Goal: Task Accomplishment & Management: Manage account settings

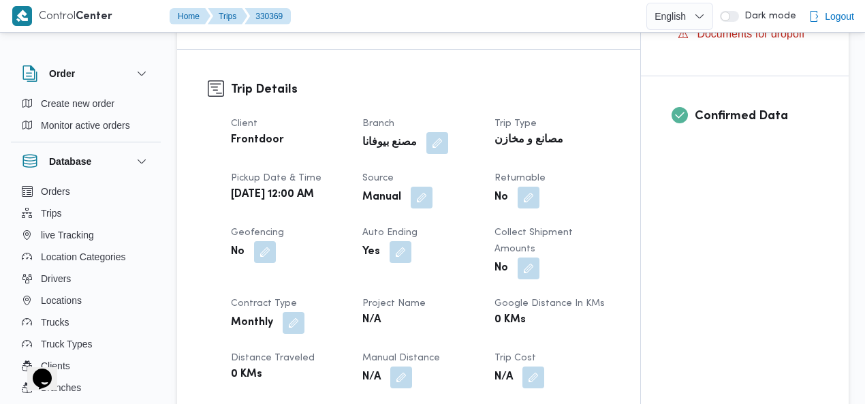
scroll to position [501, 0]
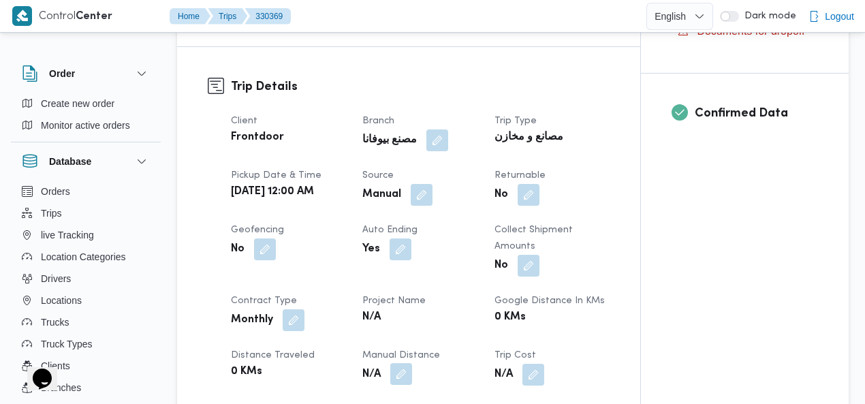
click at [397, 363] on button "button" at bounding box center [401, 374] width 22 height 22
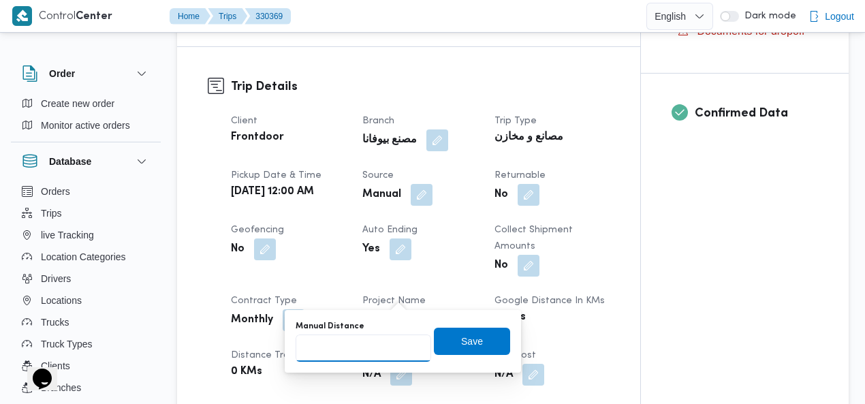
click at [340, 341] on input "Manual Distance" at bounding box center [364, 347] width 136 height 27
type input "285"
click at [471, 334] on span "Save" at bounding box center [472, 340] width 22 height 16
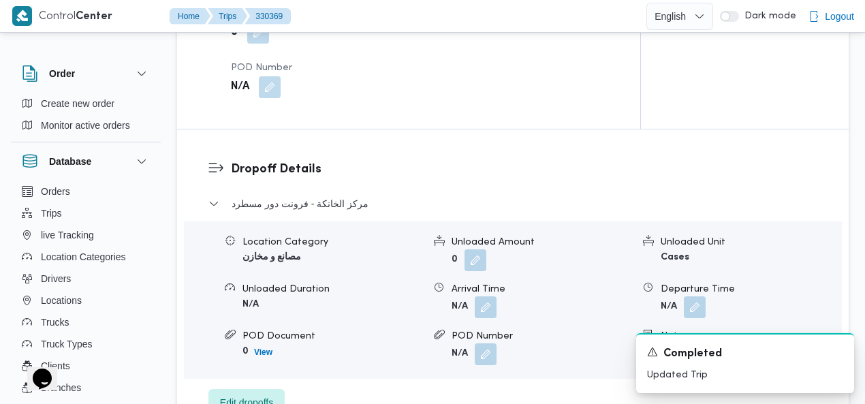
scroll to position [1194, 0]
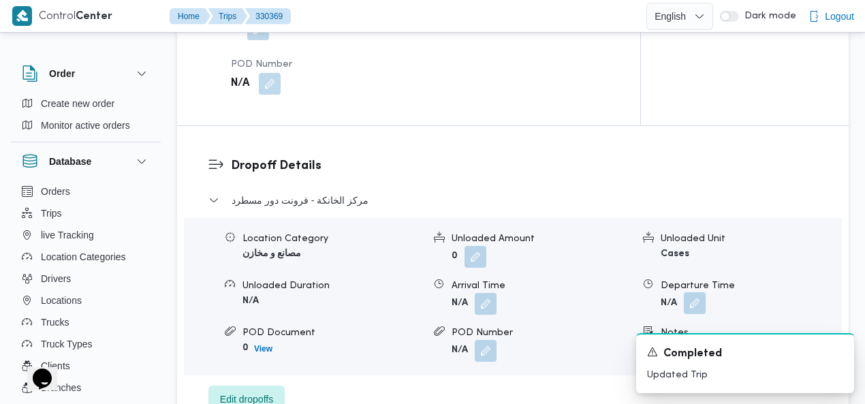
click at [692, 292] on button "button" at bounding box center [695, 303] width 22 height 22
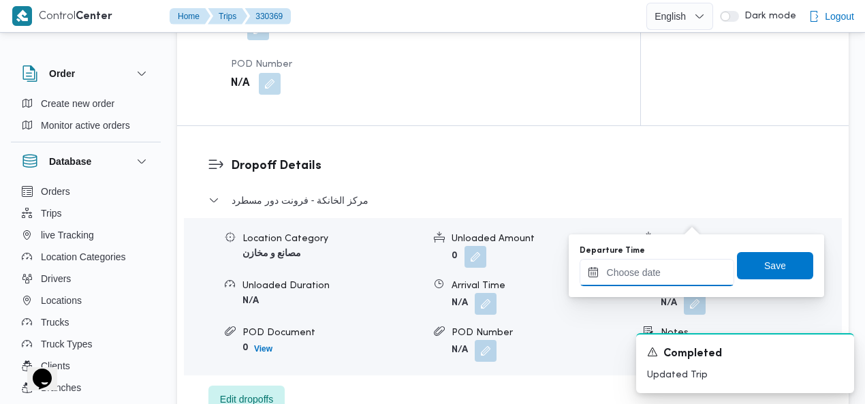
click at [648, 264] on div at bounding box center [656, 272] width 155 height 27
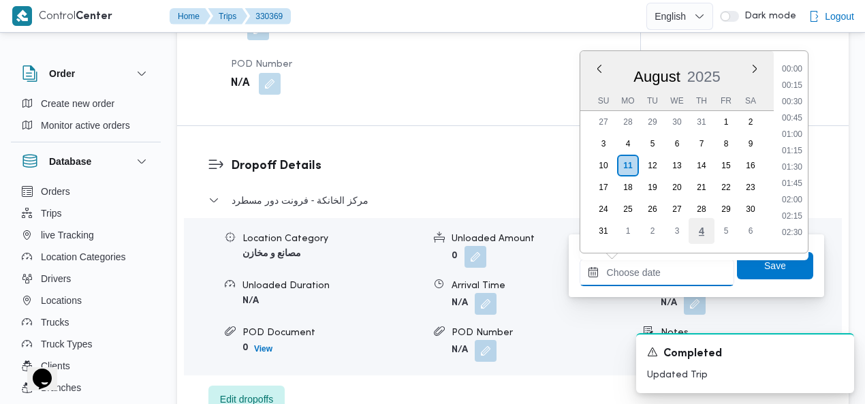
scroll to position [625, 0]
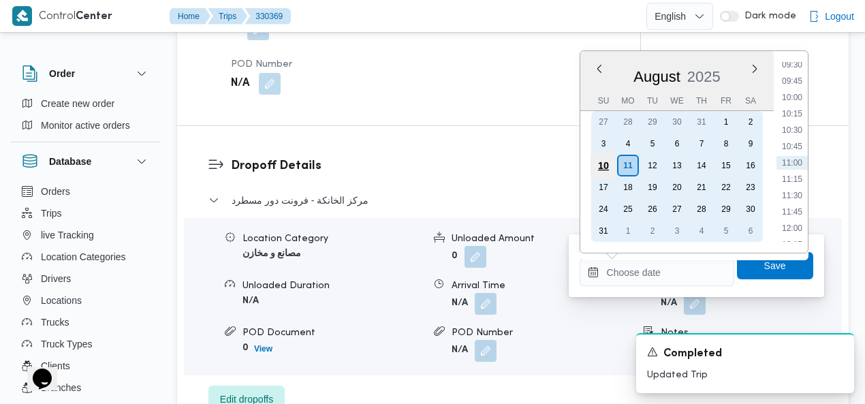
click at [602, 162] on div "10" at bounding box center [603, 166] width 26 height 26
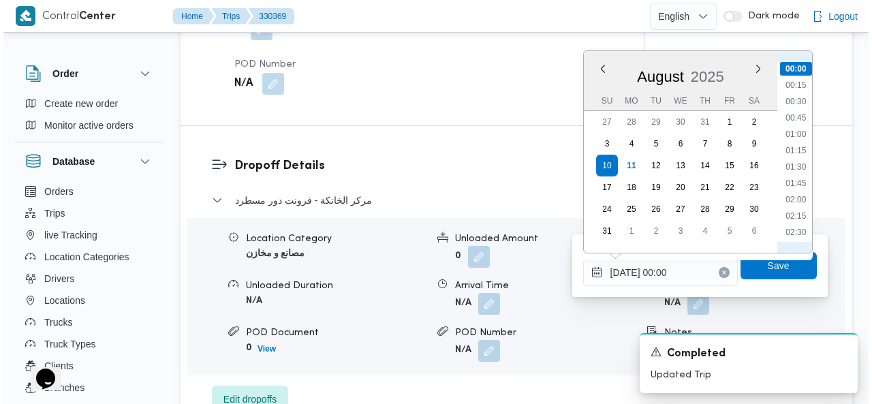
scroll to position [1389, 0]
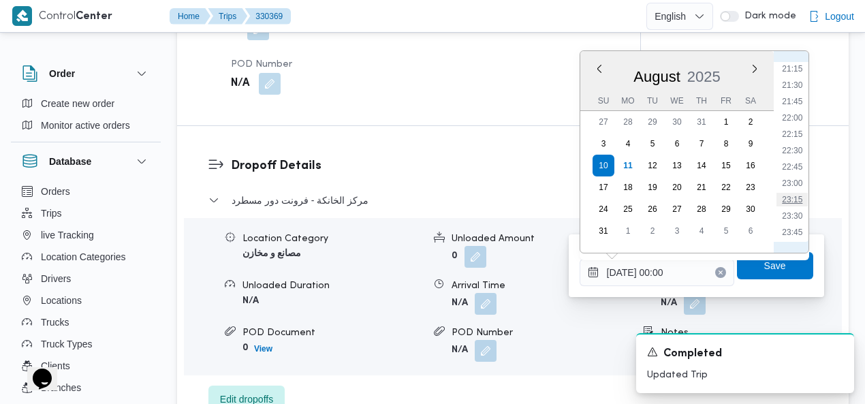
click at [789, 200] on li "23:15" at bounding box center [791, 200] width 31 height 14
type input "10/08/2025 23:15"
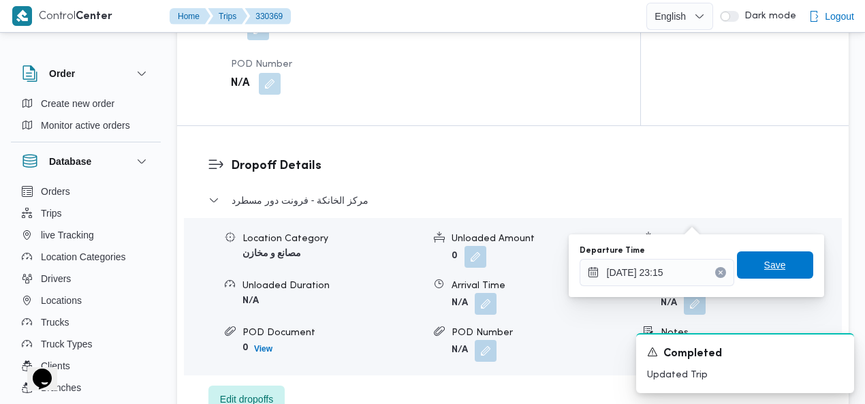
click at [768, 264] on span "Save" at bounding box center [775, 265] width 22 height 16
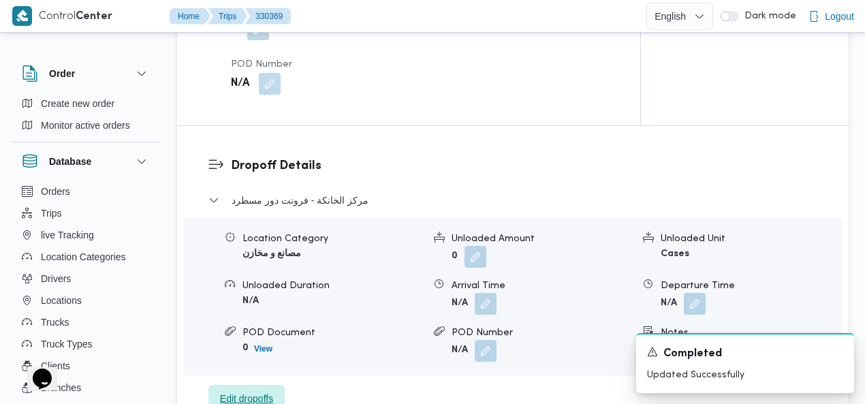
click at [254, 390] on span "Edit dropoffs" at bounding box center [246, 398] width 53 height 16
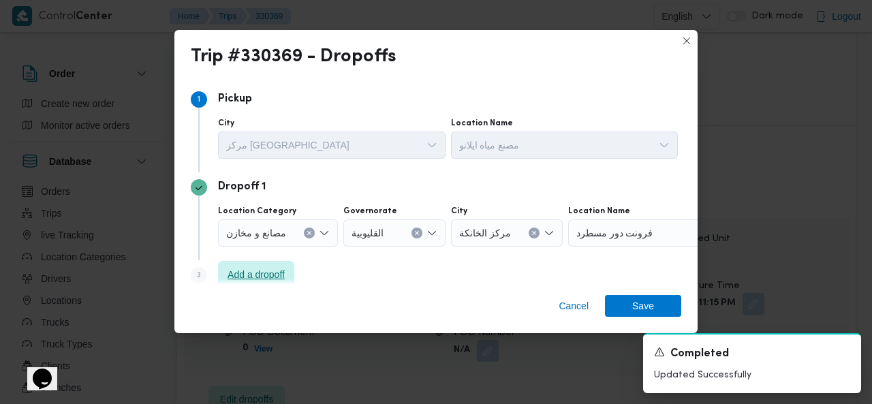
click at [272, 273] on span "Add a dropoff" at bounding box center [255, 274] width 57 height 16
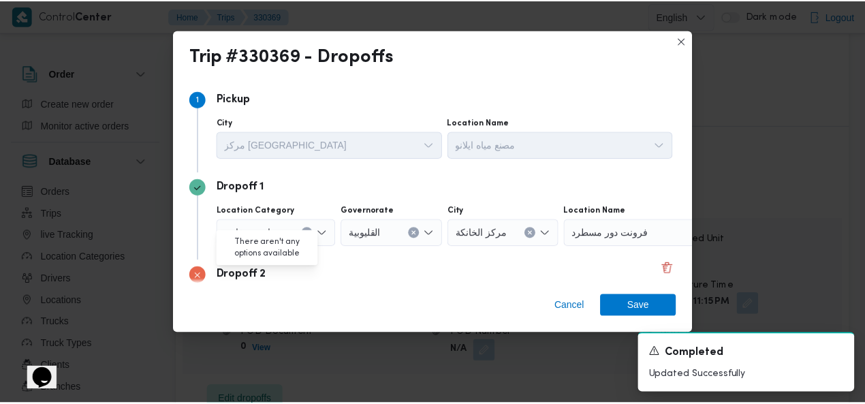
scroll to position [105, 0]
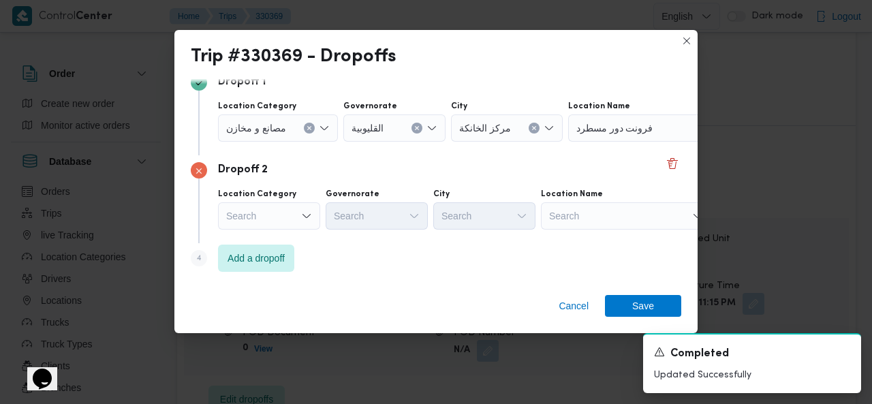
click at [293, 142] on div "Search" at bounding box center [278, 127] width 120 height 27
click at [607, 142] on div "Search" at bounding box center [653, 127] width 170 height 27
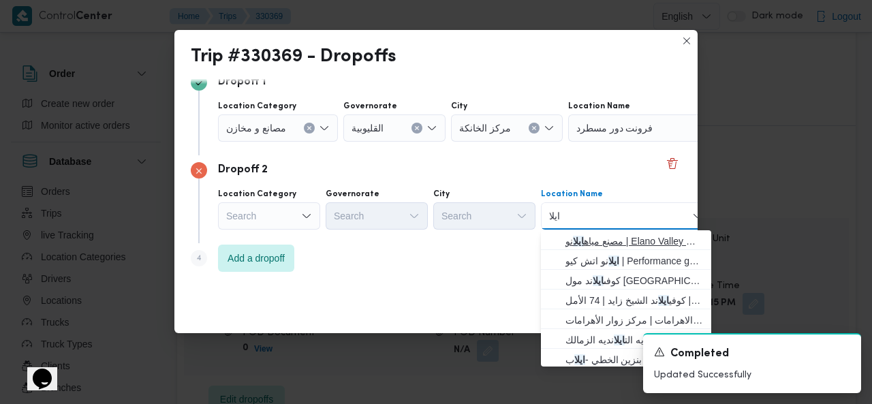
type input "ايلا"
click at [605, 240] on span "مصنع مياه ايلا نو | Elano Valley Water factory | بنى سلامة" at bounding box center [634, 241] width 138 height 16
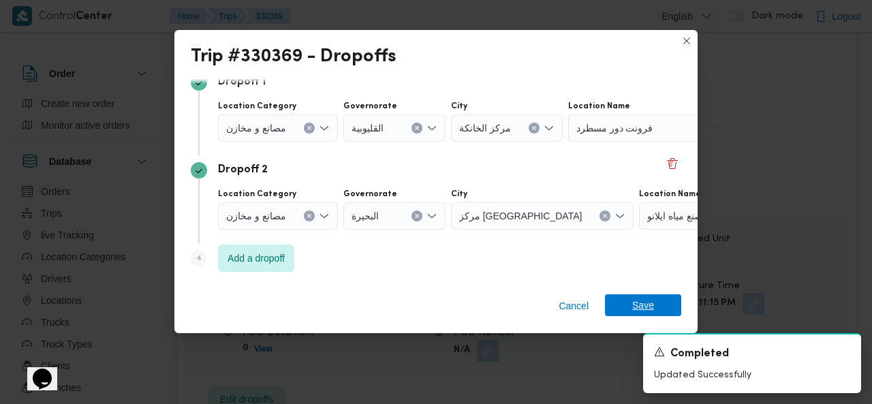
click at [631, 300] on span "Save" at bounding box center [643, 305] width 76 height 22
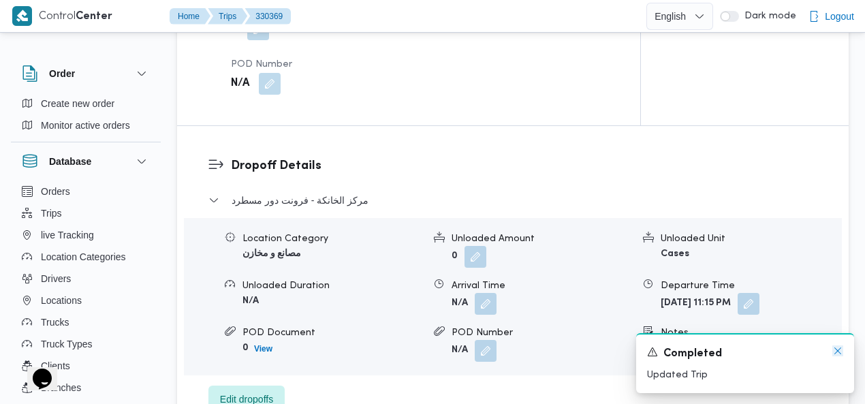
click at [836, 352] on icon "Dismiss toast" at bounding box center [837, 350] width 7 height 7
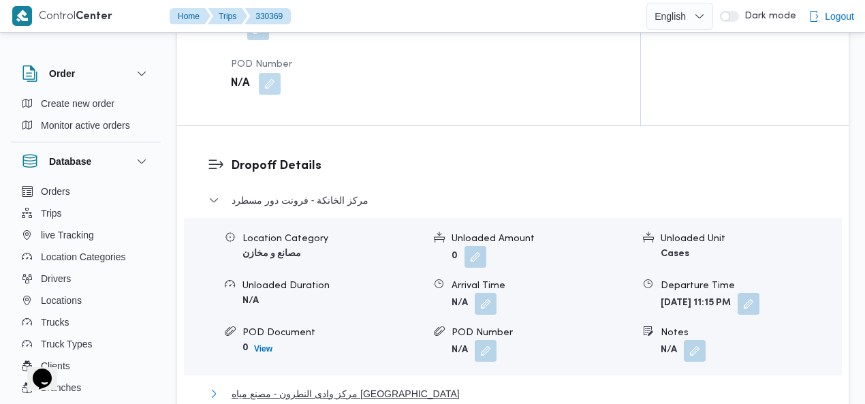
click at [341, 385] on span "مركز وادى النطرون - مصنع مياه ايلانو" at bounding box center [346, 393] width 228 height 16
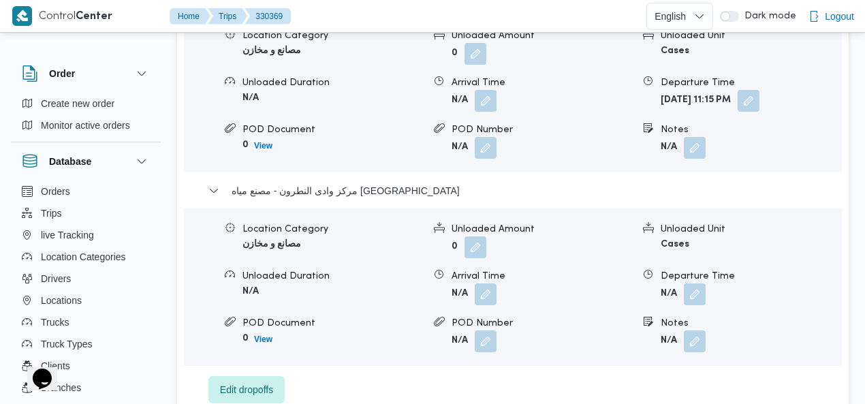
scroll to position [1404, 0]
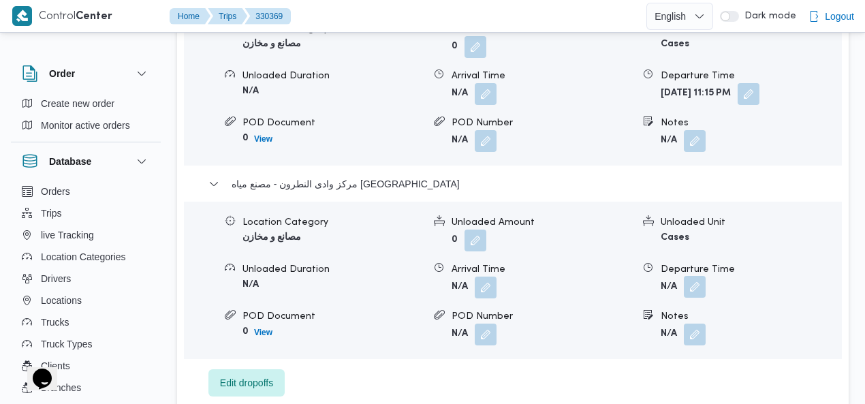
click at [699, 276] on button "button" at bounding box center [695, 287] width 22 height 22
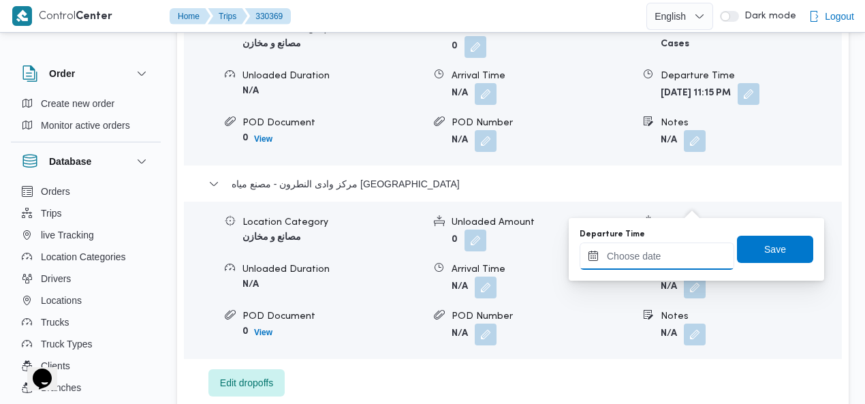
click at [664, 268] on input "Departure Time" at bounding box center [656, 255] width 155 height 27
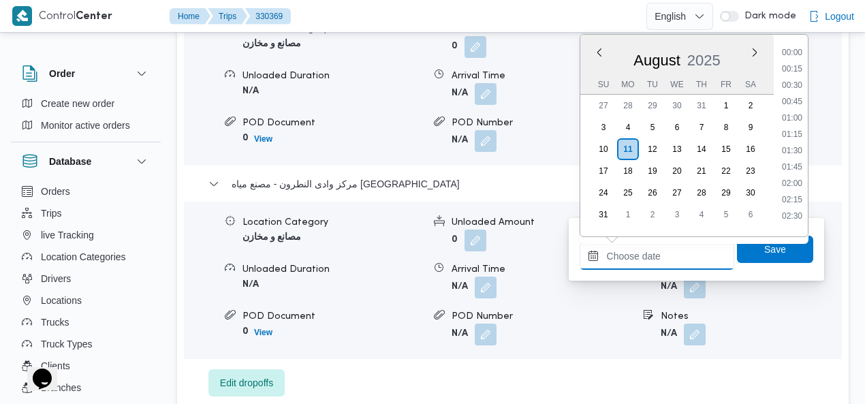
scroll to position [625, 0]
click at [813, 85] on div "مركز الخانكة - فرونت دور مسطرد Location Category مصانع و مخازن Unloaded Amount …" at bounding box center [512, 189] width 609 height 414
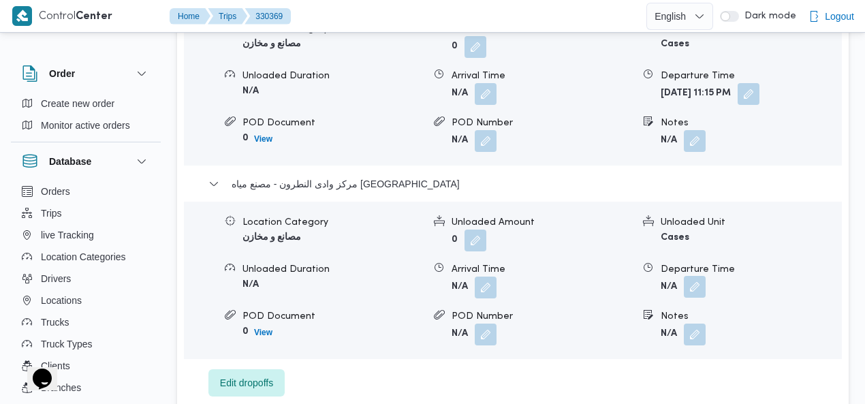
click at [695, 276] on button "button" at bounding box center [695, 287] width 22 height 22
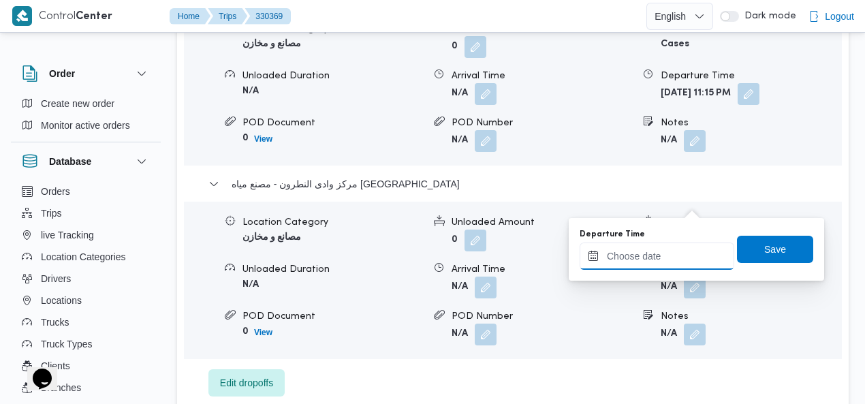
click at [662, 257] on input "Departure Time" at bounding box center [656, 255] width 155 height 27
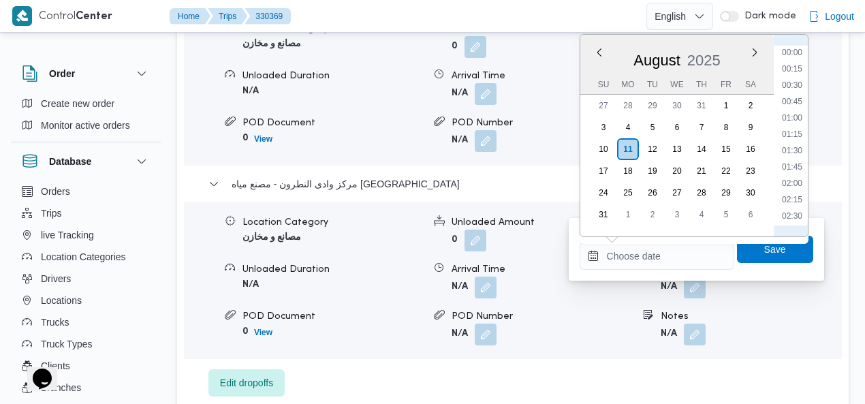
scroll to position [157, 0]
click at [791, 89] on li "03:00" at bounding box center [791, 92] width 31 height 14
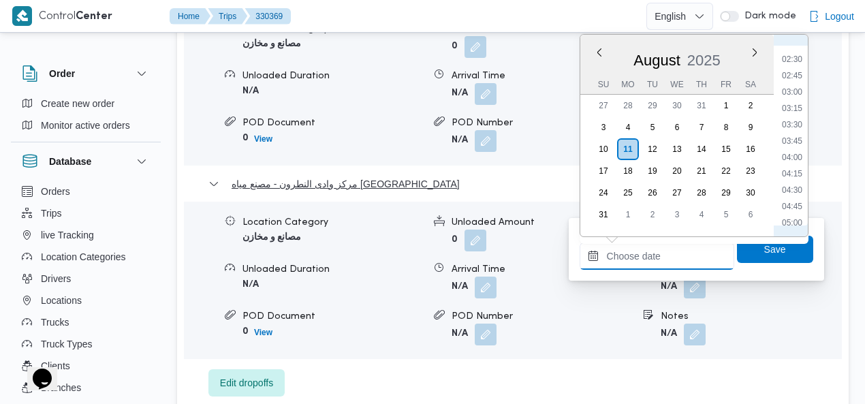
type input "11/08/2025 03:00"
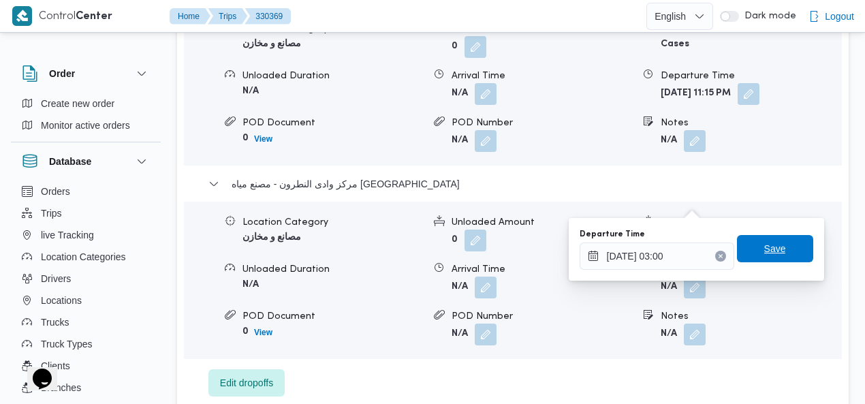
click at [769, 243] on span "Save" at bounding box center [775, 248] width 22 height 16
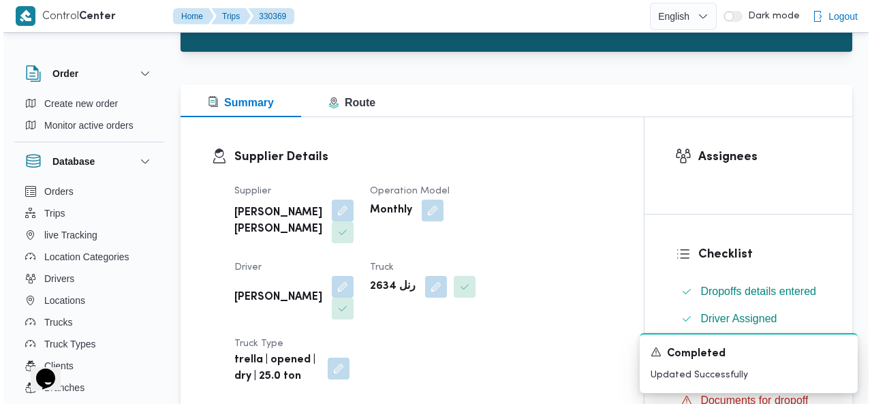
scroll to position [4, 0]
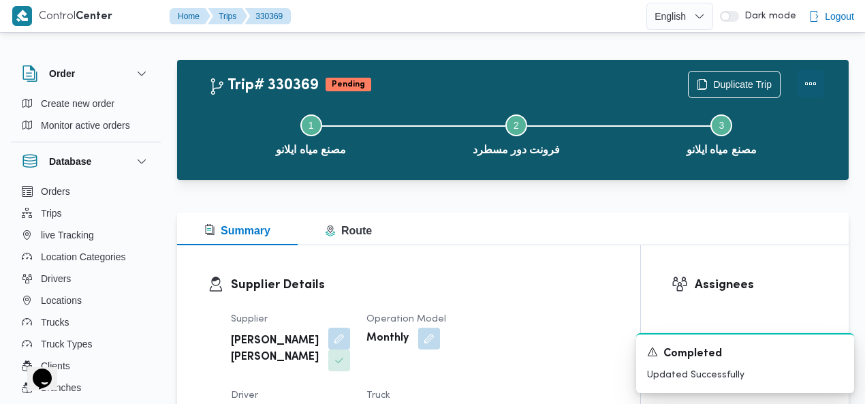
click at [806, 80] on button "Actions" at bounding box center [810, 83] width 27 height 27
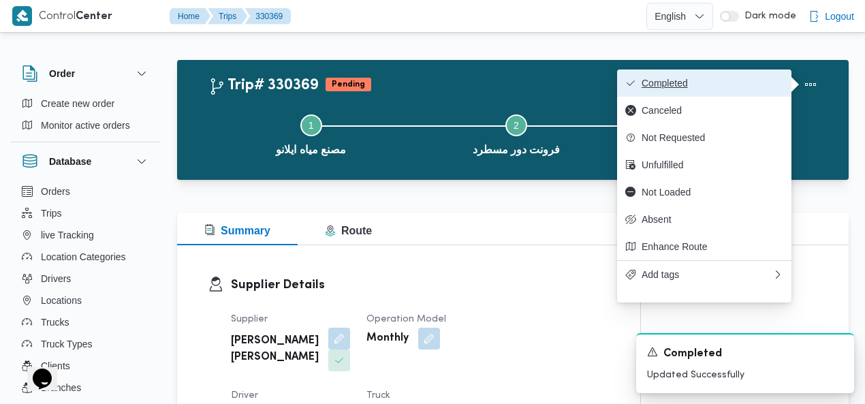
click at [749, 79] on span "Completed" at bounding box center [712, 83] width 142 height 11
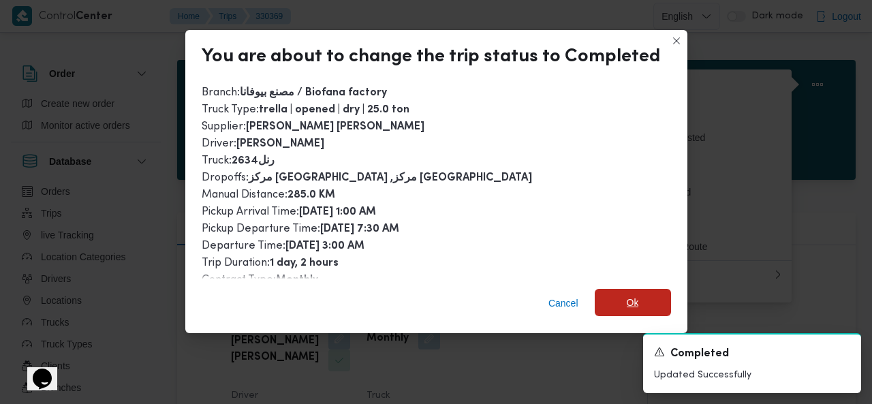
click at [640, 301] on span "Ok" at bounding box center [632, 302] width 76 height 27
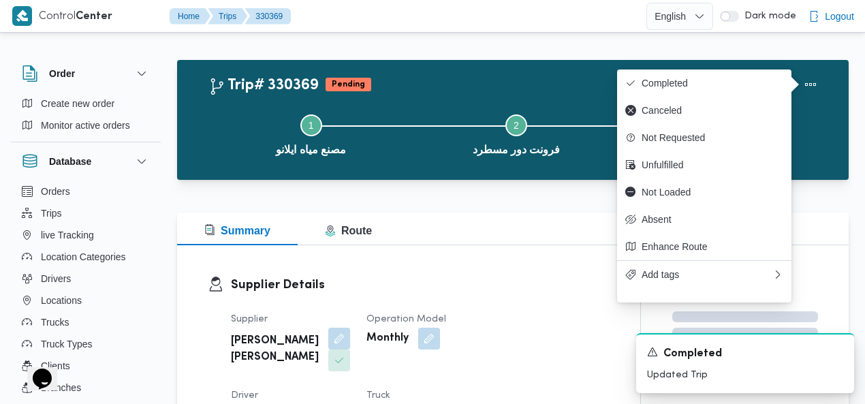
click at [554, 82] on div "Trip# 330369 Pending Duplicate Trip" at bounding box center [516, 84] width 616 height 27
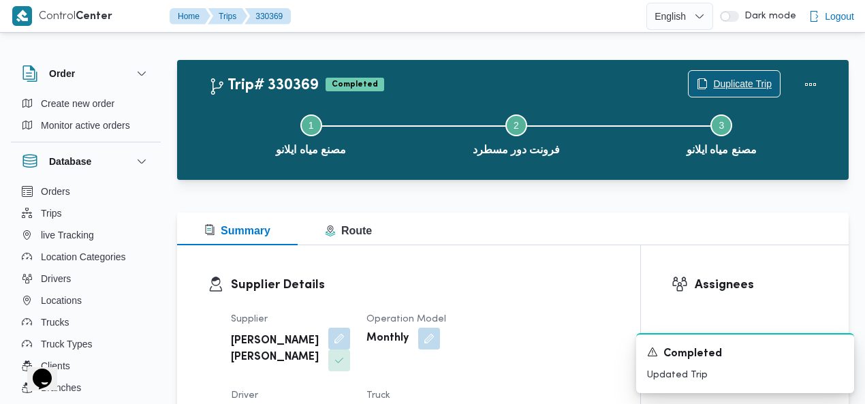
click at [754, 82] on span "Duplicate Trip" at bounding box center [742, 84] width 59 height 16
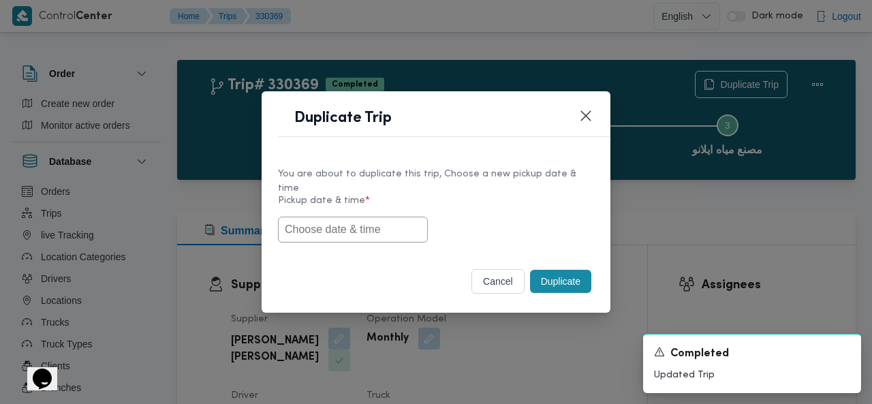
click at [332, 217] on input "text" at bounding box center [353, 230] width 150 height 26
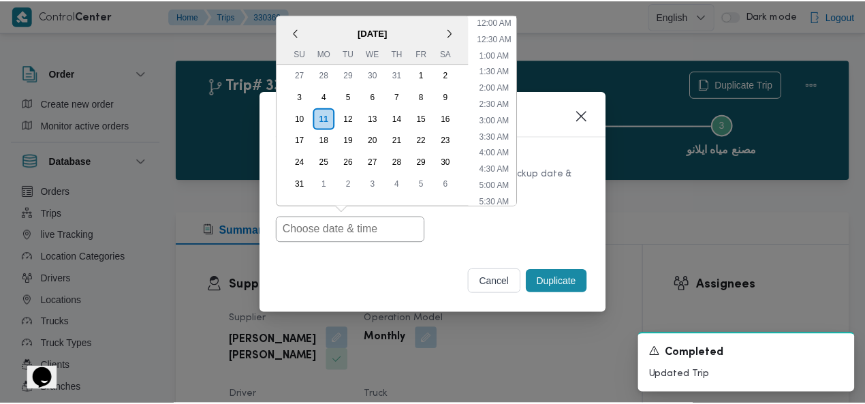
scroll to position [5, 0]
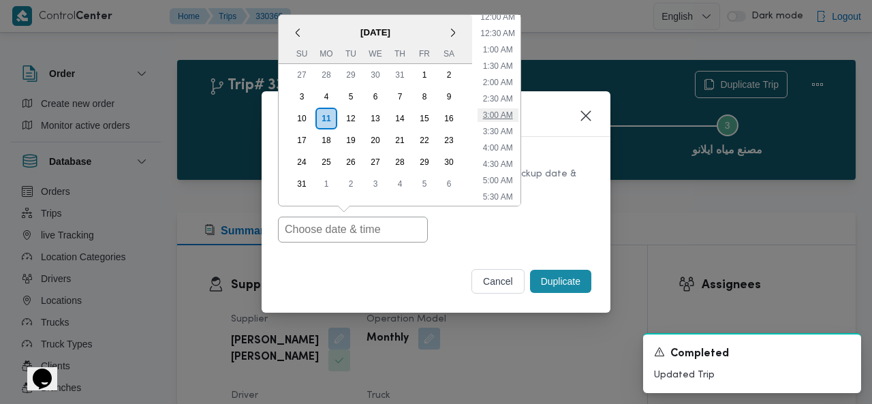
click at [494, 108] on li "3:00 AM" at bounding box center [497, 115] width 41 height 14
type input "11/08/2025 3:00AM"
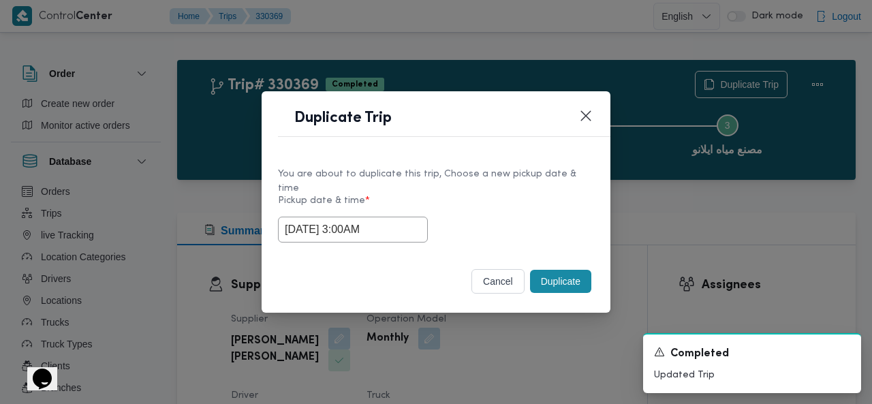
click at [554, 270] on button "Duplicate" at bounding box center [560, 281] width 61 height 23
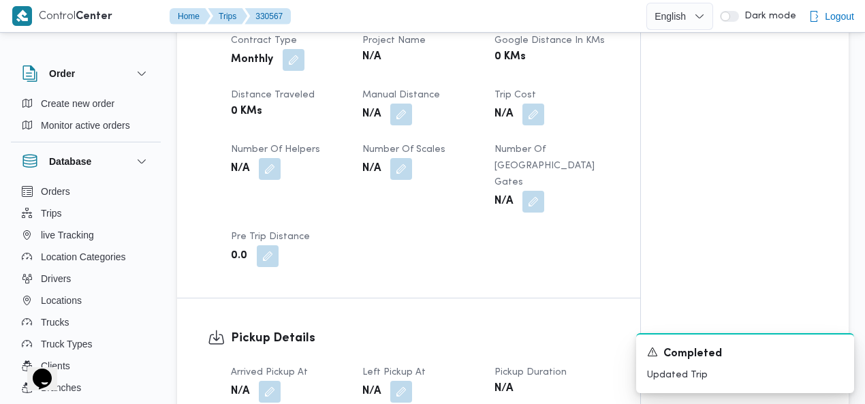
scroll to position [764, 0]
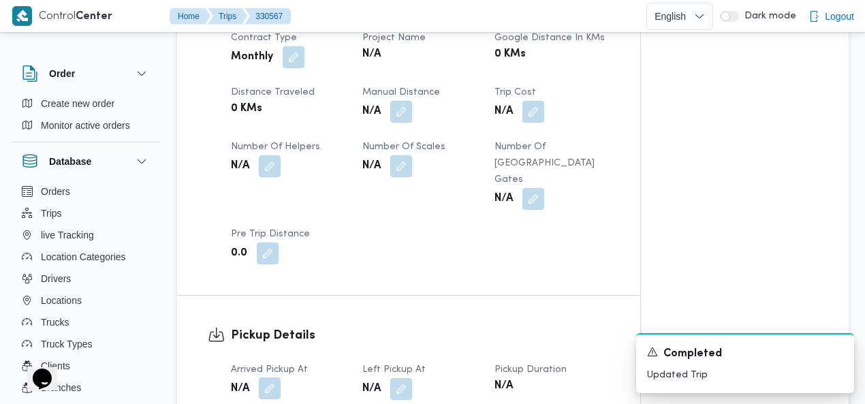
click at [270, 377] on button "button" at bounding box center [270, 388] width 22 height 22
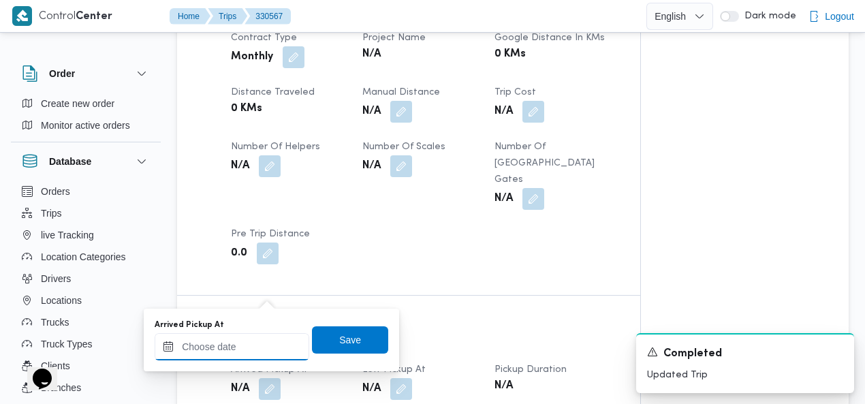
click at [210, 347] on input "Arrived Pickup At" at bounding box center [232, 346] width 155 height 27
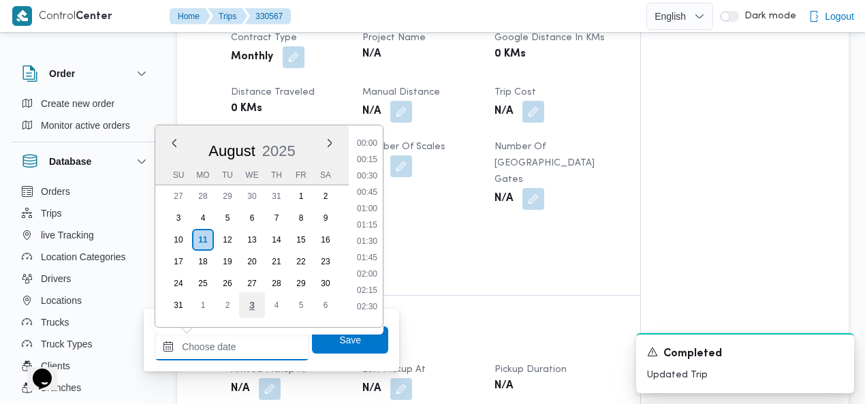
scroll to position [625, 0]
click at [381, 163] on ul "00:00 00:15 00:30 00:45 01:00 01:15 01:30 01:45 02:00 02:15 02:30 02:45 03:00 0…" at bounding box center [366, 226] width 31 height 180
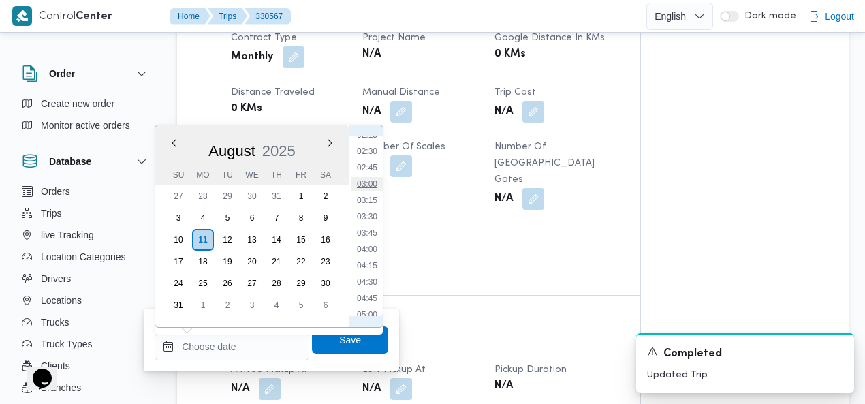
click at [368, 179] on li "03:00" at bounding box center [366, 184] width 31 height 14
type input "11/08/2025 03:00"
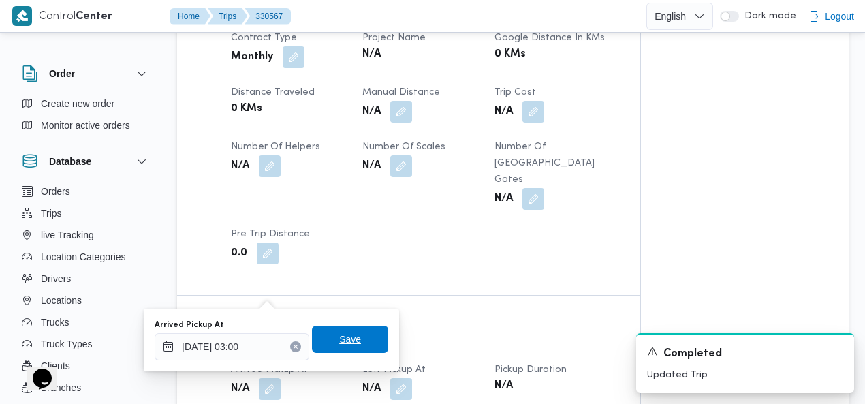
click at [360, 351] on span "Save" at bounding box center [350, 338] width 76 height 27
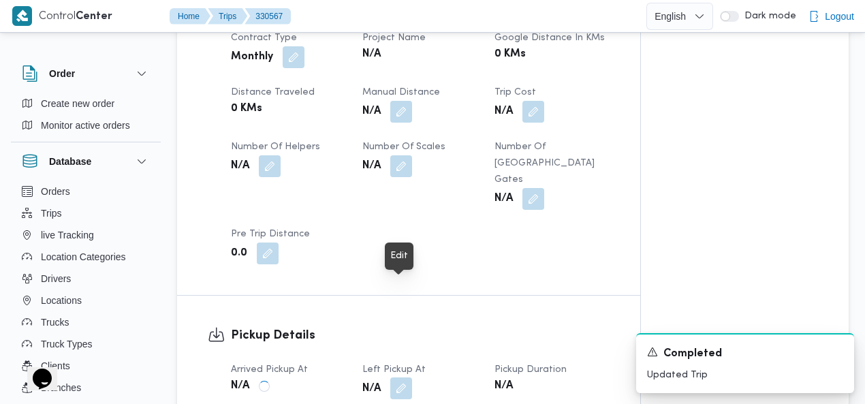
click at [403, 377] on button "button" at bounding box center [401, 388] width 22 height 22
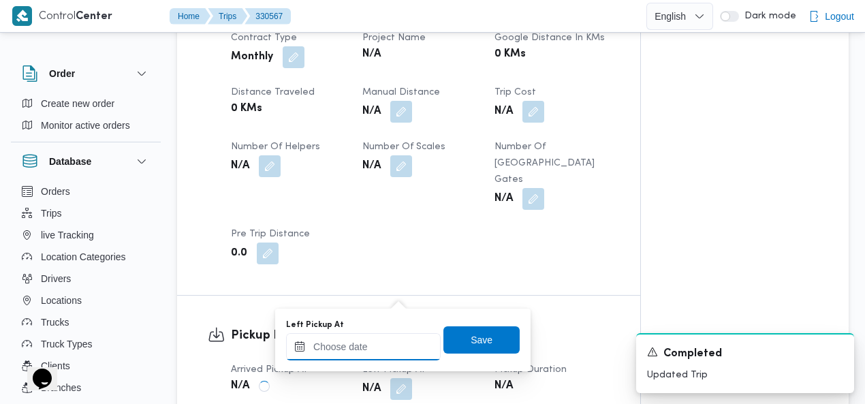
click at [368, 349] on input "Left Pickup At" at bounding box center [363, 346] width 155 height 27
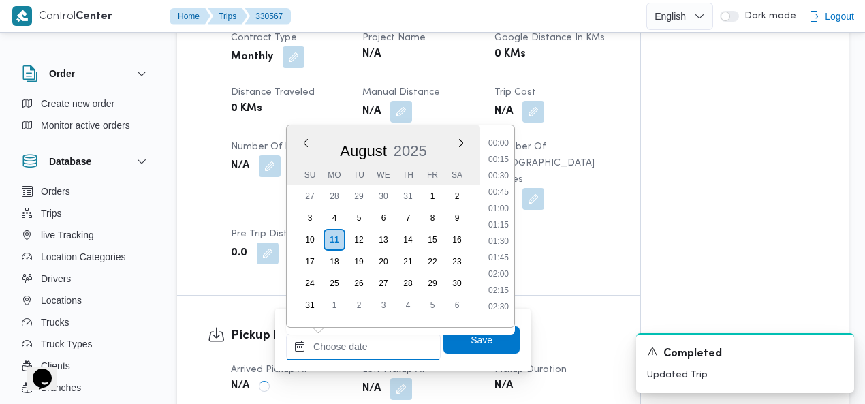
scroll to position [625, 0]
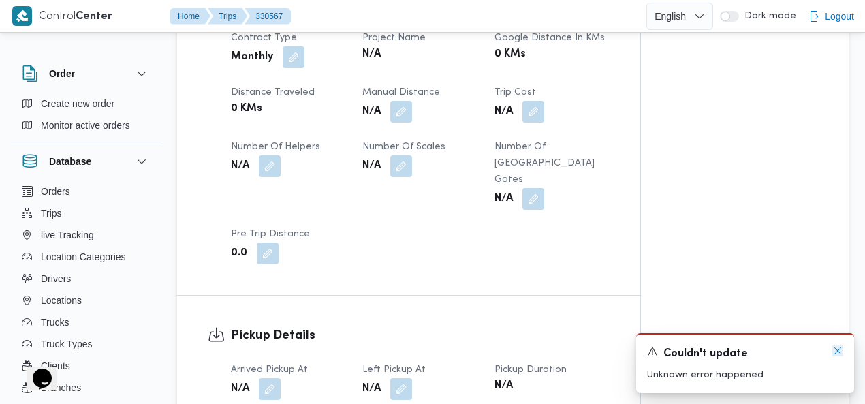
click at [840, 353] on icon "Dismiss toast" at bounding box center [837, 350] width 11 height 11
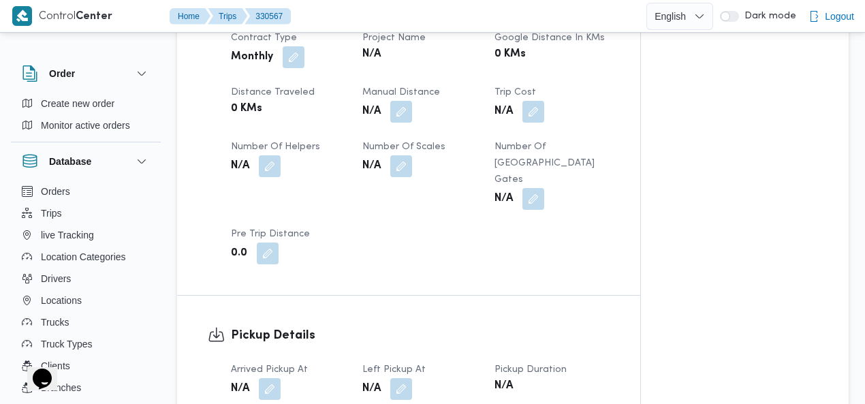
click at [541, 157] on div "Client Frontdoor Branch مصنع بيوفانا Trip Type مصانع و مخازن Pickup date & time…" at bounding box center [420, 57] width 395 height 430
click at [275, 377] on button "button" at bounding box center [270, 388] width 22 height 22
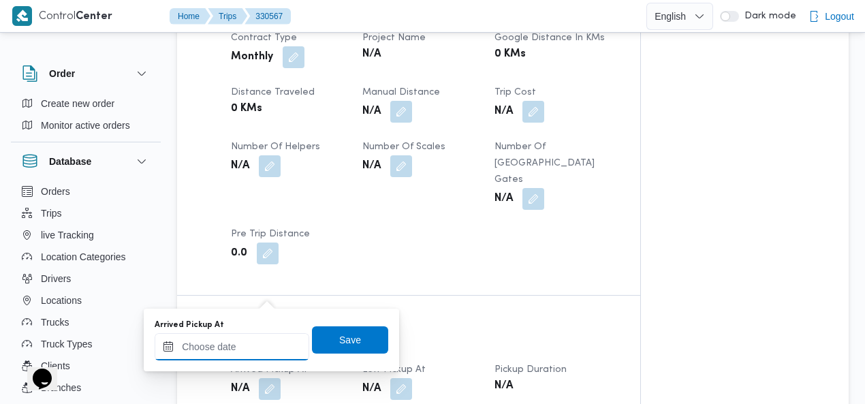
click at [223, 334] on div at bounding box center [232, 346] width 155 height 27
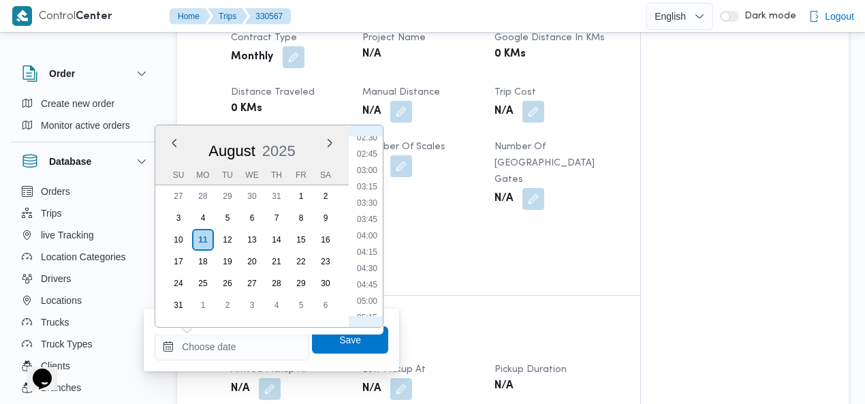
scroll to position [155, 0]
click at [368, 184] on li "03:00" at bounding box center [366, 184] width 31 height 14
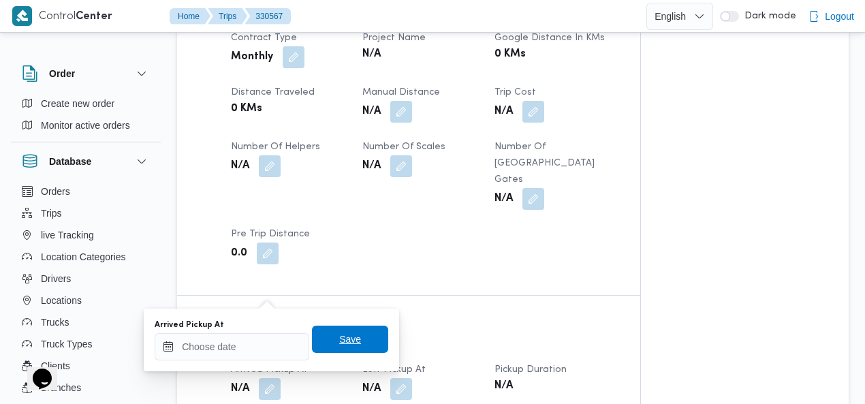
click at [353, 348] on span "Save" at bounding box center [350, 338] width 76 height 27
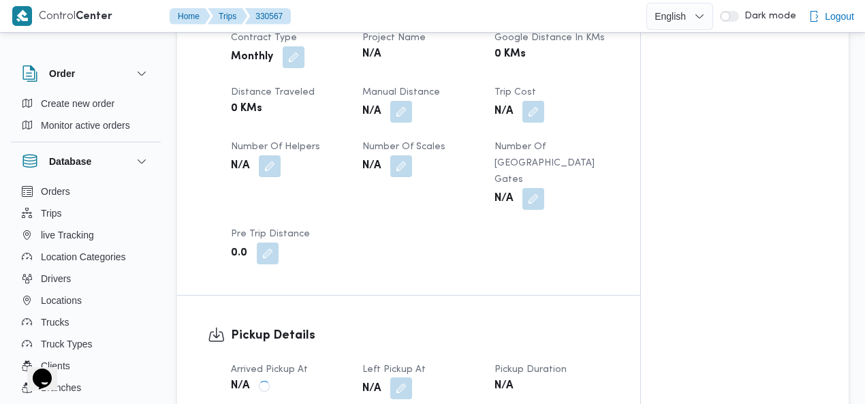
click at [399, 377] on button "button" at bounding box center [401, 388] width 22 height 22
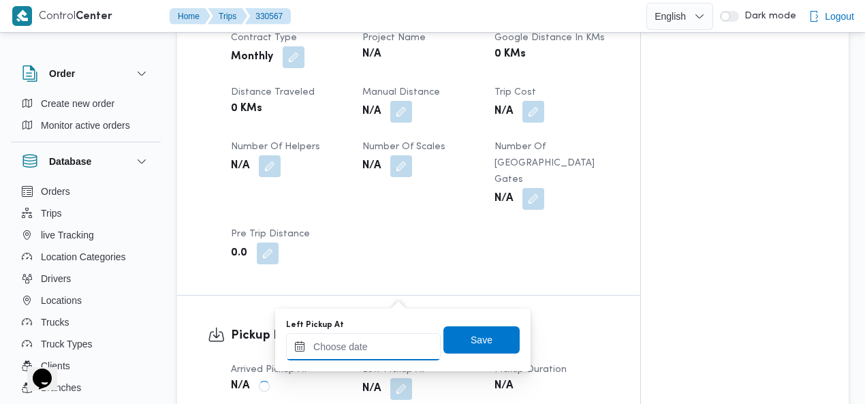
click at [369, 348] on input "Left Pickup At" at bounding box center [363, 346] width 155 height 27
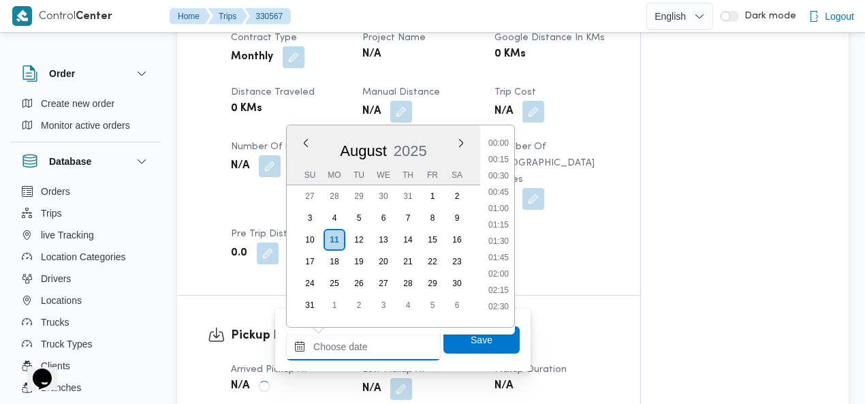
scroll to position [625, 0]
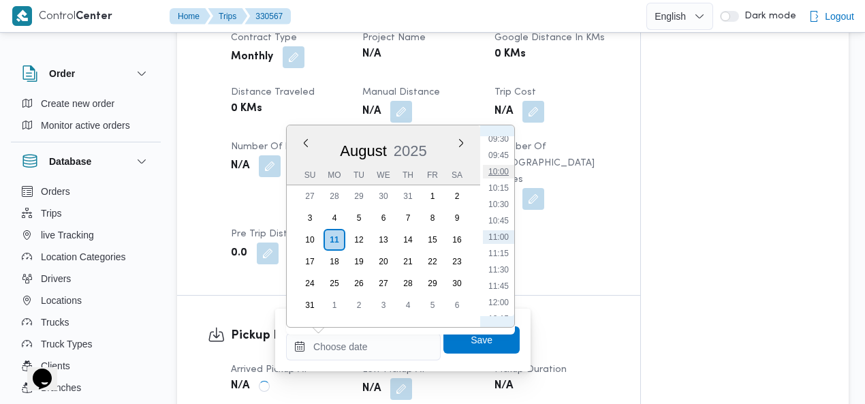
click at [502, 172] on li "10:00" at bounding box center [498, 172] width 31 height 14
type input "11/08/2025 10:00"
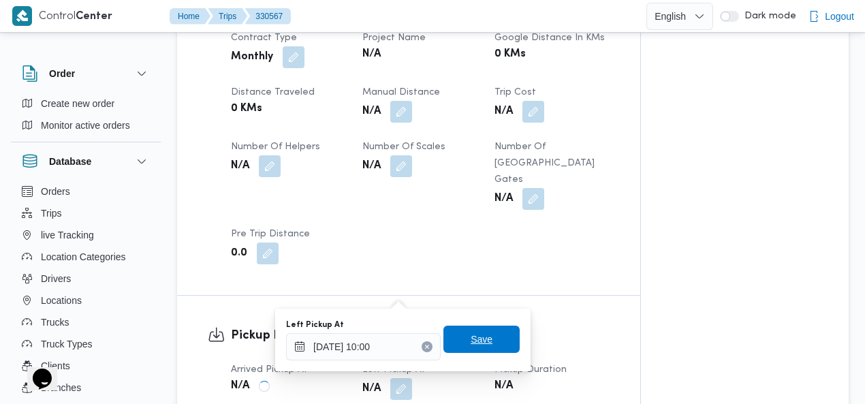
click at [461, 345] on span "Save" at bounding box center [481, 338] width 76 height 27
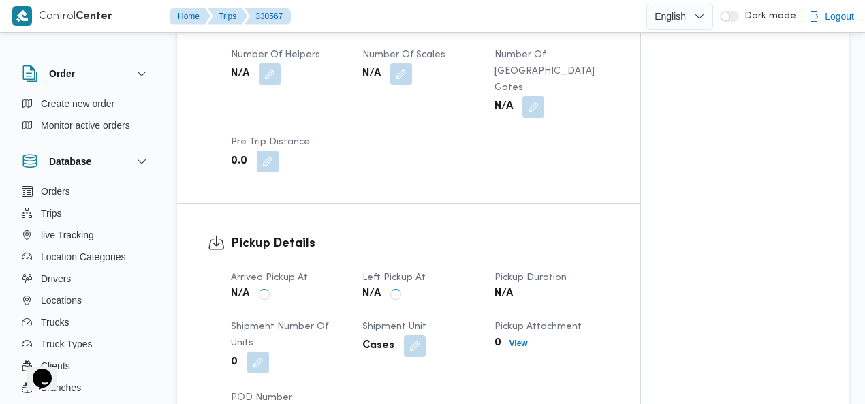
scroll to position [866, 0]
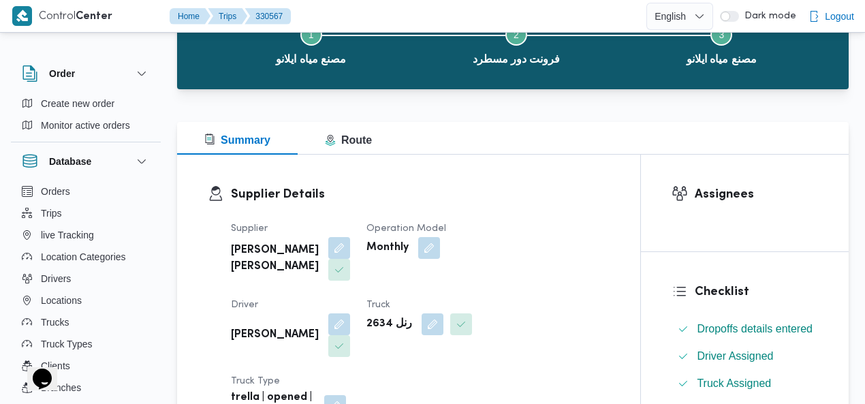
scroll to position [0, 0]
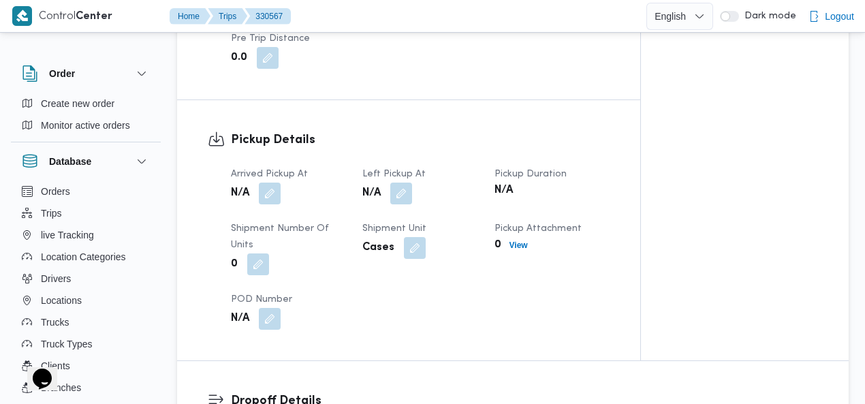
scroll to position [951, 0]
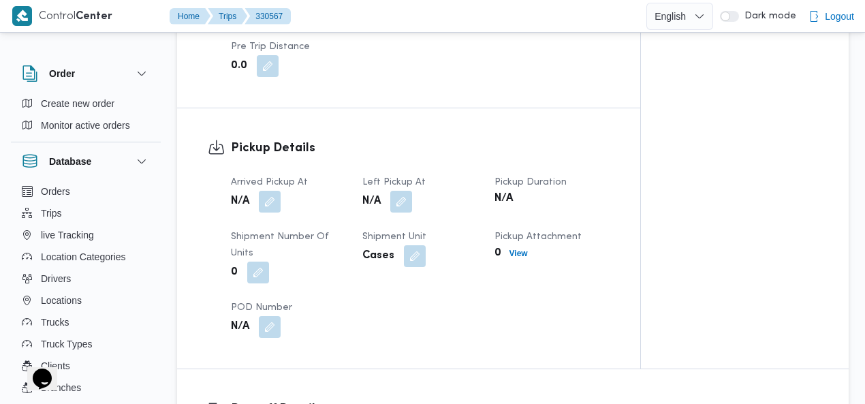
click at [268, 191] on button "button" at bounding box center [270, 202] width 22 height 22
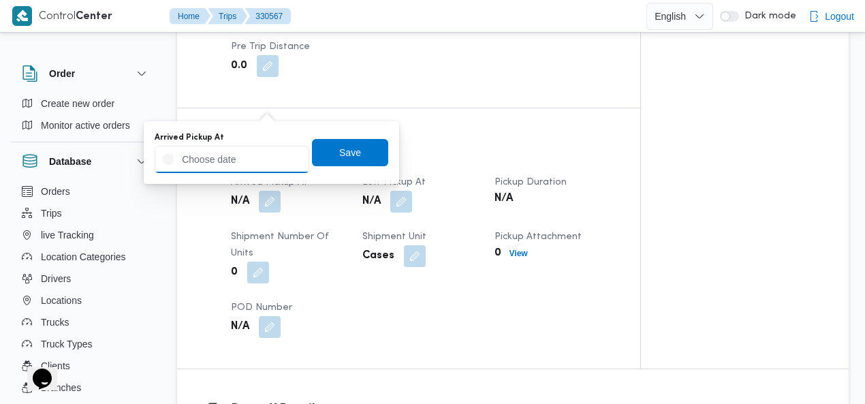
click at [241, 161] on input "Arrived Pickup At" at bounding box center [232, 159] width 155 height 27
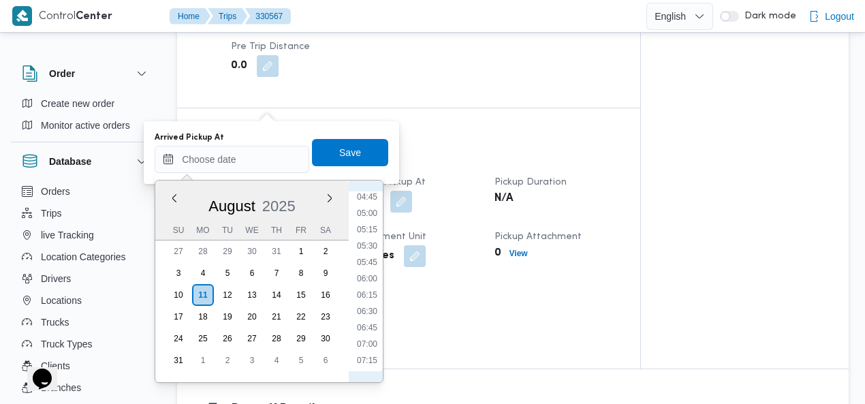
scroll to position [155, 0]
click at [372, 232] on li "03:00" at bounding box center [366, 239] width 31 height 14
type input "[DATE] 03:00"
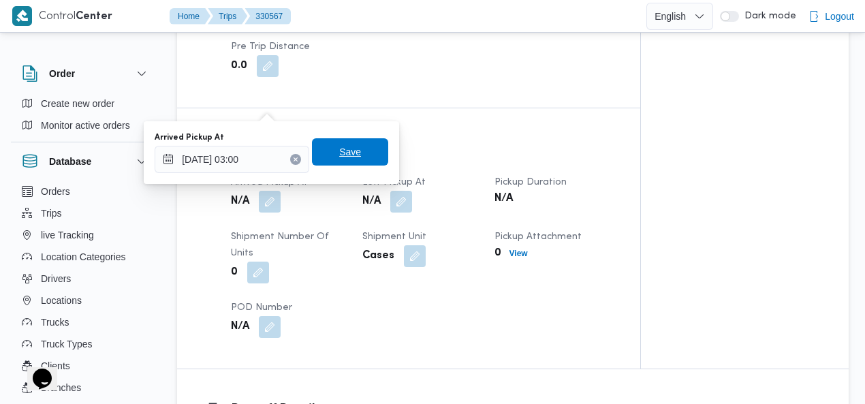
click at [353, 145] on span "Save" at bounding box center [350, 151] width 76 height 27
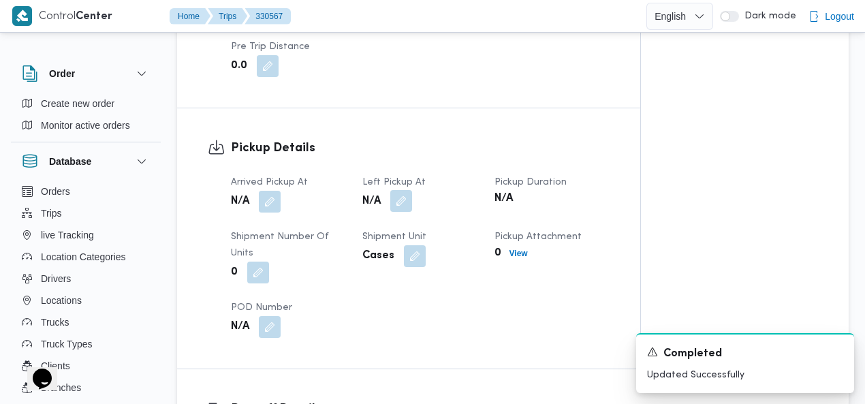
click at [398, 190] on button "button" at bounding box center [401, 201] width 22 height 22
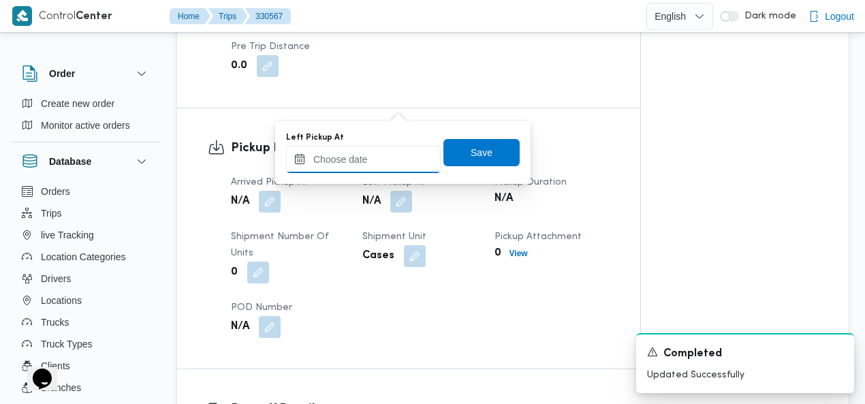
click at [392, 157] on input "Left Pickup At" at bounding box center [363, 159] width 155 height 27
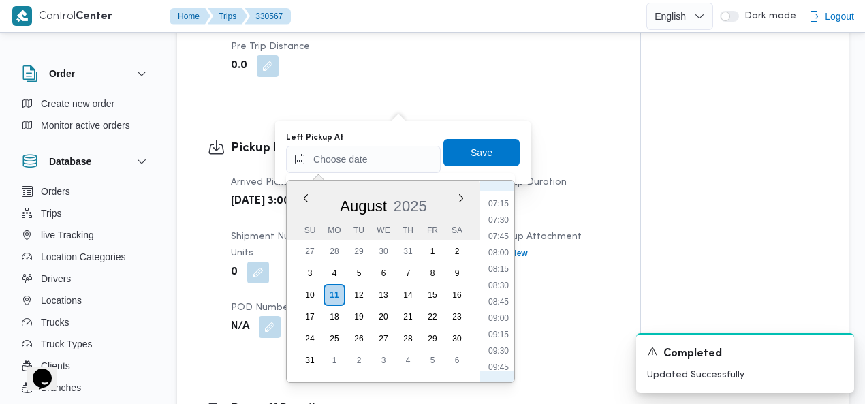
scroll to position [312, 0]
click at [503, 210] on li "05:00" at bounding box center [498, 213] width 31 height 14
type input "11/08/2025 05:00"
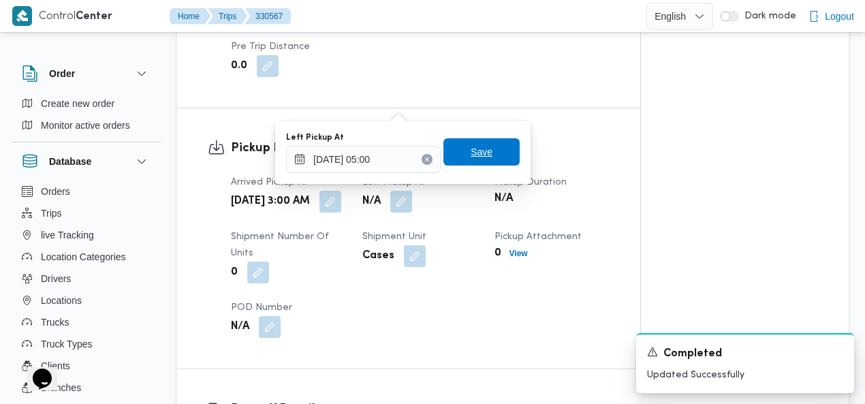
click at [484, 152] on span "Save" at bounding box center [481, 151] width 76 height 27
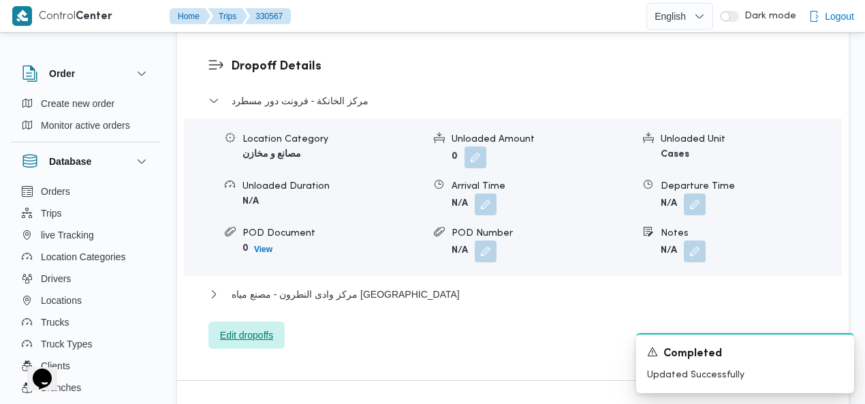
click at [251, 327] on span "Edit dropoffs" at bounding box center [246, 335] width 53 height 16
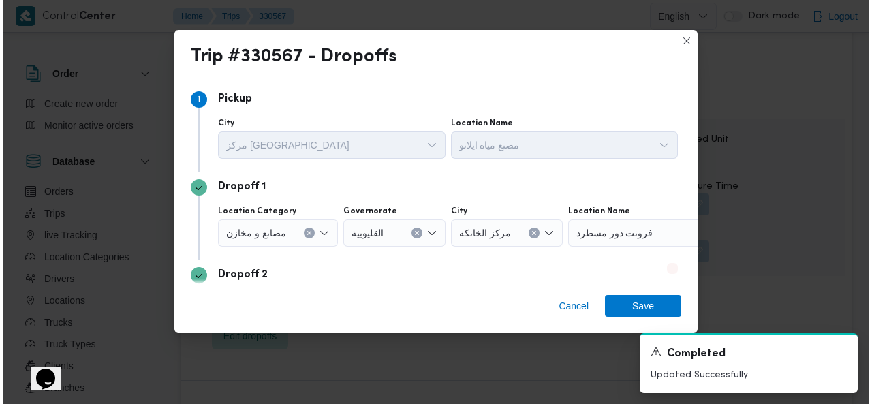
scroll to position [1277, 0]
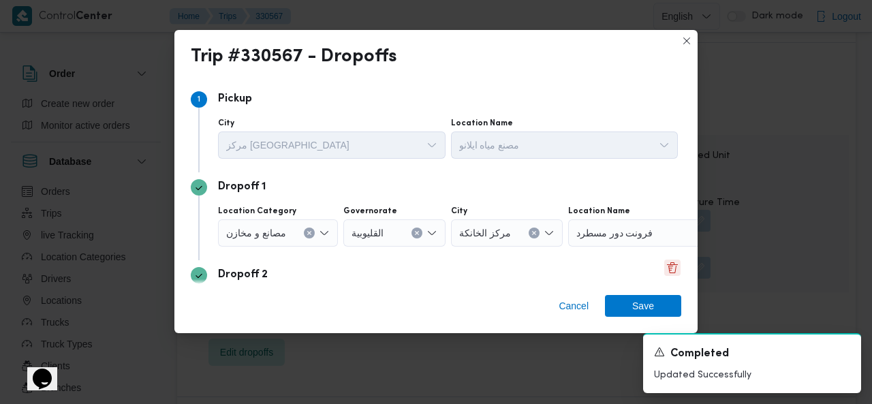
click at [669, 265] on button "Delete" at bounding box center [672, 267] width 16 height 16
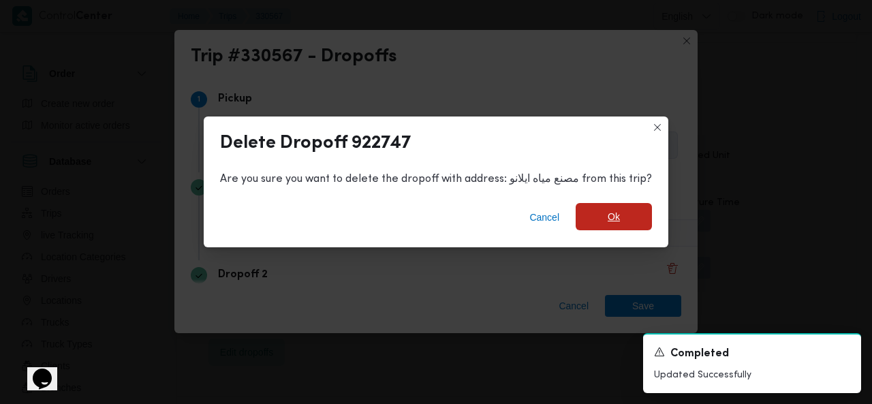
click at [621, 215] on span "Ok" at bounding box center [613, 216] width 76 height 27
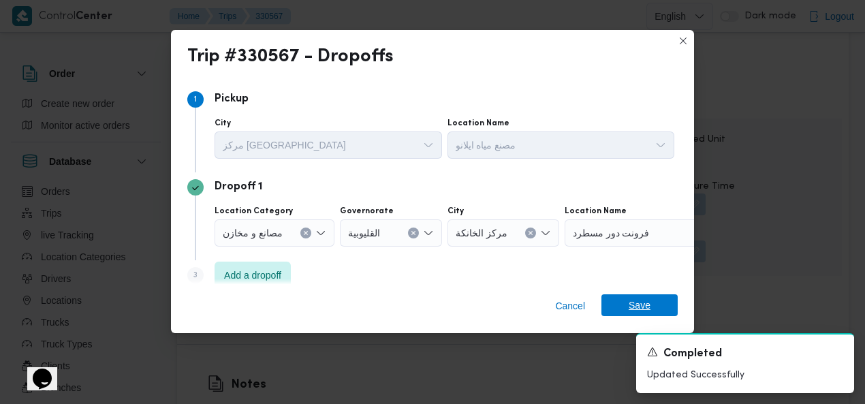
scroll to position [5, 0]
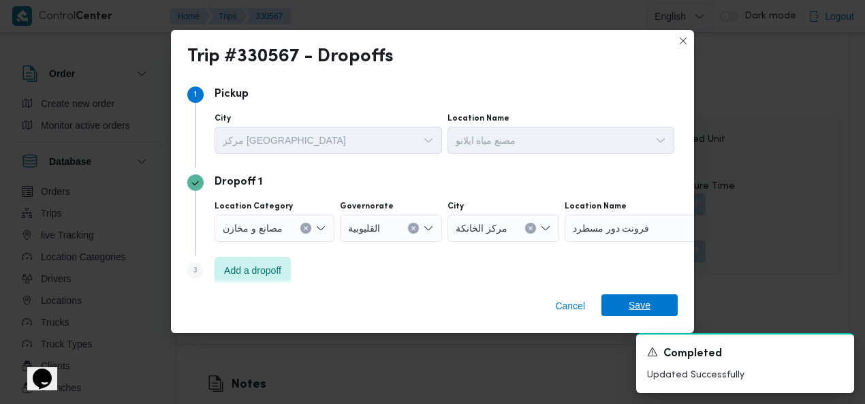
click at [639, 303] on span "Save" at bounding box center [640, 305] width 22 height 22
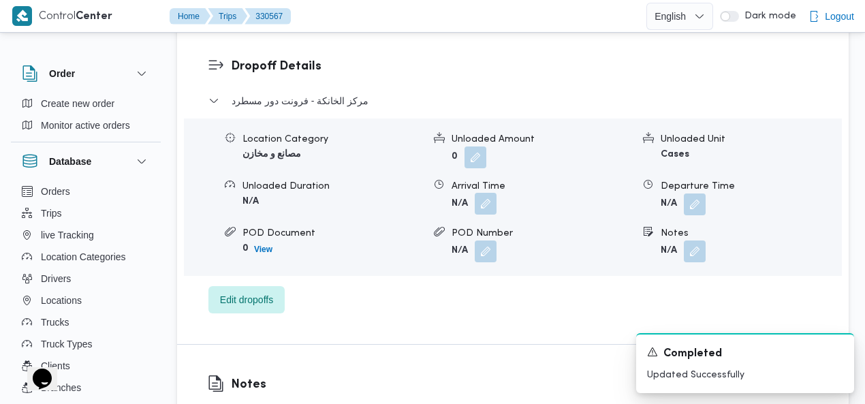
click at [483, 193] on button "button" at bounding box center [486, 204] width 22 height 22
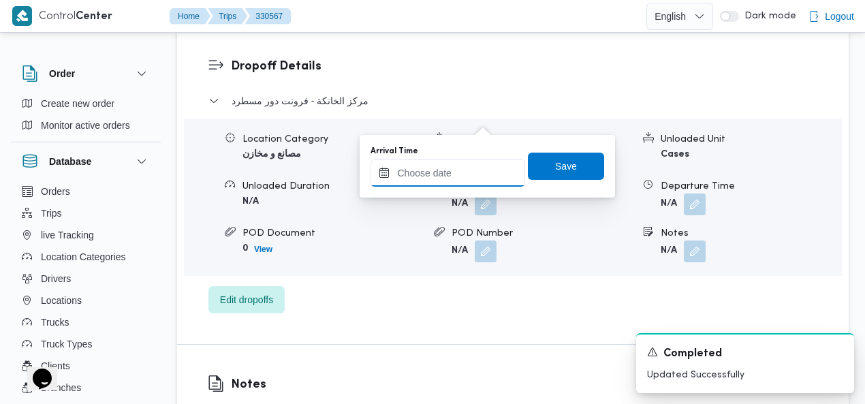
click at [439, 177] on input "Arrival Time" at bounding box center [447, 172] width 155 height 27
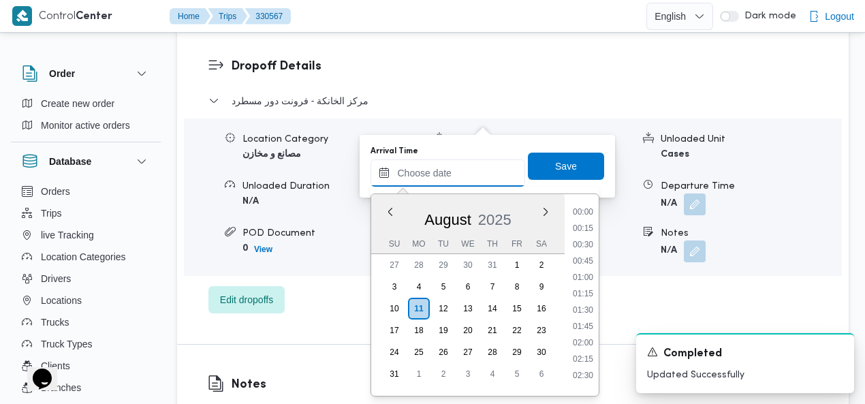
scroll to position [625, 0]
click at [588, 239] on li "10:00" at bounding box center [582, 241] width 31 height 14
type input "11/08/2025 10:00"
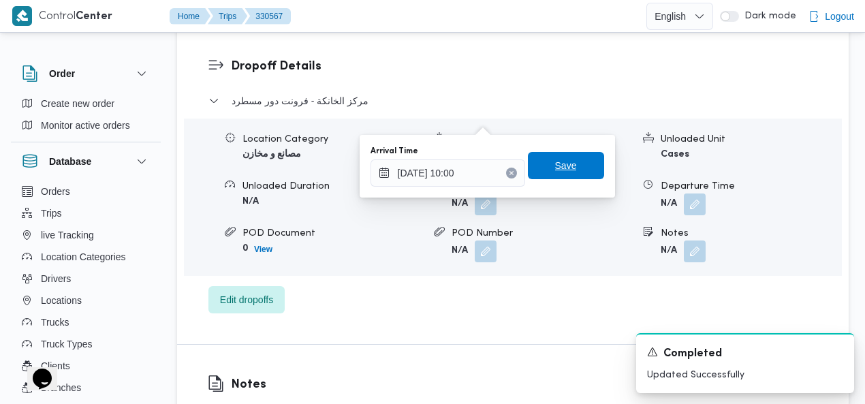
click at [555, 167] on span "Save" at bounding box center [566, 165] width 22 height 16
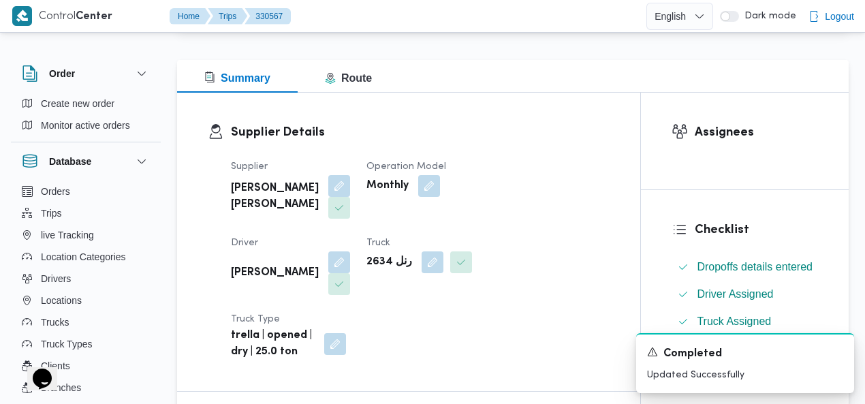
scroll to position [0, 0]
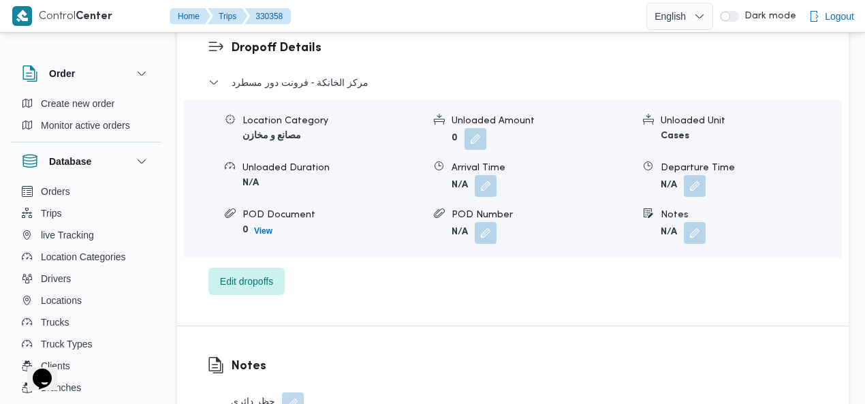
scroll to position [1297, 0]
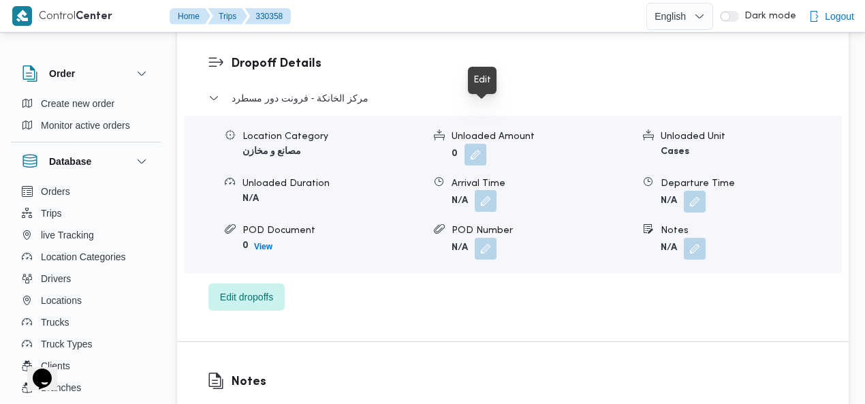
click at [486, 190] on button "button" at bounding box center [486, 201] width 22 height 22
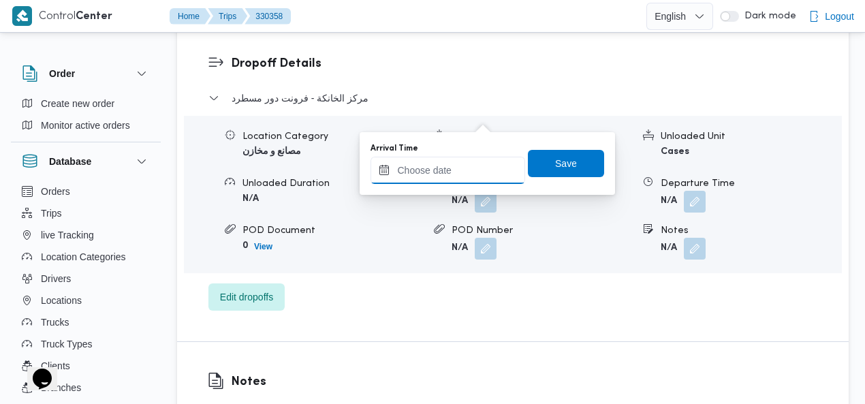
click at [446, 172] on input "Arrival Time" at bounding box center [447, 170] width 155 height 27
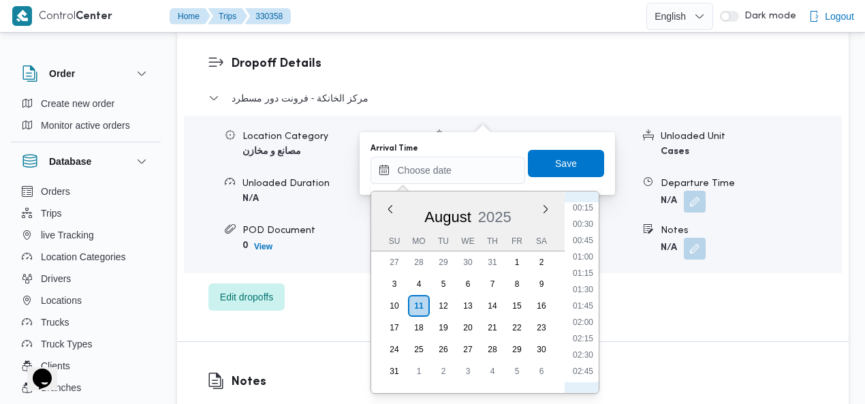
scroll to position [0, 0]
click at [579, 288] on li "01:15" at bounding box center [582, 291] width 31 height 14
type input "11/08/2025 01:15"
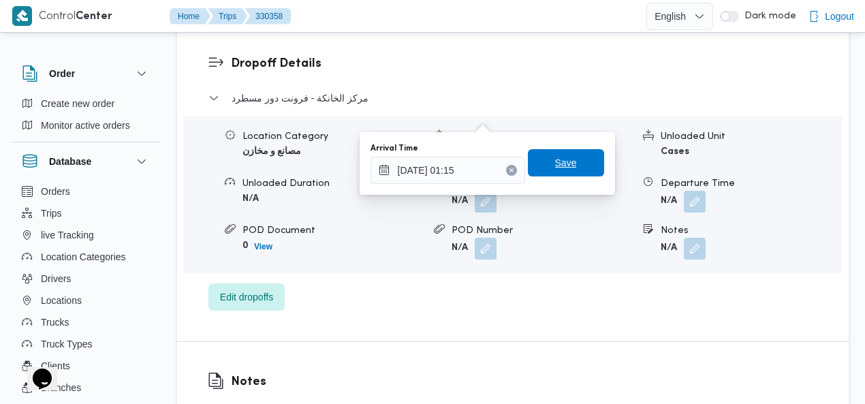
click at [565, 165] on span "Save" at bounding box center [566, 163] width 22 height 16
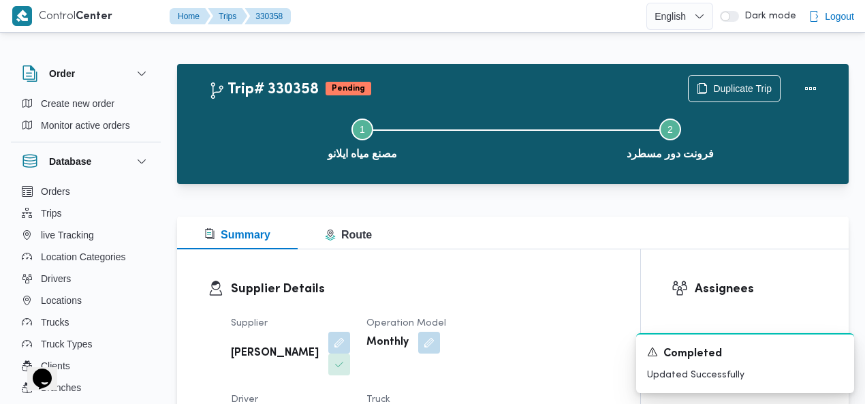
click at [559, 67] on div "Trip# 330358 Pending Duplicate Trip Step 1 is incomplete 1 مصنع مياه ايلانو Ste…" at bounding box center [512, 124] width 671 height 120
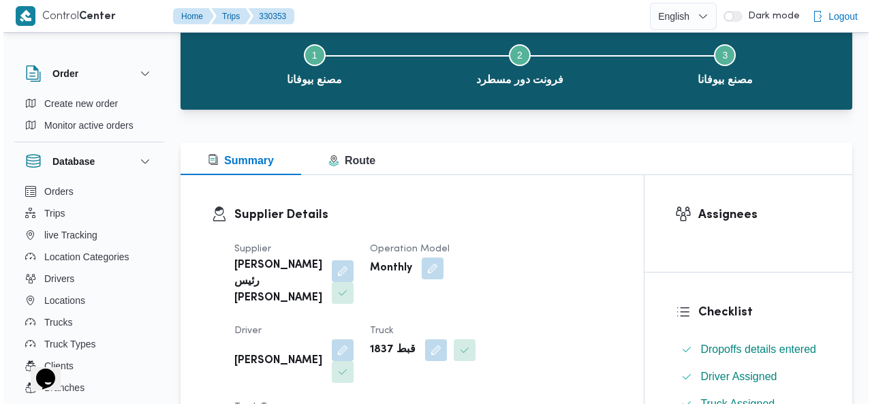
scroll to position [20, 0]
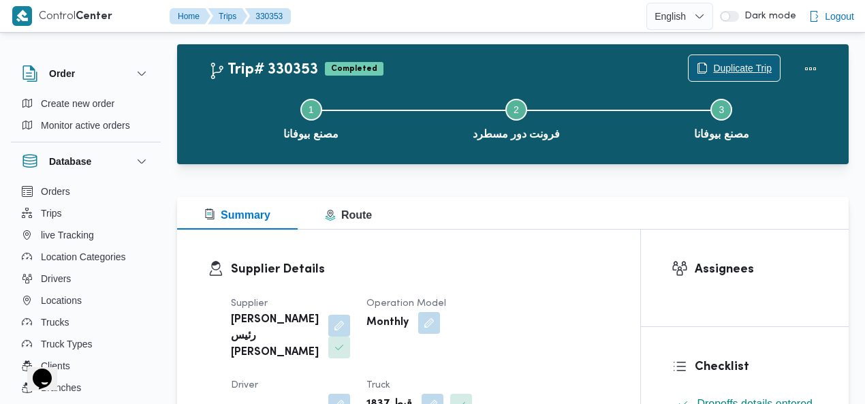
click at [752, 73] on span "Duplicate Trip" at bounding box center [742, 68] width 59 height 16
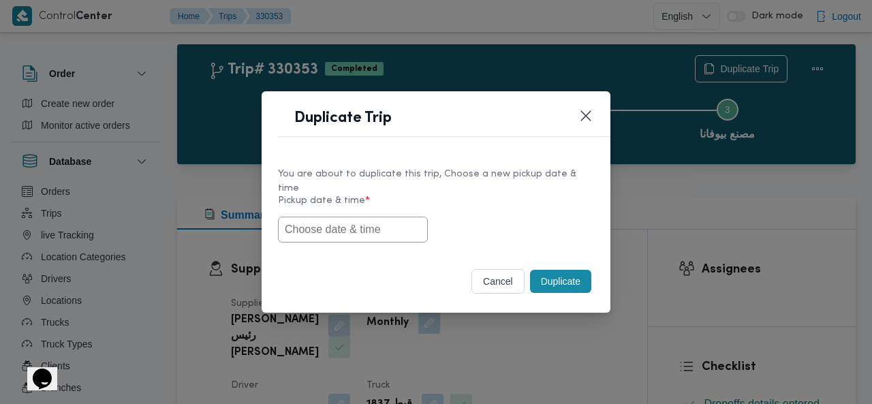
click at [344, 224] on input "text" at bounding box center [353, 230] width 150 height 26
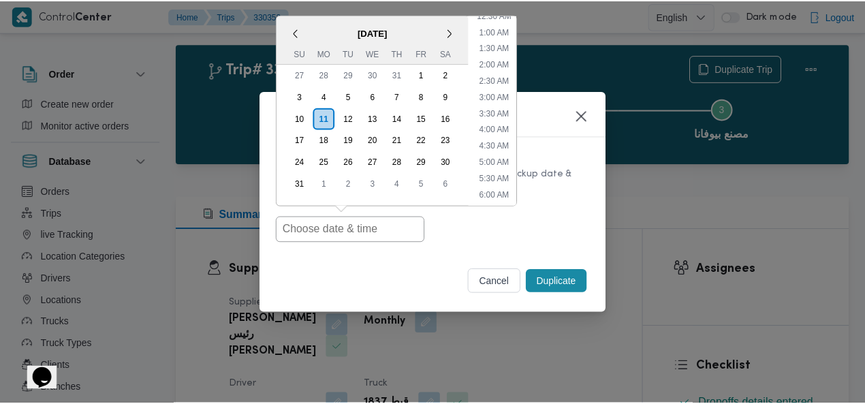
scroll to position [0, 0]
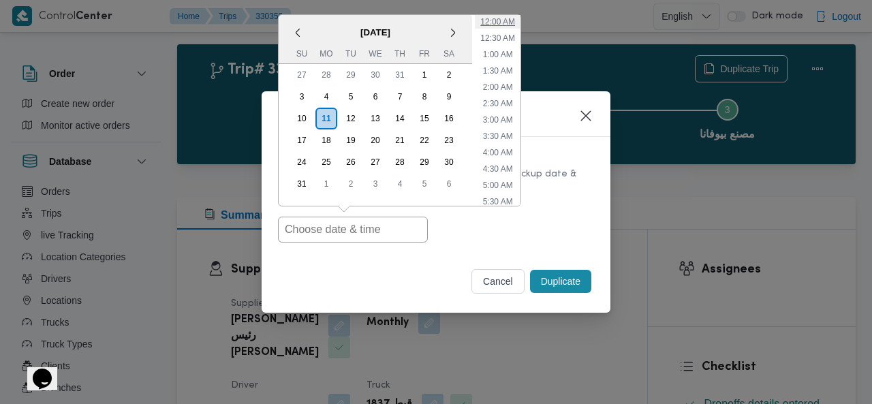
click at [494, 20] on li "12:00 AM" at bounding box center [498, 22] width 46 height 14
type input "11/08/2025 12:00AM"
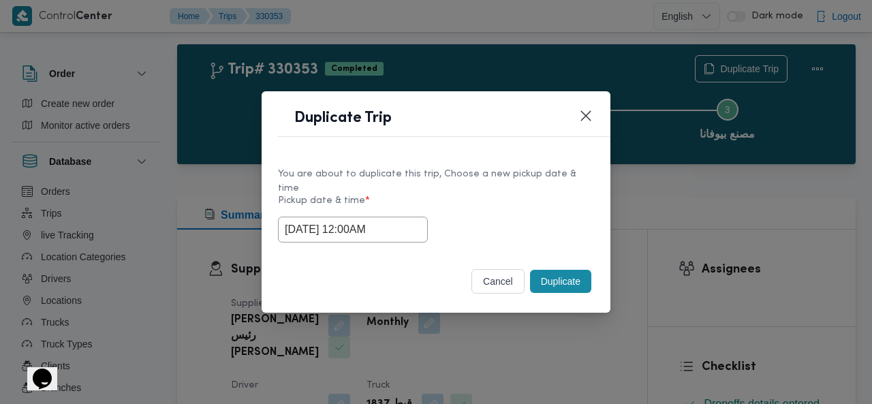
click at [547, 274] on button "Duplicate" at bounding box center [560, 281] width 61 height 23
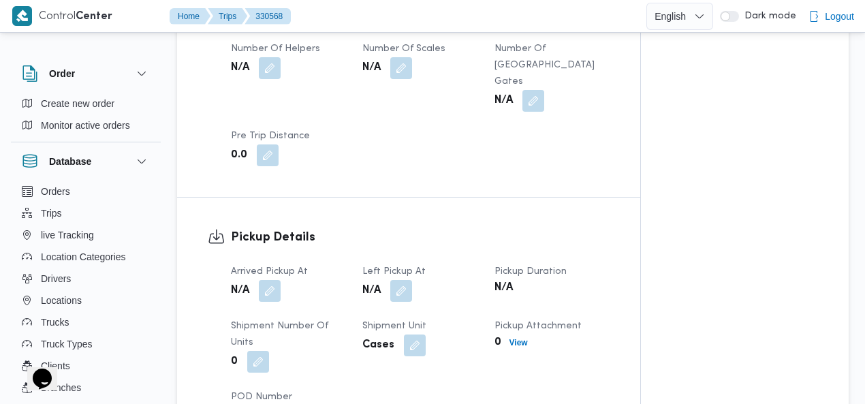
scroll to position [846, 0]
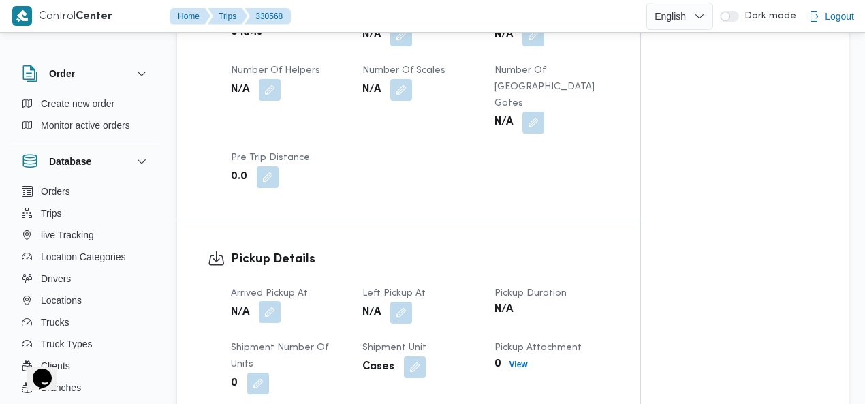
click at [270, 301] on button "button" at bounding box center [270, 312] width 22 height 22
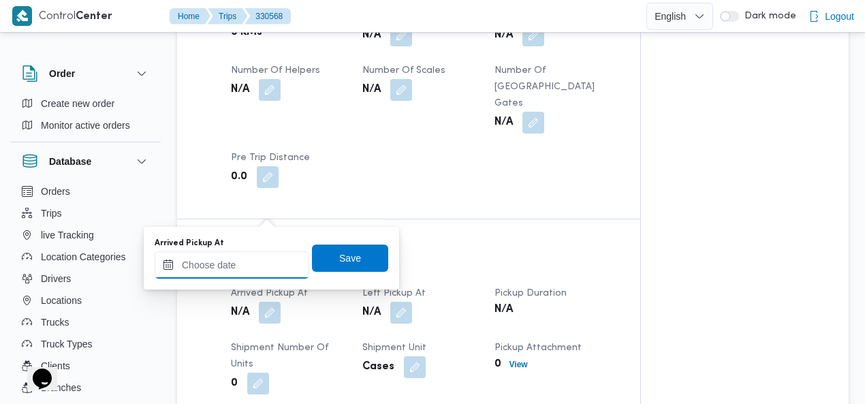
click at [252, 259] on input "Arrived Pickup At" at bounding box center [232, 264] width 155 height 27
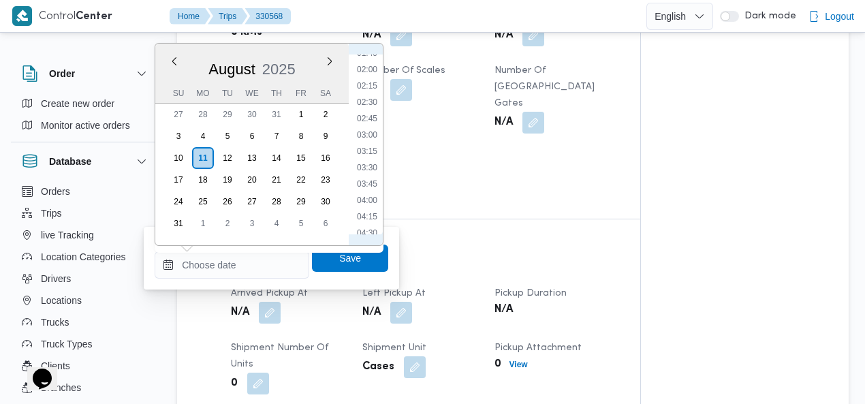
scroll to position [118, 0]
click at [370, 71] on li "02:00" at bounding box center [366, 74] width 31 height 14
type input "11/08/2025 02:00"
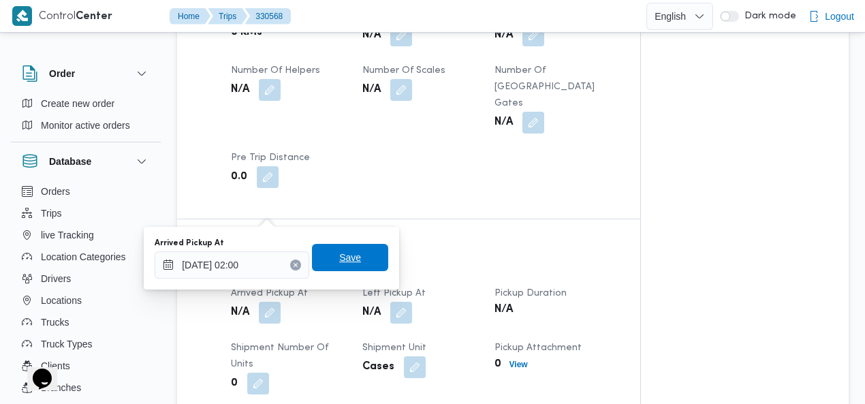
click at [349, 254] on span "Save" at bounding box center [350, 257] width 22 height 16
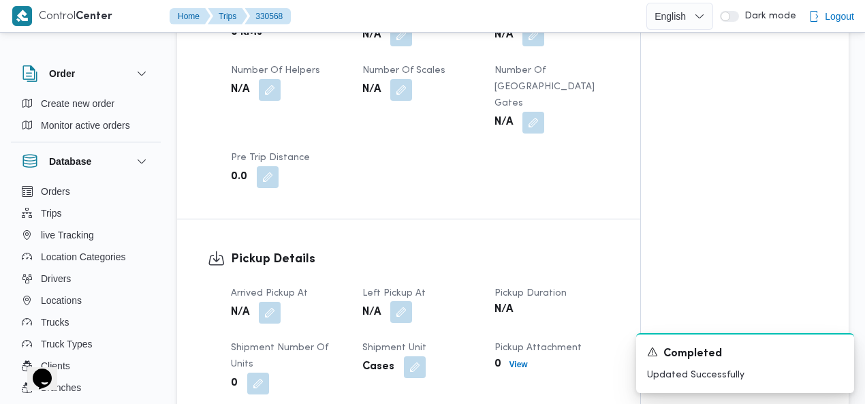
click at [407, 301] on button "button" at bounding box center [401, 312] width 22 height 22
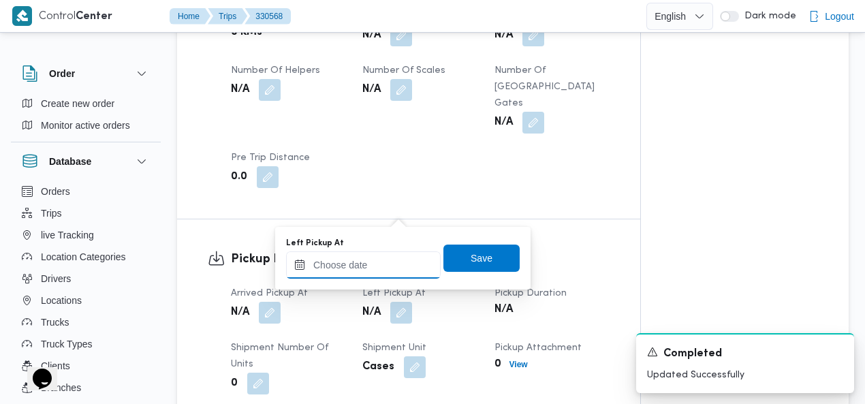
click at [379, 261] on input "Left Pickup At" at bounding box center [363, 264] width 155 height 27
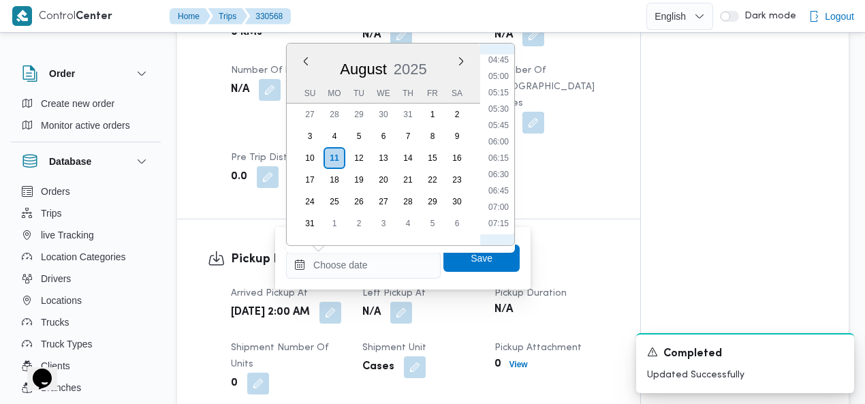
scroll to position [155, 0]
click at [496, 182] on li "04:15" at bounding box center [498, 184] width 31 height 14
type input "11/08/2025 04:15"
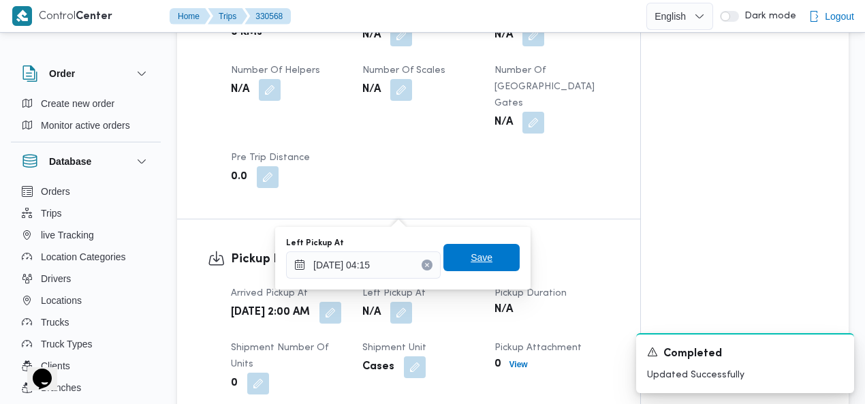
click at [485, 257] on span "Save" at bounding box center [481, 257] width 76 height 27
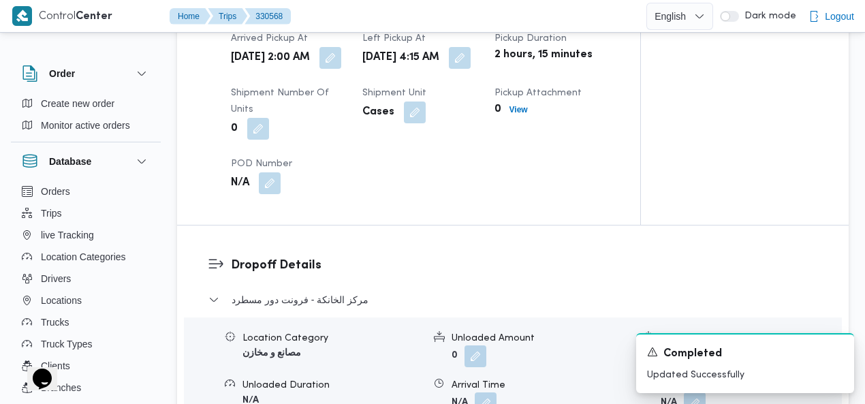
scroll to position [1208, 0]
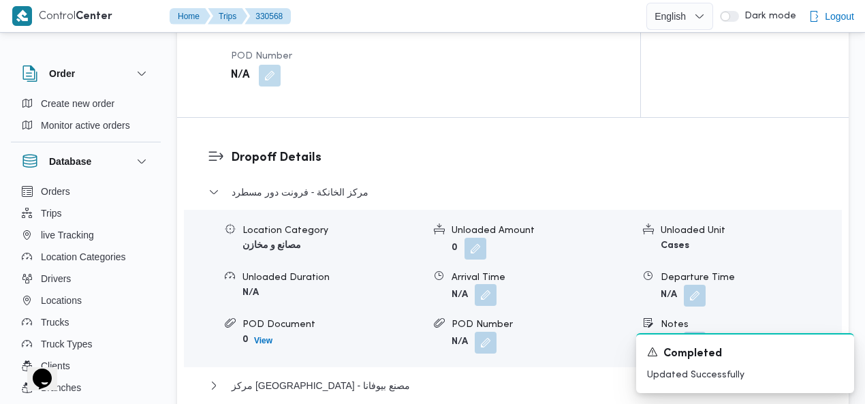
click at [488, 284] on button "button" at bounding box center [486, 295] width 22 height 22
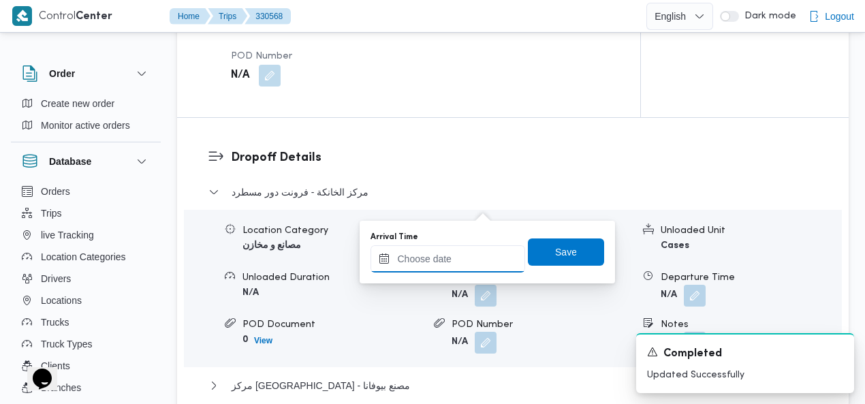
click at [459, 253] on input "Arrival Time" at bounding box center [447, 258] width 155 height 27
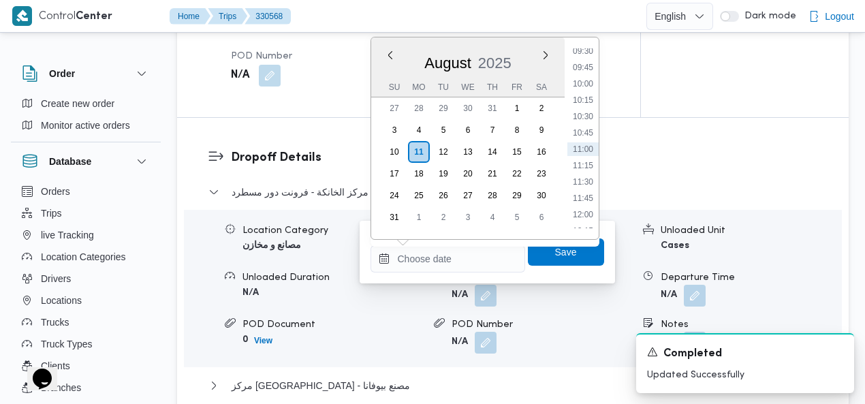
scroll to position [468, 0]
click at [582, 141] on li "08:30" at bounding box center [582, 143] width 31 height 14
type input "11/08/2025 08:30"
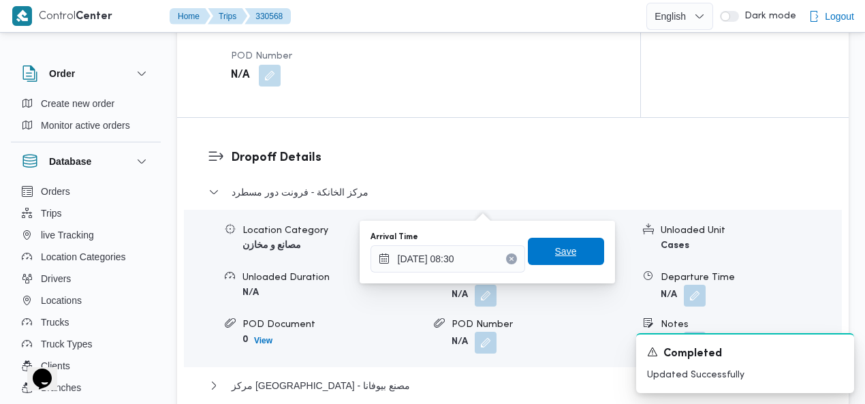
click at [569, 244] on span "Save" at bounding box center [566, 251] width 76 height 27
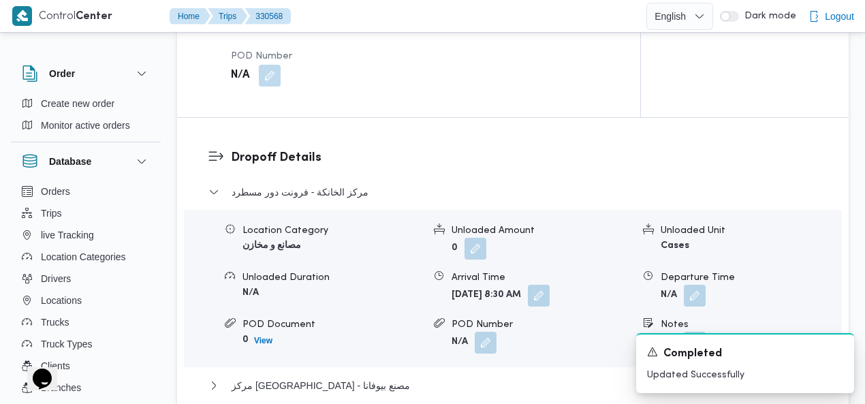
scroll to position [878, 0]
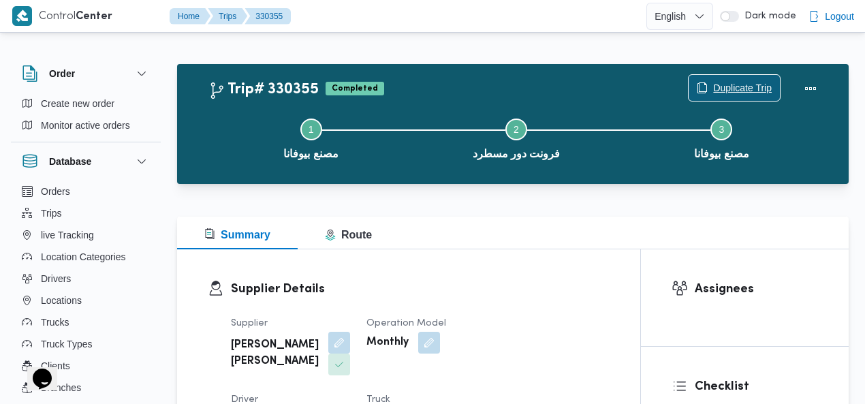
click at [746, 88] on span "Duplicate Trip" at bounding box center [742, 88] width 59 height 16
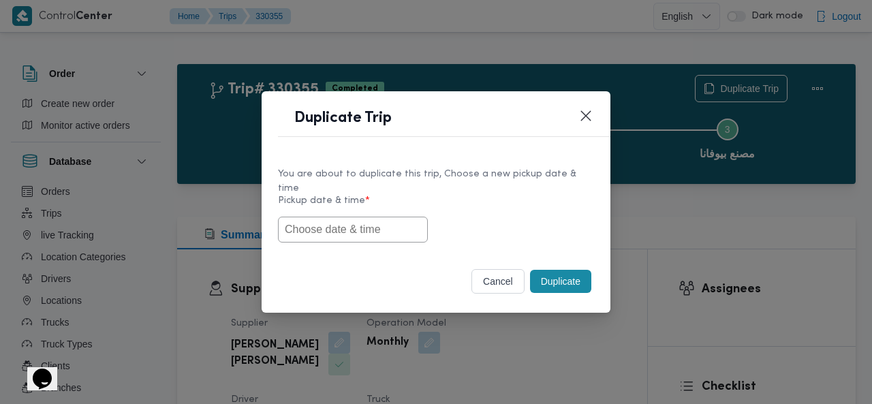
click at [360, 224] on input "text" at bounding box center [353, 230] width 150 height 26
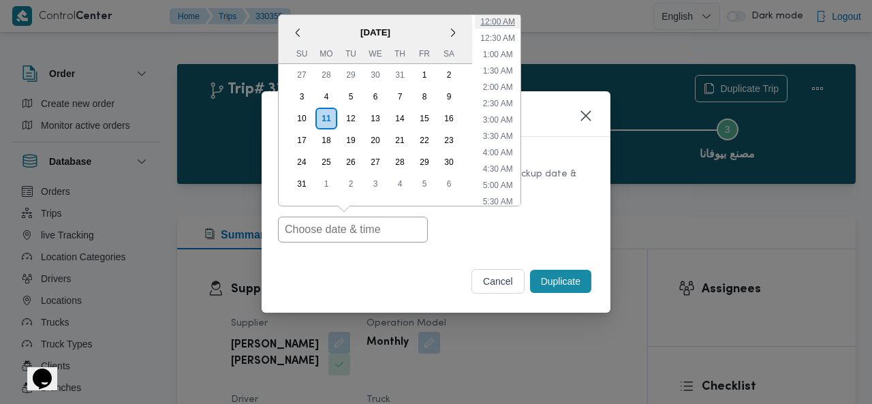
click at [498, 15] on li "12:00 AM" at bounding box center [498, 22] width 46 height 14
type input "[DATE] 12:00AM"
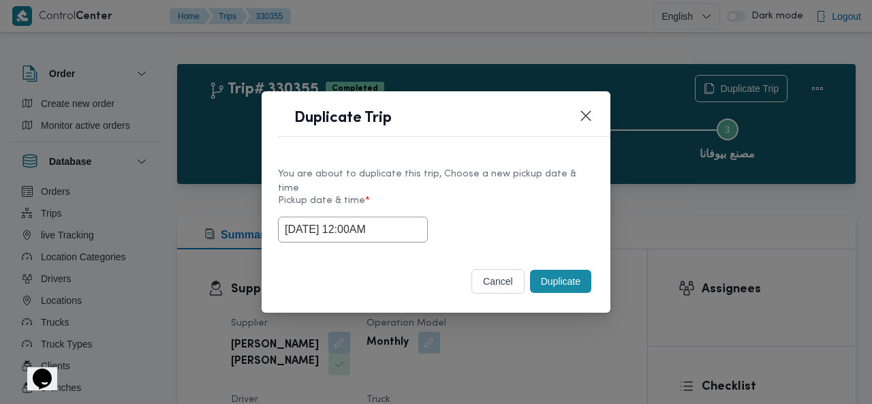
click at [548, 270] on button "Duplicate" at bounding box center [560, 281] width 61 height 23
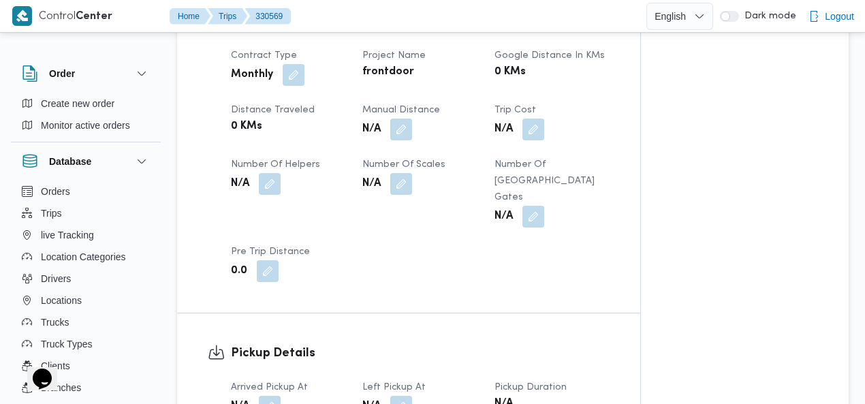
scroll to position [782, 0]
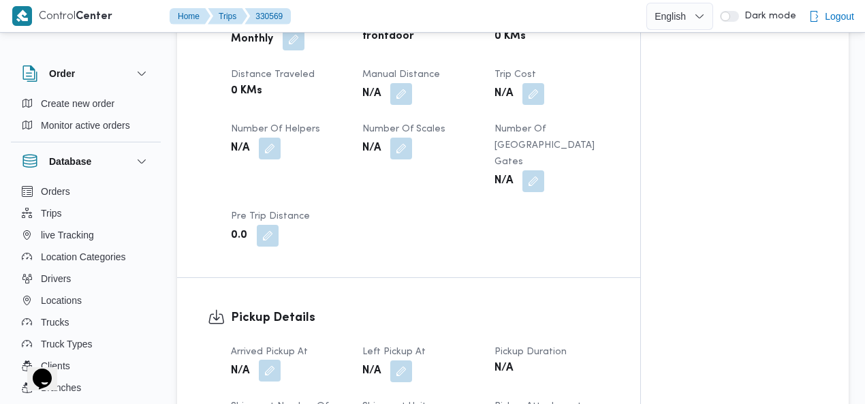
click at [272, 360] on button "button" at bounding box center [270, 371] width 22 height 22
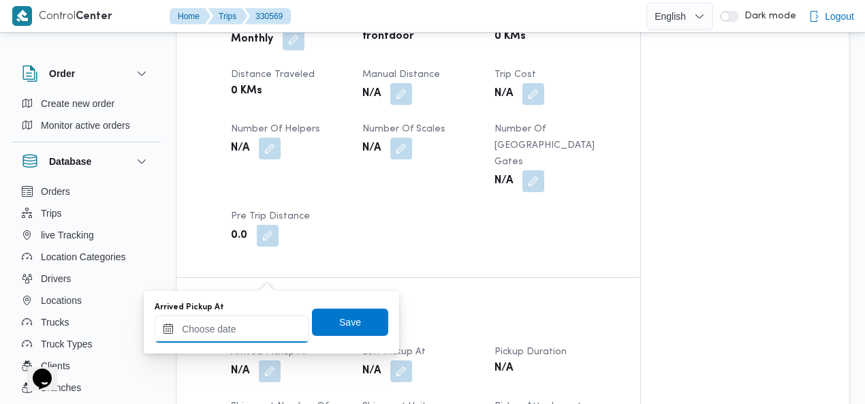
click at [240, 330] on input "Arrived Pickup At" at bounding box center [232, 328] width 155 height 27
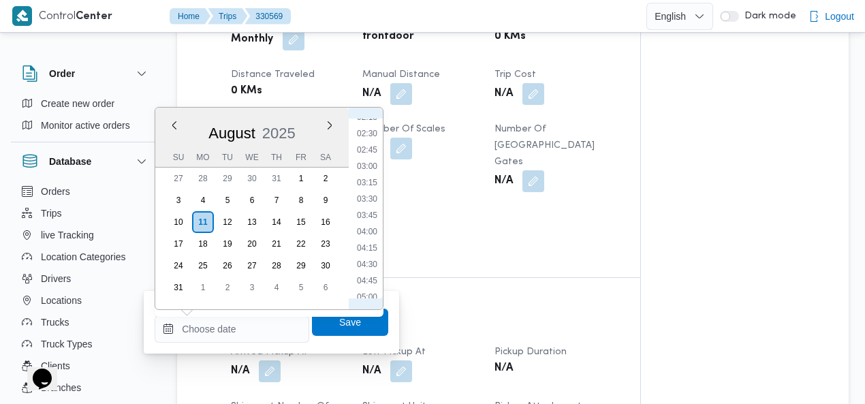
scroll to position [0, 0]
click at [364, 240] on li "01:45" at bounding box center [366, 240] width 31 height 14
type input "11/08/2025 01:45"
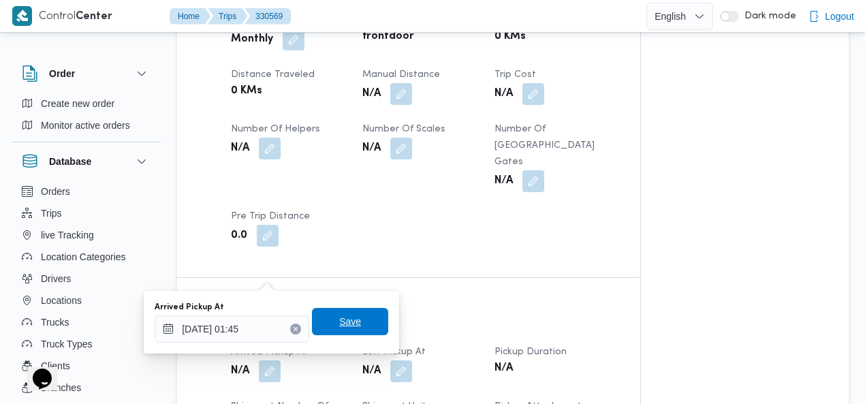
click at [347, 309] on span "Save" at bounding box center [350, 321] width 76 height 27
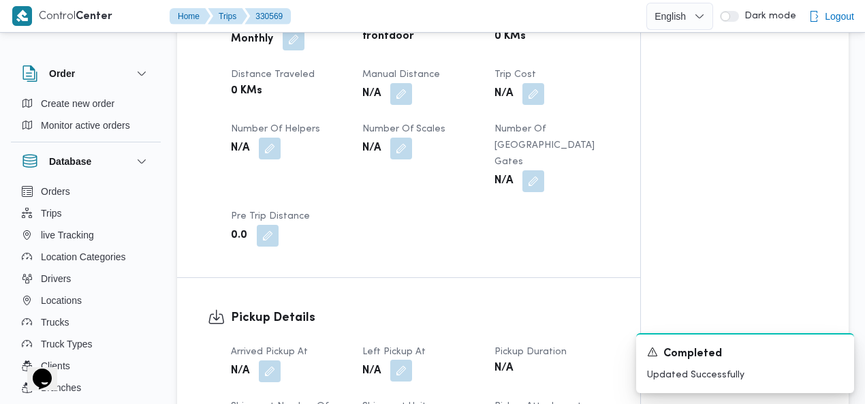
click at [402, 360] on button "button" at bounding box center [401, 371] width 22 height 22
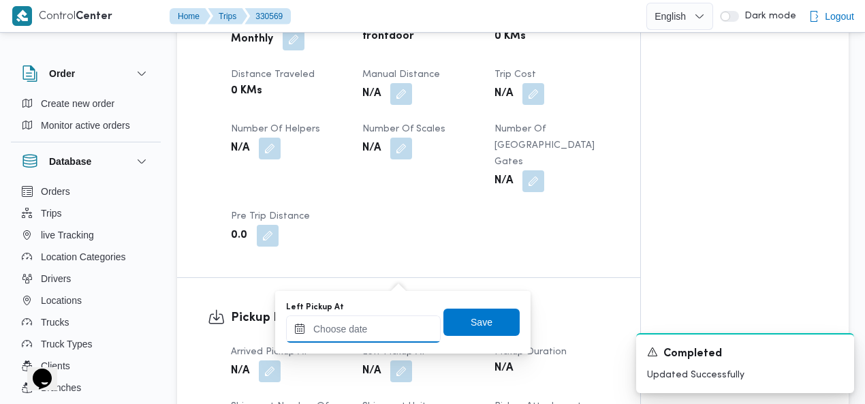
click at [376, 325] on input "Left Pickup At" at bounding box center [363, 328] width 155 height 27
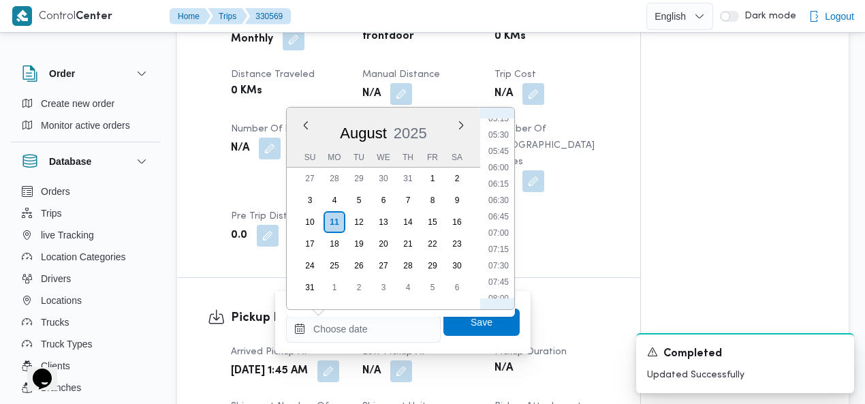
scroll to position [312, 0]
click at [505, 141] on li "05:00" at bounding box center [498, 140] width 31 height 14
type input "11/08/2025 05:00"
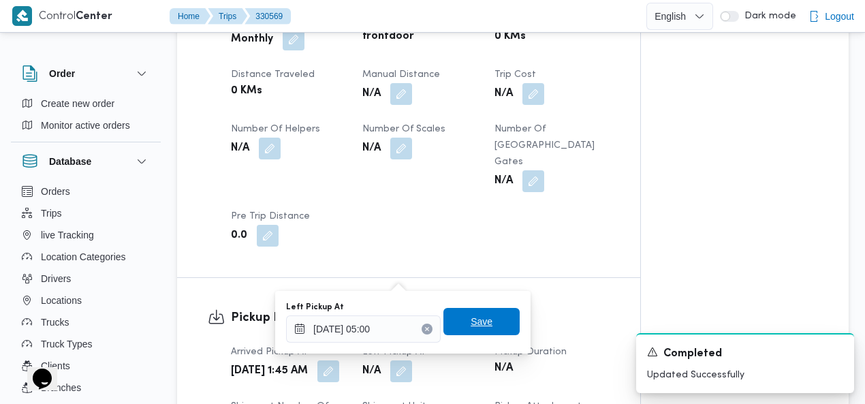
click at [481, 319] on span "Save" at bounding box center [482, 321] width 22 height 16
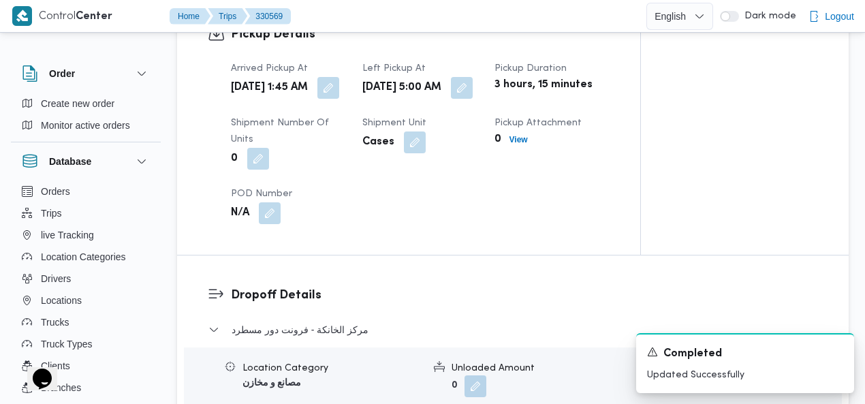
scroll to position [1094, 0]
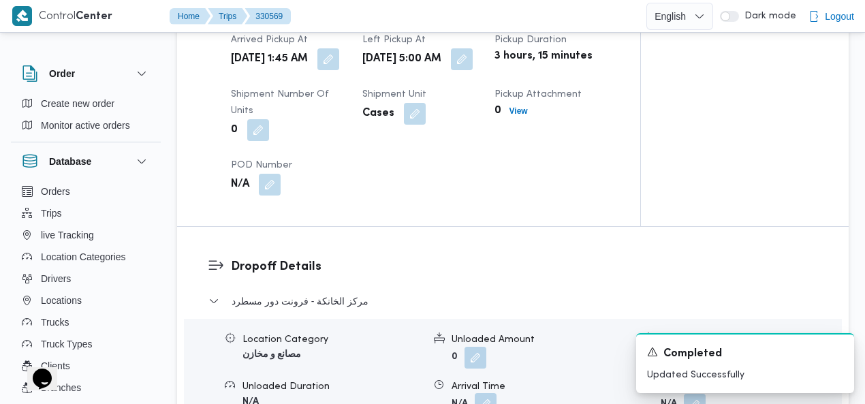
click at [488, 393] on button "button" at bounding box center [486, 404] width 22 height 22
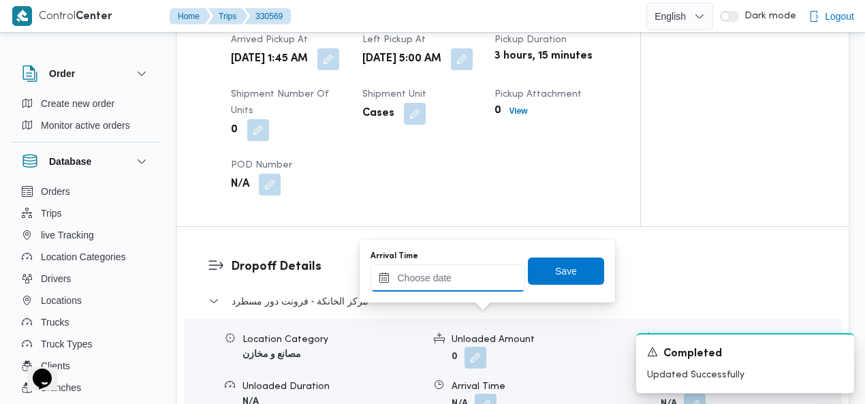
click at [420, 280] on input "Arrival Time" at bounding box center [447, 277] width 155 height 27
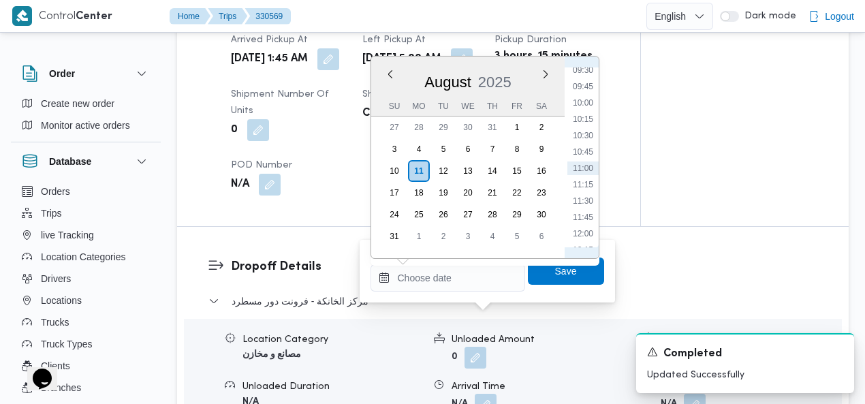
scroll to position [468, 0]
click at [589, 95] on li "07:30" at bounding box center [582, 96] width 31 height 14
type input "11/08/2025 07:30"
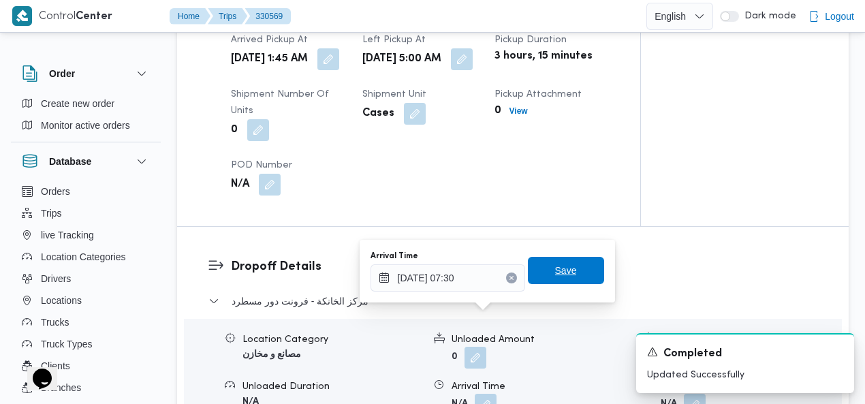
click at [538, 268] on span "Save" at bounding box center [566, 270] width 76 height 27
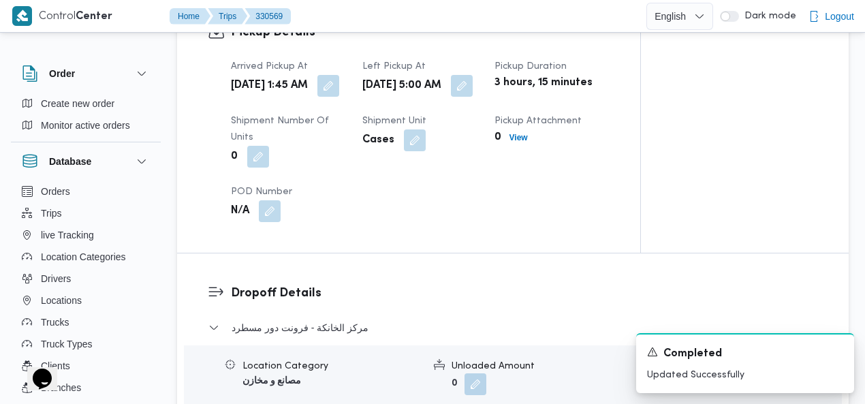
scroll to position [1061, 0]
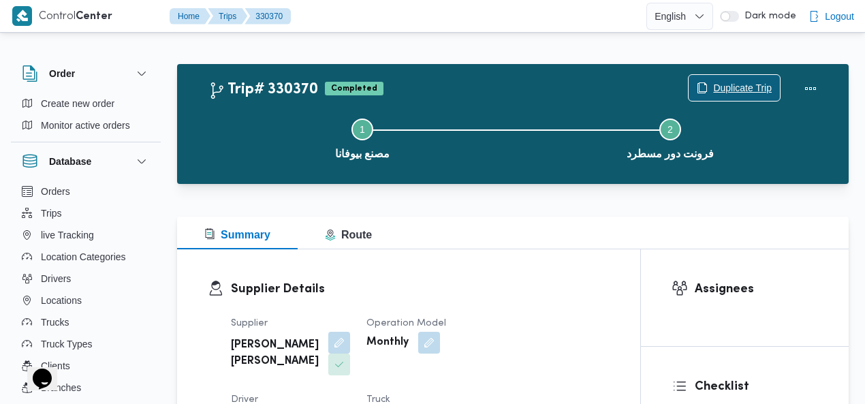
click at [754, 86] on span "Duplicate Trip" at bounding box center [742, 88] width 59 height 16
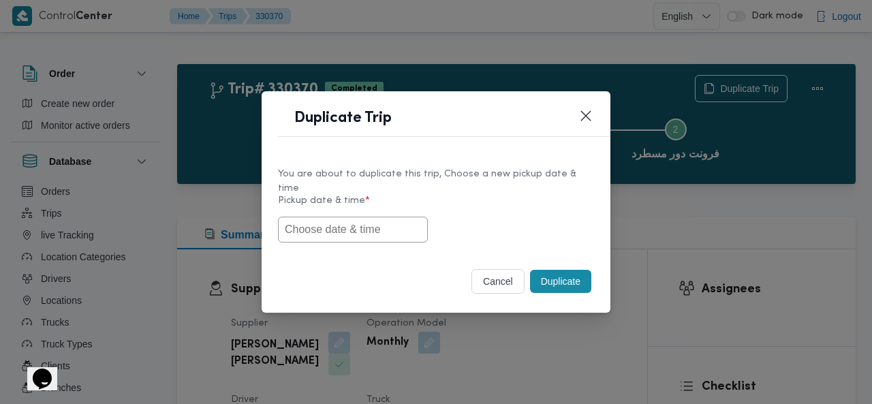
click at [362, 222] on input "text" at bounding box center [353, 230] width 150 height 26
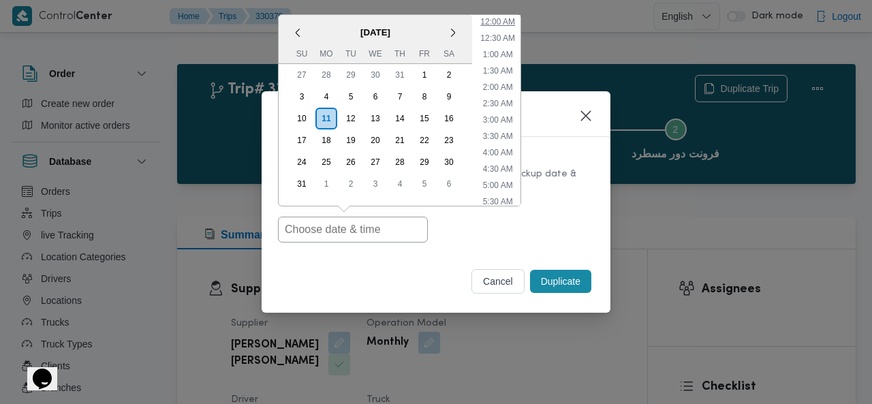
drag, startPoint x: 500, startPoint y: 14, endPoint x: 506, endPoint y: 46, distance: 31.9
click at [500, 15] on li "12:00 AM" at bounding box center [498, 22] width 46 height 14
type input "[DATE] 12:00AM"
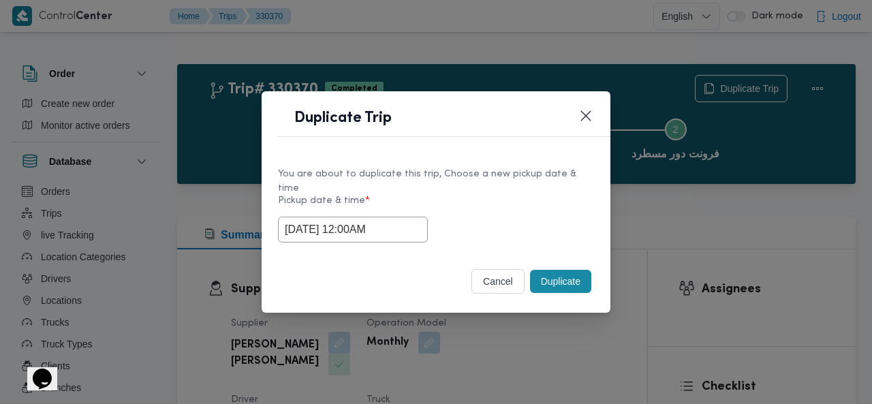
click at [561, 273] on button "Duplicate" at bounding box center [560, 281] width 61 height 23
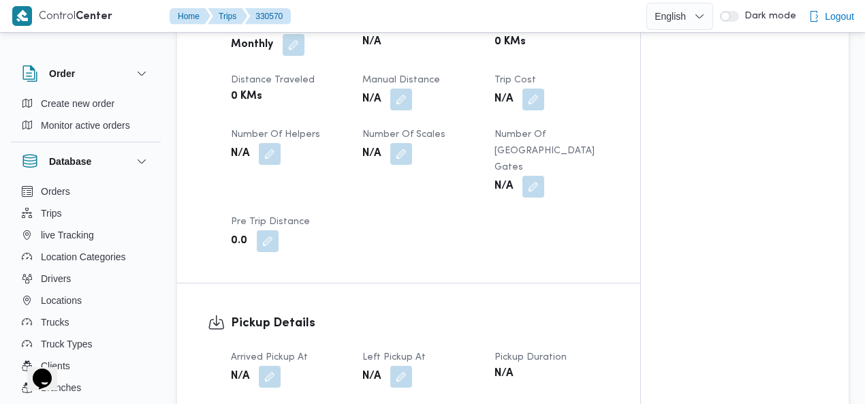
scroll to position [853, 0]
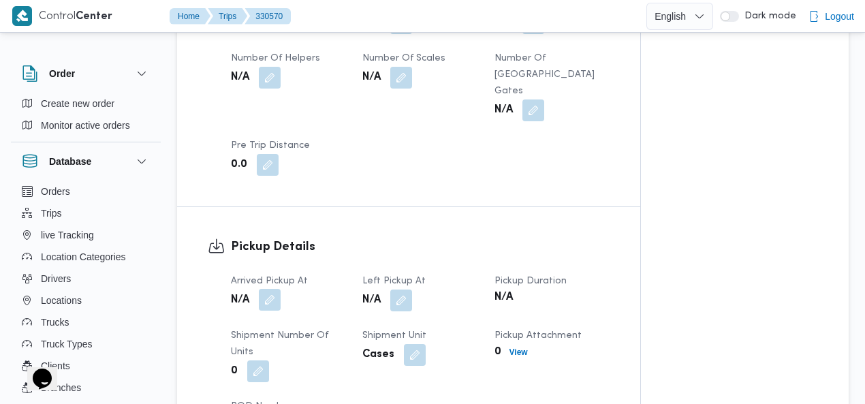
click at [270, 289] on button "button" at bounding box center [270, 300] width 22 height 22
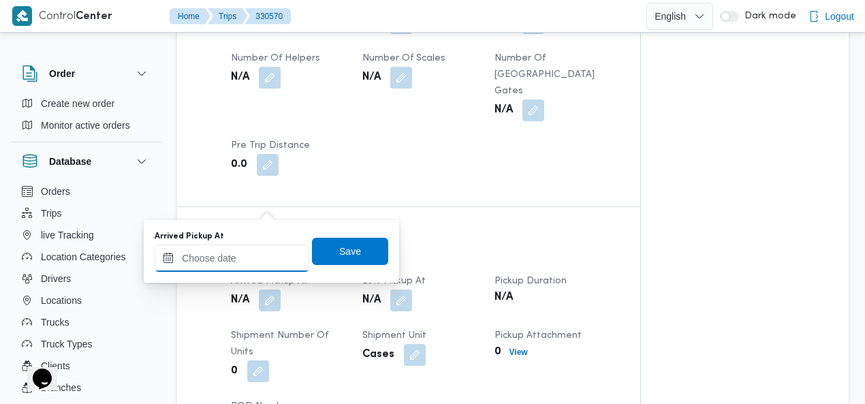
click at [251, 257] on input "Arrived Pickup At" at bounding box center [232, 257] width 155 height 27
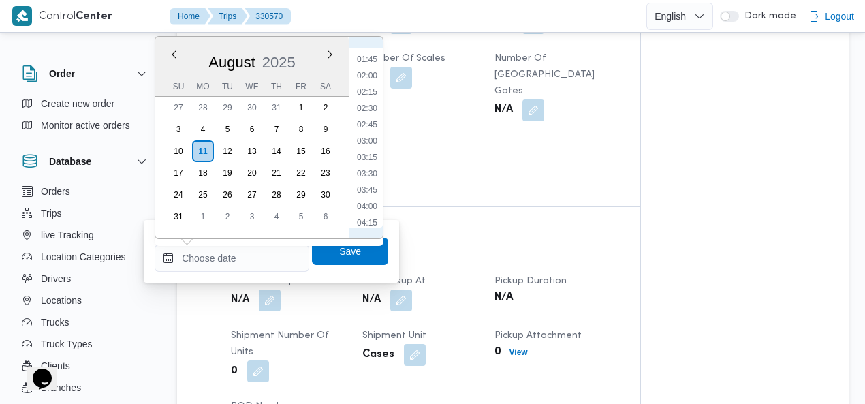
scroll to position [97, 0]
click at [369, 67] on li "01:45" at bounding box center [366, 72] width 31 height 14
type input "11/08/2025 01:45"
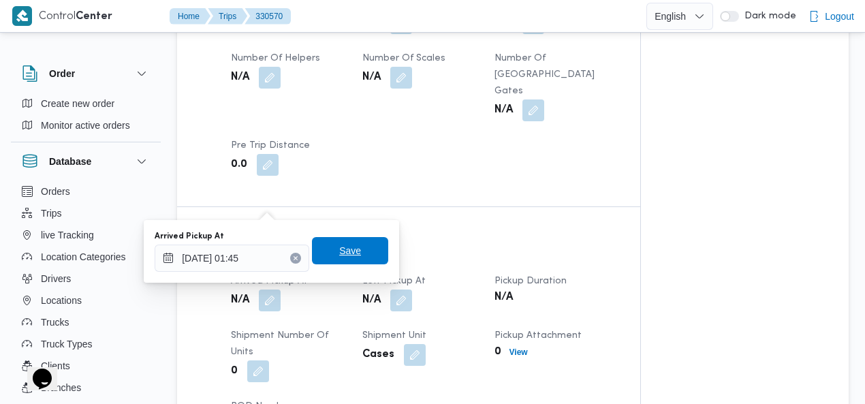
click at [342, 253] on span "Save" at bounding box center [350, 250] width 22 height 16
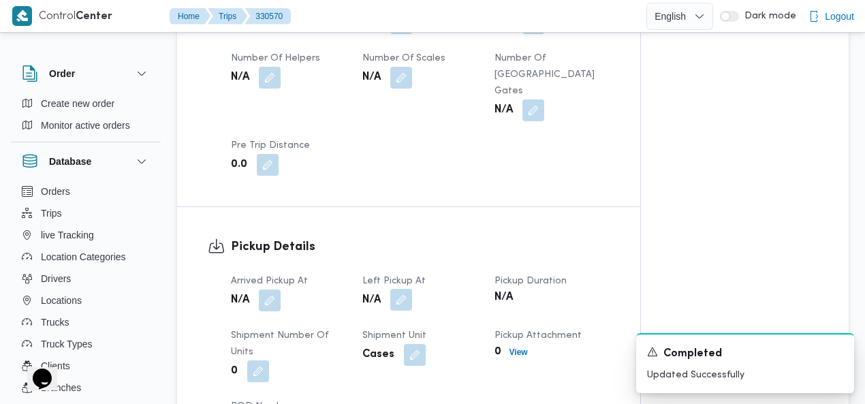
click at [398, 289] on button "button" at bounding box center [401, 300] width 22 height 22
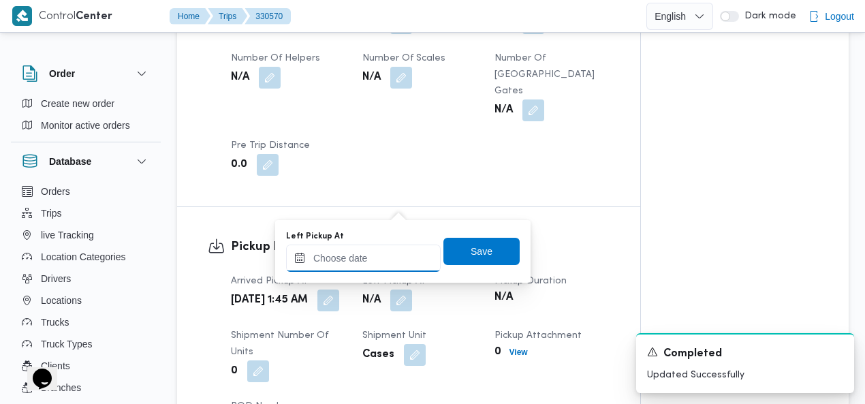
click at [383, 268] on input "Left Pickup At" at bounding box center [363, 257] width 155 height 27
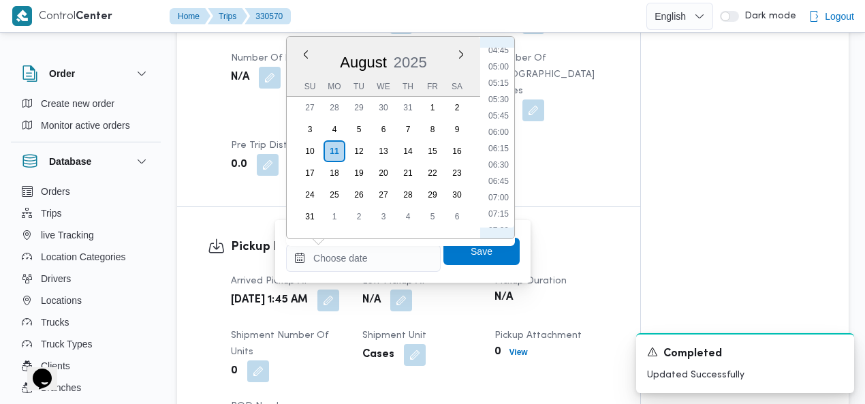
scroll to position [312, 0]
click at [503, 84] on li "05:15" at bounding box center [498, 86] width 31 height 14
type input "[DATE] 05:15"
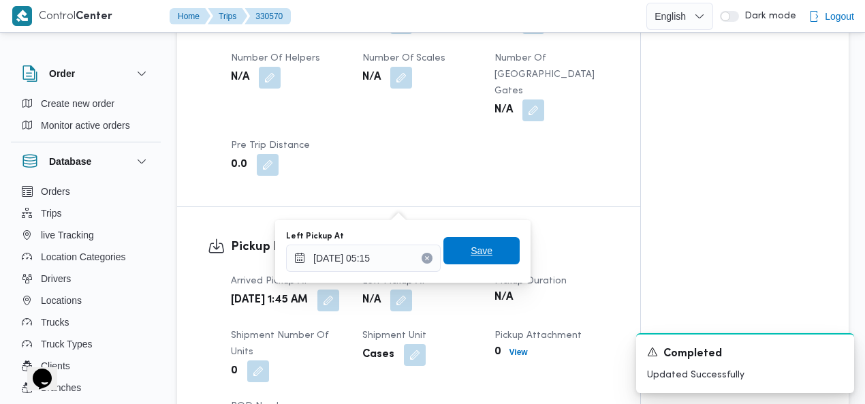
click at [456, 251] on span "Save" at bounding box center [481, 250] width 76 height 27
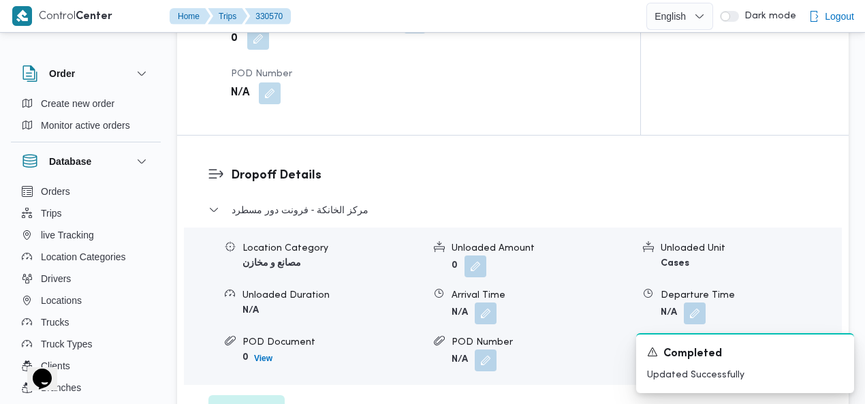
scroll to position [1190, 0]
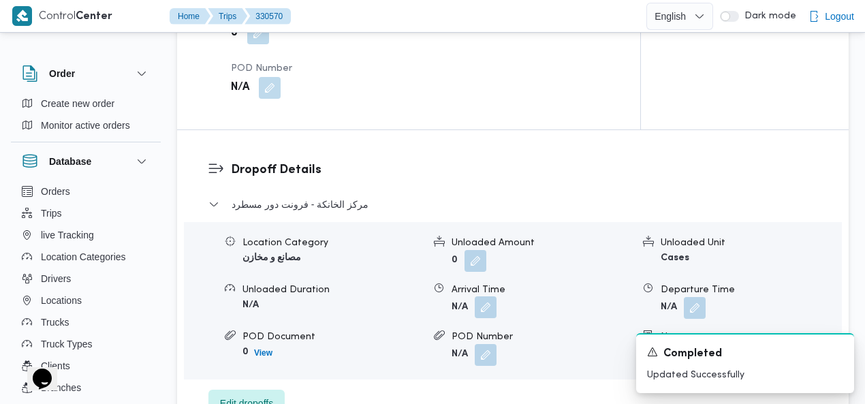
click at [481, 296] on button "button" at bounding box center [486, 307] width 22 height 22
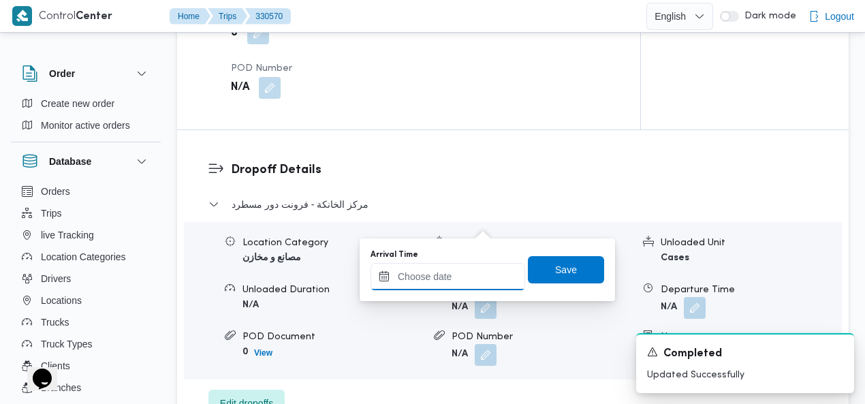
click at [459, 272] on input "Arrival Time" at bounding box center [447, 276] width 155 height 27
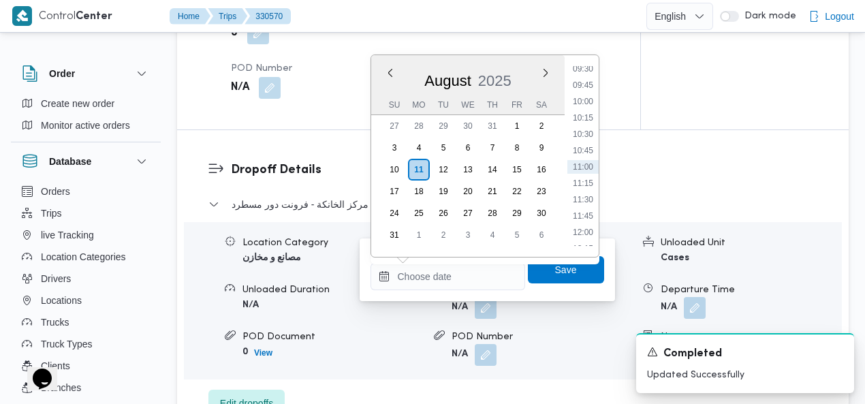
scroll to position [468, 0]
drag, startPoint x: 586, startPoint y: 108, endPoint x: 581, endPoint y: 169, distance: 60.8
click at [586, 109] on li "07:45" at bounding box center [582, 111] width 31 height 14
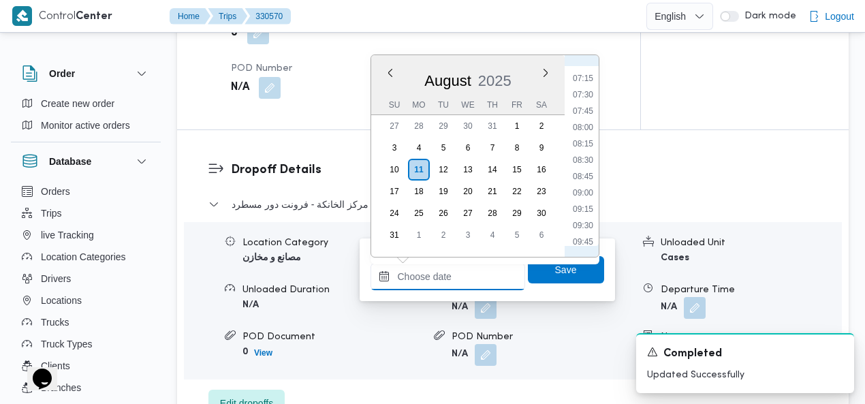
type input "11/08/2025 07:45"
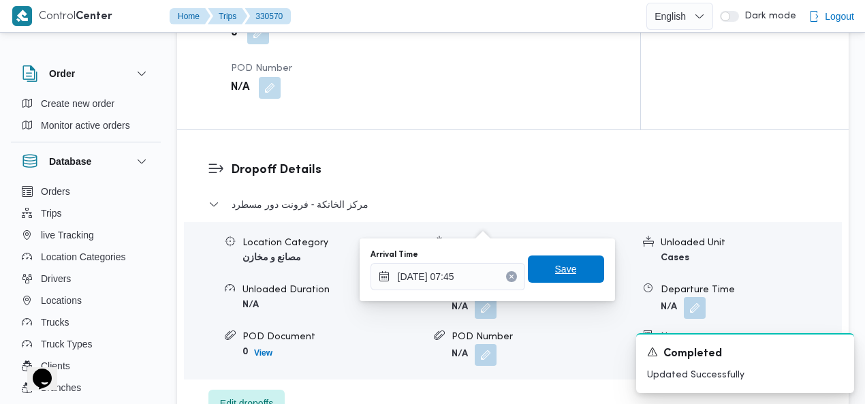
click at [560, 262] on span "Save" at bounding box center [566, 269] width 22 height 16
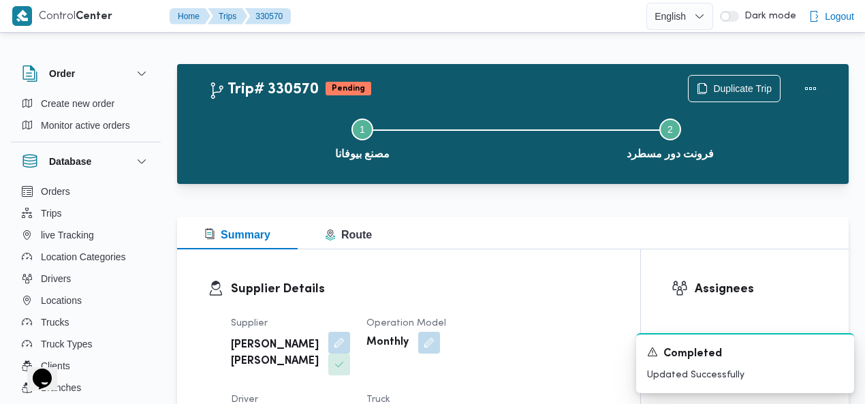
scroll to position [146, 0]
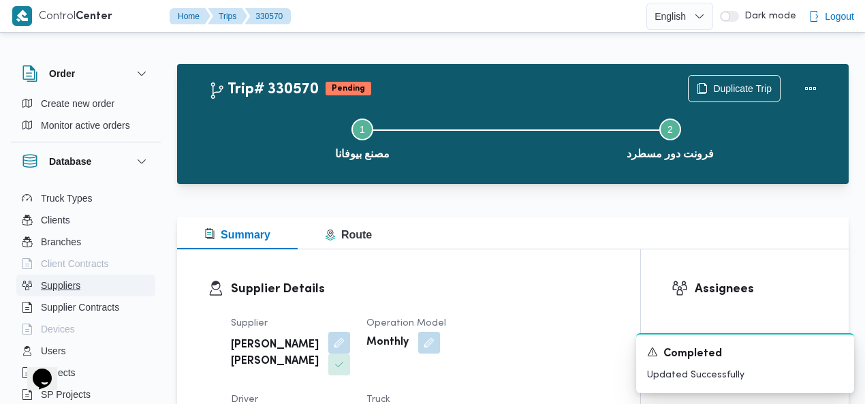
click at [85, 289] on button "Suppliers" at bounding box center [85, 285] width 139 height 22
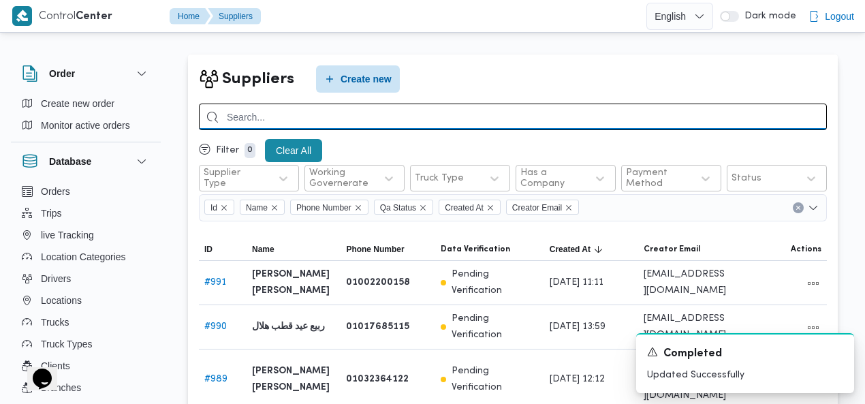
click at [447, 112] on input "search" at bounding box center [513, 117] width 628 height 27
type input "[PERSON_NAME]"
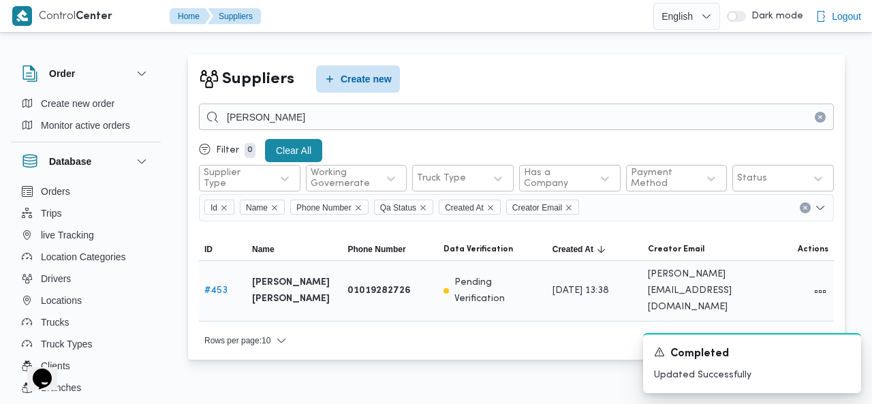
click at [213, 286] on link "# 453" at bounding box center [215, 290] width 23 height 9
select select "7"
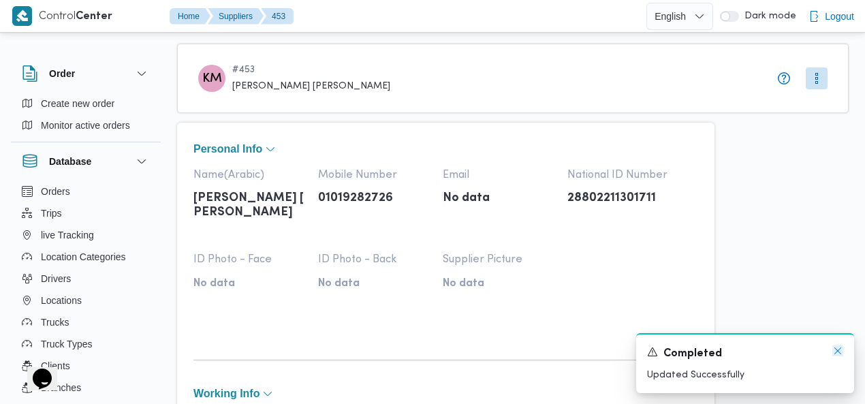
click at [836, 348] on icon "Dismiss toast" at bounding box center [837, 350] width 11 height 11
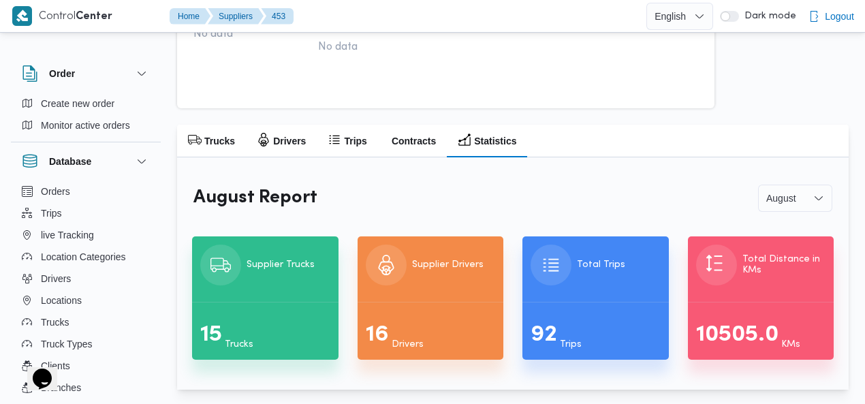
scroll to position [760, 0]
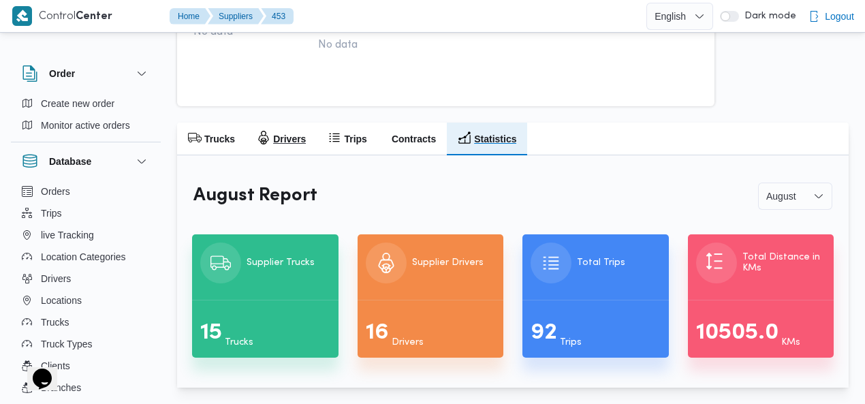
click at [287, 148] on button "Drivers" at bounding box center [281, 139] width 71 height 33
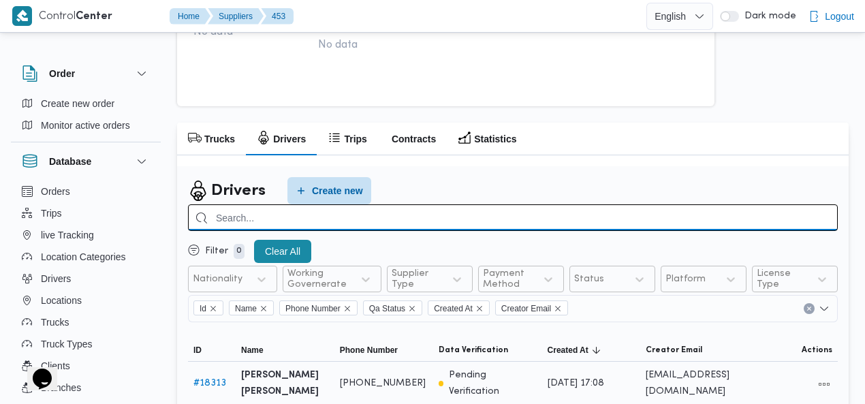
click at [695, 219] on input "search" at bounding box center [513, 217] width 650 height 27
type input "سيد"
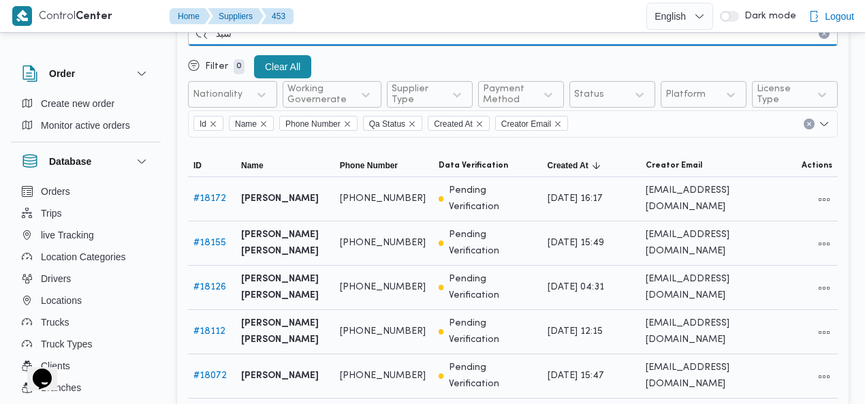
scroll to position [947, 0]
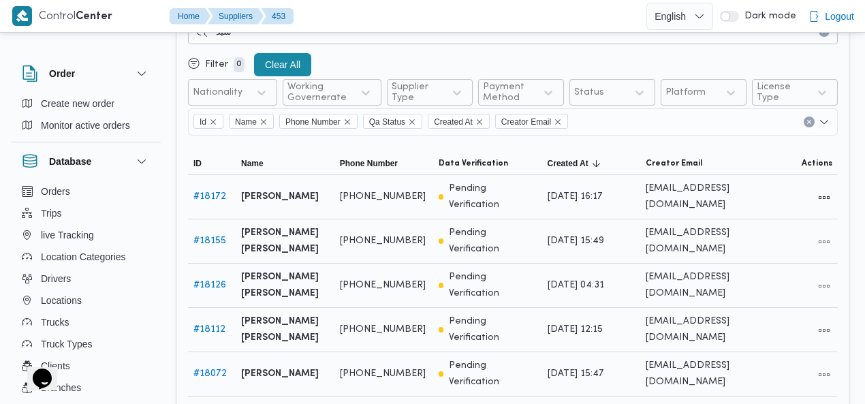
click at [274, 193] on b "[PERSON_NAME]" at bounding box center [280, 197] width 78 height 16
copy tr "سيد عبدالعزيز حسن ابو النصر Phone Number"
click at [80, 213] on button "Trips" at bounding box center [85, 213] width 139 height 22
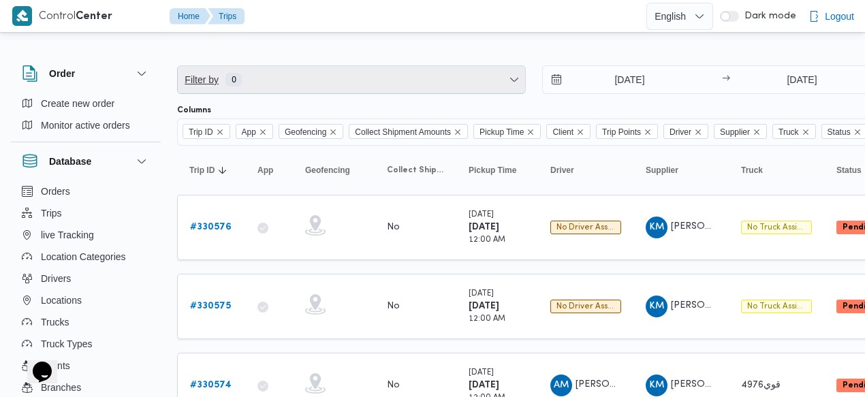
click at [321, 81] on span "Filter by 0" at bounding box center [351, 79] width 347 height 27
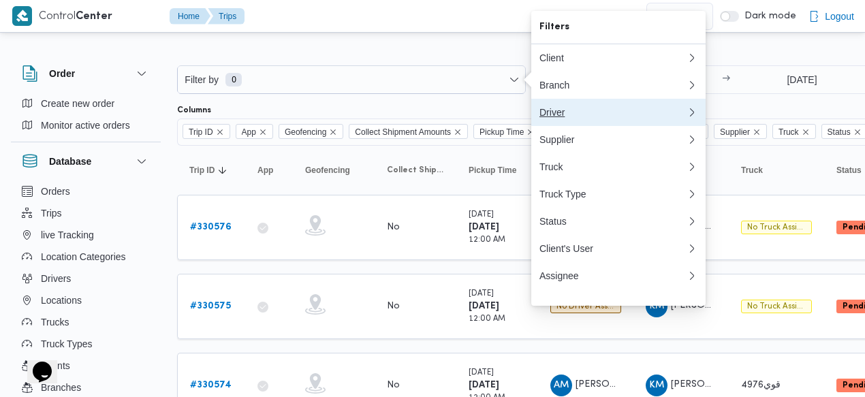
click at [570, 116] on div "Driver" at bounding box center [612, 112] width 147 height 11
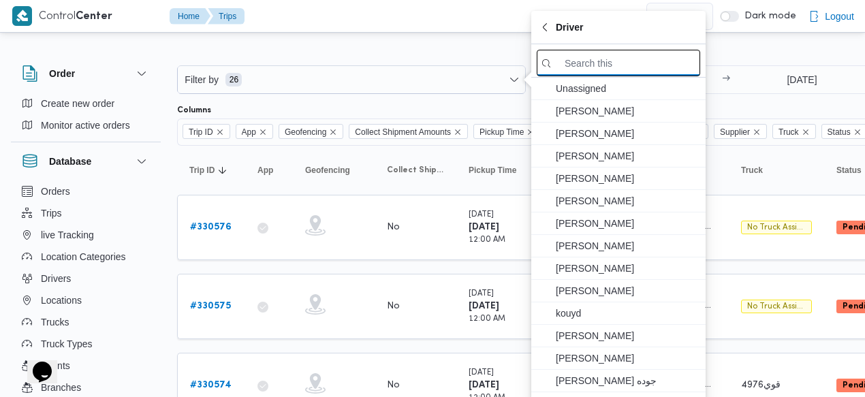
click at [606, 74] on input "search filters" at bounding box center [618, 63] width 163 height 27
paste input "[PERSON_NAME]"
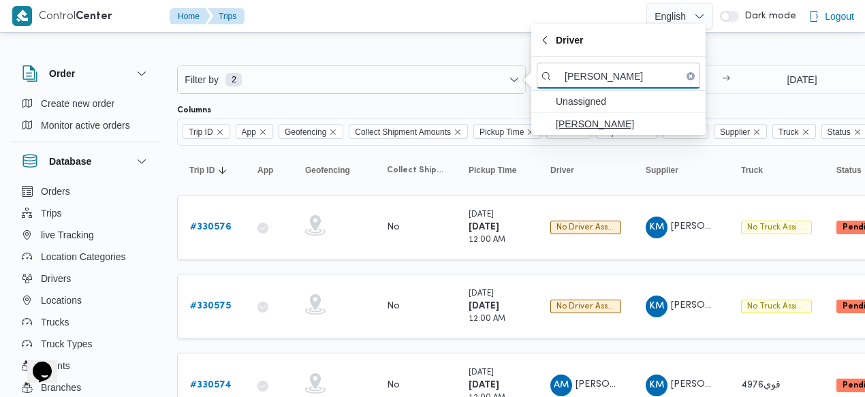
type input "[PERSON_NAME]"
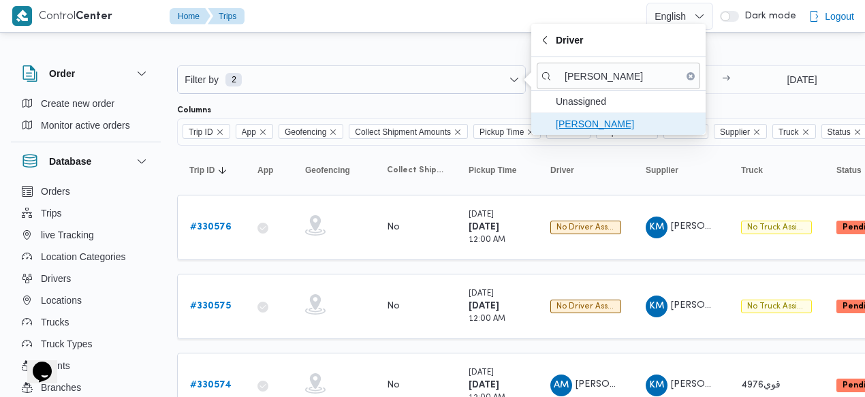
click at [614, 126] on span "[PERSON_NAME]" at bounding box center [627, 124] width 142 height 16
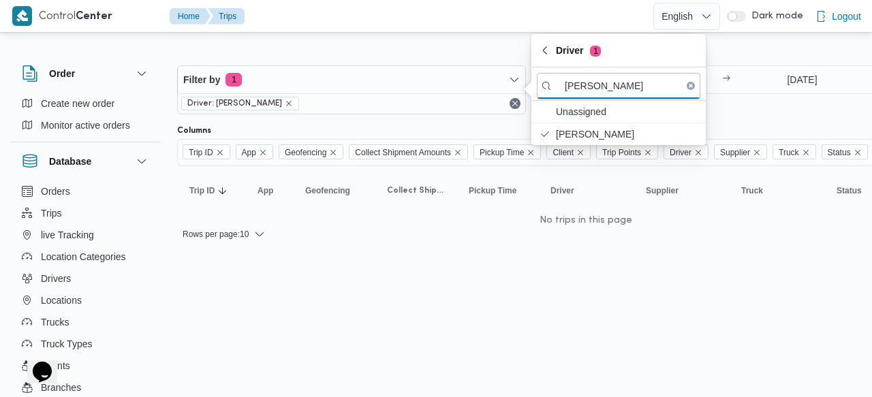
click at [458, 39] on div "Filter by 1 Driver: سيد عبدالعزيز حسن ابو النصر 4/8/2025 → 11/8/2025 Group By C…" at bounding box center [428, 147] width 872 height 224
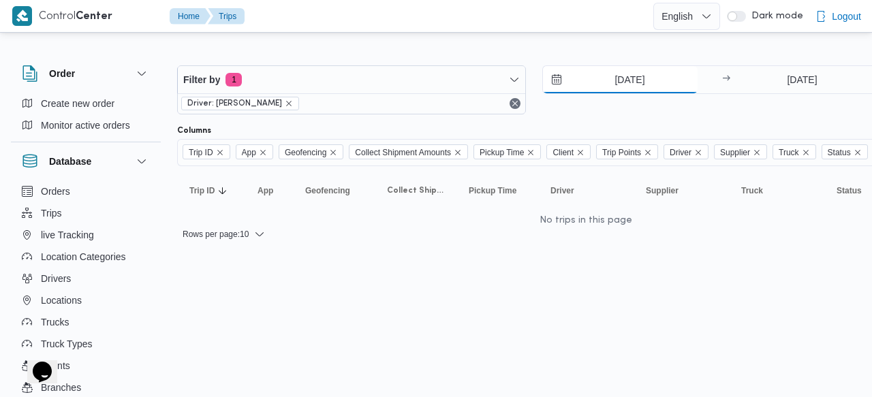
click at [605, 81] on input "[DATE]" at bounding box center [620, 79] width 155 height 27
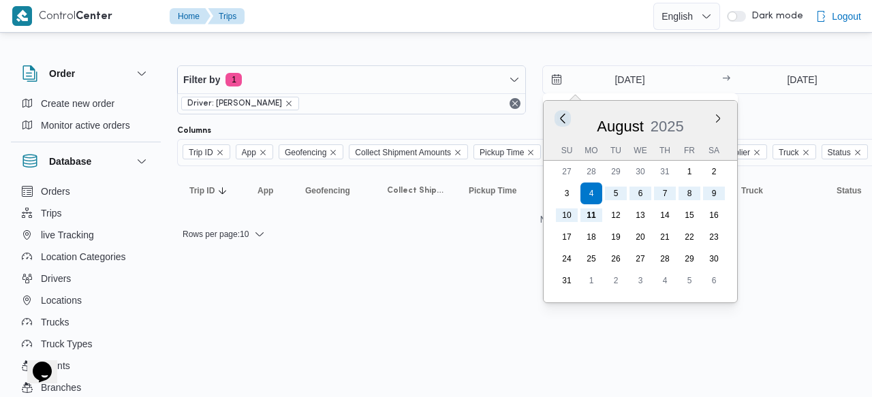
click at [564, 116] on button "Previous Month" at bounding box center [562, 118] width 13 height 13
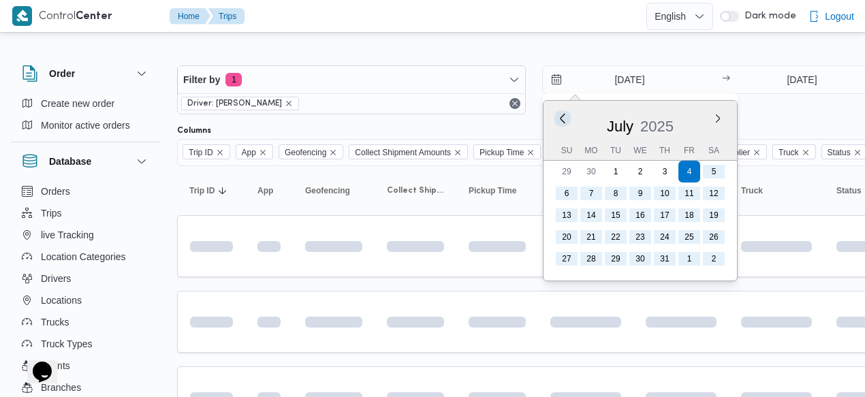
click at [564, 116] on button "Previous Month" at bounding box center [562, 118] width 13 height 13
type input "4/6/2025"
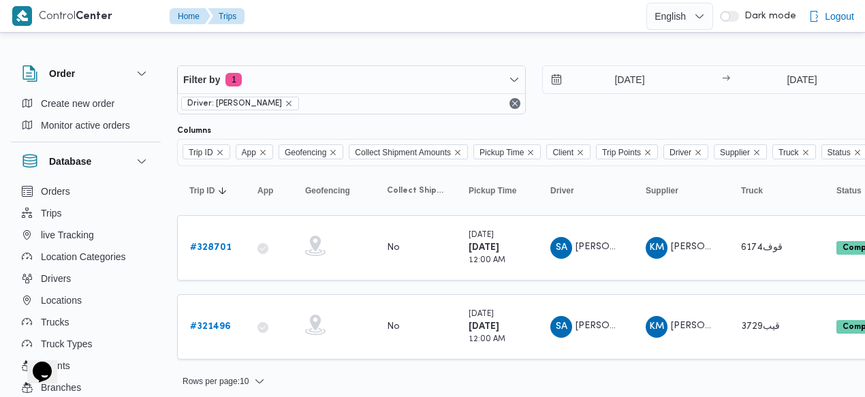
click at [530, 46] on div at bounding box center [585, 55] width 817 height 22
click at [512, 100] on div "Driver: سيد عبدالعزيز حسن ابو النصر" at bounding box center [351, 103] width 347 height 20
click at [602, 112] on div "4/6/2025 → 11/8/2025" at bounding box center [716, 89] width 349 height 49
click at [293, 99] on icon "remove selected entity" at bounding box center [289, 103] width 8 height 8
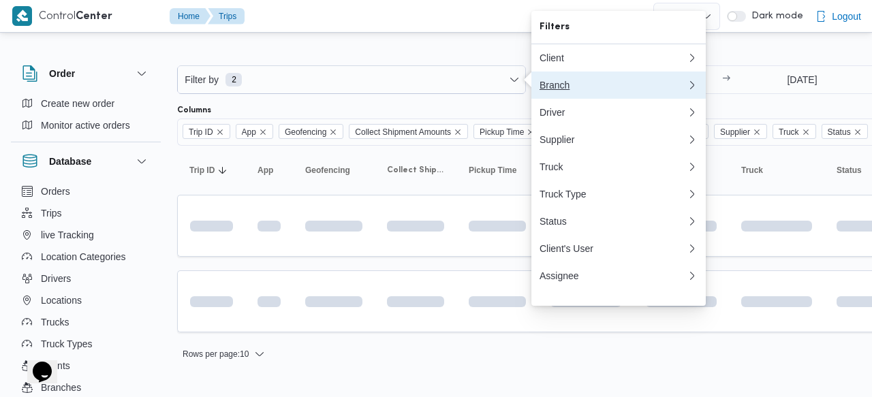
click at [631, 97] on button "Branch" at bounding box center [618, 84] width 174 height 27
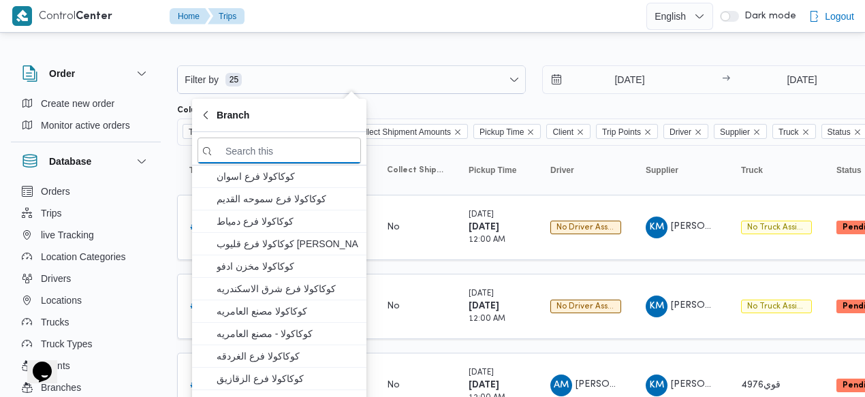
click at [561, 104] on div at bounding box center [585, 99] width 817 height 11
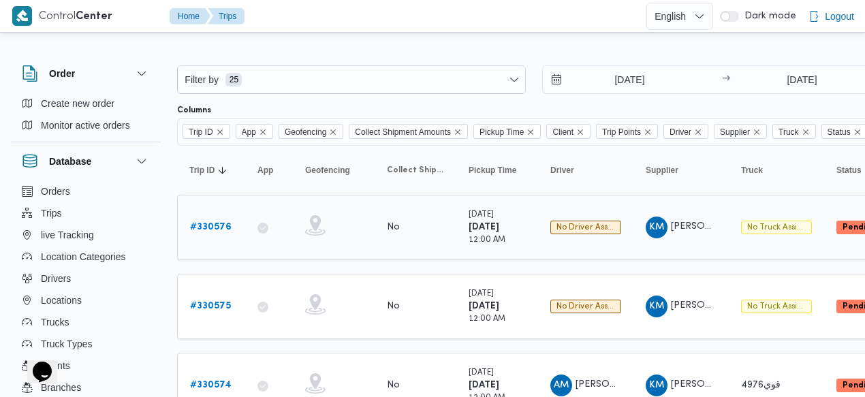
click at [212, 225] on b "# 330576" at bounding box center [211, 227] width 42 height 9
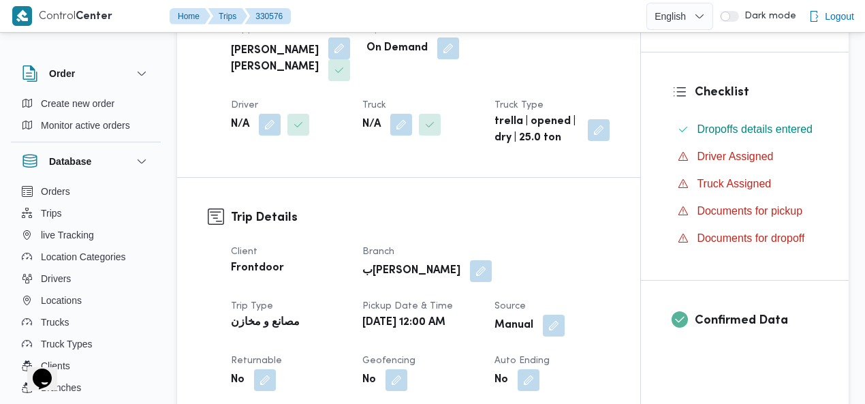
scroll to position [281, 0]
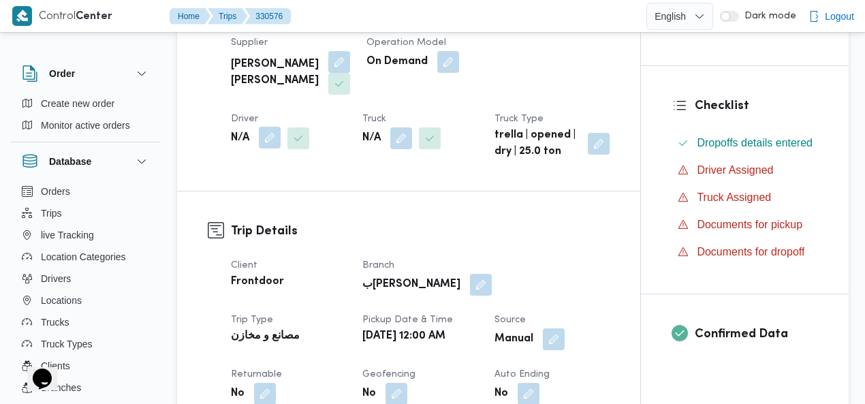
click at [281, 127] on button "button" at bounding box center [270, 138] width 22 height 22
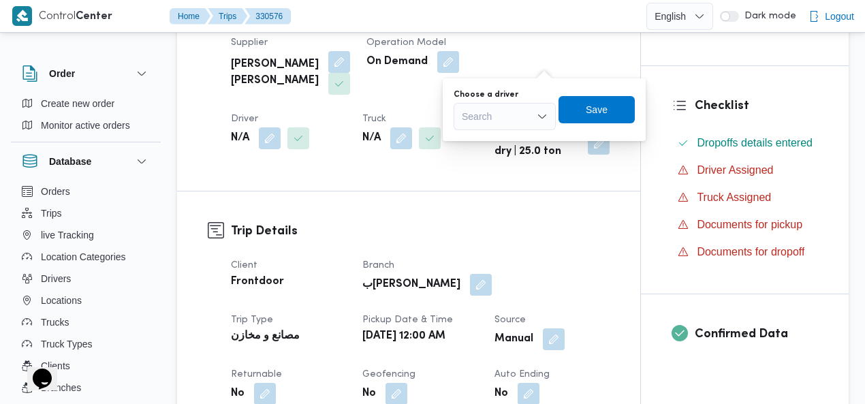
click at [510, 115] on div "Search" at bounding box center [505, 116] width 102 height 27
type input "النص"
click at [509, 137] on span "سيد عبدالعزيز حسن ابو النص ر" at bounding box center [512, 141] width 69 height 16
click at [607, 111] on span "Save" at bounding box center [597, 109] width 22 height 16
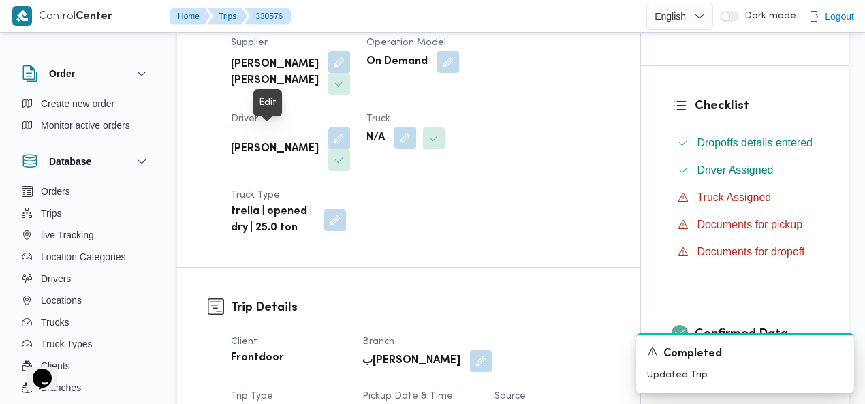
click at [394, 131] on button "button" at bounding box center [405, 138] width 22 height 22
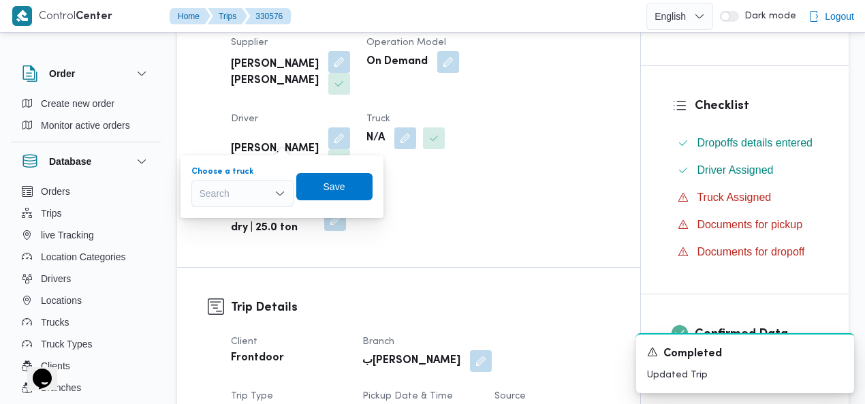
click at [246, 194] on div "Search" at bounding box center [242, 193] width 102 height 27
type input "372"
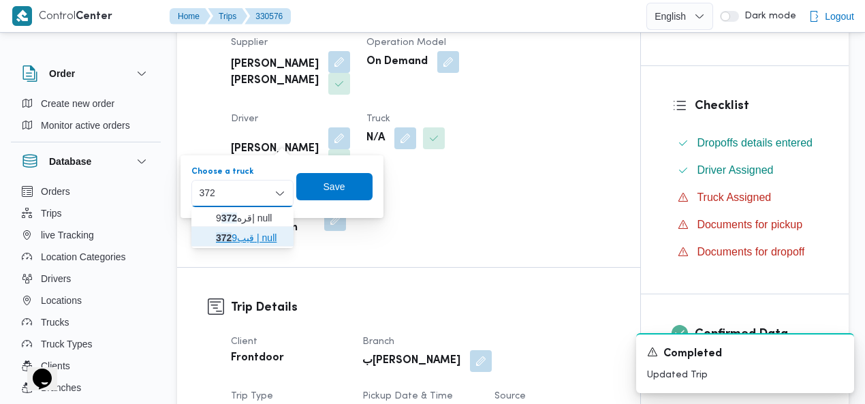
click at [249, 231] on span "قيب 372 9 | null" at bounding box center [250, 237] width 69 height 16
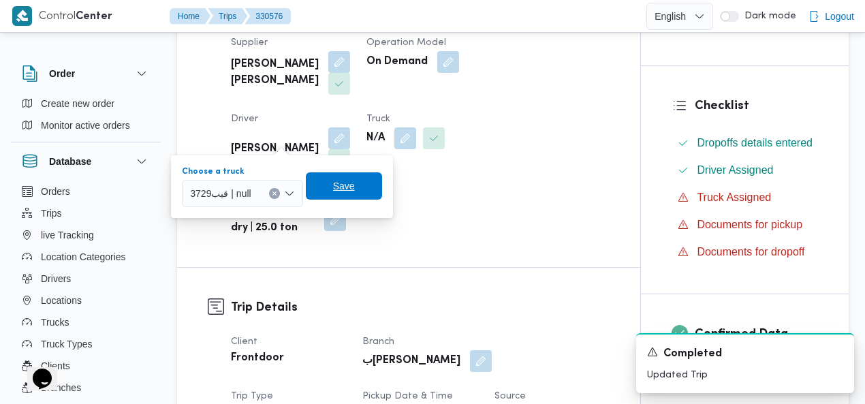
click at [343, 189] on span "Save" at bounding box center [344, 186] width 22 height 16
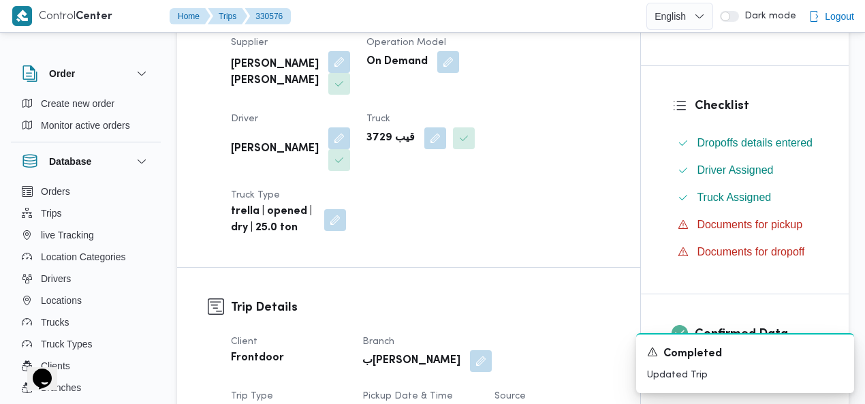
scroll to position [0, 0]
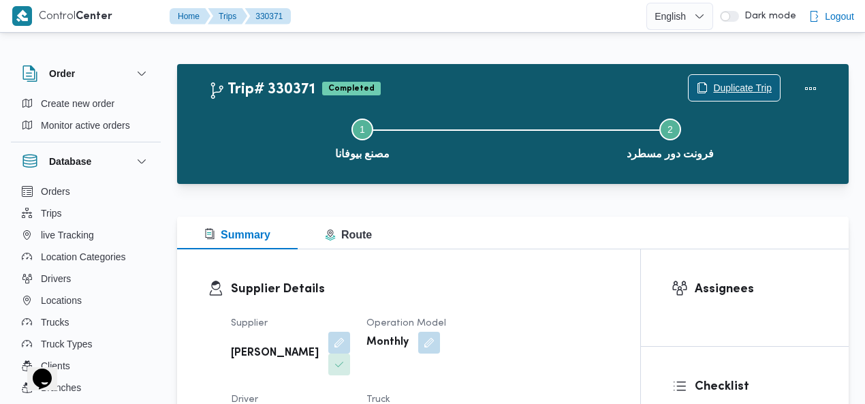
click at [724, 86] on span "Duplicate Trip" at bounding box center [742, 88] width 59 height 16
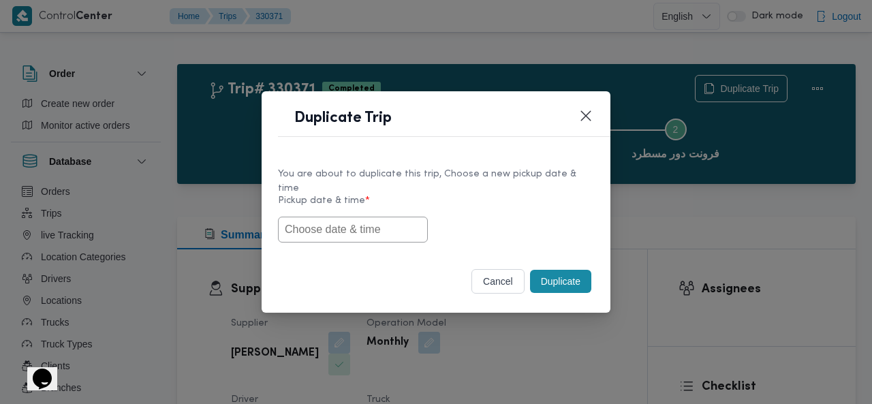
click at [298, 229] on input "text" at bounding box center [353, 230] width 150 height 26
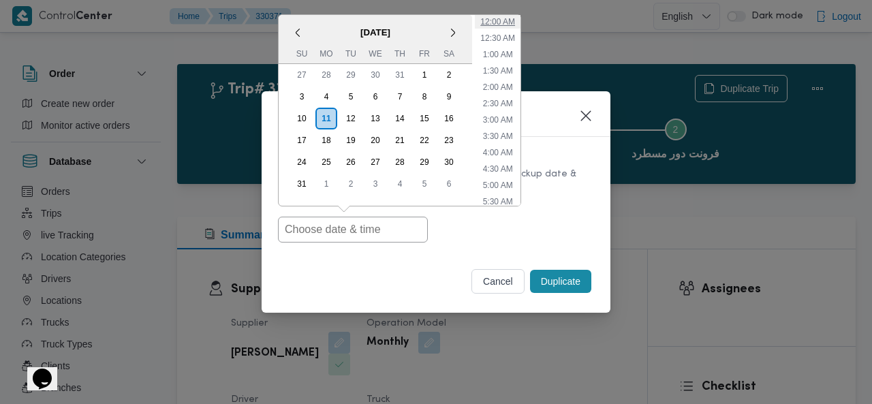
click at [501, 18] on li "12:00 AM" at bounding box center [498, 22] width 46 height 14
type input "[DATE] 12:00AM"
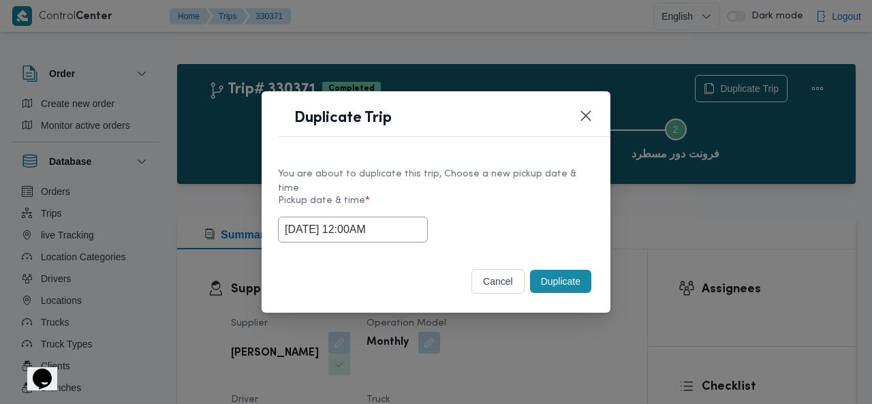
click at [555, 273] on button "Duplicate" at bounding box center [560, 281] width 61 height 23
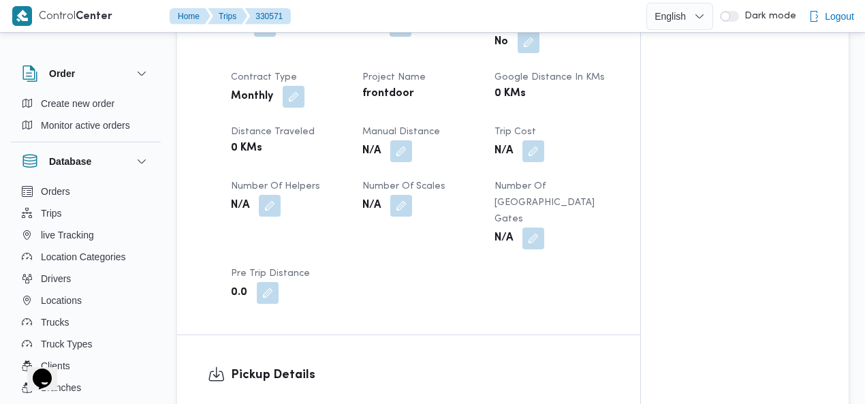
scroll to position [730, 0]
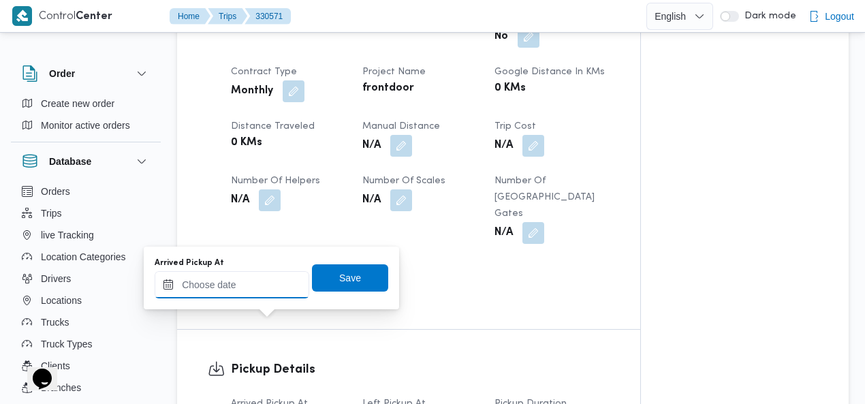
click at [210, 287] on input "Arrived Pickup At" at bounding box center [232, 284] width 155 height 27
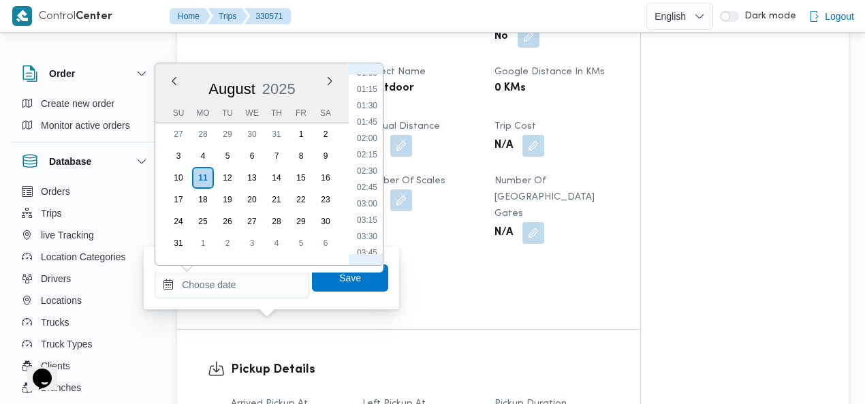
scroll to position [0, 0]
click at [368, 206] on li "02:00" at bounding box center [366, 212] width 31 height 14
type input "11/08/2025 02:00"
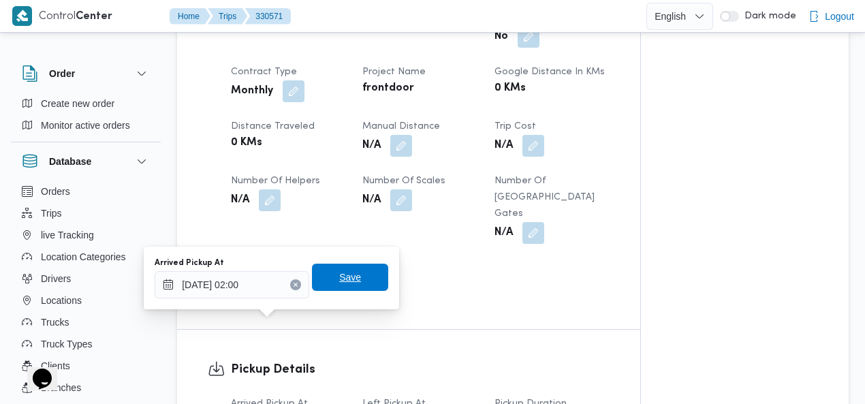
click at [357, 271] on span "Save" at bounding box center [350, 277] width 76 height 27
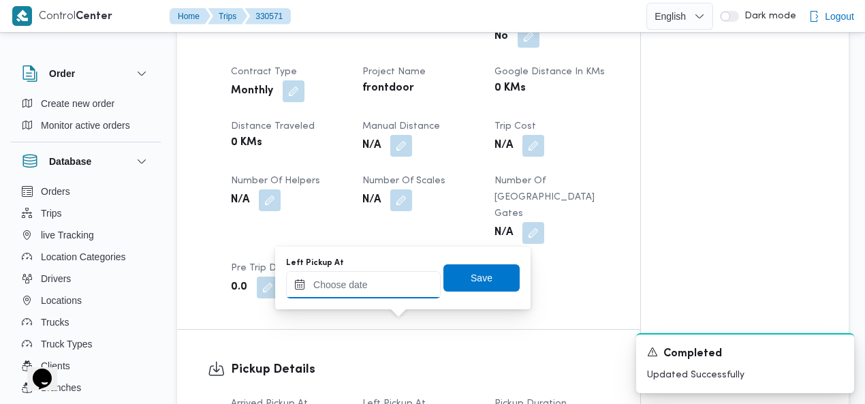
click at [368, 283] on input "Left Pickup At" at bounding box center [363, 284] width 155 height 27
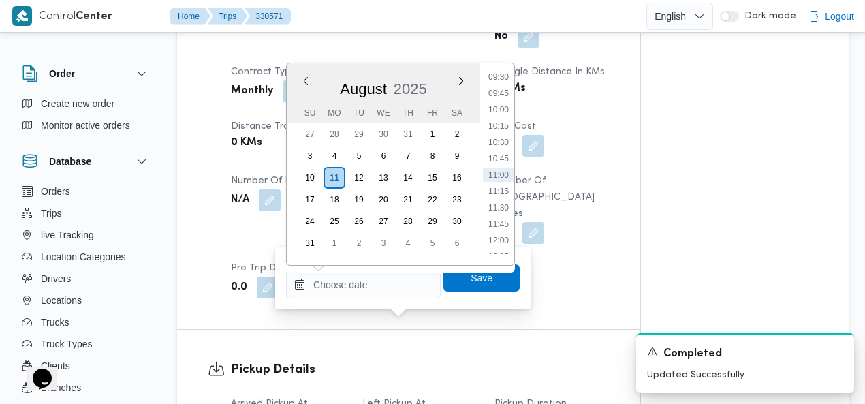
scroll to position [468, 0]
click at [508, 133] on li "08:00" at bounding box center [498, 136] width 31 height 14
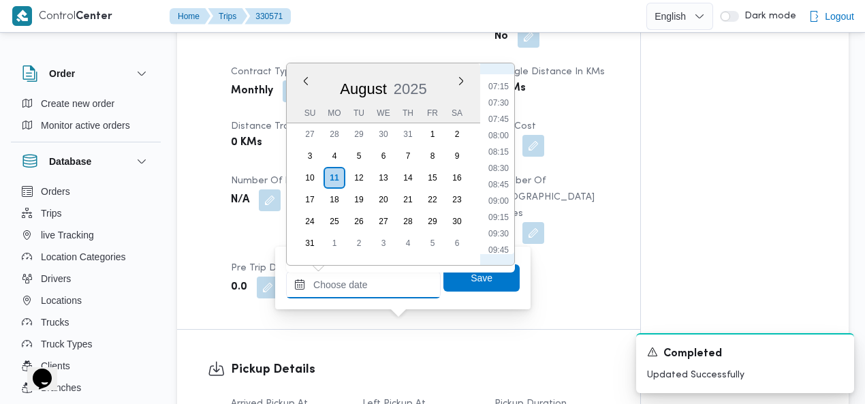
type input "[DATE] 08:00"
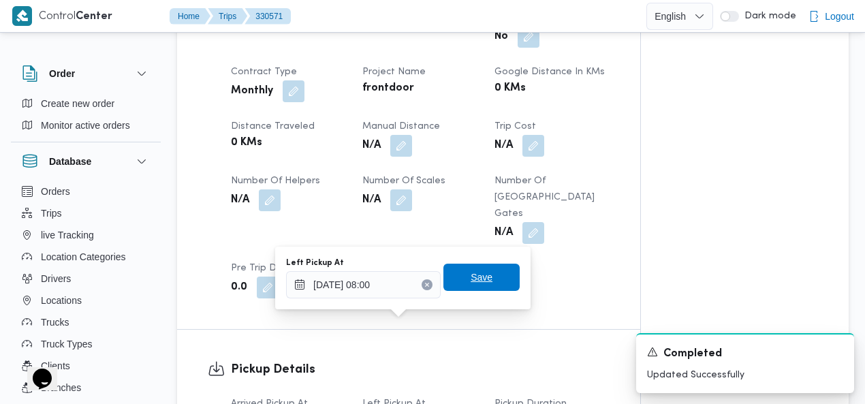
click at [480, 270] on span "Save" at bounding box center [482, 277] width 22 height 16
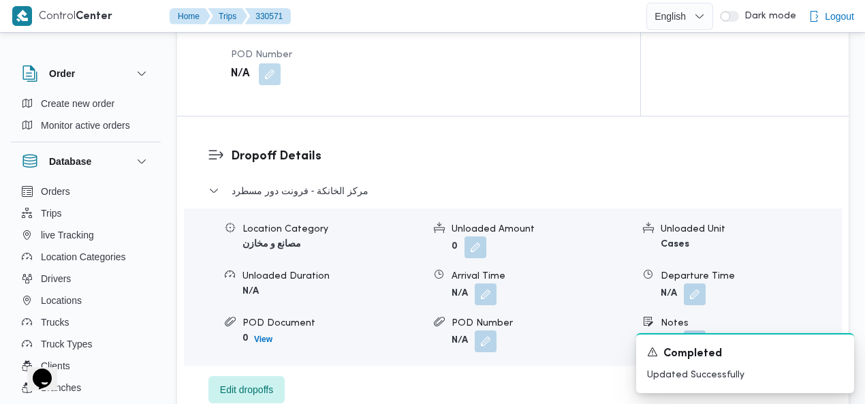
scroll to position [1450, 0]
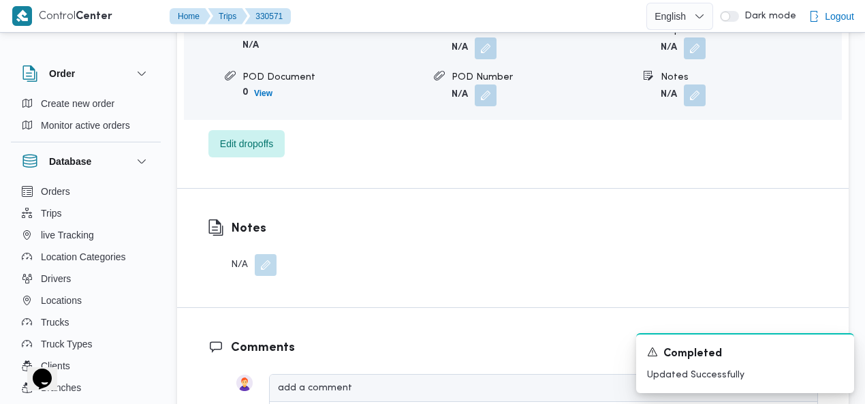
click at [266, 254] on button "button" at bounding box center [266, 265] width 22 height 22
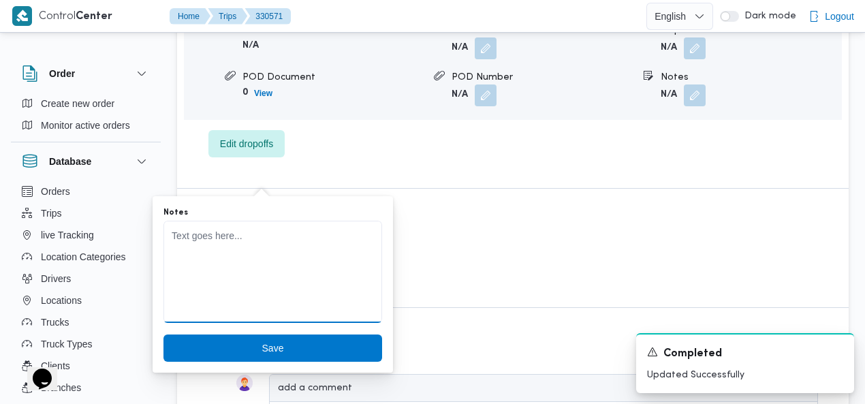
click at [263, 249] on textarea "Notes" at bounding box center [272, 272] width 219 height 102
type textarea "حظر دائري"
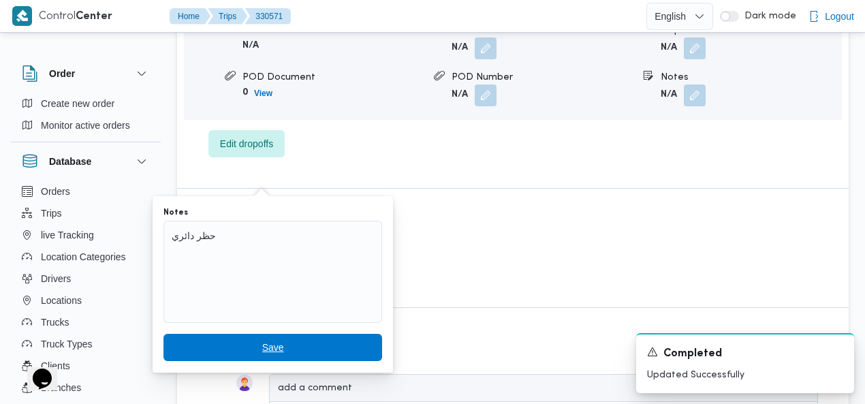
click at [264, 345] on span "Save" at bounding box center [273, 347] width 22 height 16
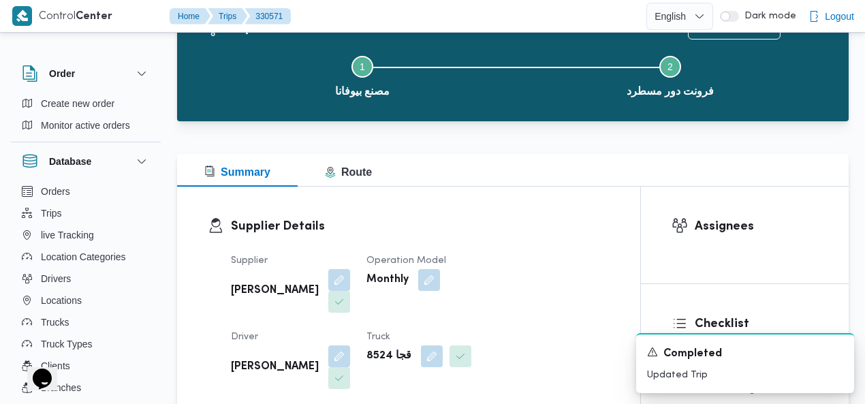
scroll to position [0, 0]
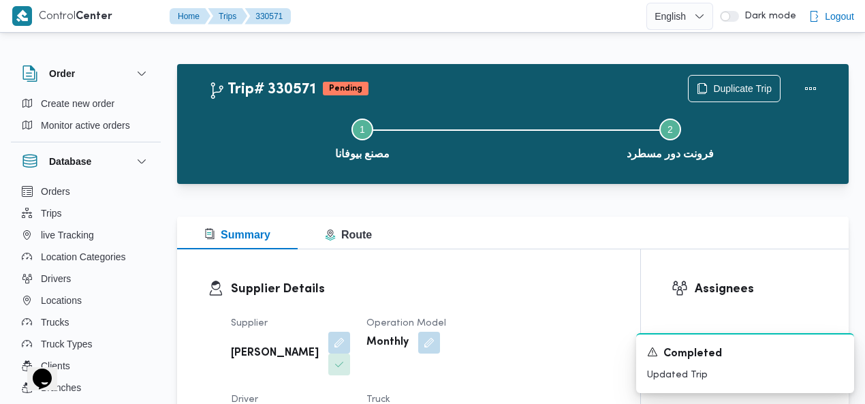
click at [524, 64] on div "Trip# 330571 Pending Duplicate Trip Step 1 is incomplete 1 مصنع بيوفانا Step 2 …" at bounding box center [512, 124] width 671 height 120
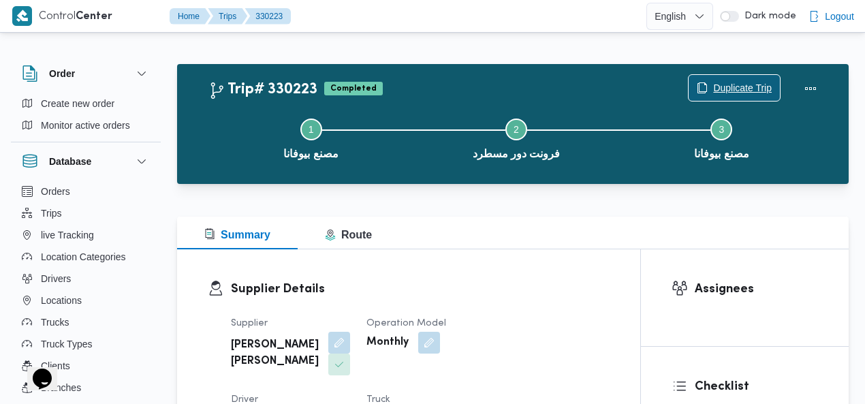
click at [750, 88] on span "Duplicate Trip" at bounding box center [742, 88] width 59 height 16
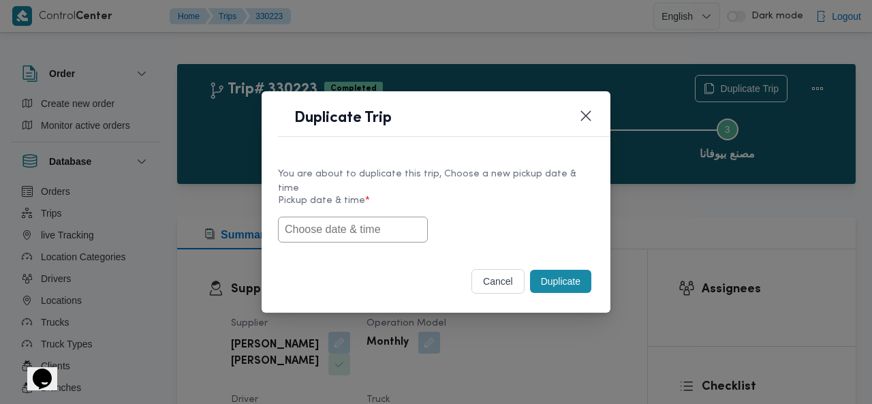
click at [364, 221] on input "text" at bounding box center [353, 230] width 150 height 26
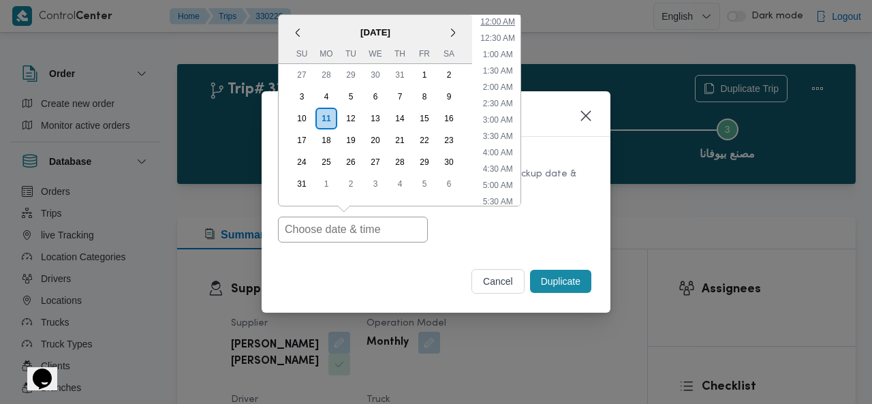
click at [501, 25] on ul "12:00 AM 12:30 AM 1:00 AM 1:30 AM 2:00 AM 2:30 AM 3:00 AM 3:30 AM 4:00 AM 4:30 …" at bounding box center [498, 110] width 46 height 191
click at [505, 15] on li "12:00 AM" at bounding box center [498, 22] width 46 height 14
type input "[DATE] 12:00AM"
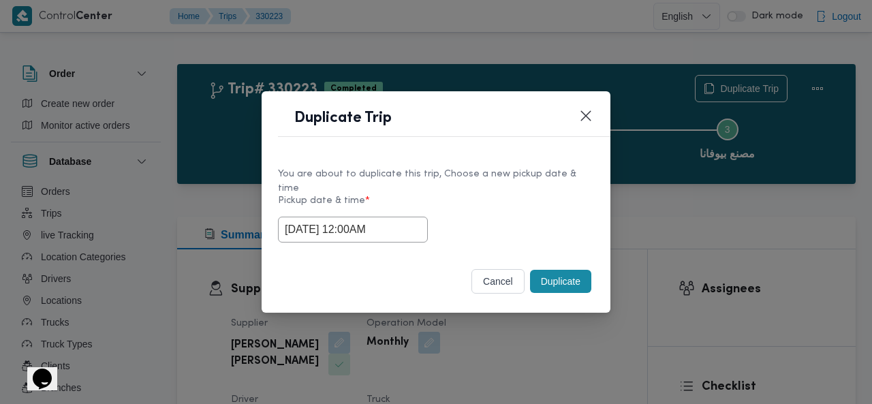
click at [573, 276] on button "Duplicate" at bounding box center [560, 281] width 61 height 23
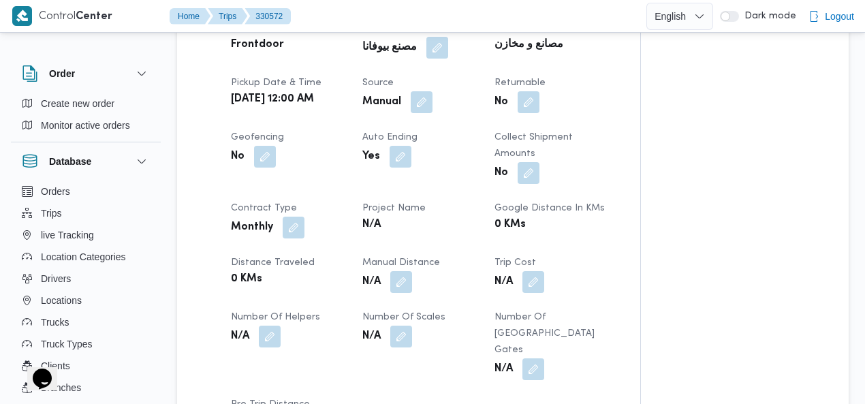
scroll to position [757, 0]
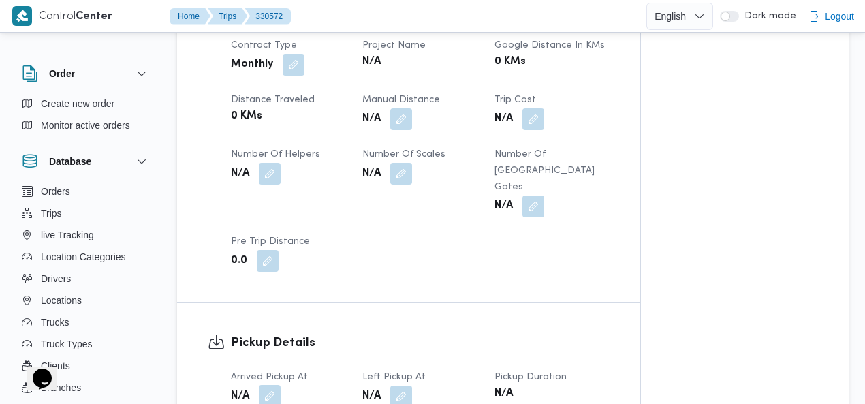
click at [270, 385] on button "button" at bounding box center [270, 396] width 22 height 22
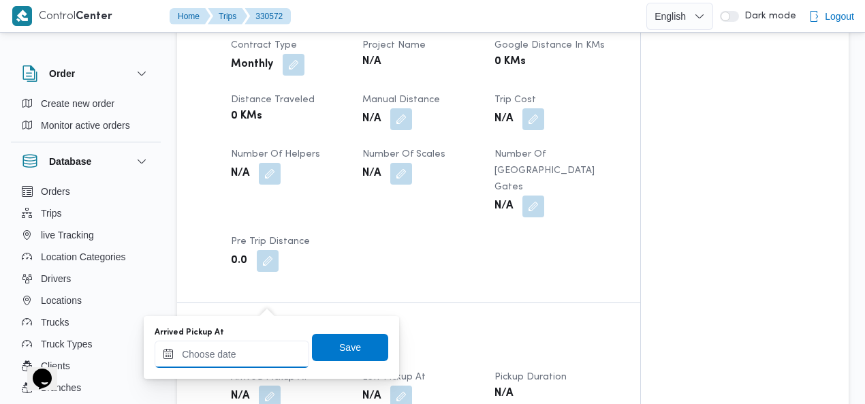
click at [214, 355] on input "Arrived Pickup At" at bounding box center [232, 353] width 155 height 27
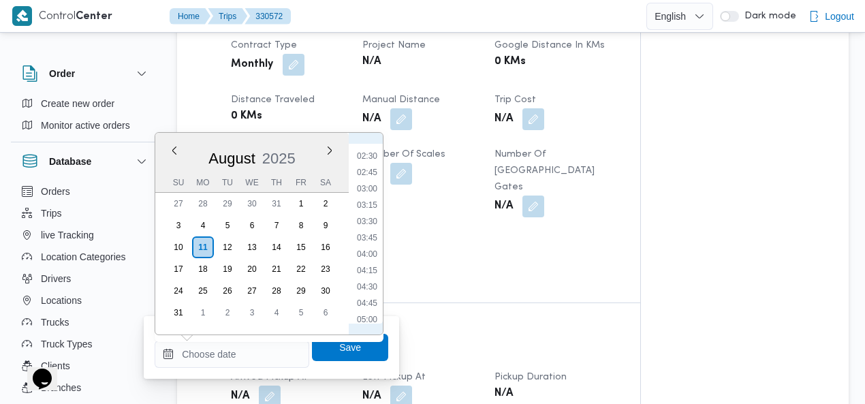
scroll to position [155, 0]
drag, startPoint x: 370, startPoint y: 157, endPoint x: 370, endPoint y: 167, distance: 10.2
click at [370, 157] on li "02:30" at bounding box center [366, 159] width 31 height 14
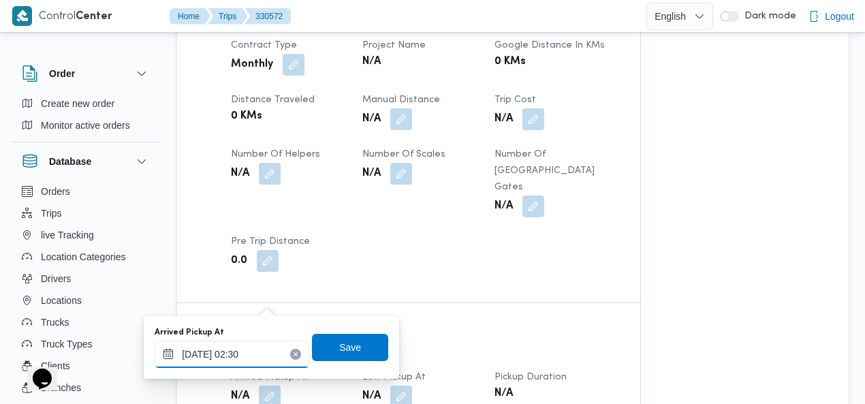
click at [241, 345] on input "11/08/2025 02:30" at bounding box center [232, 353] width 155 height 27
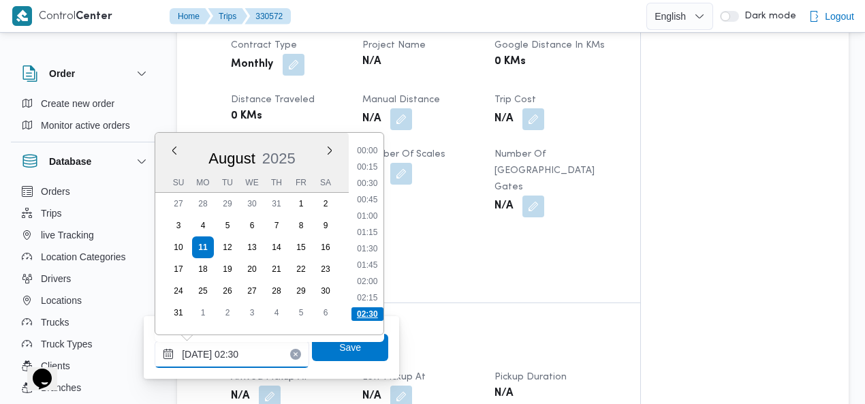
scroll to position [69, 0]
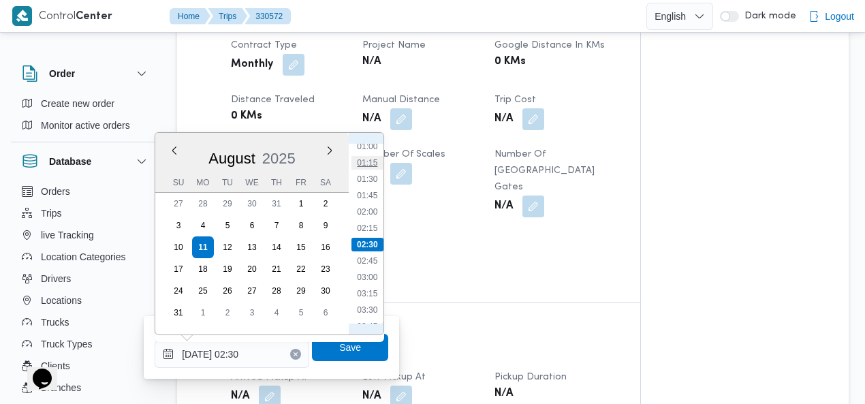
click at [368, 163] on li "01:15" at bounding box center [366, 163] width 31 height 14
type input "11/08/2025 01:15"
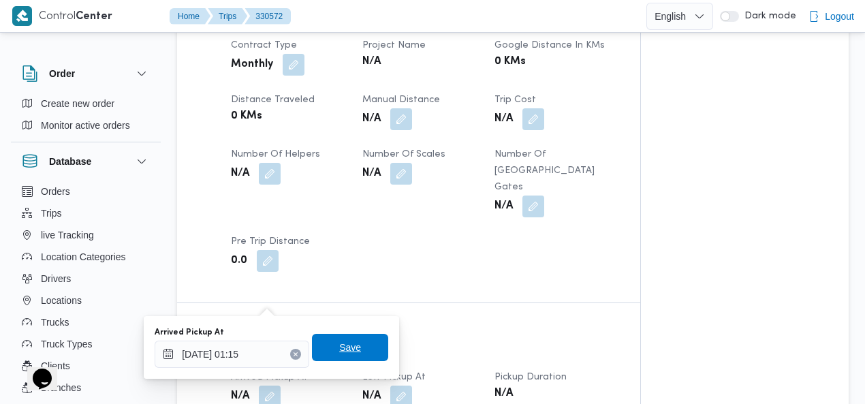
click at [351, 345] on span "Save" at bounding box center [350, 347] width 22 height 16
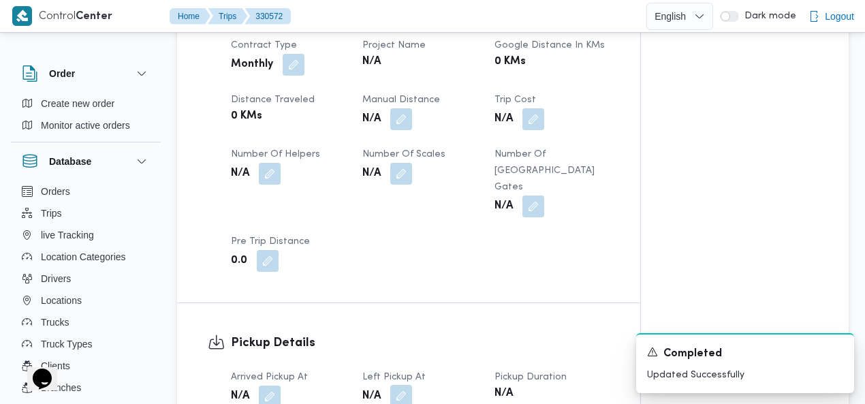
click at [402, 385] on button "button" at bounding box center [401, 396] width 22 height 22
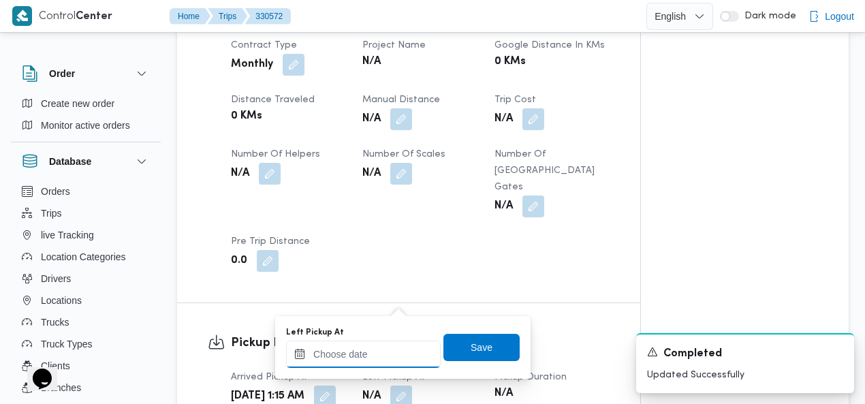
click at [327, 355] on input "Left Pickup At" at bounding box center [363, 353] width 155 height 27
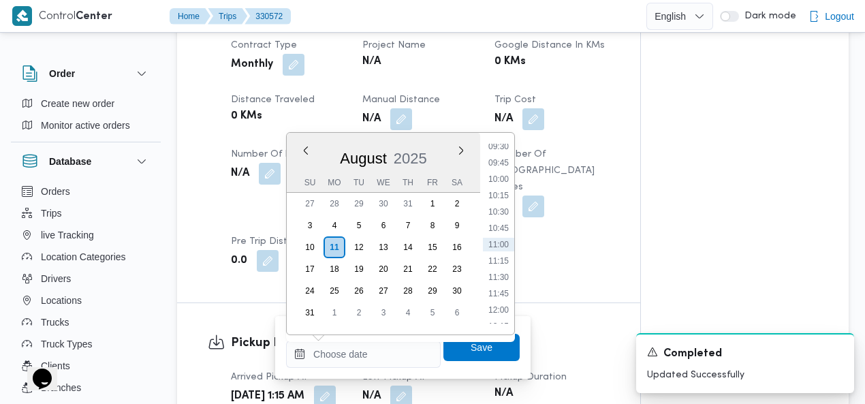
click at [513, 174] on ul "00:00 00:15 00:30 00:45 01:00 01:15 01:30 01:45 02:00 02:15 02:30 02:45 03:00 0…" at bounding box center [498, 234] width 31 height 180
click at [498, 291] on li "04:30" at bounding box center [498, 290] width 31 height 14
type input "11/08/2025 04:30"
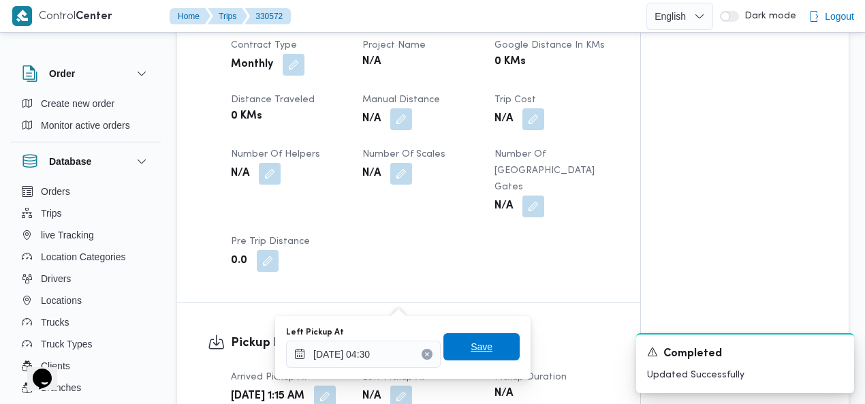
click at [485, 343] on span "Save" at bounding box center [481, 346] width 76 height 27
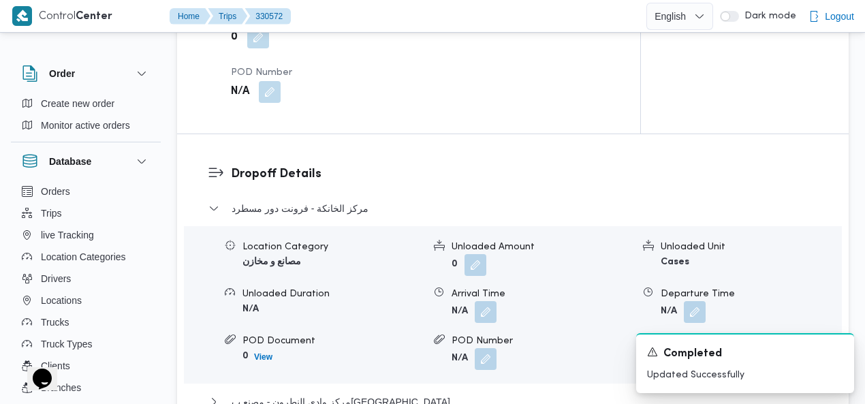
scroll to position [1200, 0]
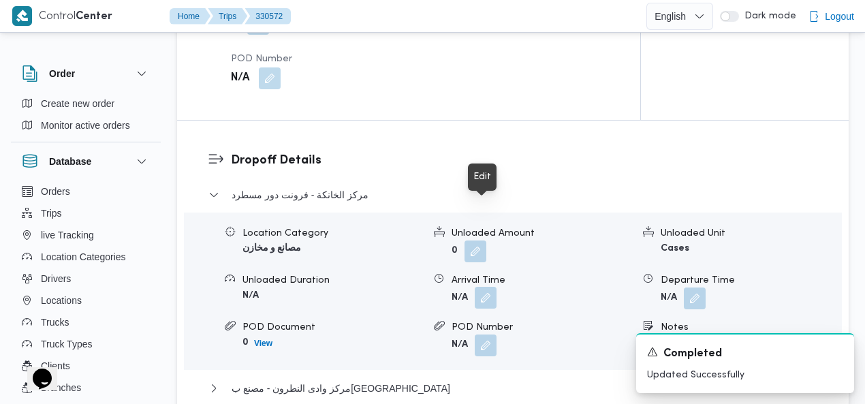
click at [492, 287] on button "button" at bounding box center [486, 298] width 22 height 22
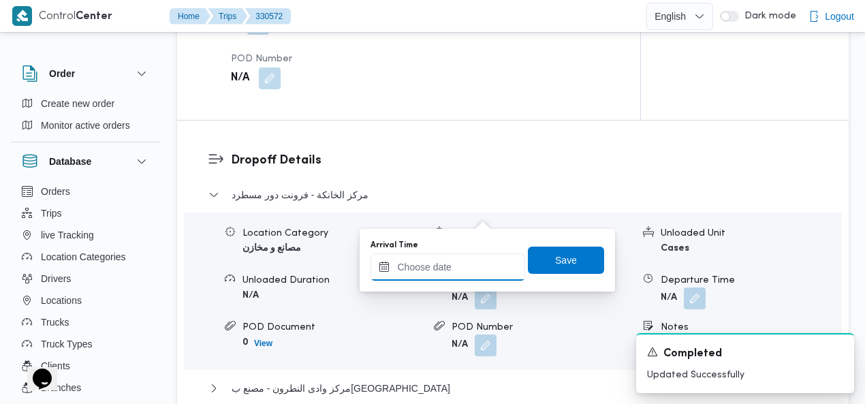
click at [461, 276] on input "Arrival Time" at bounding box center [447, 266] width 155 height 27
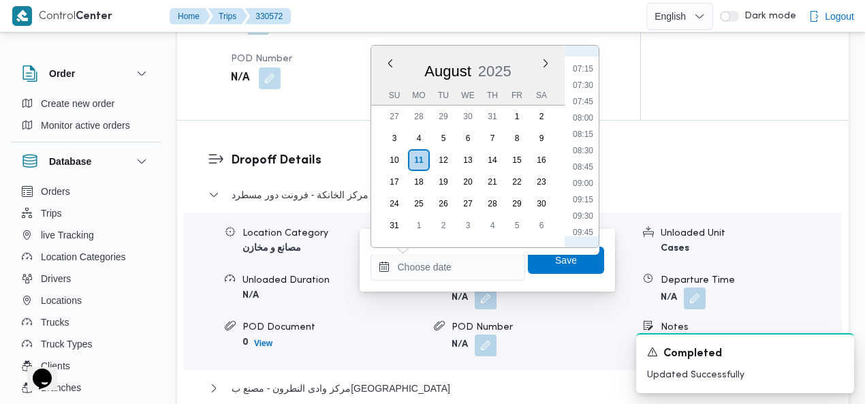
scroll to position [312, 0]
click at [588, 78] on li "05:00" at bounding box center [582, 78] width 31 height 14
type input "11/08/2025 05:00"
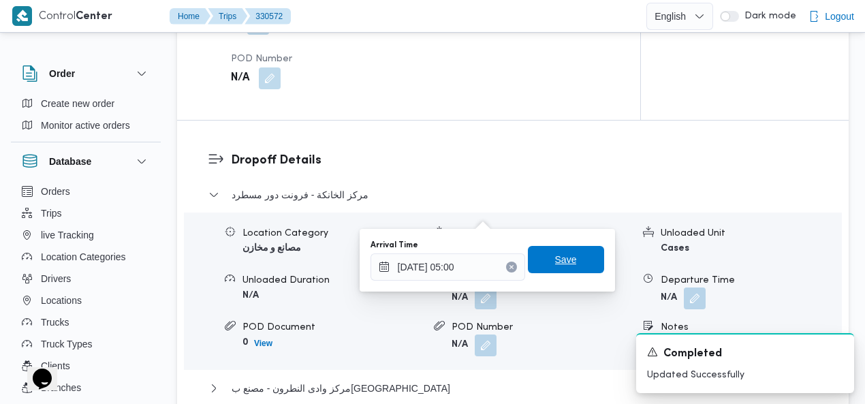
click at [560, 257] on span "Save" at bounding box center [566, 259] width 22 height 16
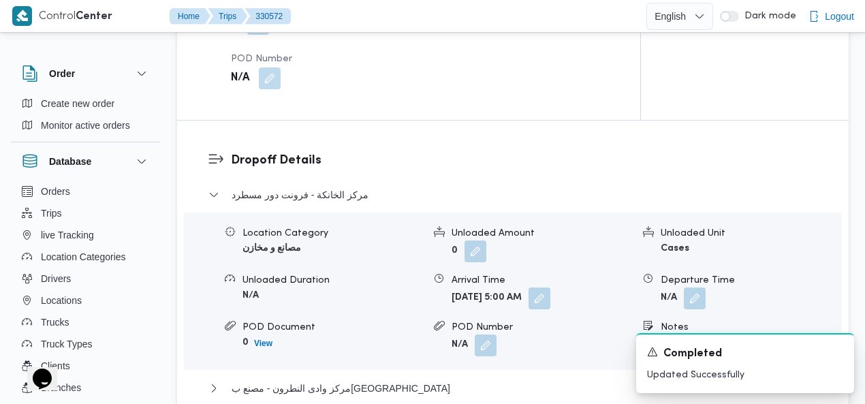
scroll to position [0, 0]
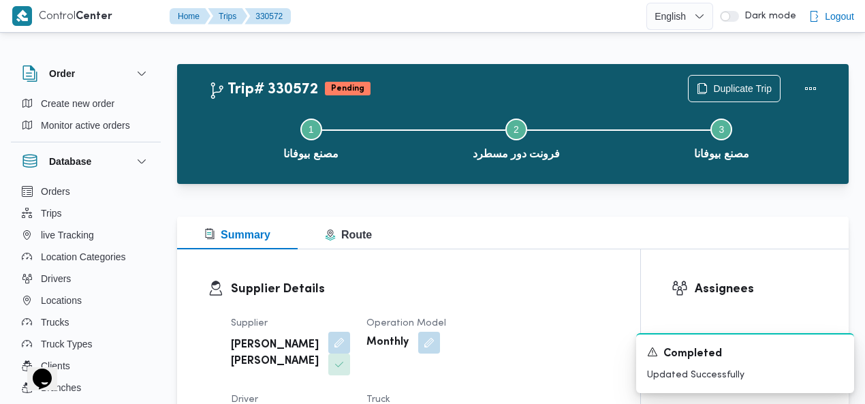
click at [77, 99] on span "Create new order" at bounding box center [78, 103] width 74 height 16
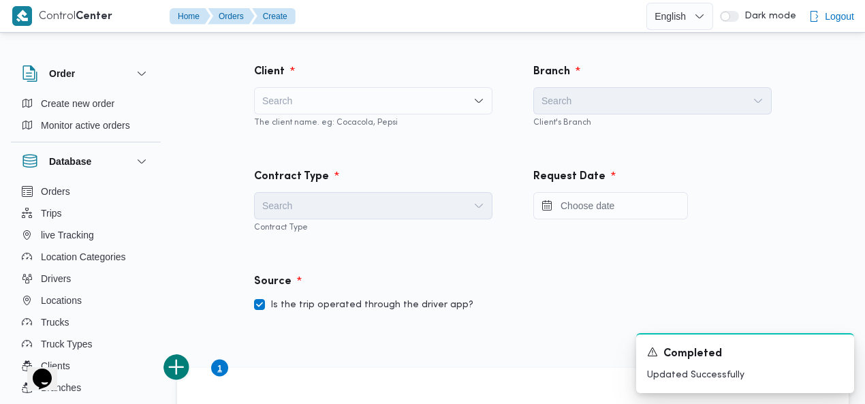
click at [352, 97] on div "Search" at bounding box center [373, 100] width 238 height 27
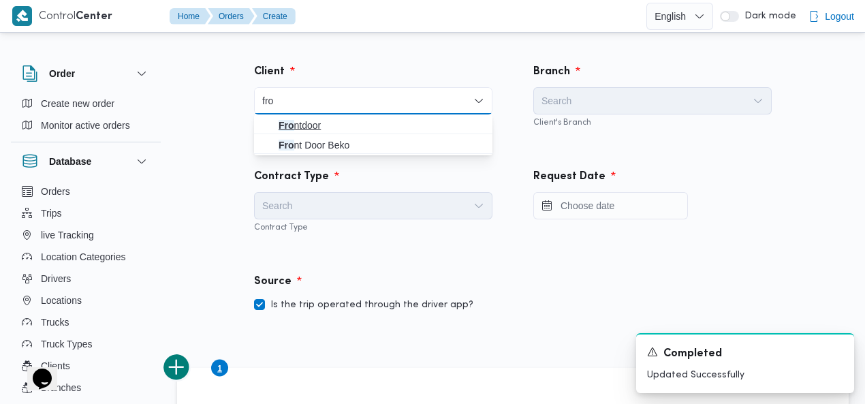
type input "fro"
click at [347, 123] on span "Fro ntdoor" at bounding box center [382, 125] width 206 height 16
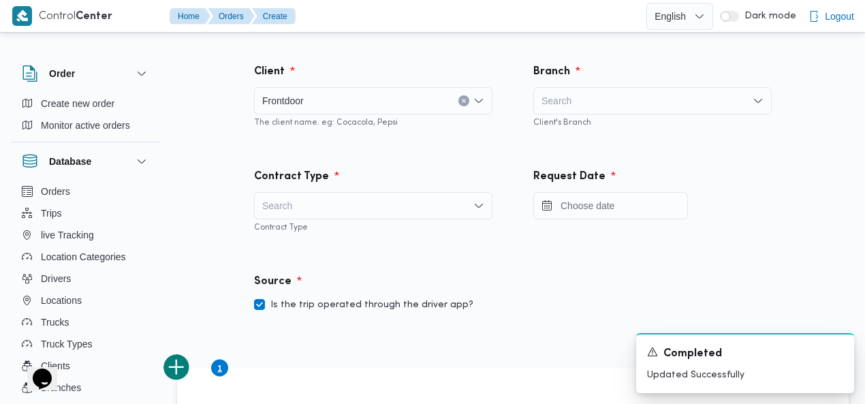
click at [637, 98] on div "Search" at bounding box center [652, 100] width 238 height 27
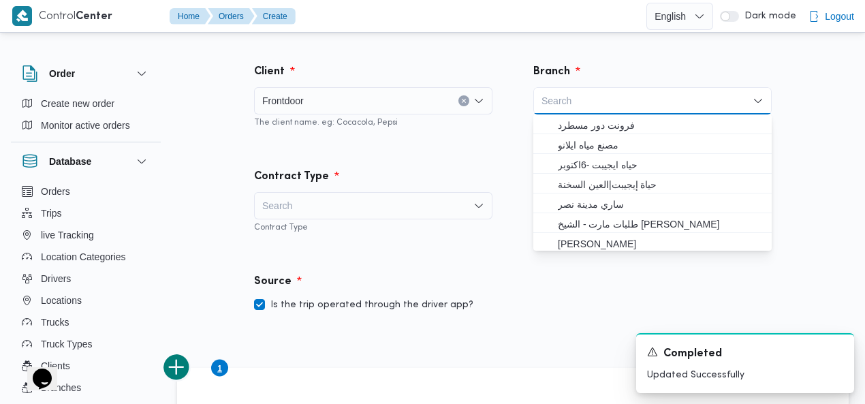
click at [625, 100] on div "Search Combo box. Selected. Combo box input. Search. Type some text or, to disp…" at bounding box center [652, 100] width 238 height 27
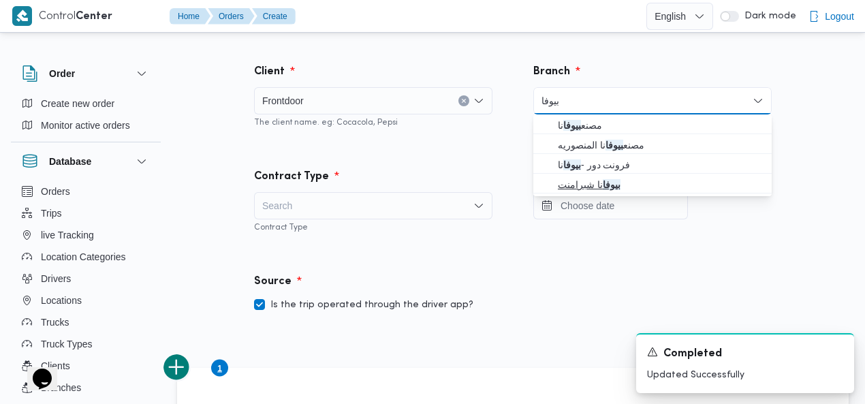
type input "بيوفا"
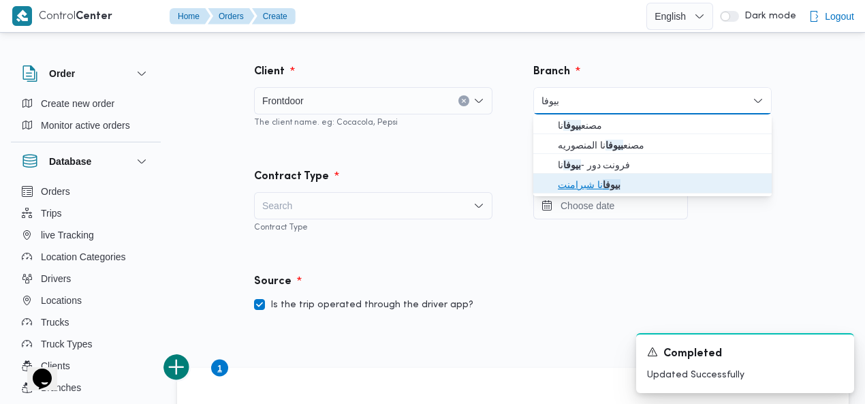
click at [603, 183] on mark "بيوفا" at bounding box center [612, 184] width 18 height 11
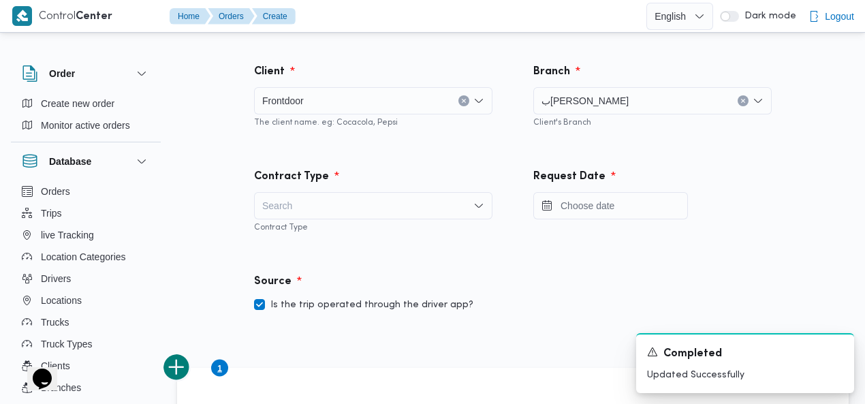
click at [387, 202] on div "Search" at bounding box center [373, 205] width 238 height 27
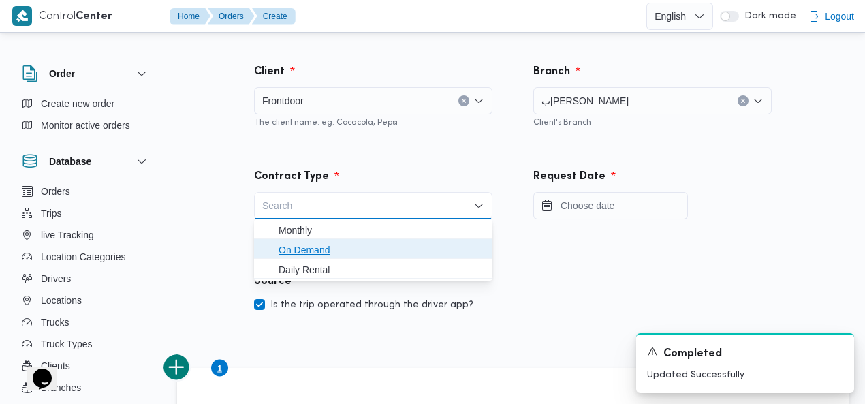
click at [315, 252] on span "On Demand" at bounding box center [382, 250] width 206 height 16
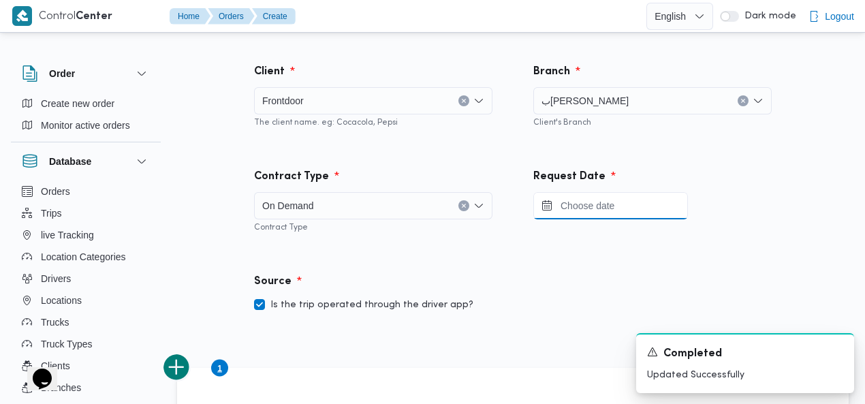
click at [618, 200] on input "Press the down key to open a popover containing a calendar." at bounding box center [610, 205] width 155 height 27
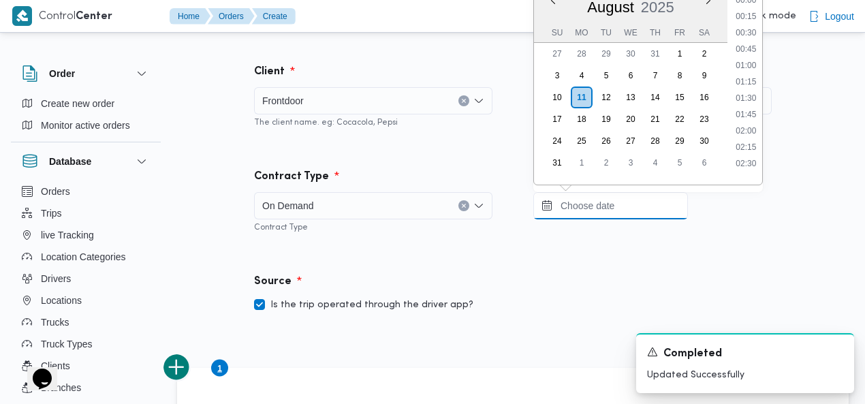
scroll to position [641, 0]
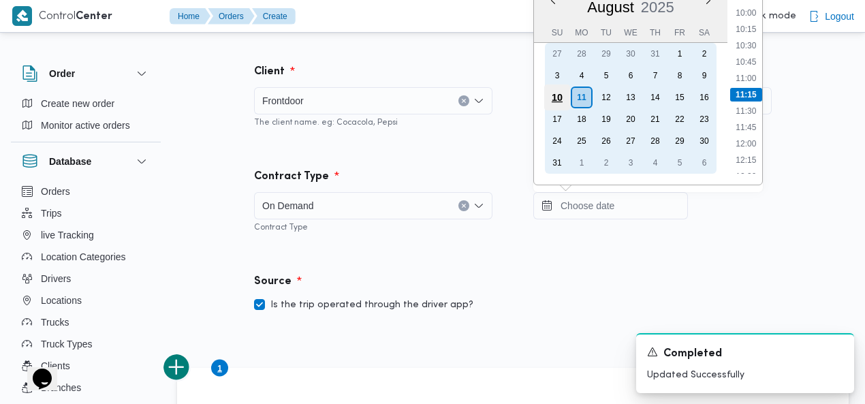
click at [565, 95] on div "10" at bounding box center [557, 97] width 26 height 26
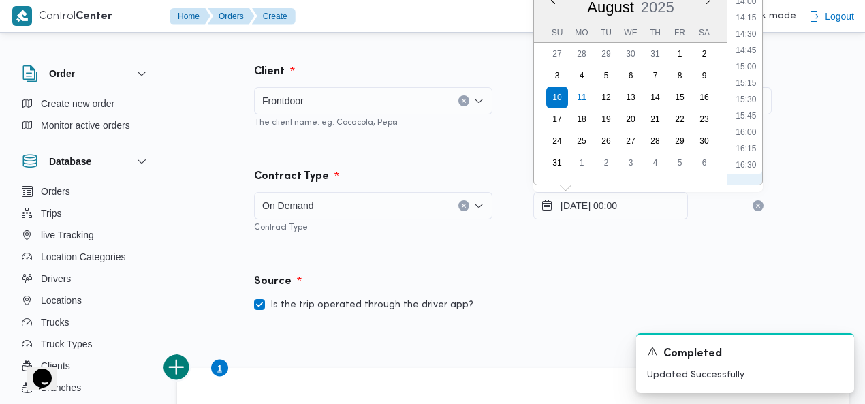
scroll to position [1388, 0]
click at [749, 46] on li "22:00" at bounding box center [745, 51] width 31 height 14
type input "10/08/2025 22:00"
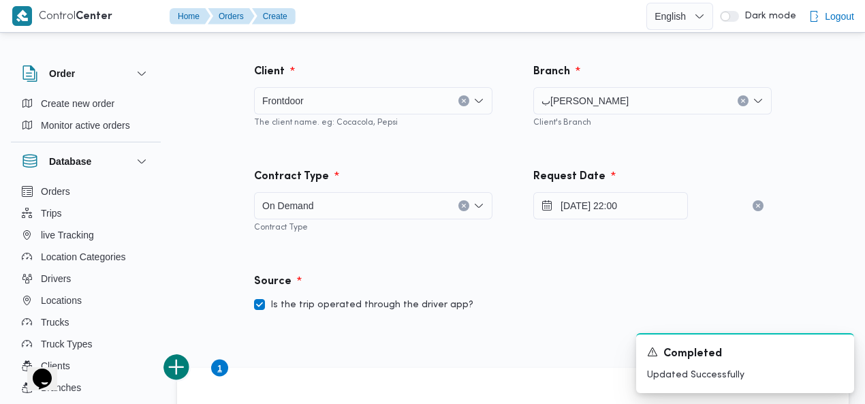
click at [460, 146] on div "Client Frontdoor The client name. eg: Cocacola, Pepsi" at bounding box center [373, 96] width 279 height 105
click at [337, 301] on label "Is the trip operated through the driver app?" at bounding box center [363, 305] width 219 height 16
checkbox input "false"
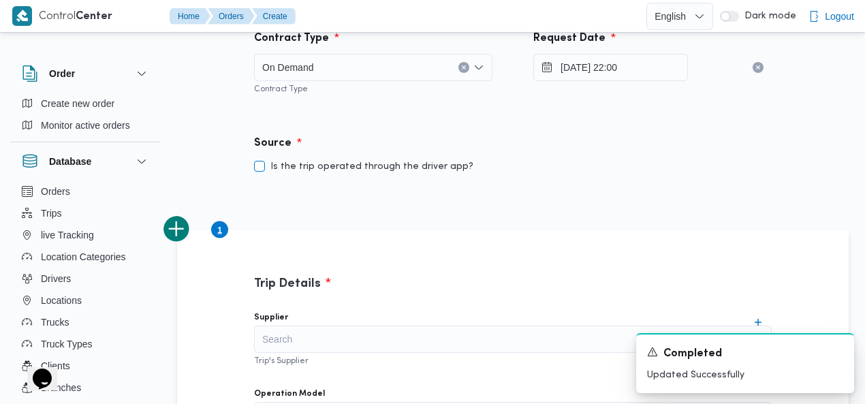
scroll to position [240, 0]
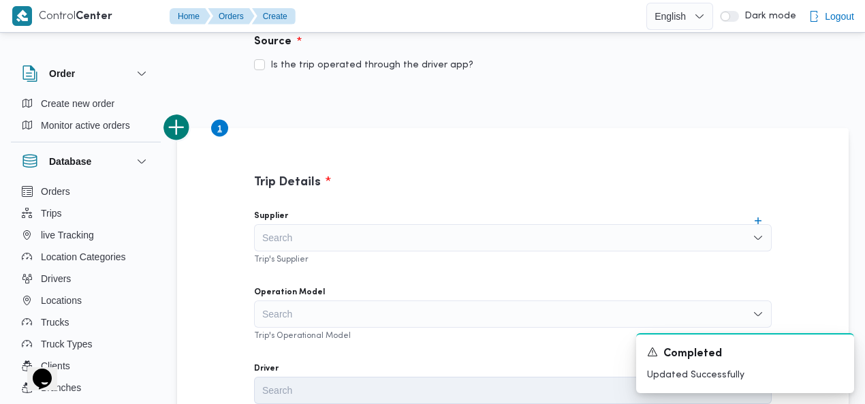
click at [459, 235] on div "Search" at bounding box center [513, 237] width 518 height 27
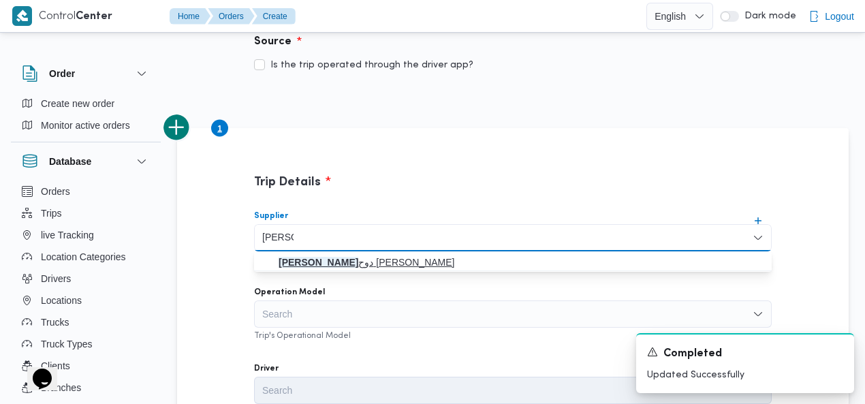
type input "خالد مم"
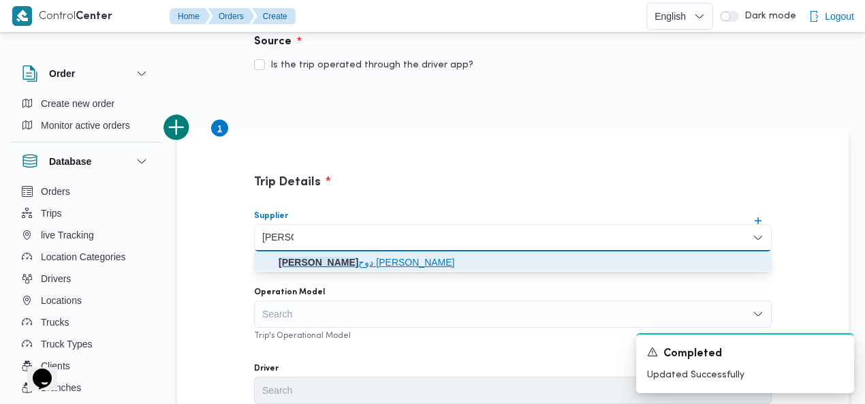
click at [368, 263] on span "خالد مم دوح حسن محمد العبس" at bounding box center [521, 262] width 485 height 16
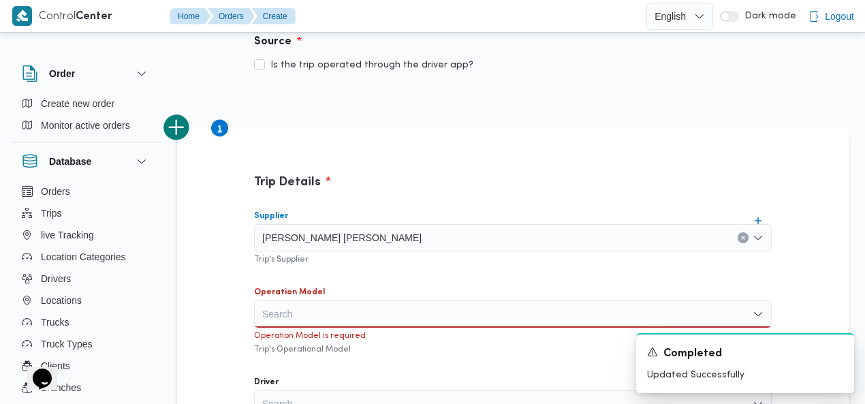
click at [351, 304] on div "Search" at bounding box center [513, 313] width 518 height 27
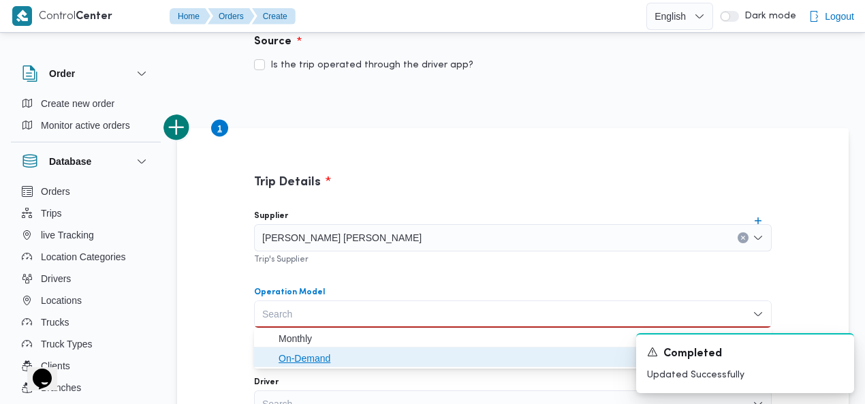
click at [336, 353] on span "On-Demand" at bounding box center [521, 358] width 485 height 16
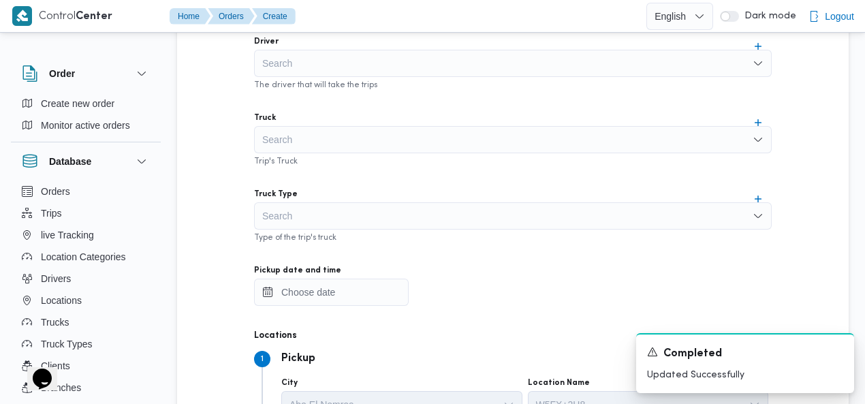
scroll to position [573, 0]
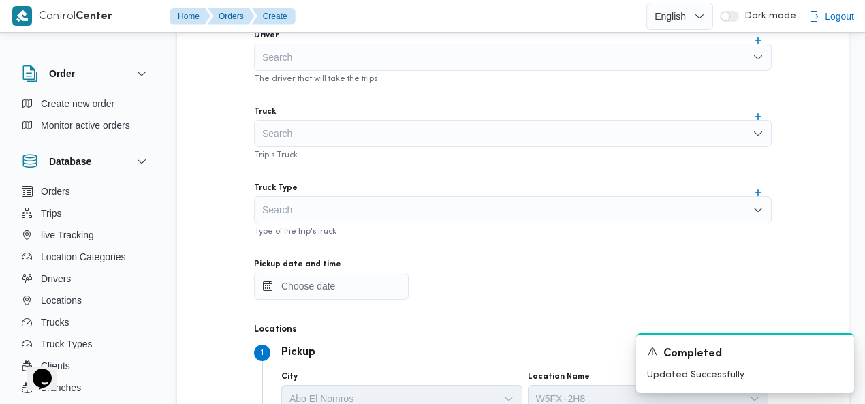
click at [354, 213] on div "Search" at bounding box center [513, 209] width 518 height 27
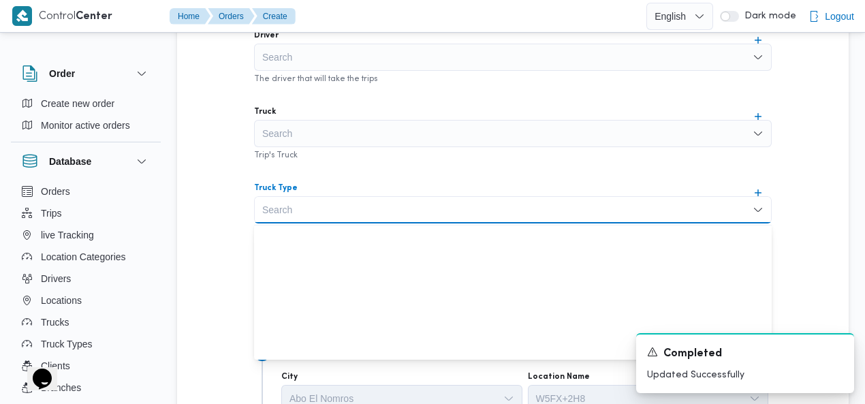
scroll to position [360, 0]
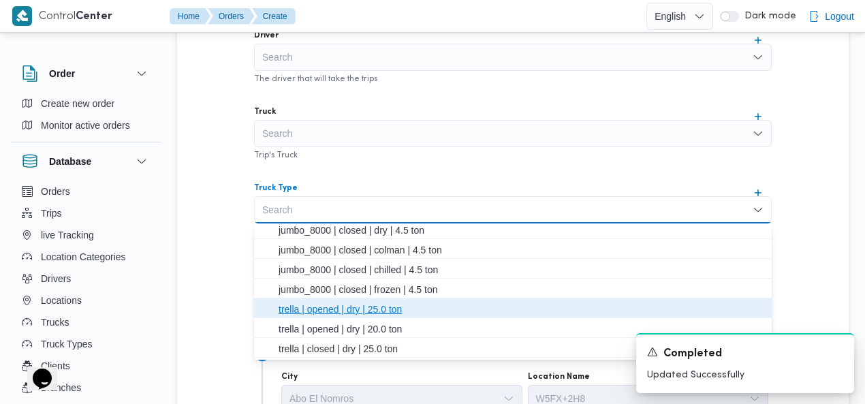
click at [398, 308] on span "trella | opened | dry | 25.0 ton" at bounding box center [521, 309] width 485 height 16
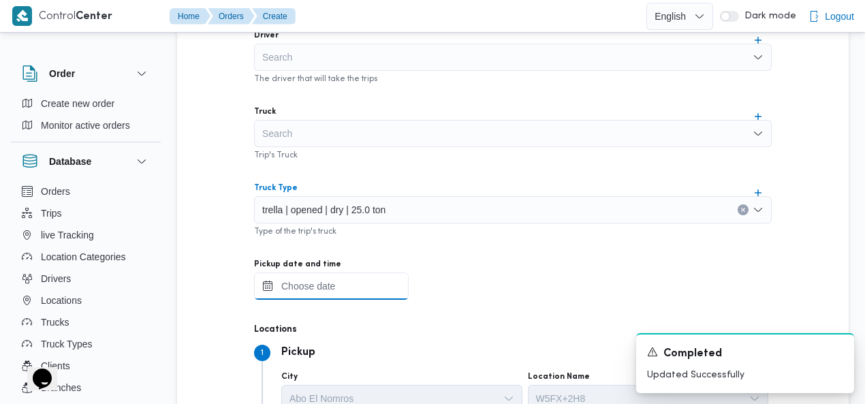
click at [329, 291] on input "Pickup date and time" at bounding box center [331, 285] width 155 height 27
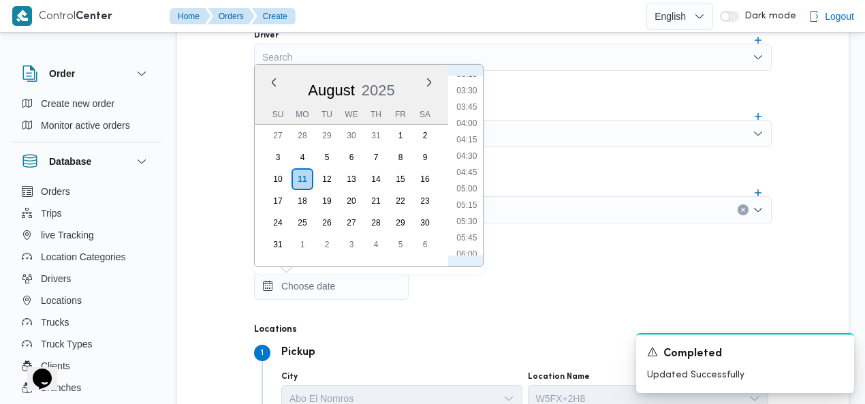
scroll to position [0, 0]
click at [466, 82] on li "00:00" at bounding box center [466, 83] width 31 height 14
type input "11/08/2025 00:00"
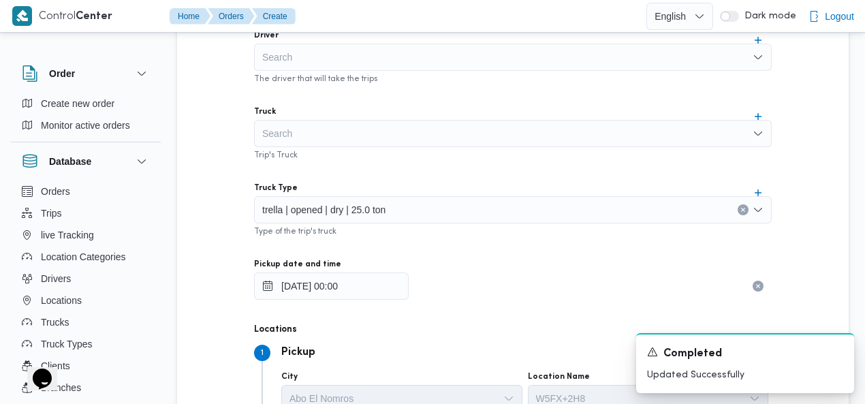
click at [574, 97] on div "Supplier خالد ممدوح حسن محمد العبس Trip's Supplier Operation Model On-Demand Tr…" at bounding box center [512, 169] width 539 height 605
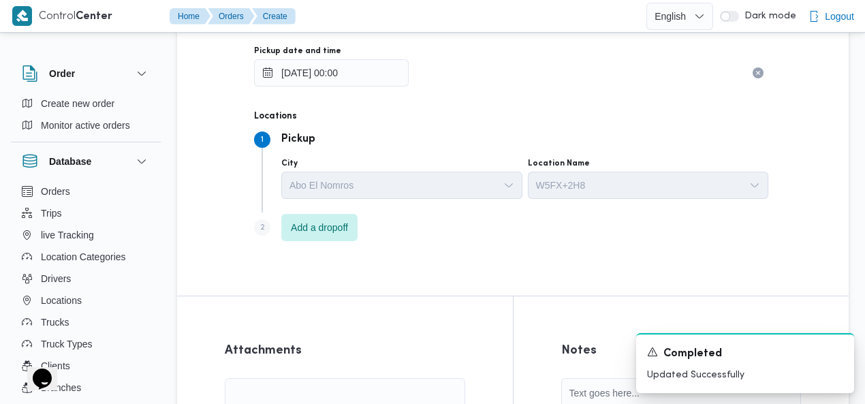
scroll to position [832, 0]
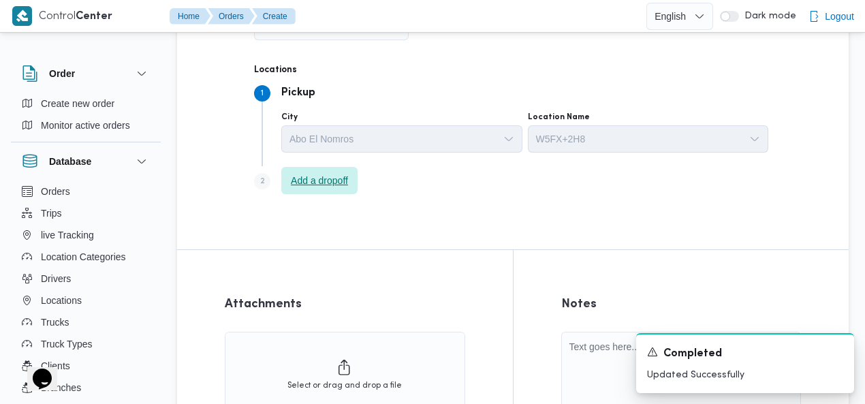
click at [323, 182] on span "Add a dropoff" at bounding box center [319, 180] width 57 height 16
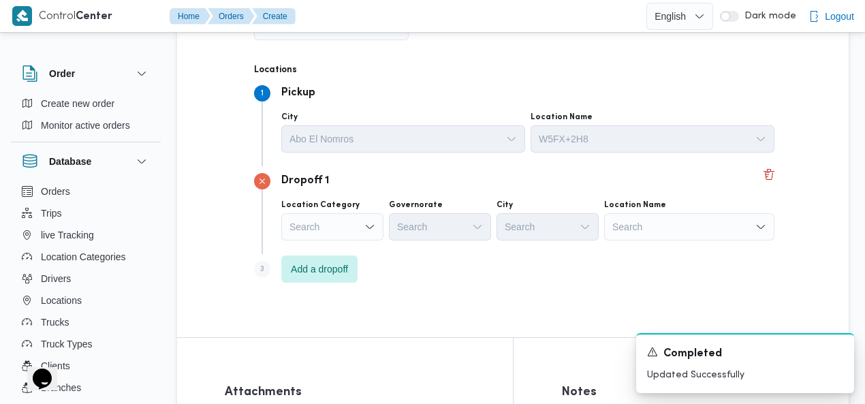
click at [694, 225] on div "Search" at bounding box center [689, 226] width 170 height 27
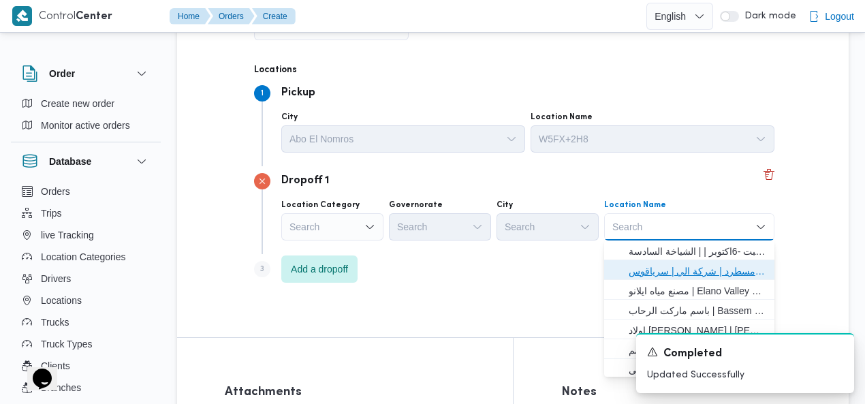
click at [680, 265] on span "فرونت دور مسطرد | شركة الي | سرياقوس" at bounding box center [698, 271] width 138 height 16
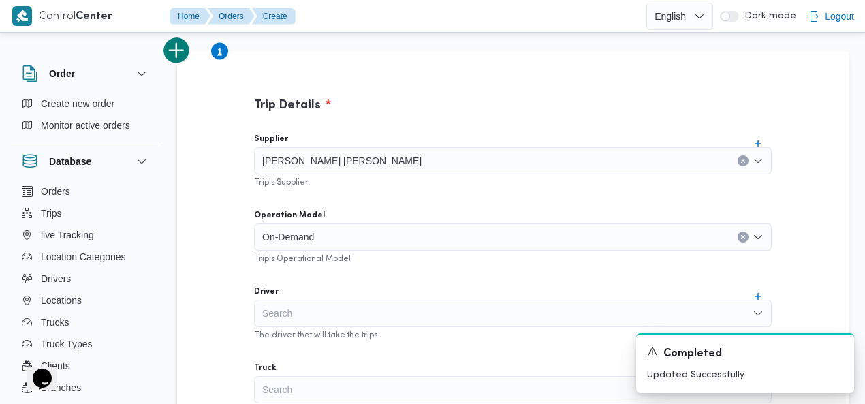
scroll to position [311, 0]
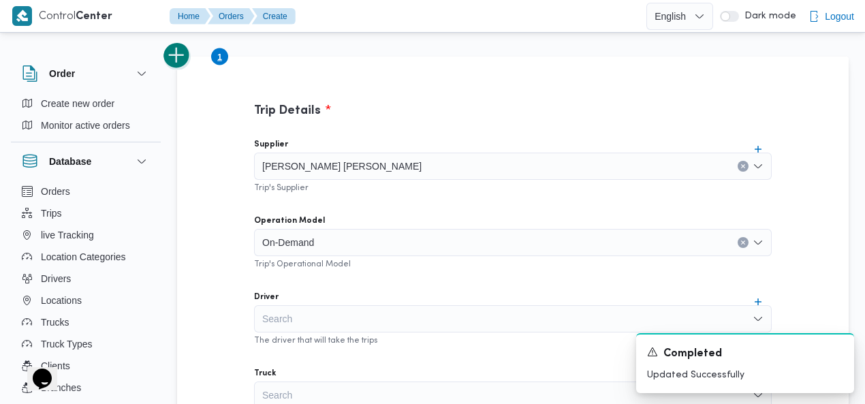
click at [176, 58] on button "add trip" at bounding box center [176, 55] width 27 height 27
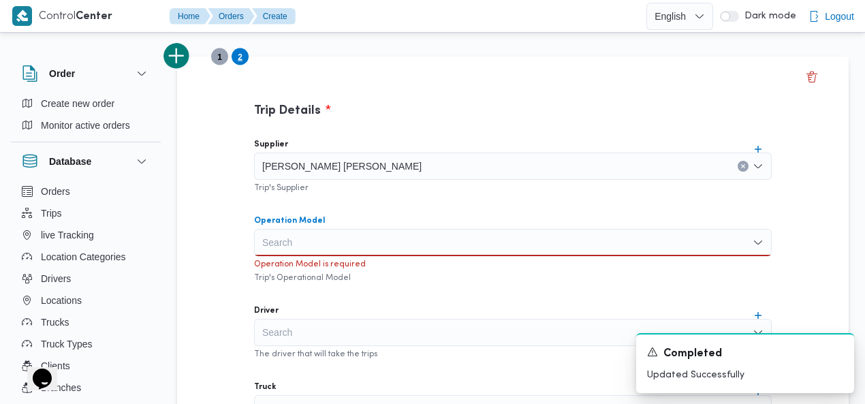
click at [332, 240] on div "Search" at bounding box center [513, 242] width 518 height 27
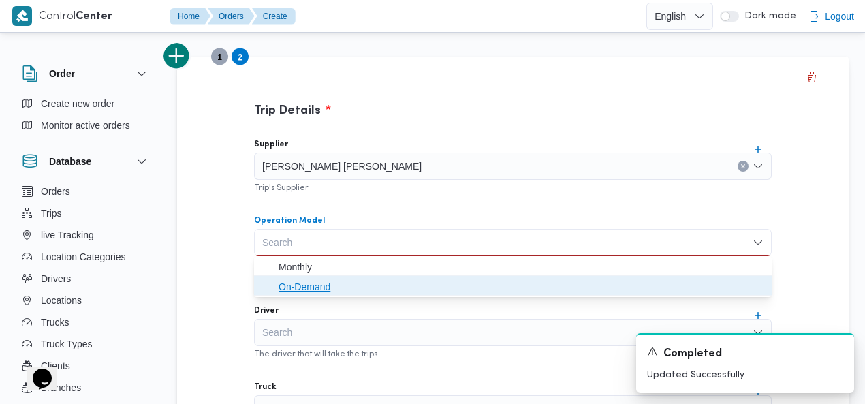
click at [323, 281] on span "On-Demand" at bounding box center [521, 287] width 485 height 16
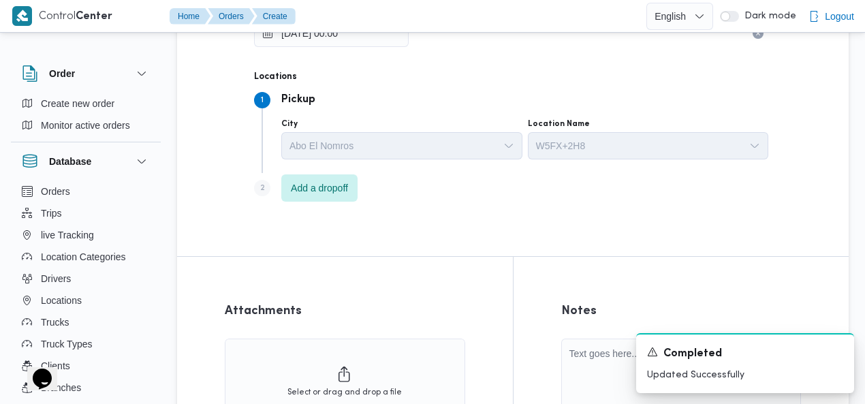
scroll to position [833, 0]
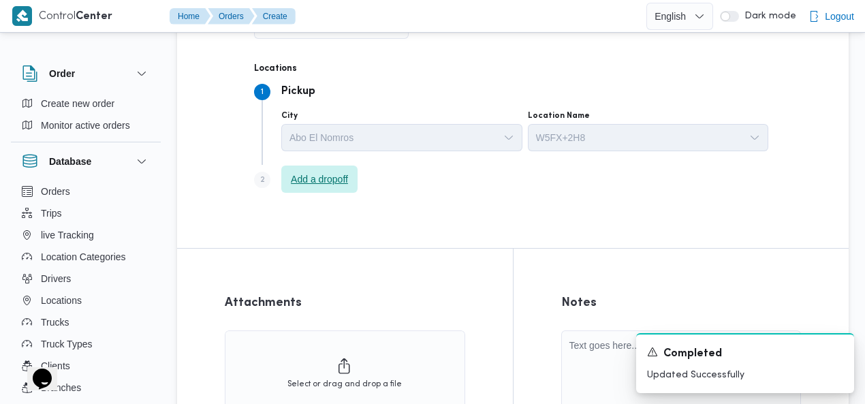
click at [311, 180] on span "Add a dropoff" at bounding box center [319, 179] width 57 height 16
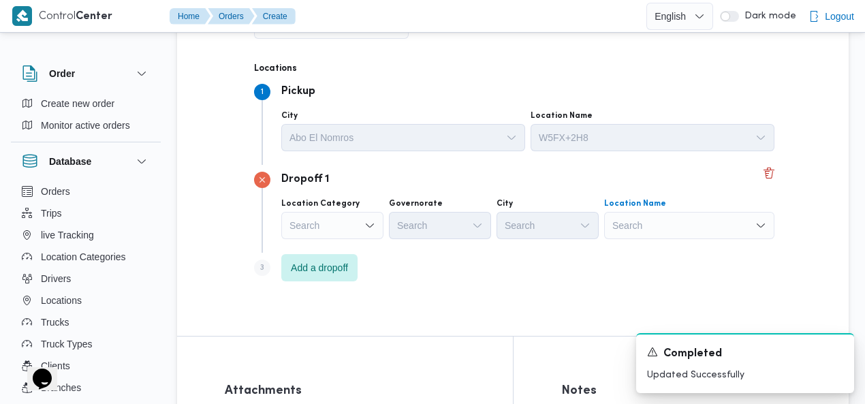
click at [665, 227] on div "Search" at bounding box center [689, 225] width 170 height 27
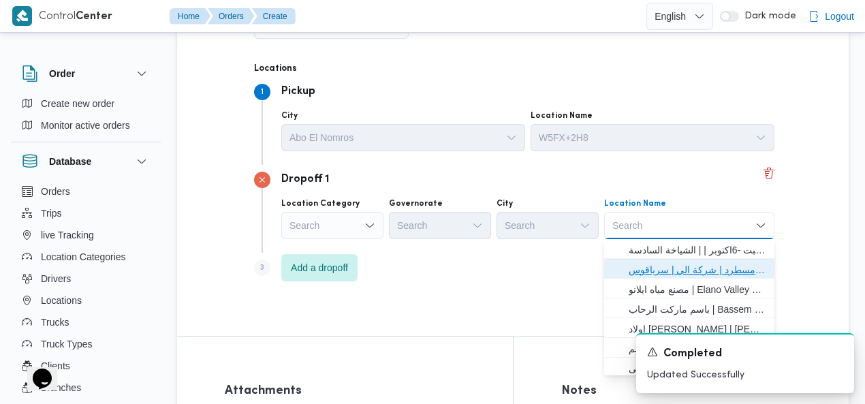
click at [675, 268] on span "فرونت دور مسطرد | شركة الي | سرياقوس" at bounding box center [698, 269] width 138 height 16
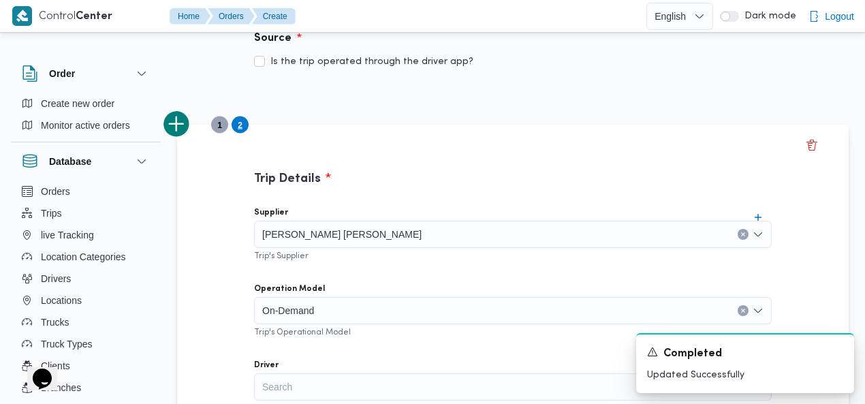
scroll to position [204, 0]
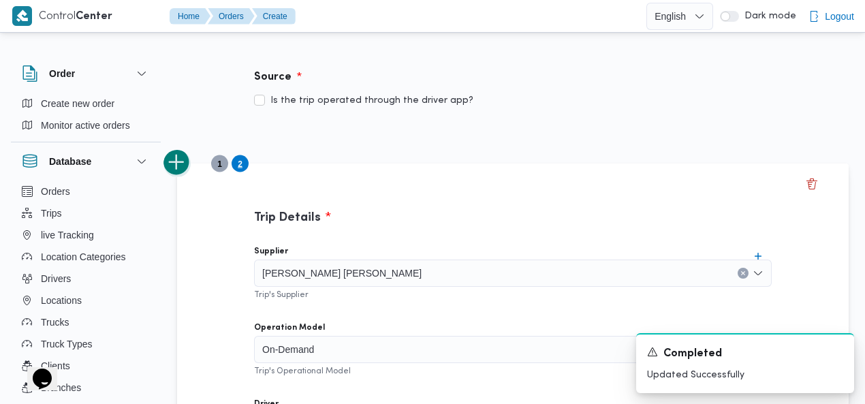
click at [176, 159] on button "add trip" at bounding box center [176, 162] width 27 height 27
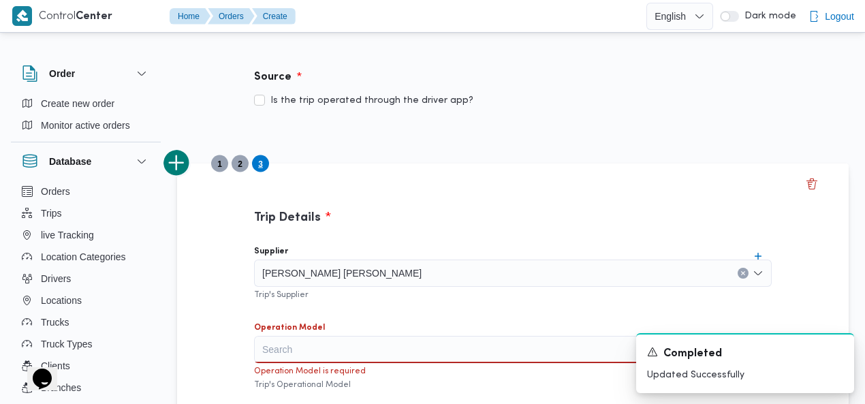
click at [334, 343] on div "Search" at bounding box center [513, 349] width 518 height 27
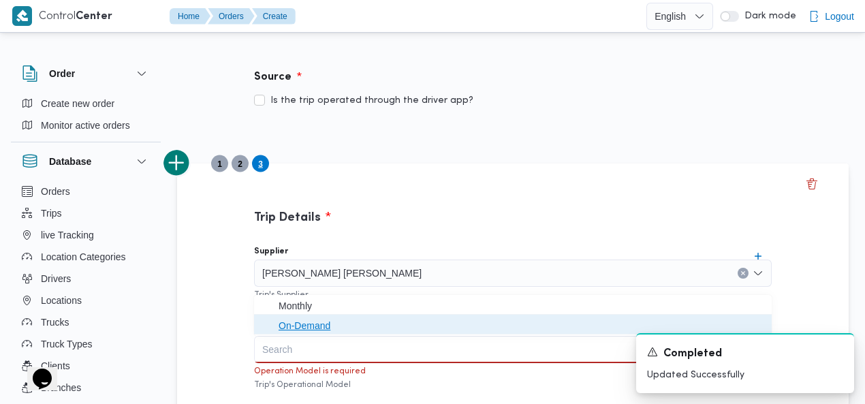
click at [309, 328] on span "On-Demand" at bounding box center [521, 325] width 485 height 16
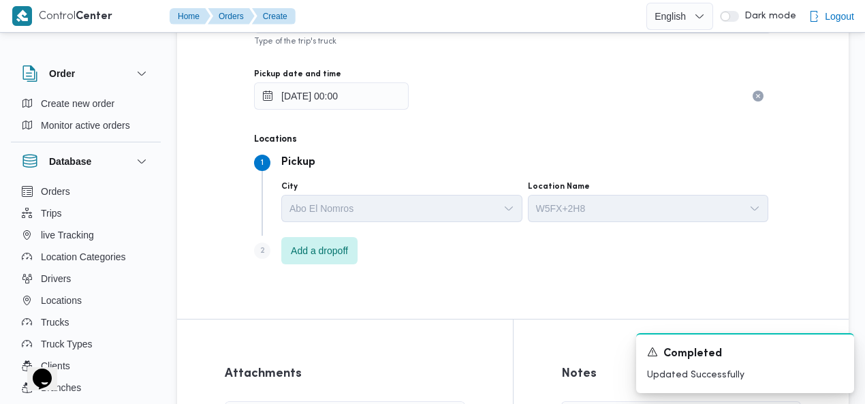
scroll to position [810, 0]
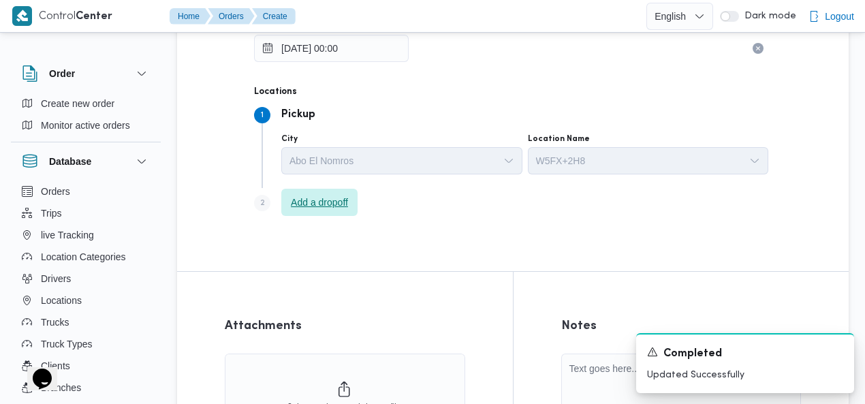
click at [323, 201] on span "Add a dropoff" at bounding box center [319, 202] width 57 height 16
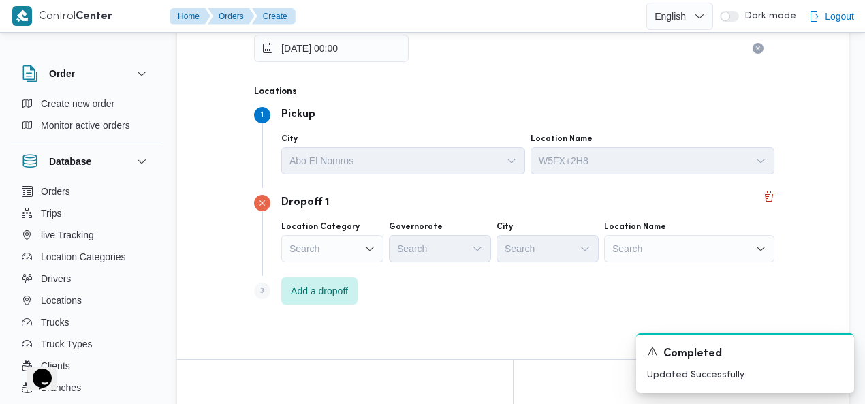
click at [668, 247] on div "Search" at bounding box center [689, 248] width 170 height 27
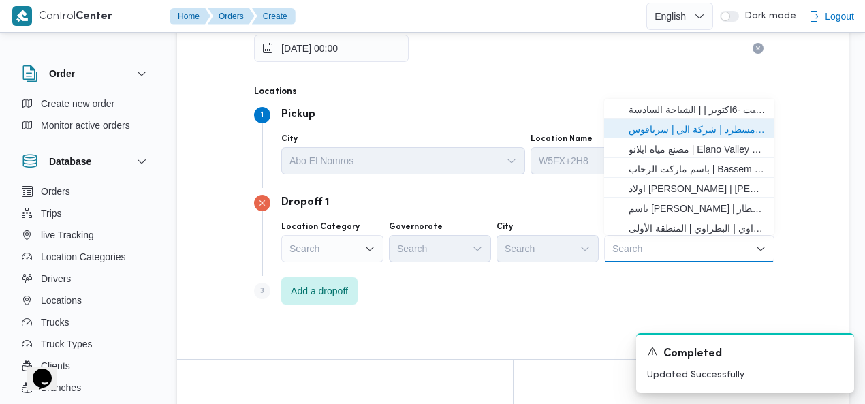
click at [697, 126] on span "فرونت دور مسطرد | شركة الي | سرياقوس" at bounding box center [698, 129] width 138 height 16
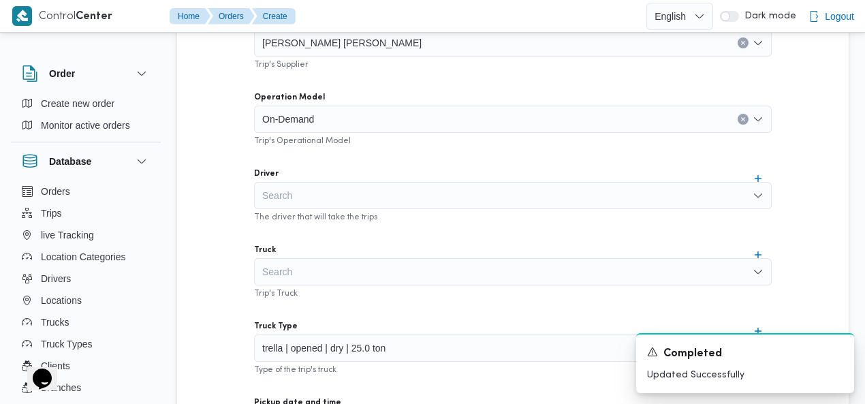
scroll to position [211, 0]
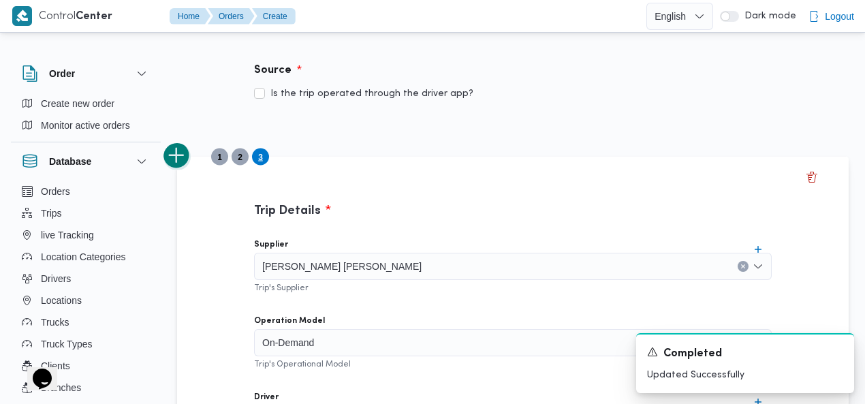
click at [174, 152] on button "add trip" at bounding box center [176, 155] width 27 height 27
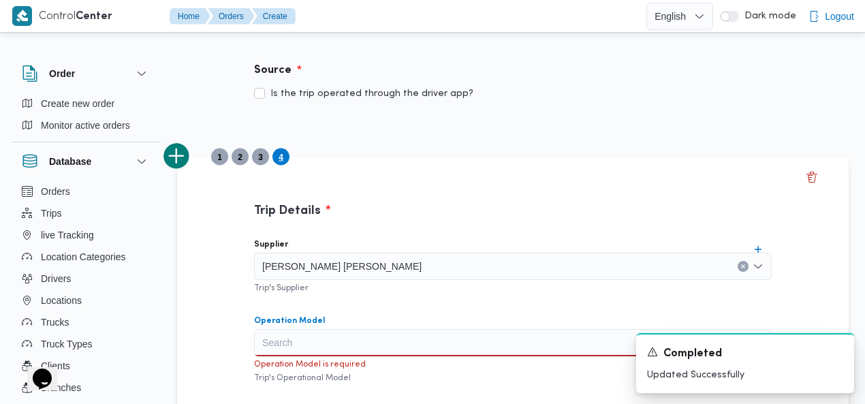
click at [312, 339] on div "Search" at bounding box center [513, 342] width 518 height 27
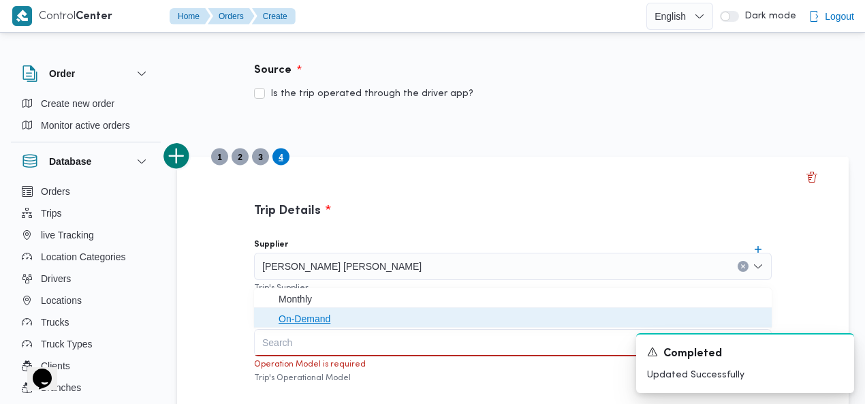
click at [311, 323] on span "On-Demand" at bounding box center [521, 319] width 485 height 16
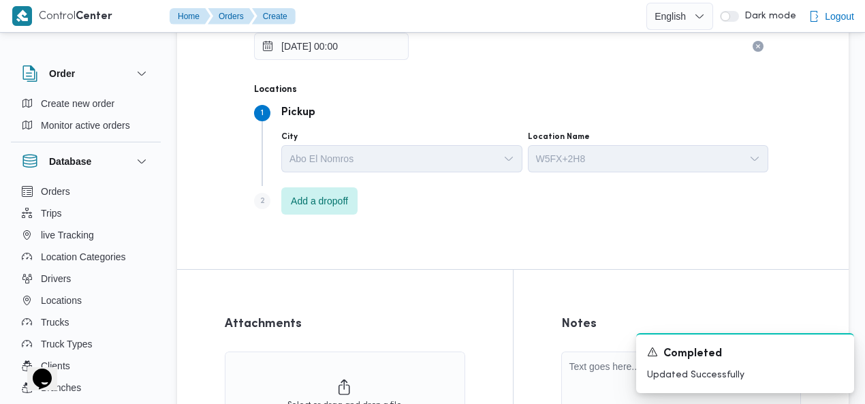
scroll to position [821, 0]
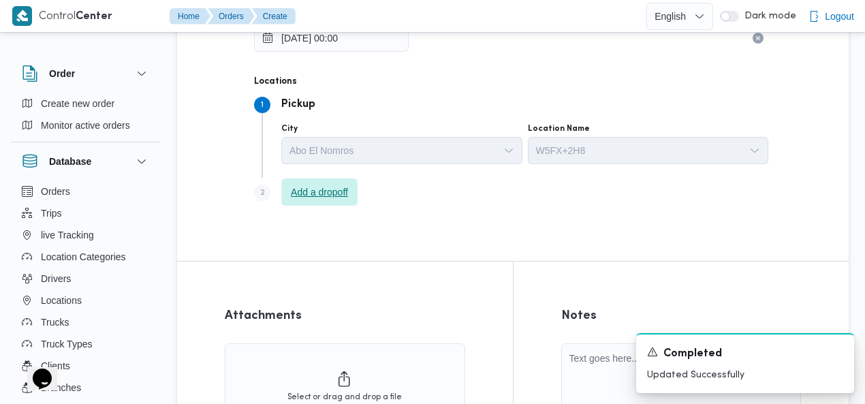
click at [329, 189] on span "Add a dropoff" at bounding box center [319, 192] width 57 height 16
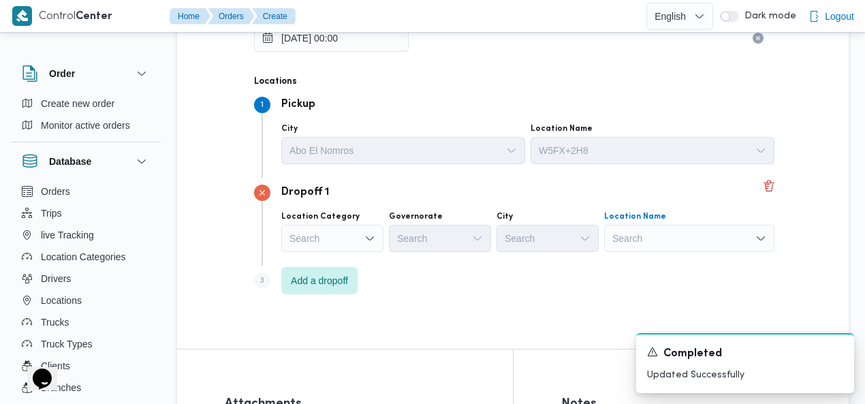
click at [658, 236] on div "Search" at bounding box center [689, 238] width 170 height 27
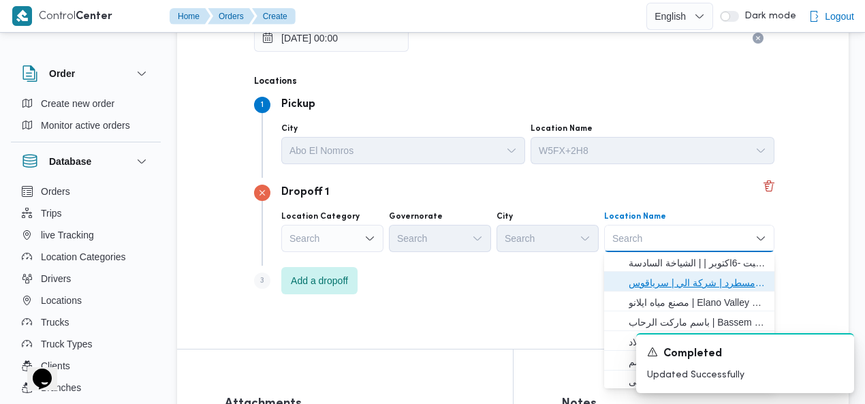
click at [681, 283] on span "فرونت دور مسطرد | شركة الي | سرياقوس" at bounding box center [698, 282] width 138 height 16
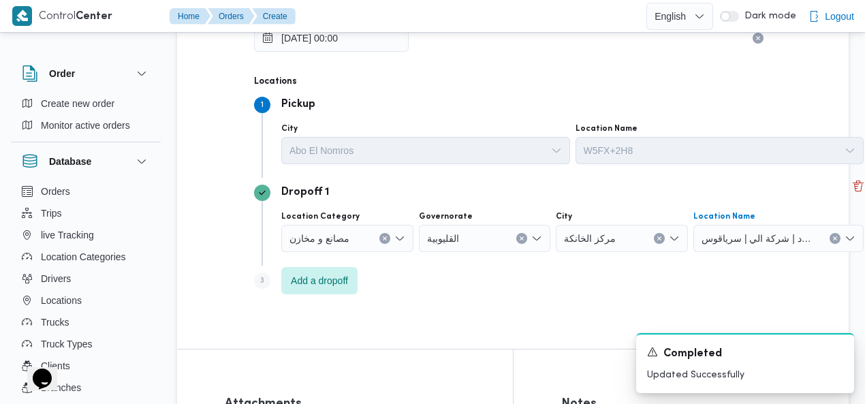
scroll to position [1085, 0]
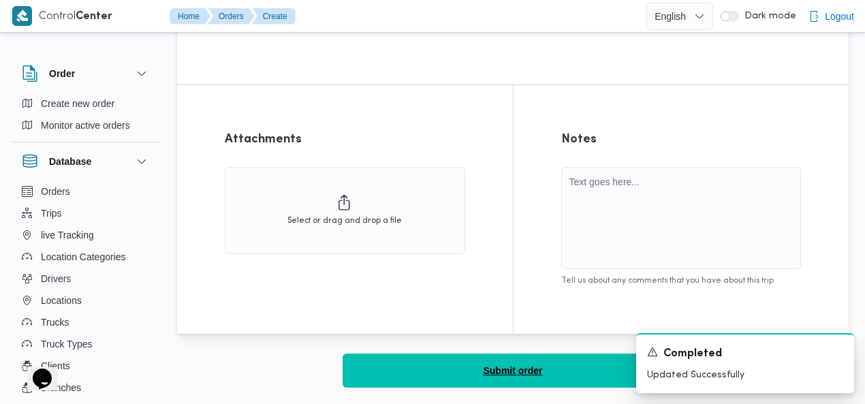
click at [520, 381] on button "Submit order" at bounding box center [513, 370] width 340 height 34
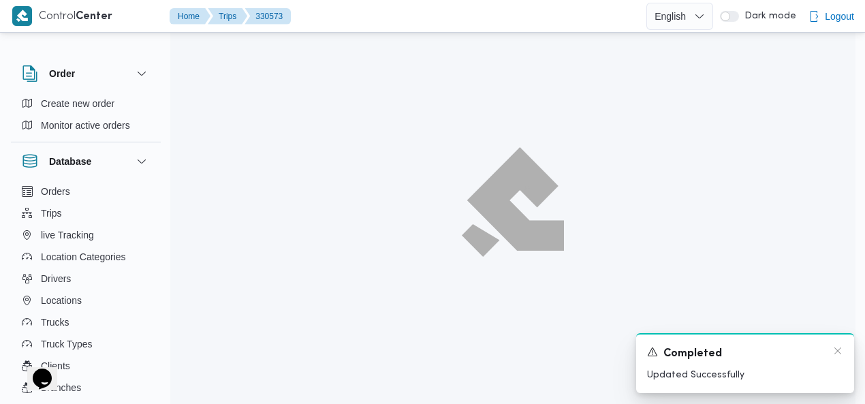
scroll to position [37, 0]
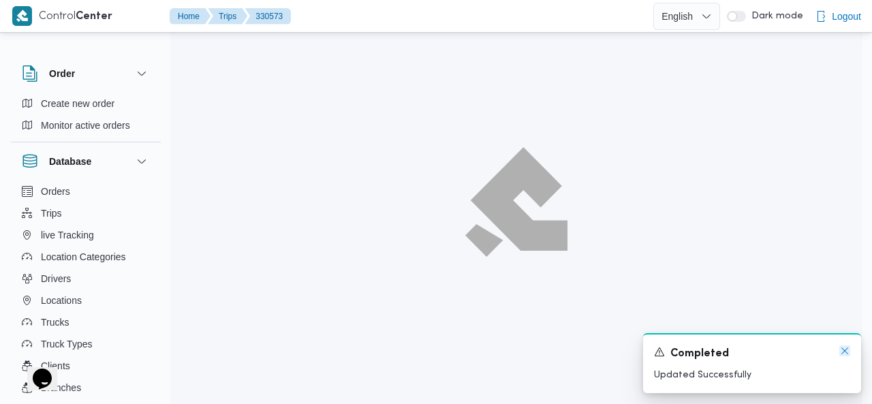
click at [842, 355] on icon "Dismiss toast" at bounding box center [844, 350] width 11 height 11
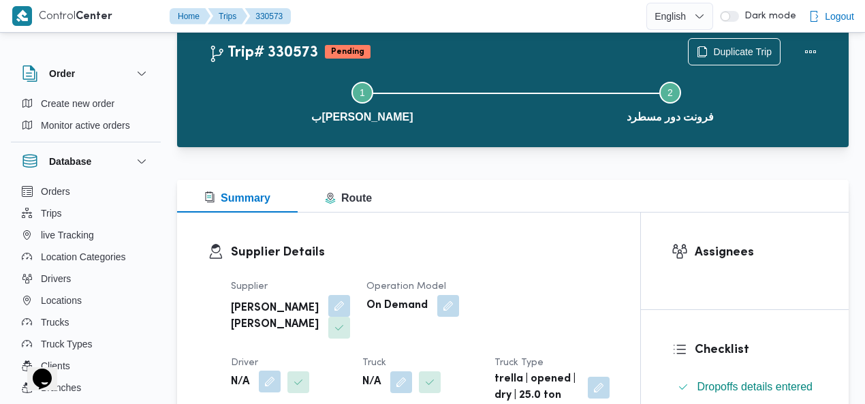
click at [281, 370] on button "button" at bounding box center [270, 381] width 22 height 22
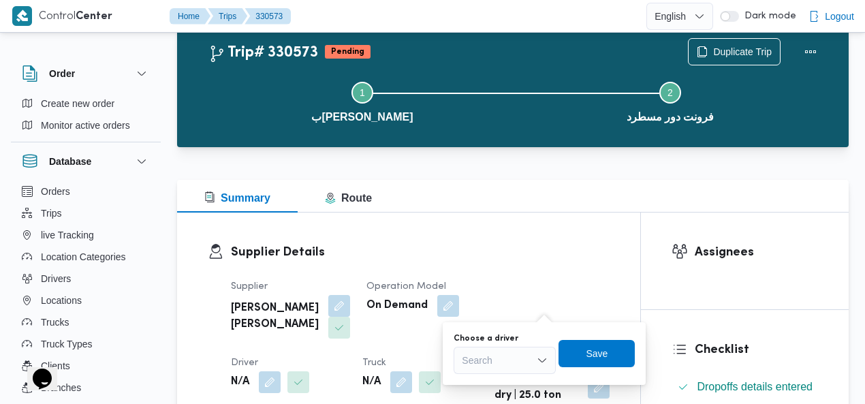
click at [516, 353] on div "Search" at bounding box center [505, 360] width 102 height 27
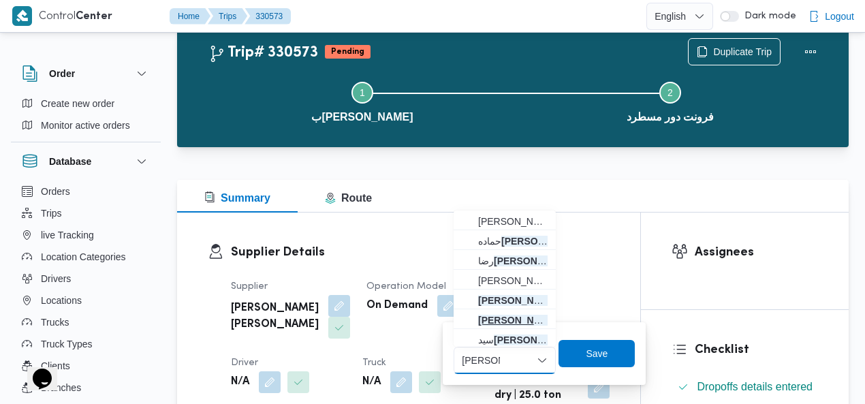
type input "عبدالعزيز"
click at [516, 322] on span "عبدالعزيز سيد عبدالعزيز حسن" at bounding box center [512, 320] width 69 height 16
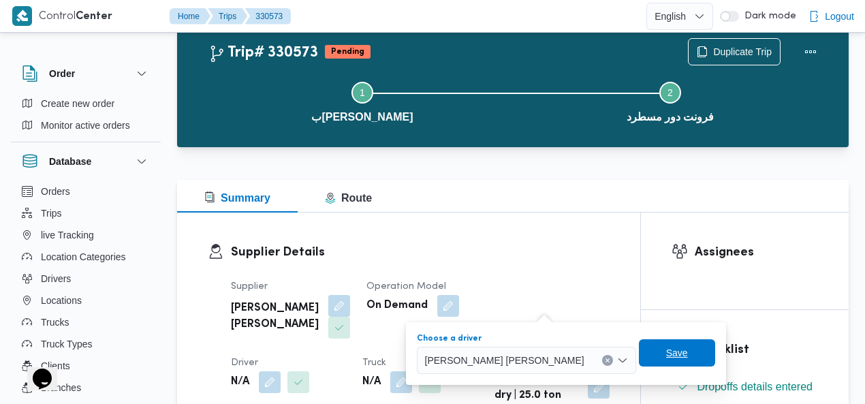
click at [666, 352] on span "Save" at bounding box center [677, 353] width 22 height 16
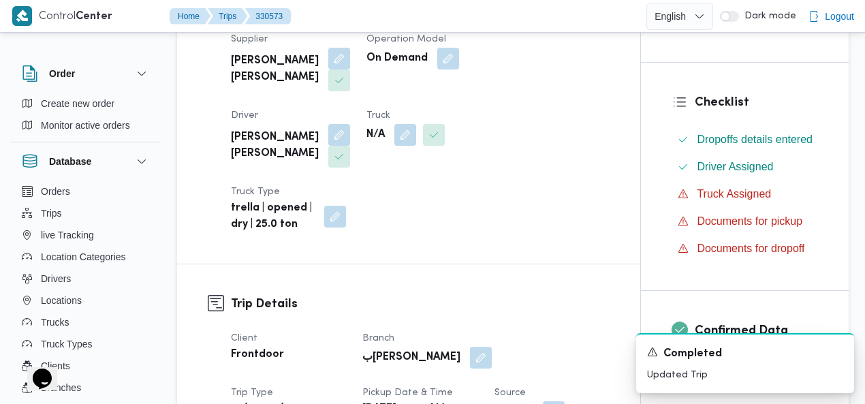
scroll to position [300, 0]
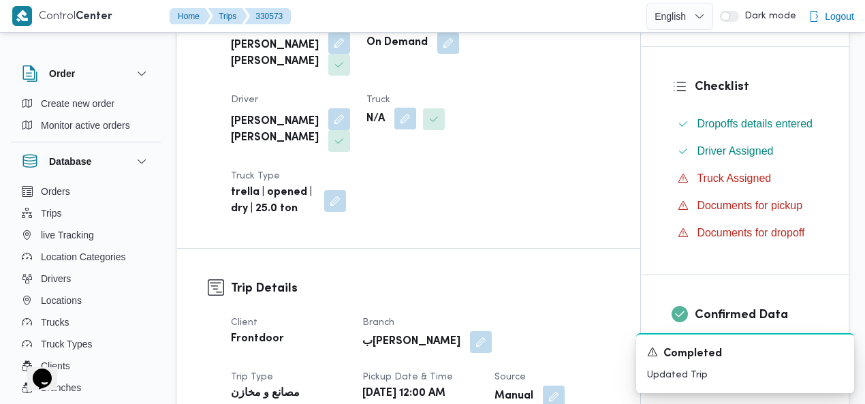
click at [394, 122] on button "button" at bounding box center [405, 119] width 22 height 22
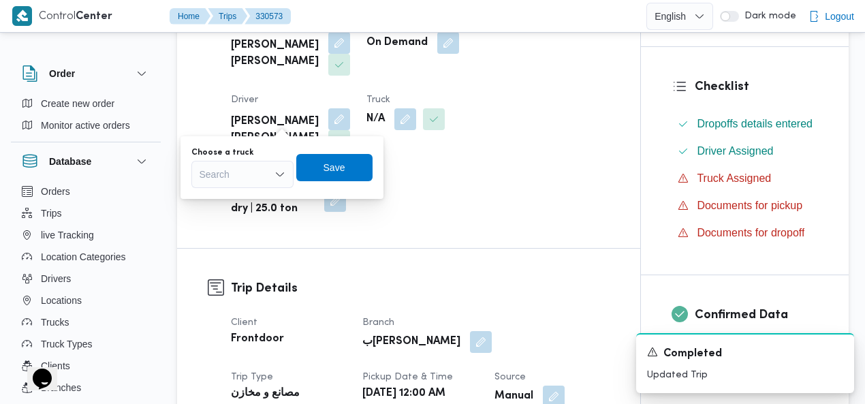
click at [246, 174] on div "Search" at bounding box center [242, 174] width 102 height 27
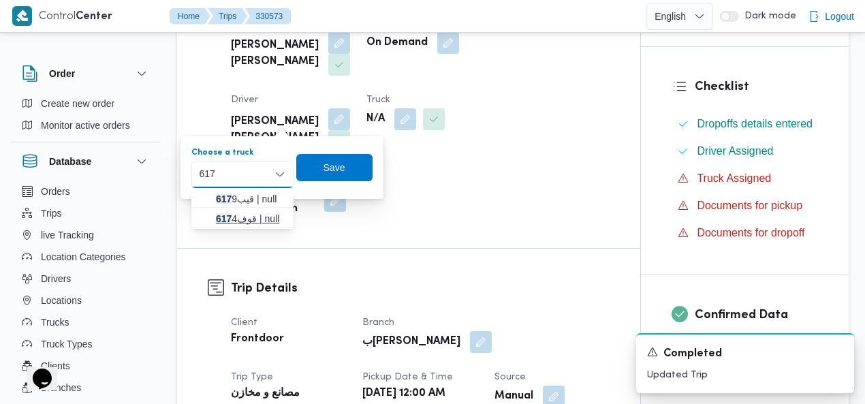
type input "617"
click at [231, 217] on mark "617" at bounding box center [224, 218] width 16 height 11
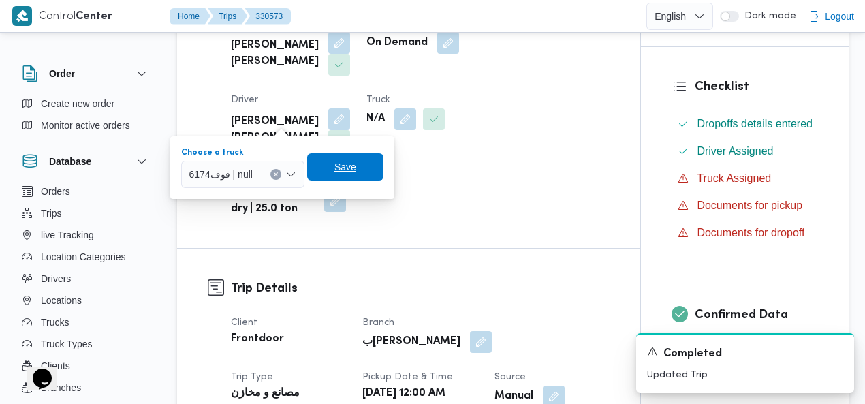
click at [330, 170] on span "Save" at bounding box center [345, 166] width 76 height 27
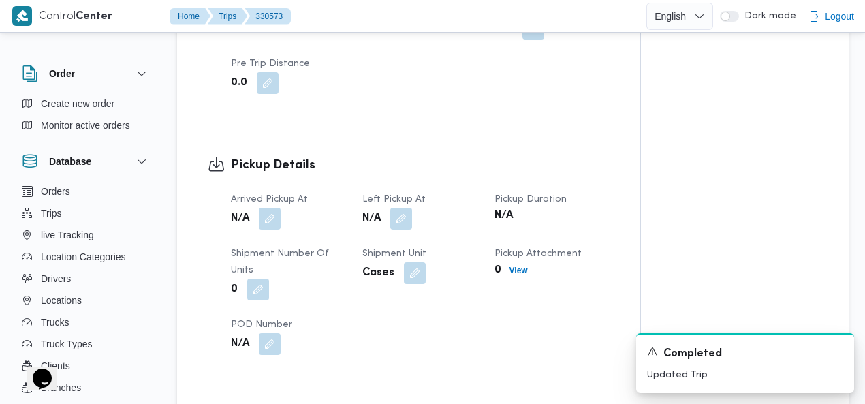
scroll to position [832, 0]
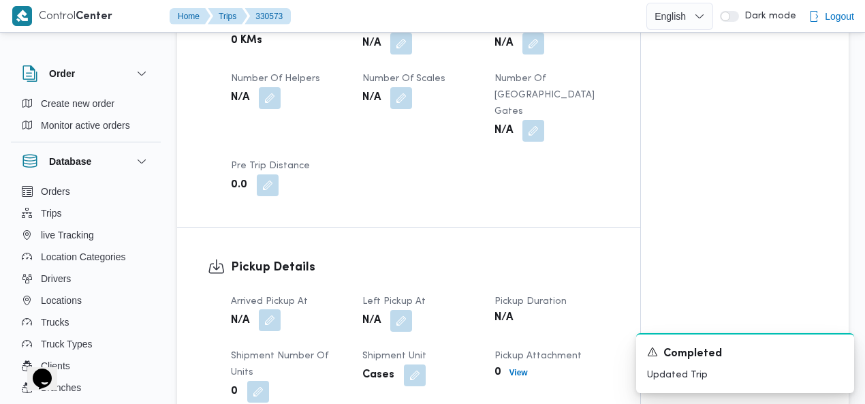
click at [270, 309] on button "button" at bounding box center [270, 320] width 22 height 22
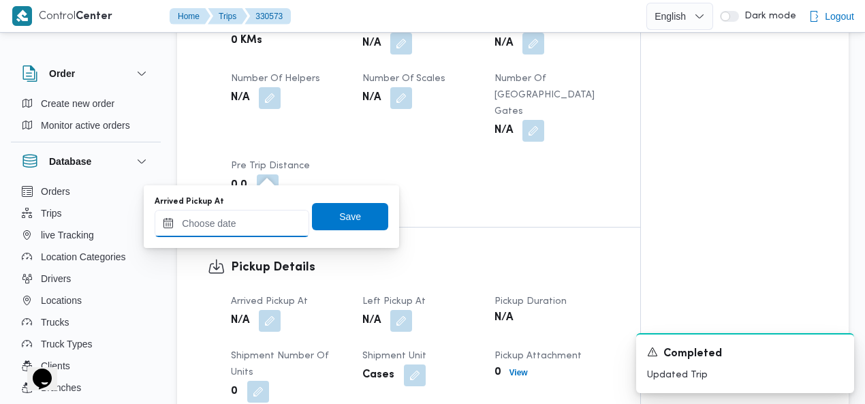
click at [238, 220] on input "Arrived Pickup At" at bounding box center [232, 223] width 155 height 27
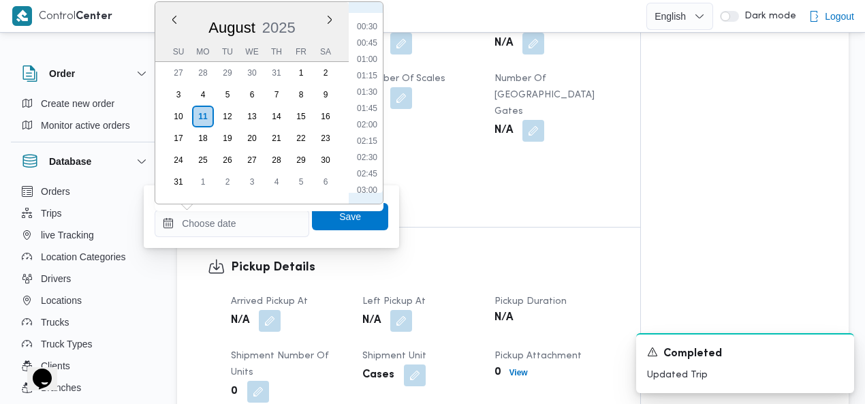
scroll to position [0, 0]
click at [368, 83] on li "01:00" at bounding box center [366, 85] width 31 height 14
type input "11/08/2025 01:00"
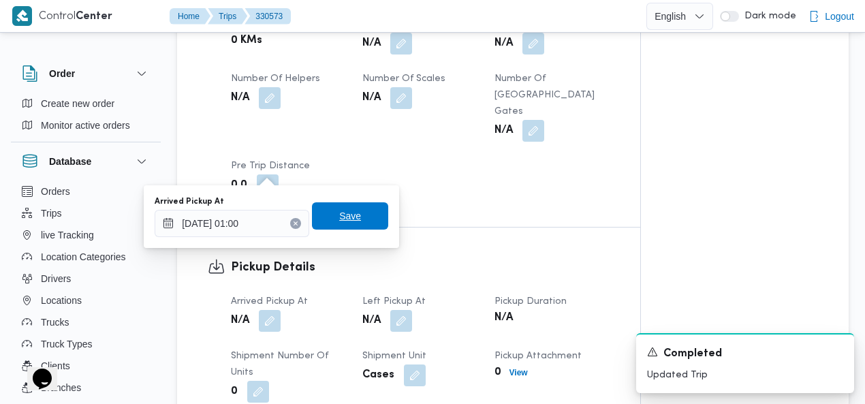
click at [346, 214] on span "Save" at bounding box center [350, 216] width 22 height 16
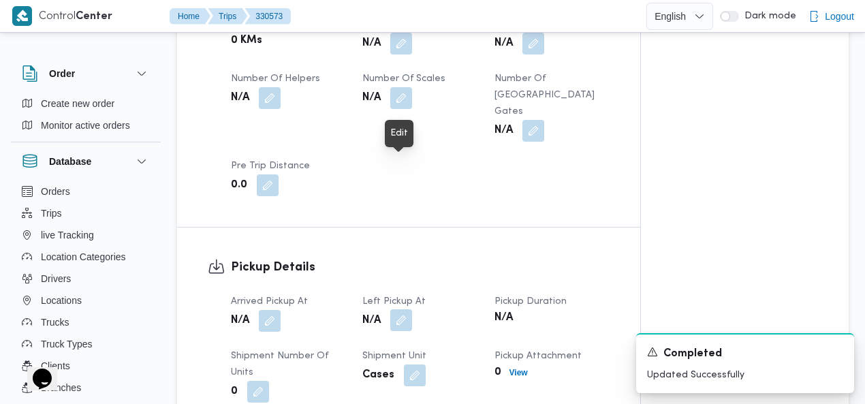
click at [403, 309] on button "button" at bounding box center [401, 320] width 22 height 22
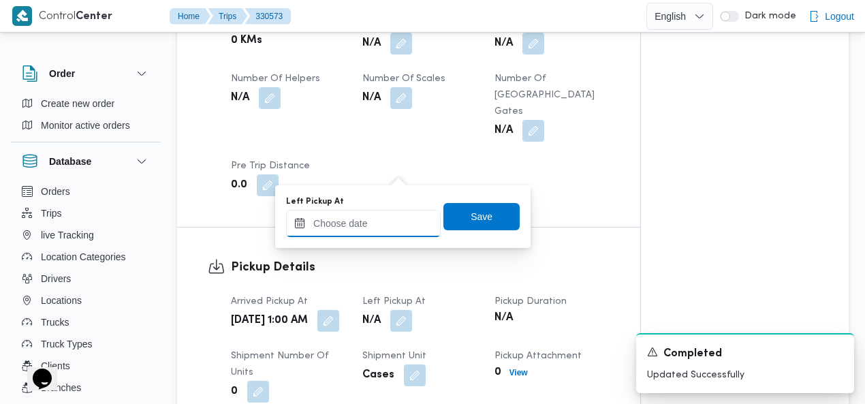
click at [385, 229] on input "Left Pickup At" at bounding box center [363, 223] width 155 height 27
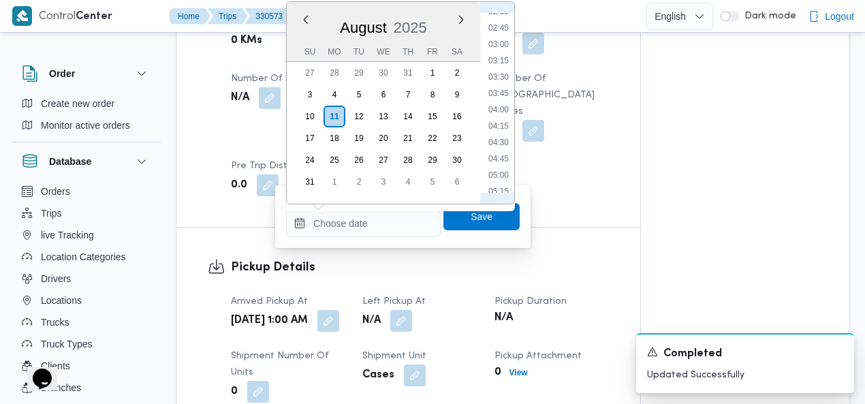
scroll to position [328, 0]
drag, startPoint x: 498, startPoint y: 18, endPoint x: 496, endPoint y: 28, distance: 10.4
click at [497, 18] on li "05:00" at bounding box center [498, 19] width 31 height 14
type input "11/08/2025 05:00"
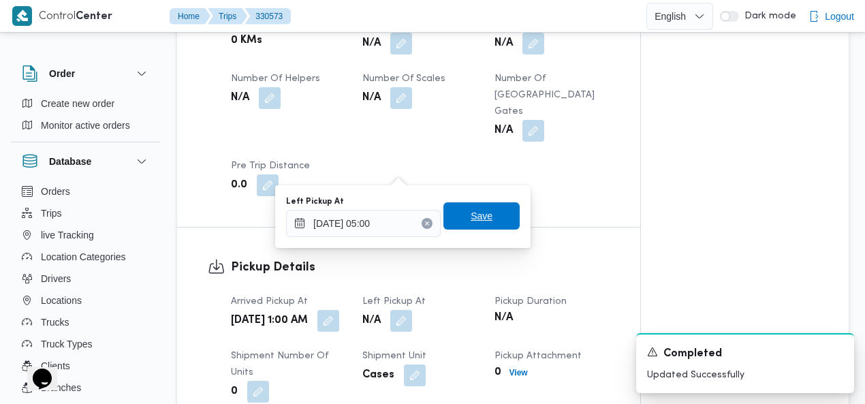
click at [458, 218] on span "Save" at bounding box center [481, 215] width 76 height 27
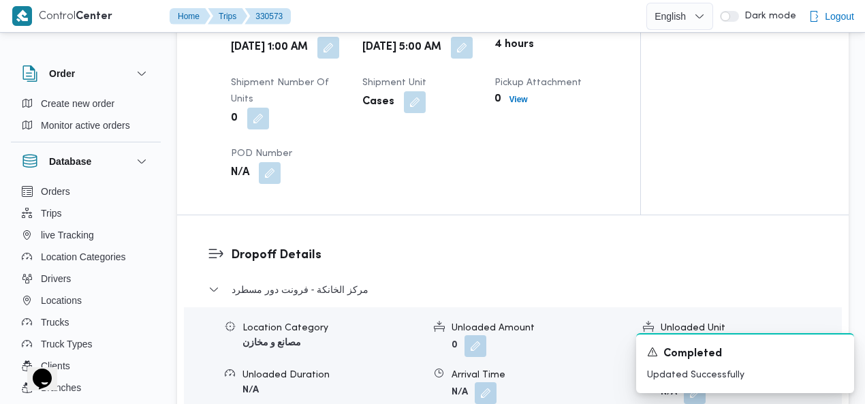
scroll to position [1151, 0]
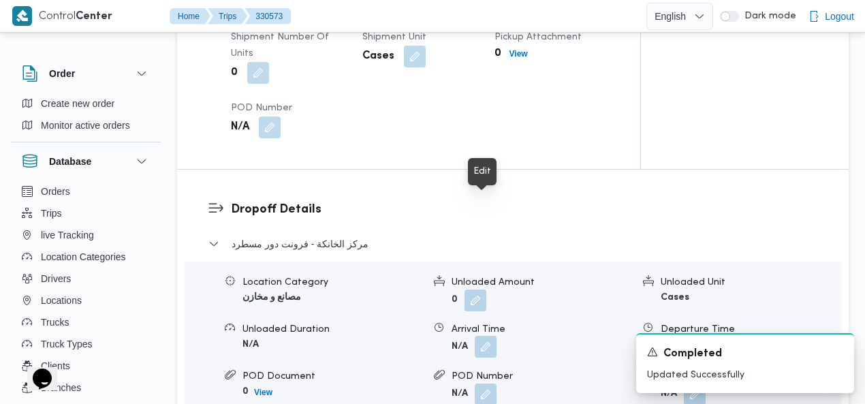
click at [483, 336] on button "button" at bounding box center [486, 347] width 22 height 22
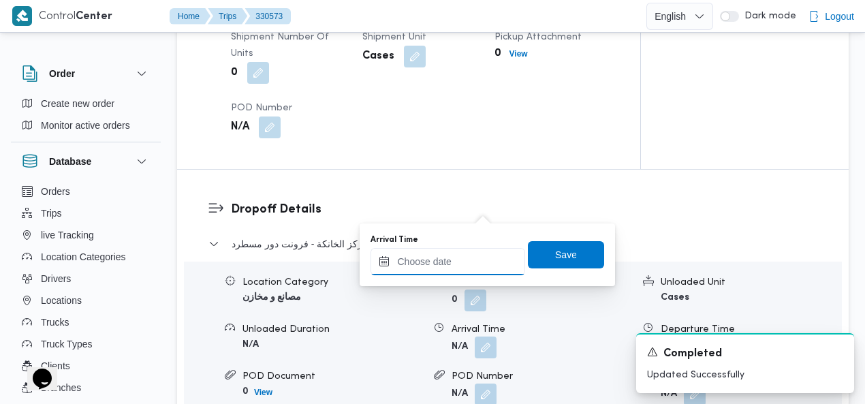
click at [454, 261] on input "Arrival Time" at bounding box center [447, 261] width 155 height 27
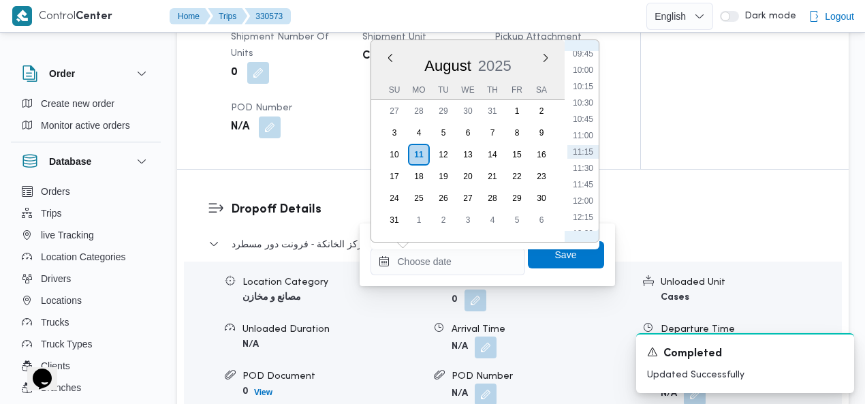
scroll to position [485, 0]
click at [580, 96] on li "08:00" at bounding box center [582, 96] width 31 height 14
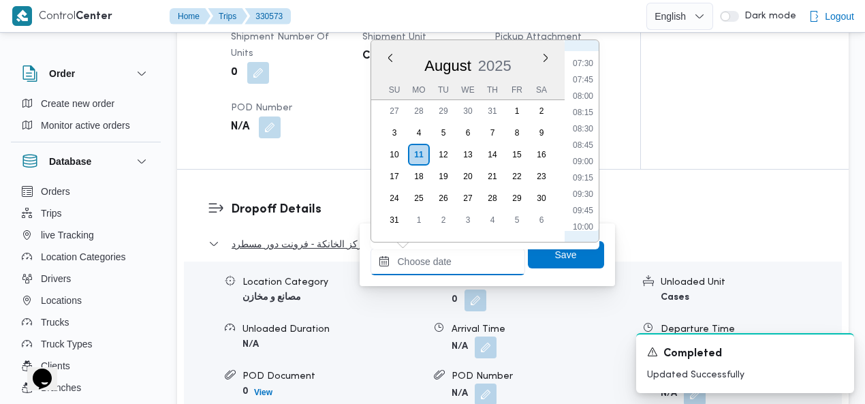
type input "11/08/2025 08:00"
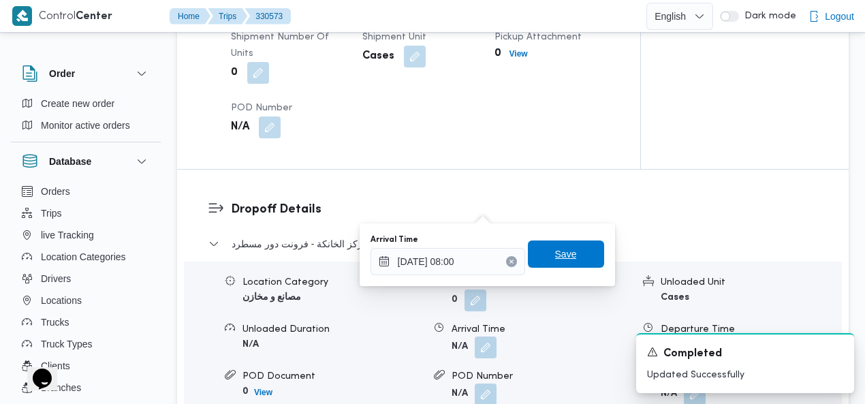
click at [569, 244] on span "Save" at bounding box center [566, 253] width 76 height 27
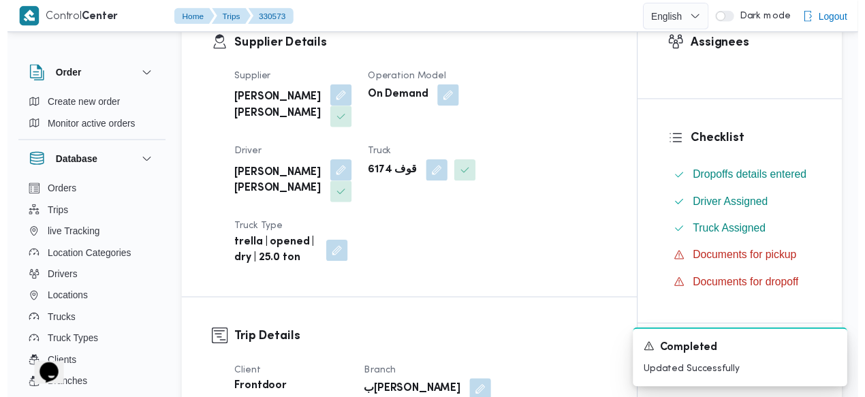
scroll to position [0, 0]
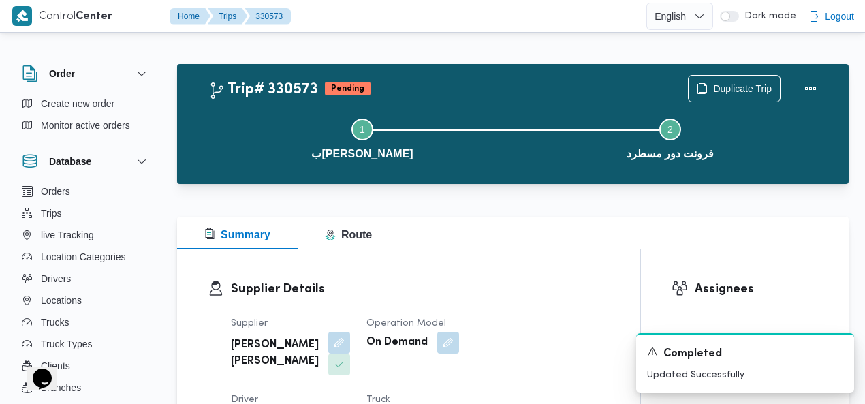
click at [494, 67] on div "Trip# 330573 Pending Duplicate Trip Step 1 is incomplete 1 بيوفانا شبرامنت Step…" at bounding box center [512, 124] width 671 height 120
click at [67, 210] on button "Trips" at bounding box center [85, 213] width 139 height 22
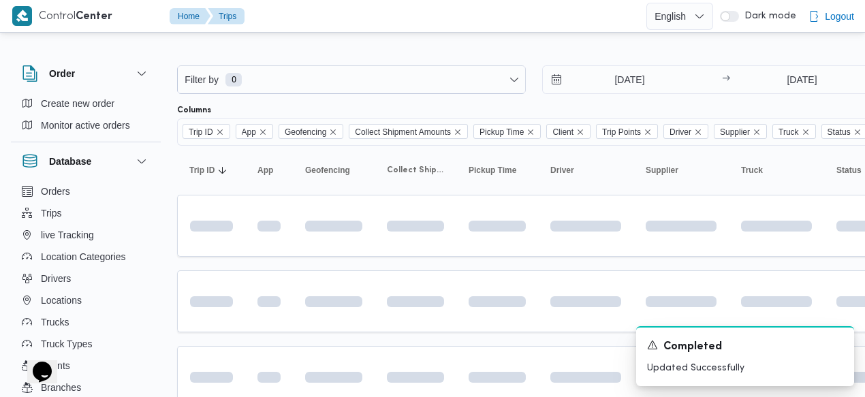
click at [564, 44] on div at bounding box center [585, 55] width 817 height 22
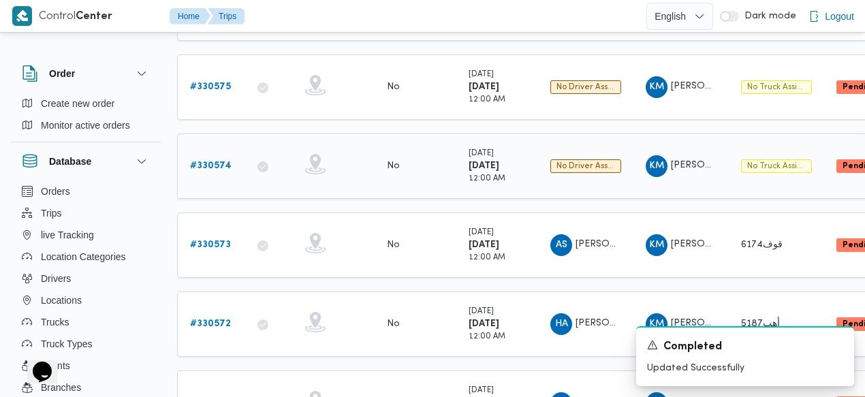
scroll to position [223, 0]
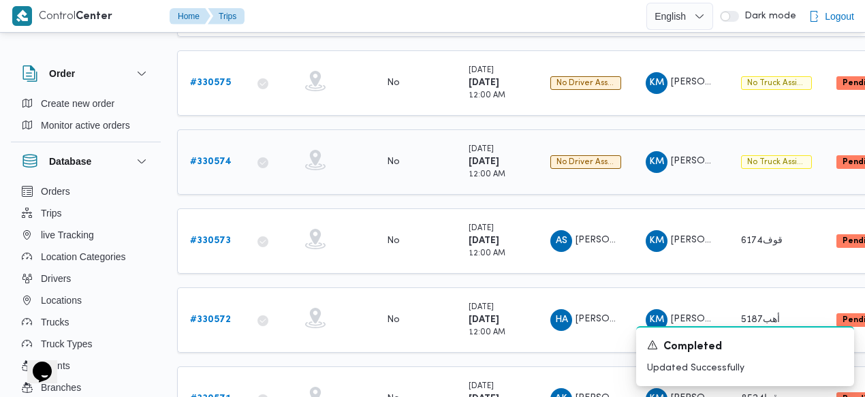
click at [210, 157] on b "# 330574" at bounding box center [211, 161] width 42 height 9
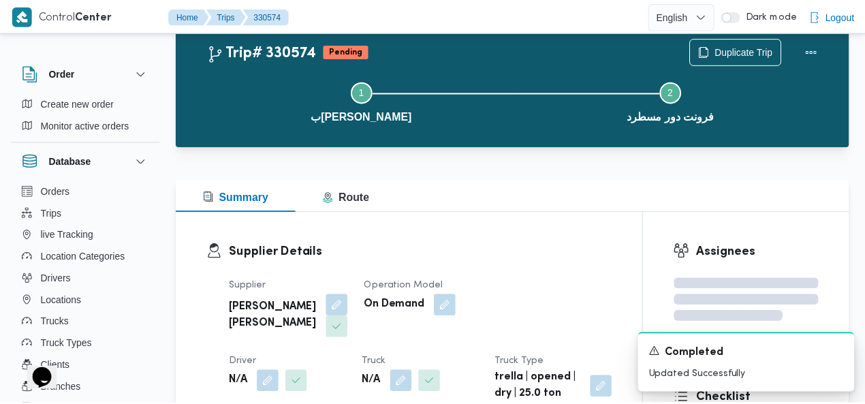
scroll to position [223, 0]
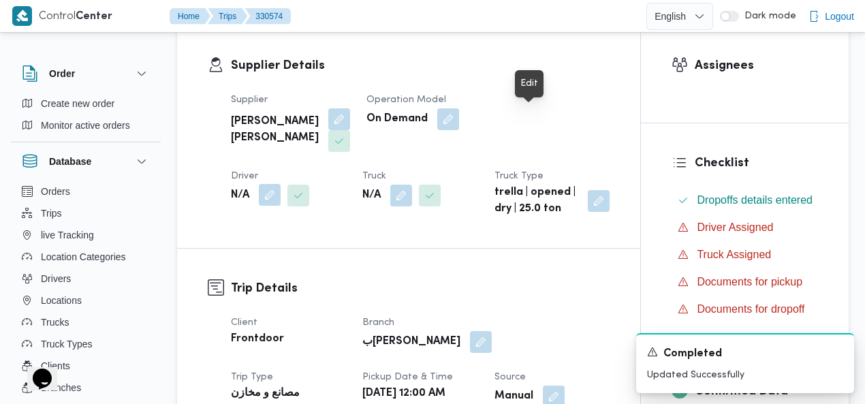
click at [281, 184] on button "button" at bounding box center [270, 195] width 22 height 22
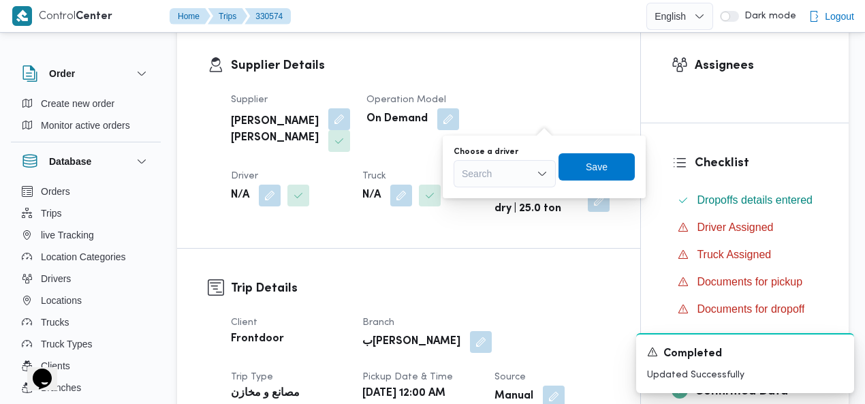
click at [508, 174] on div "Search" at bounding box center [505, 173] width 102 height 27
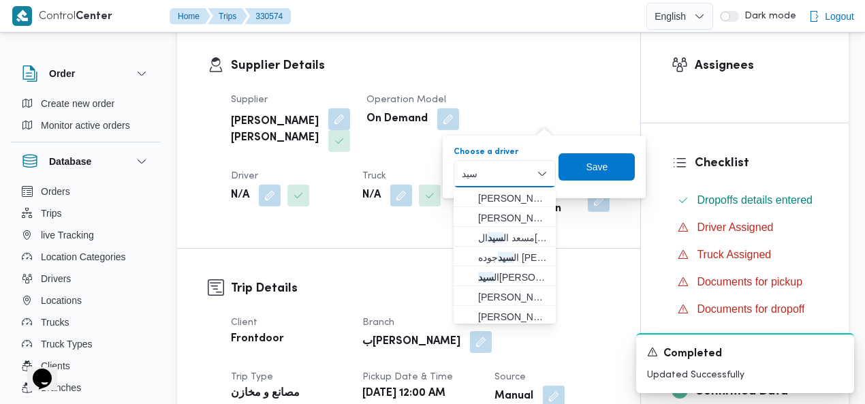
click at [464, 175] on input "سيد" at bounding box center [470, 173] width 17 height 16
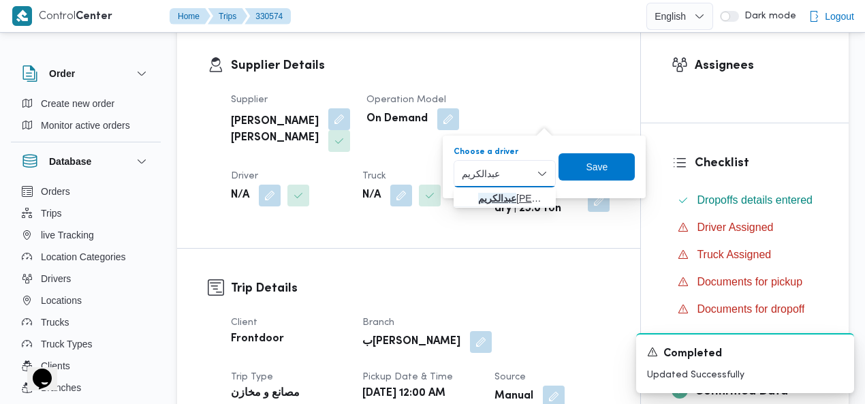
type input "عبدالكريم"
click at [492, 198] on span "عبدالكريم مسعود عبدالكريم" at bounding box center [512, 198] width 69 height 16
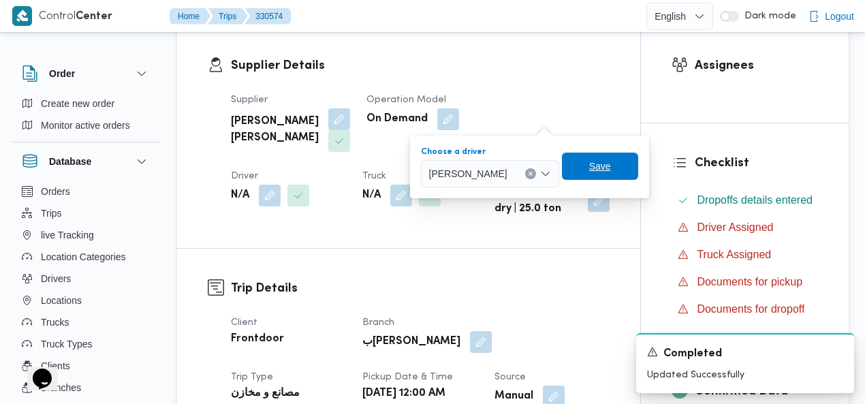
click at [611, 164] on span "Save" at bounding box center [600, 166] width 22 height 16
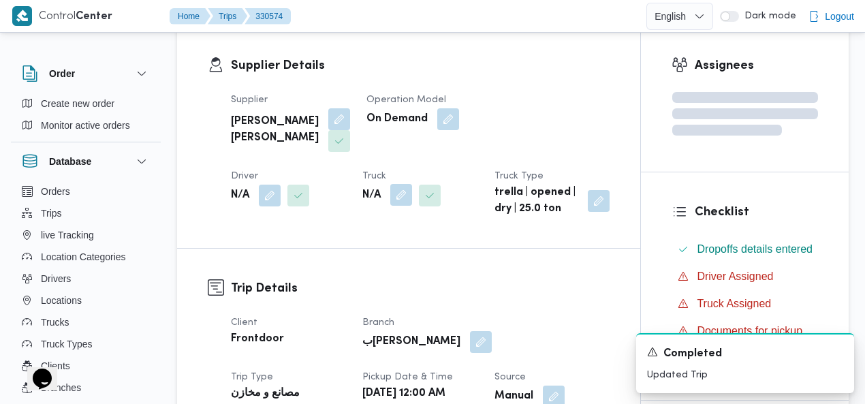
click at [390, 198] on button "button" at bounding box center [401, 195] width 22 height 22
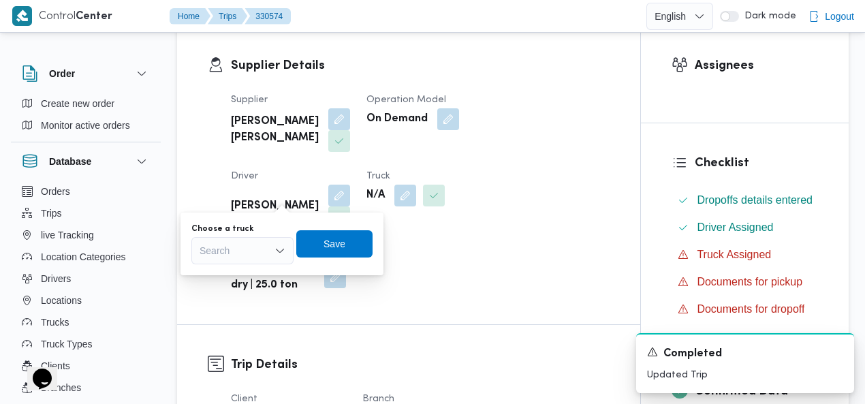
click at [247, 244] on div "Search" at bounding box center [242, 250] width 102 height 27
type input "497"
click at [212, 270] on span "قوي 497 6 | null" at bounding box center [242, 275] width 91 height 22
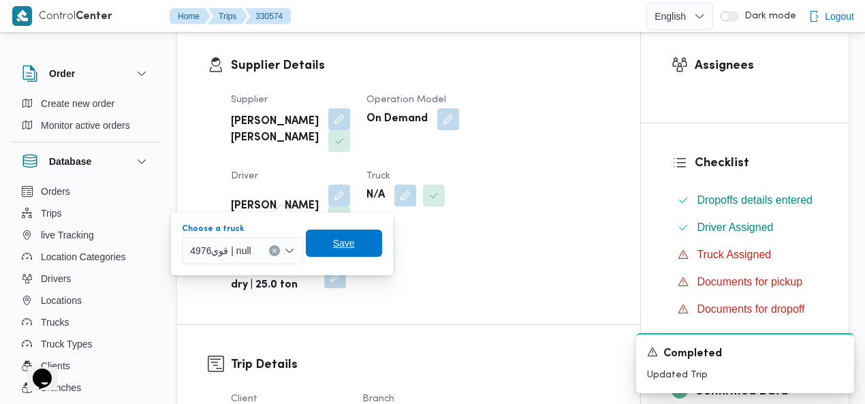
click at [360, 240] on span "Save" at bounding box center [344, 242] width 76 height 27
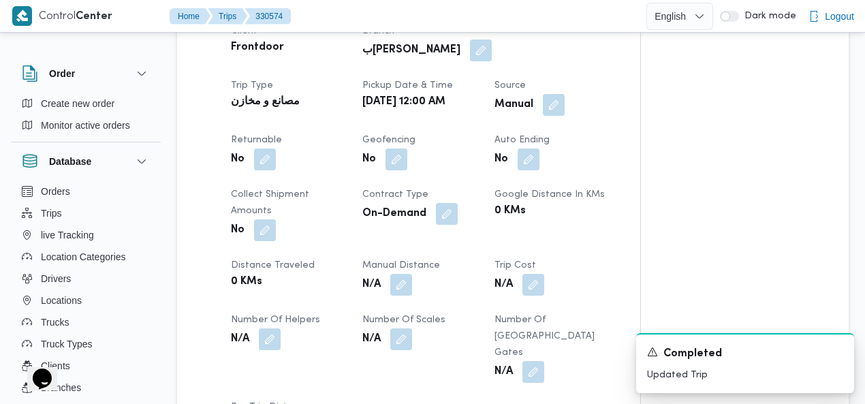
scroll to position [818, 0]
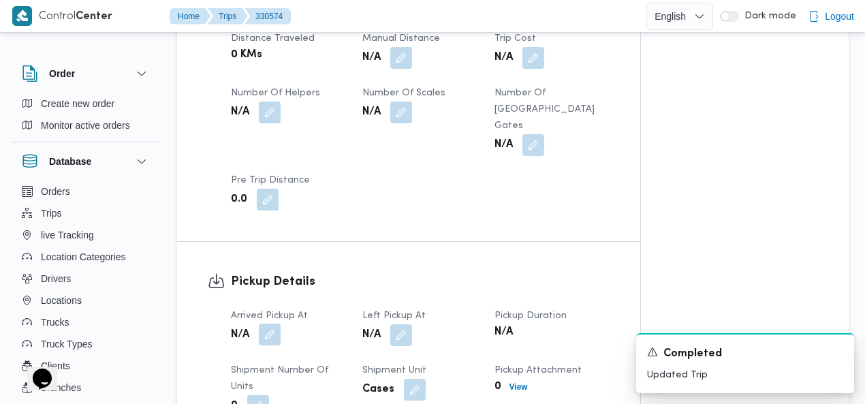
click at [272, 323] on button "button" at bounding box center [270, 334] width 22 height 22
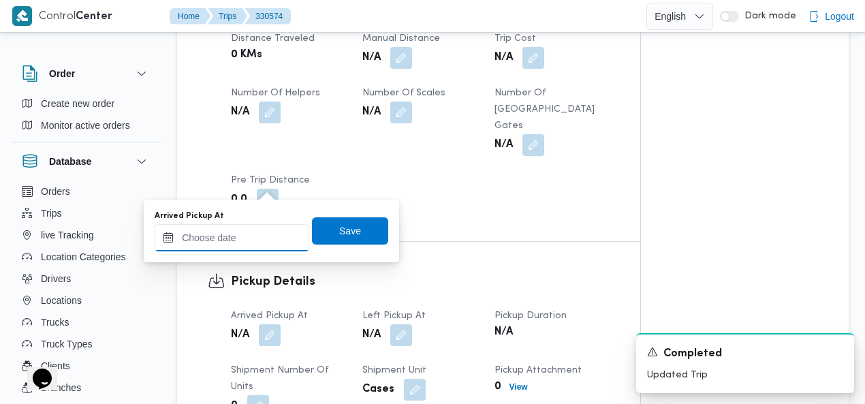
click at [253, 236] on input "Arrived Pickup At" at bounding box center [232, 237] width 155 height 27
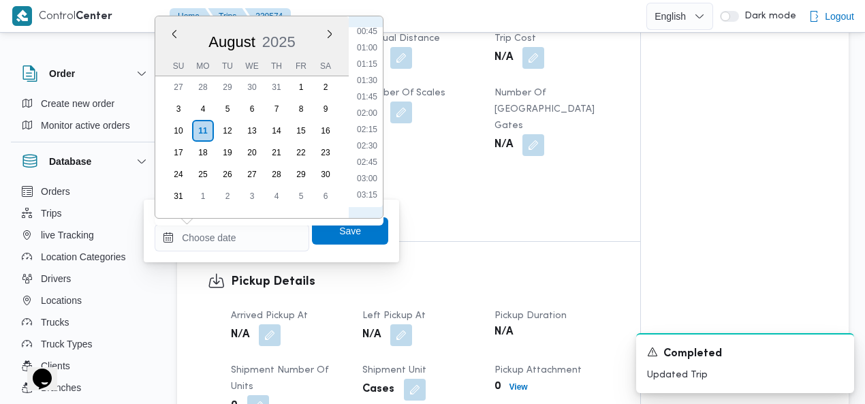
scroll to position [38, 0]
drag, startPoint x: 370, startPoint y: 62, endPoint x: 368, endPoint y: 88, distance: 26.0
click at [371, 64] on li "01:00" at bounding box center [366, 61] width 31 height 14
type input "11/08/2025 01:00"
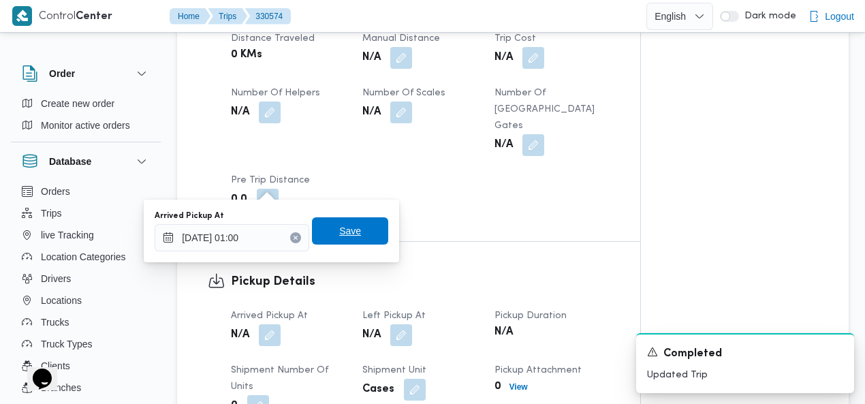
click at [347, 238] on span "Save" at bounding box center [350, 230] width 76 height 27
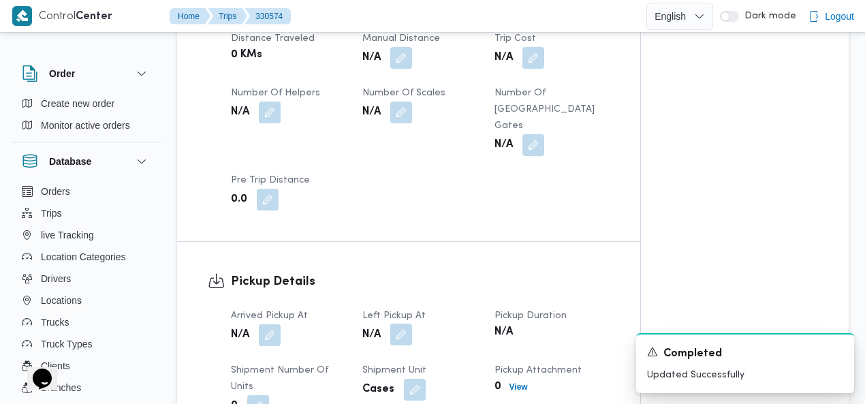
click at [403, 323] on button "button" at bounding box center [401, 334] width 22 height 22
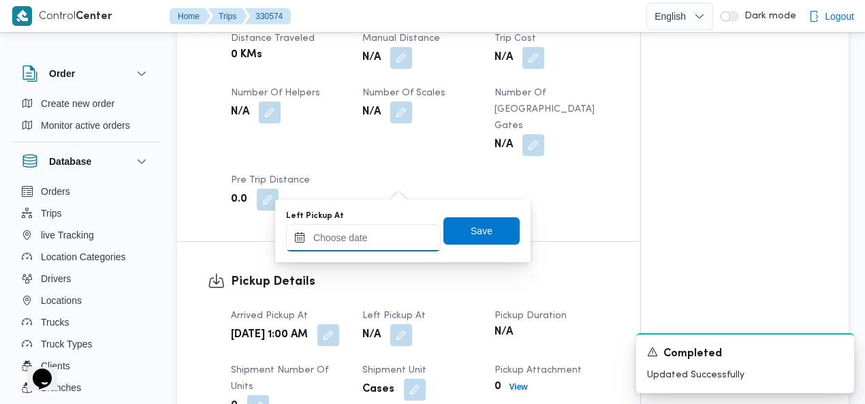
click at [379, 234] on input "Left Pickup At" at bounding box center [363, 237] width 155 height 27
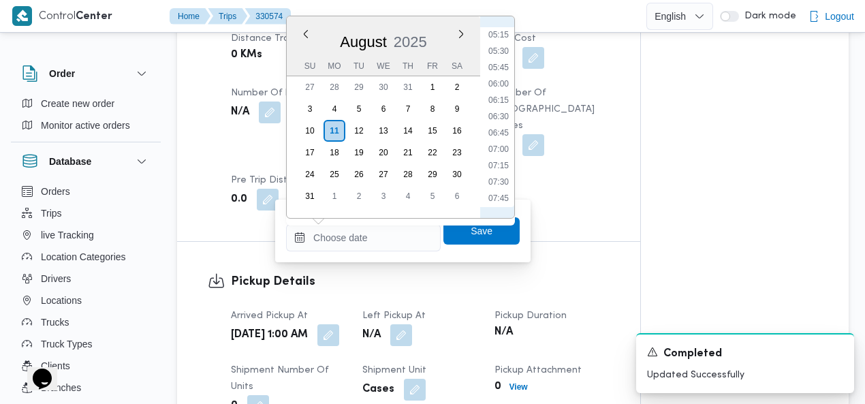
scroll to position [172, 0]
click at [498, 125] on li "04:00" at bounding box center [498, 124] width 31 height 14
type input "11/08/2025 04:00"
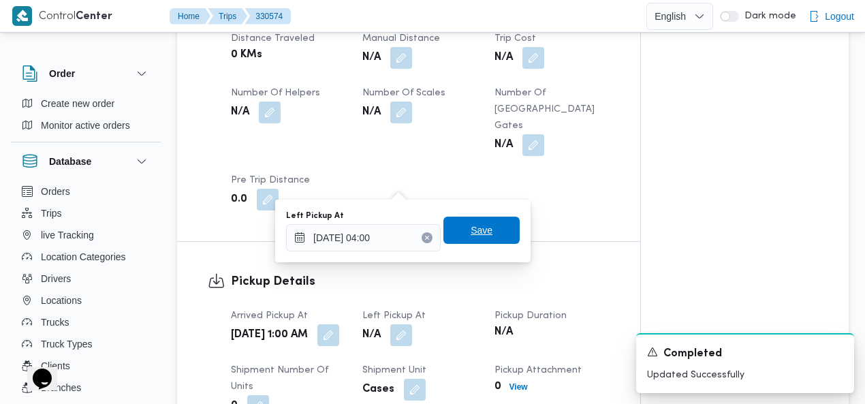
click at [475, 232] on span "Save" at bounding box center [482, 230] width 22 height 16
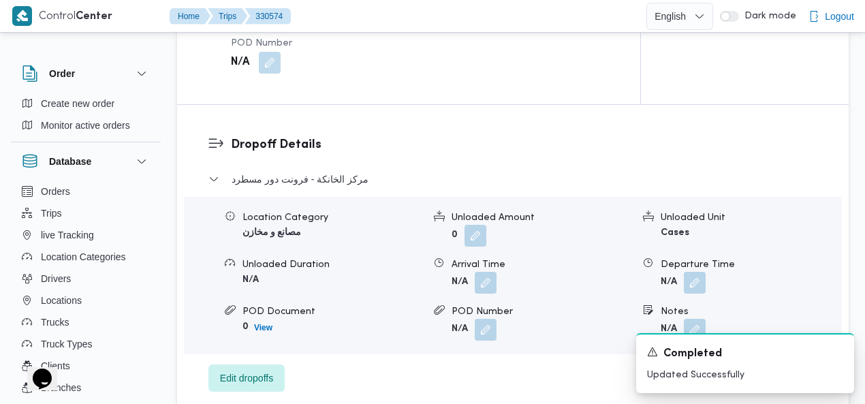
scroll to position [1235, 0]
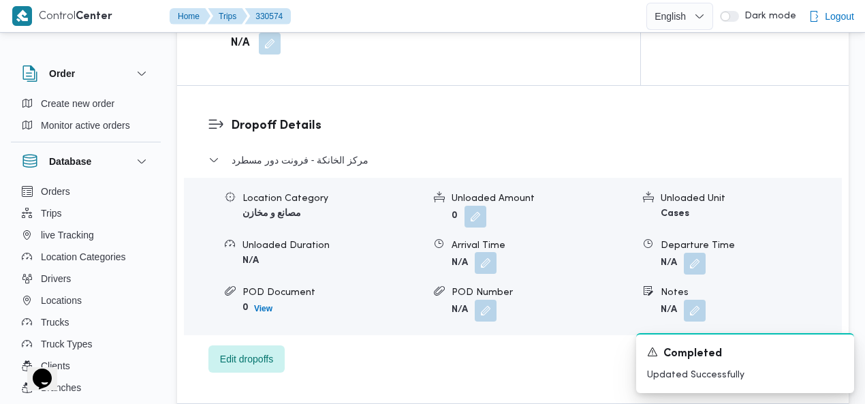
click at [484, 252] on button "button" at bounding box center [486, 263] width 22 height 22
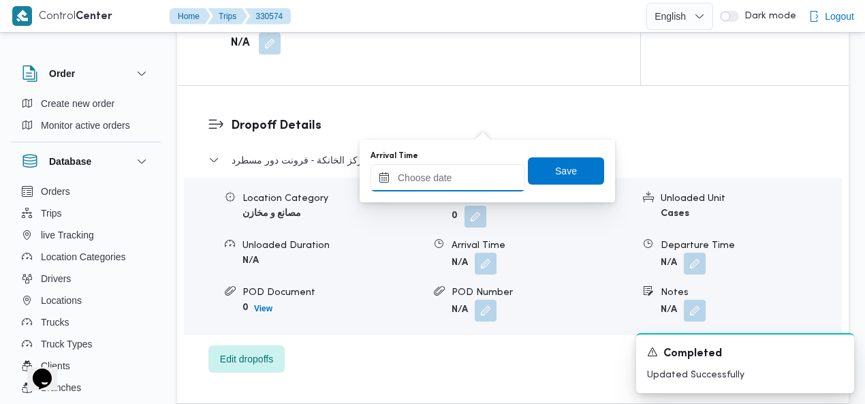
click at [432, 172] on input "Arrival Time" at bounding box center [447, 177] width 155 height 27
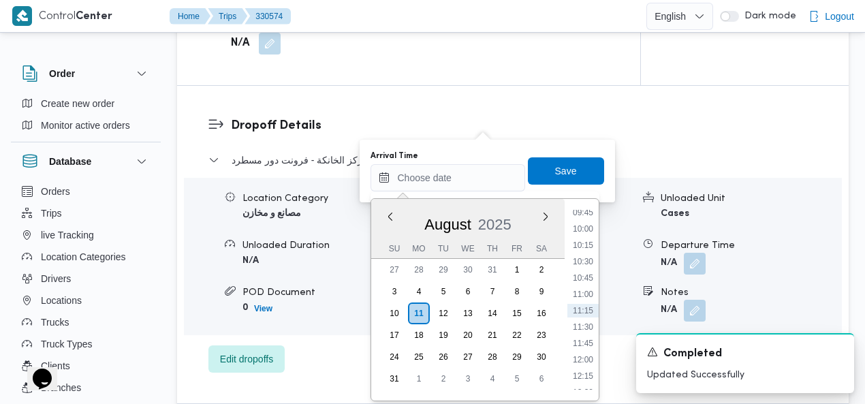
scroll to position [485, 0]
click at [586, 273] on li "08:15" at bounding box center [582, 271] width 31 height 14
type input "11/08/2025 08:15"
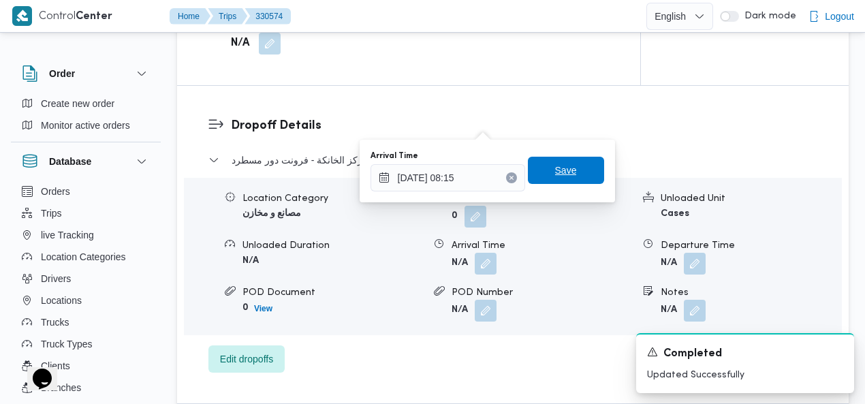
click at [567, 174] on span "Save" at bounding box center [566, 170] width 22 height 16
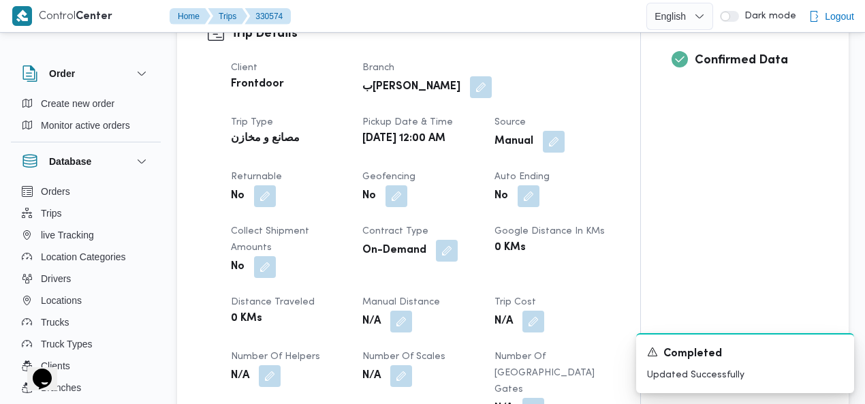
scroll to position [0, 0]
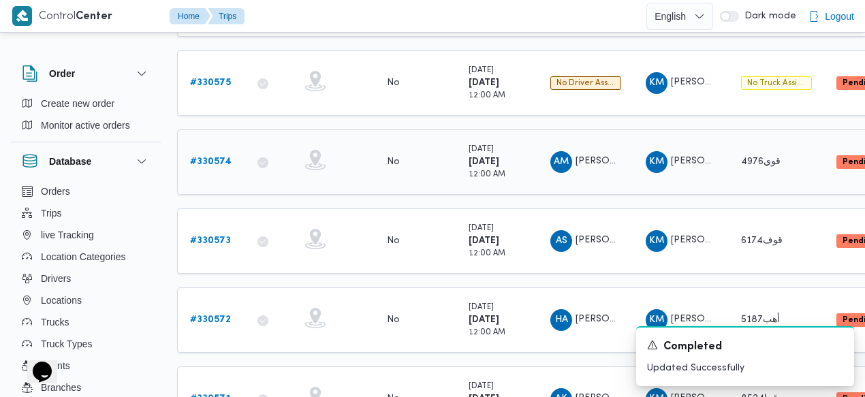
scroll to position [221, 0]
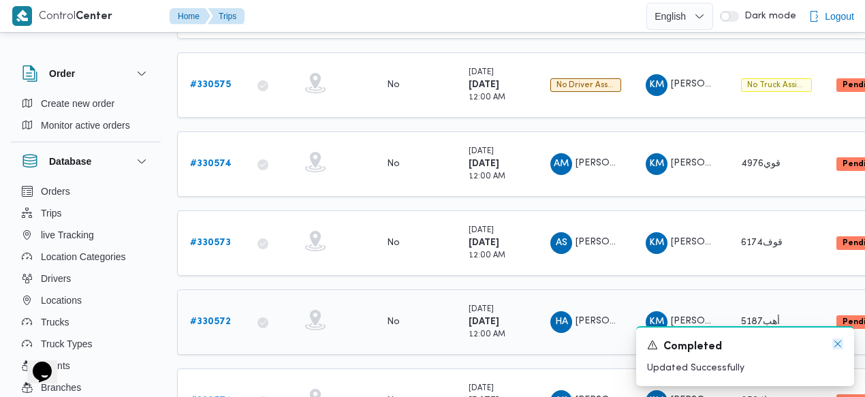
drag, startPoint x: 842, startPoint y: 349, endPoint x: 845, endPoint y: 318, distance: 31.5
click at [842, 348] on icon "Dismiss toast" at bounding box center [837, 343] width 11 height 11
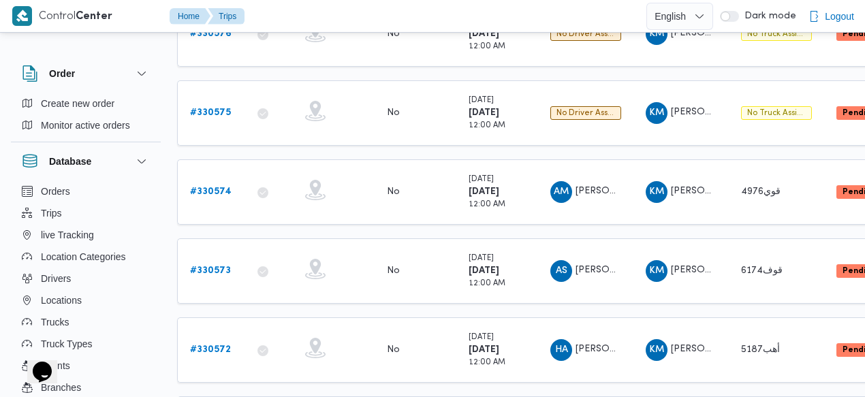
scroll to position [145, 0]
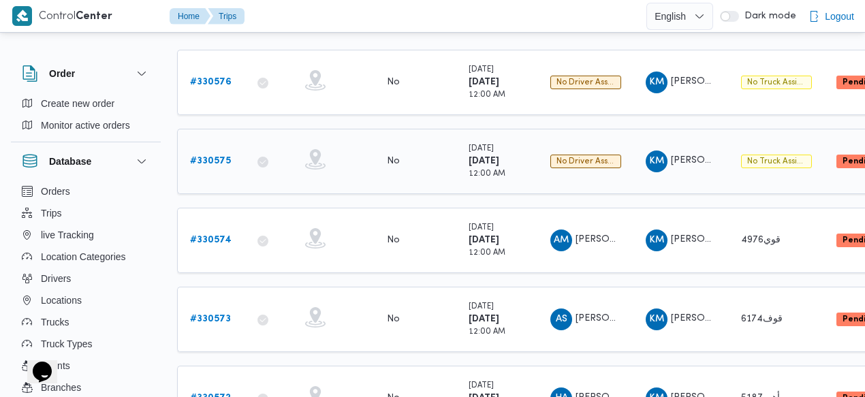
click at [193, 157] on b "# 330575" at bounding box center [210, 161] width 41 height 9
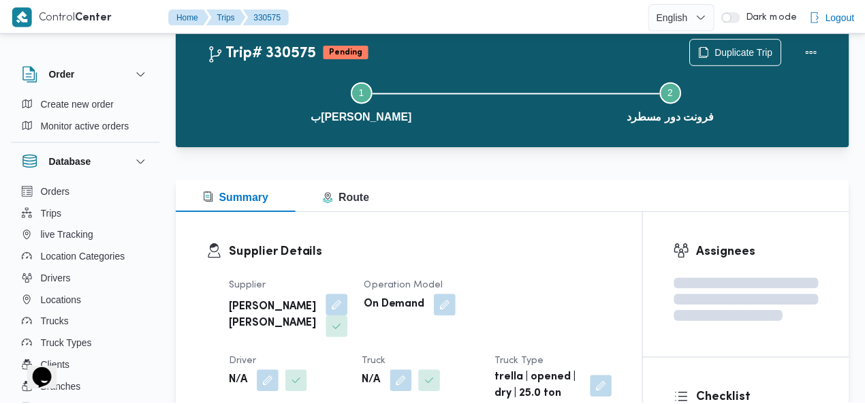
scroll to position [145, 0]
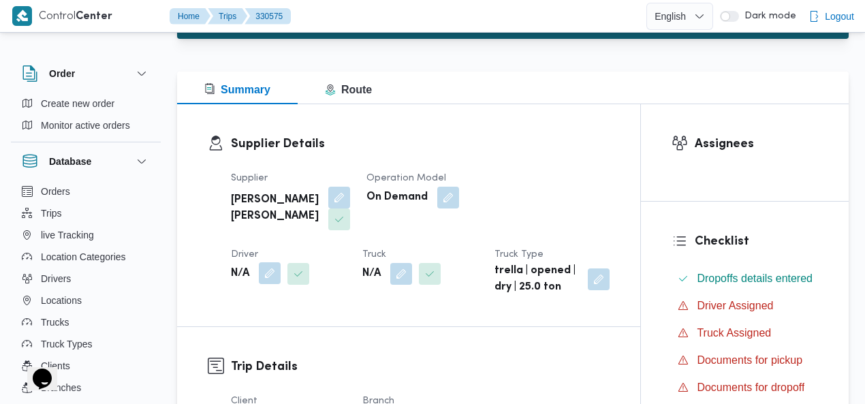
click at [281, 262] on button "button" at bounding box center [270, 273] width 22 height 22
click at [503, 72] on div "Summary Route" at bounding box center [512, 87] width 671 height 33
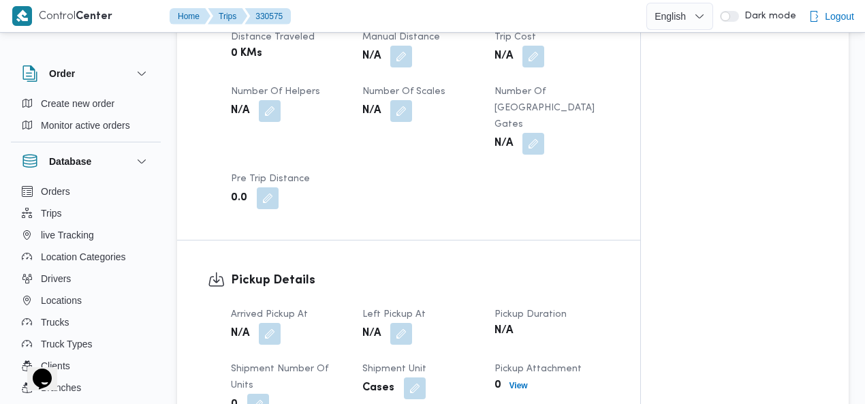
scroll to position [750, 0]
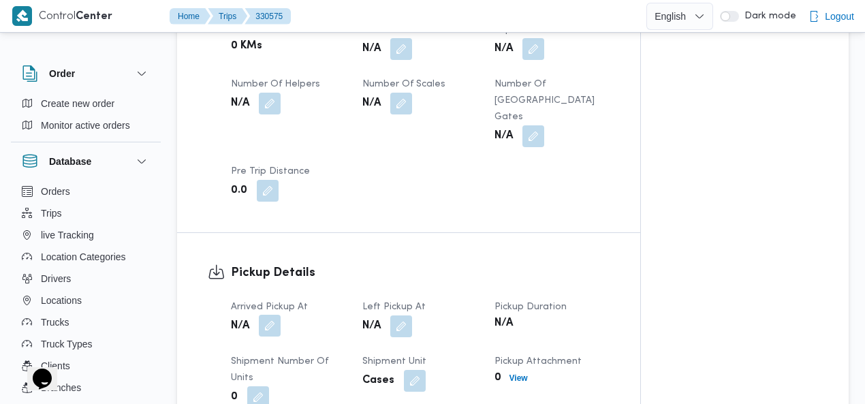
click at [271, 315] on button "button" at bounding box center [270, 326] width 22 height 22
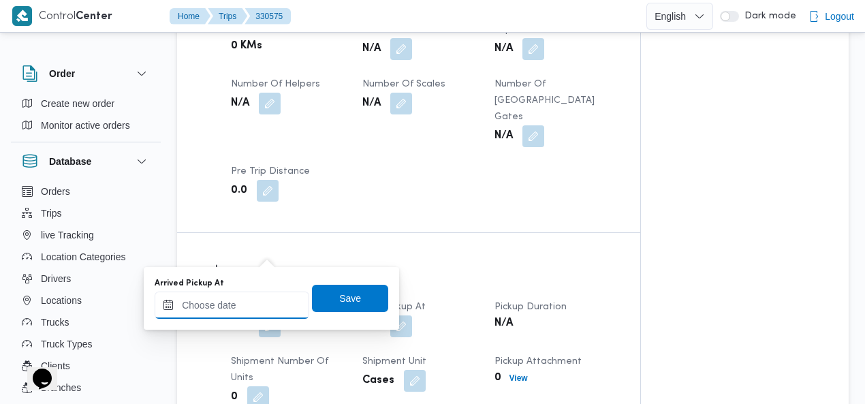
click at [236, 304] on input "Arrived Pickup At" at bounding box center [232, 304] width 155 height 27
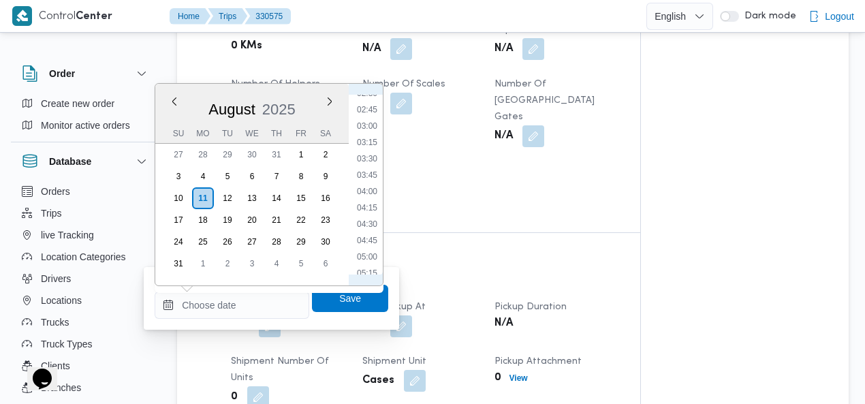
scroll to position [15, 0]
click at [372, 118] on li "00:30" at bounding box center [366, 119] width 31 height 14
type input "11/08/2025 00:30"
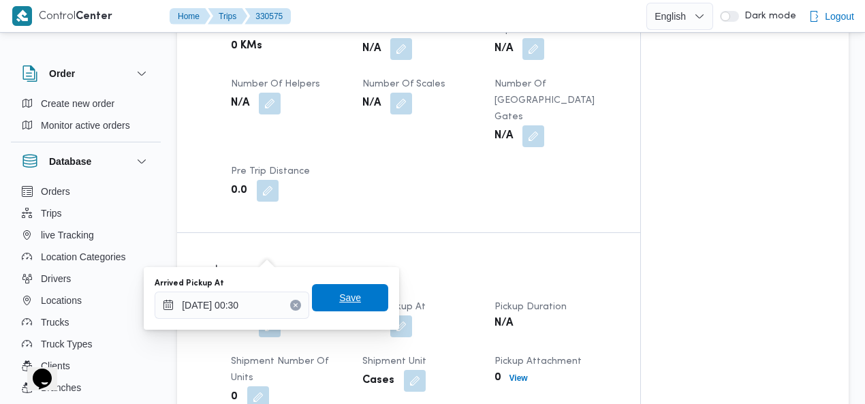
click at [345, 291] on span "Save" at bounding box center [350, 297] width 22 height 16
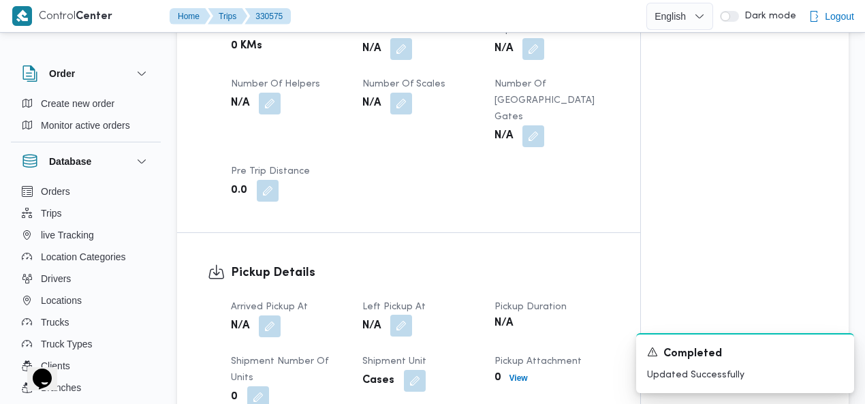
drag, startPoint x: 404, startPoint y: 253, endPoint x: 402, endPoint y: 261, distance: 9.3
click at [404, 315] on button "button" at bounding box center [401, 326] width 22 height 22
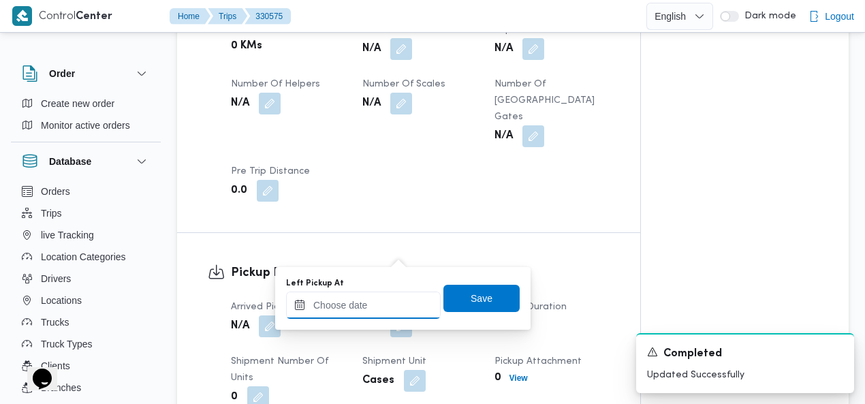
click at [385, 302] on input "Left Pickup At" at bounding box center [363, 304] width 155 height 27
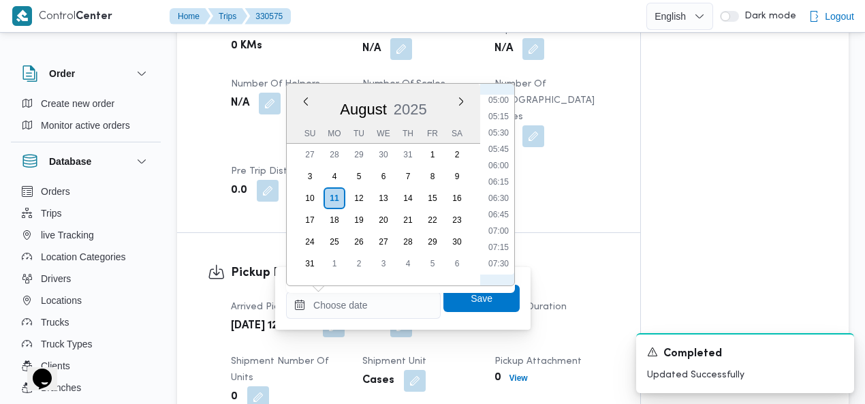
scroll to position [172, 0]
click at [498, 195] on li "04:00" at bounding box center [498, 192] width 31 height 14
type input "11/08/2025 04:00"
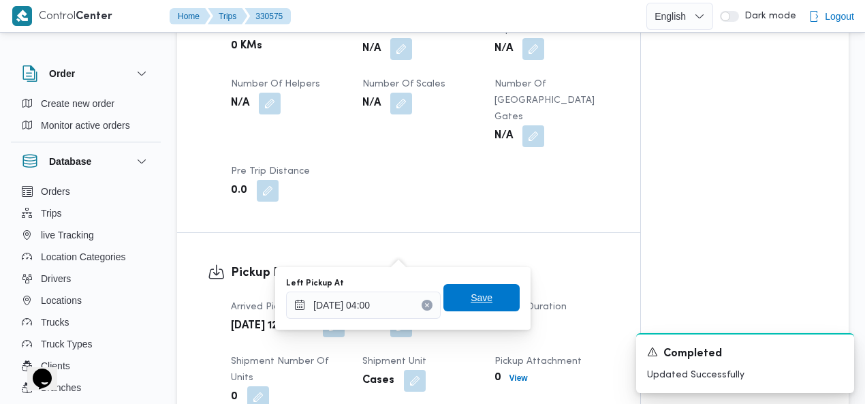
click at [477, 295] on span "Save" at bounding box center [482, 297] width 22 height 16
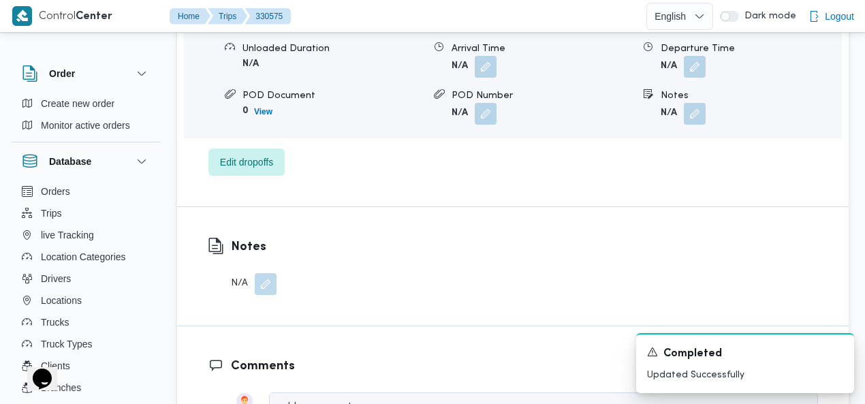
scroll to position [1376, 0]
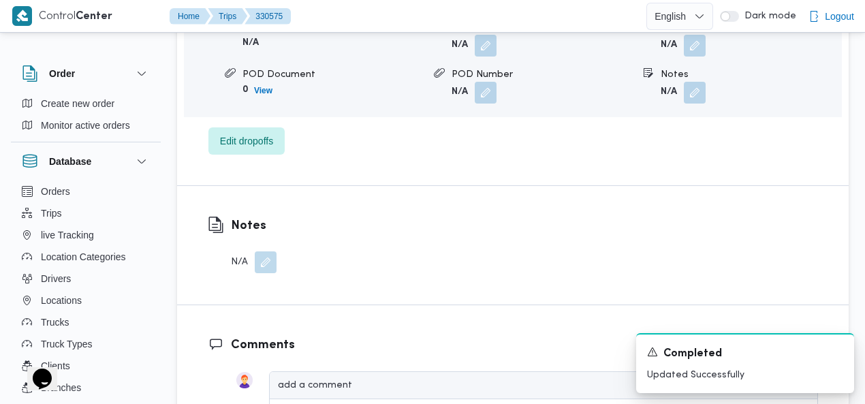
click at [264, 251] on button "button" at bounding box center [266, 262] width 22 height 22
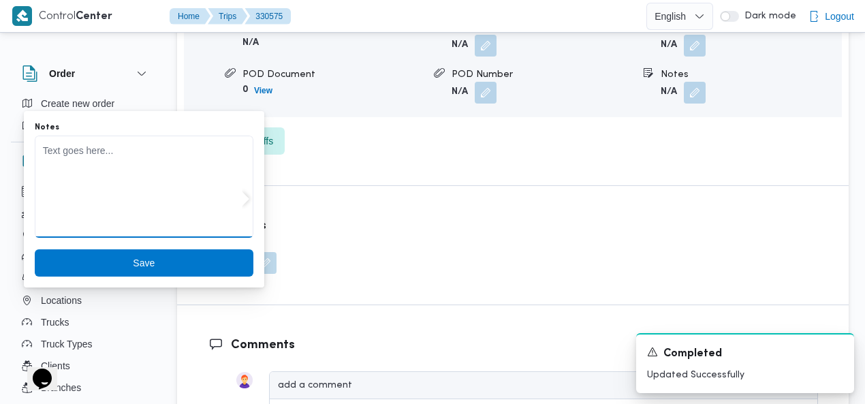
click at [166, 190] on textarea "Notes" at bounding box center [144, 187] width 219 height 102
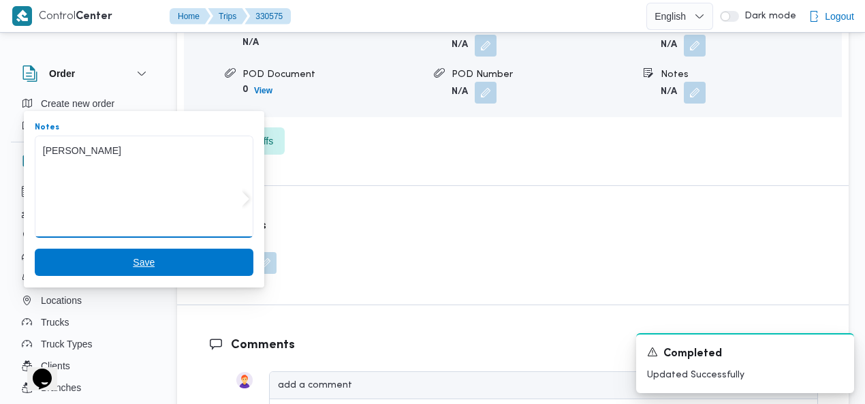
type textarea "[PERSON_NAME]"
click at [141, 258] on span "Save" at bounding box center [144, 262] width 22 height 16
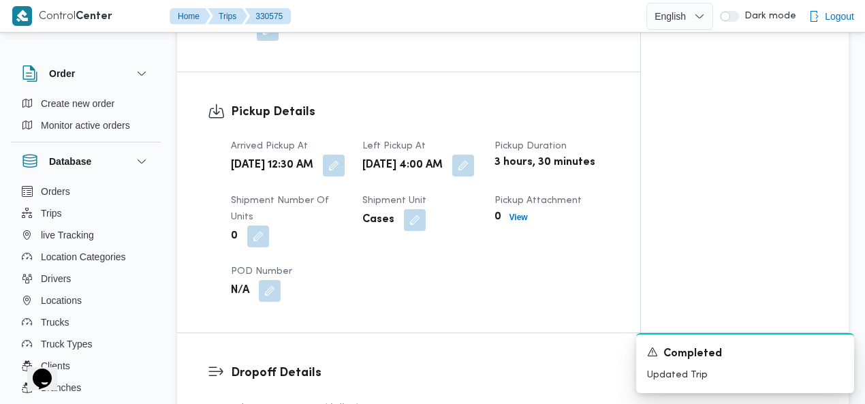
scroll to position [956, 0]
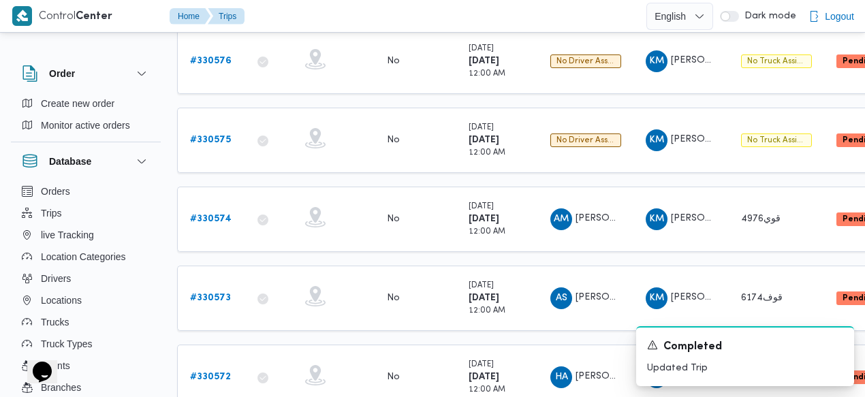
scroll to position [149, 0]
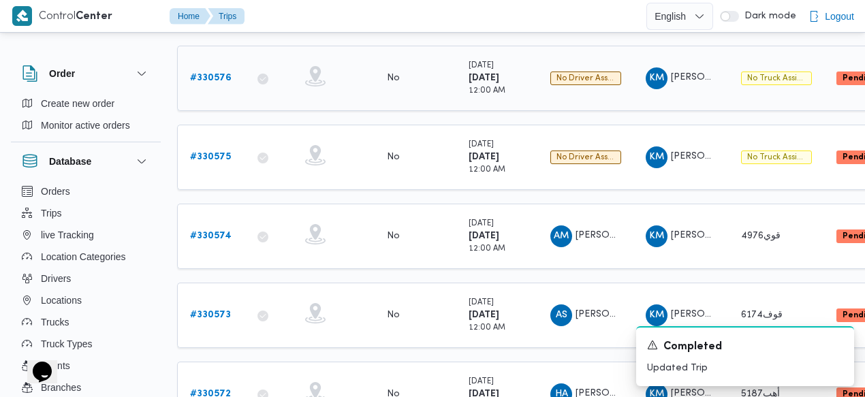
click at [217, 80] on b "# 330576" at bounding box center [211, 78] width 42 height 9
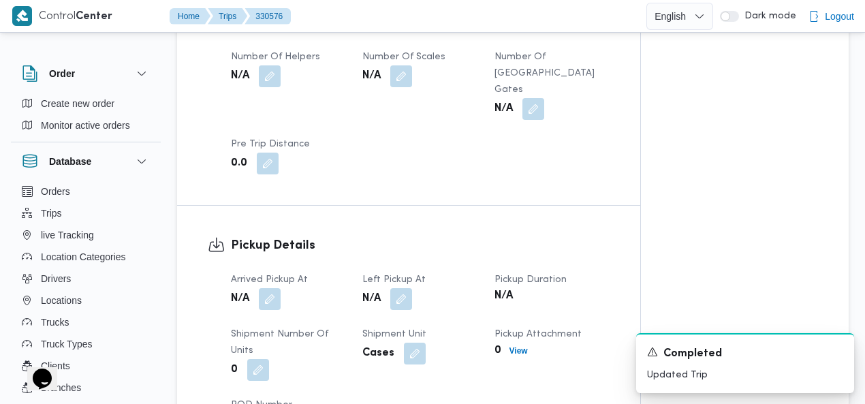
scroll to position [787, 0]
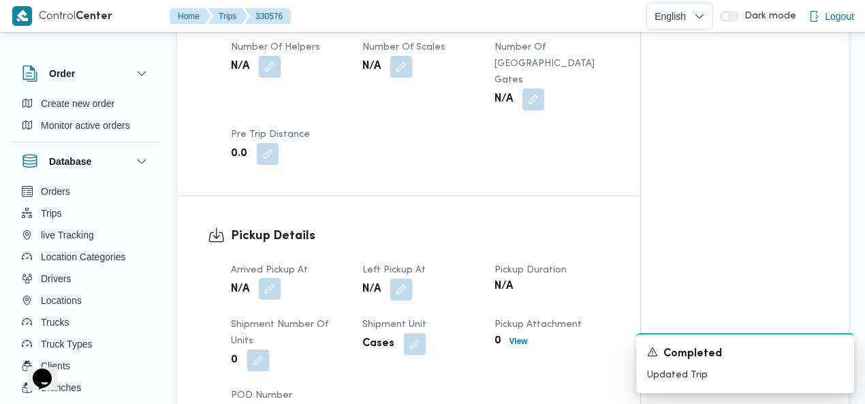
click at [271, 278] on button "button" at bounding box center [270, 289] width 22 height 22
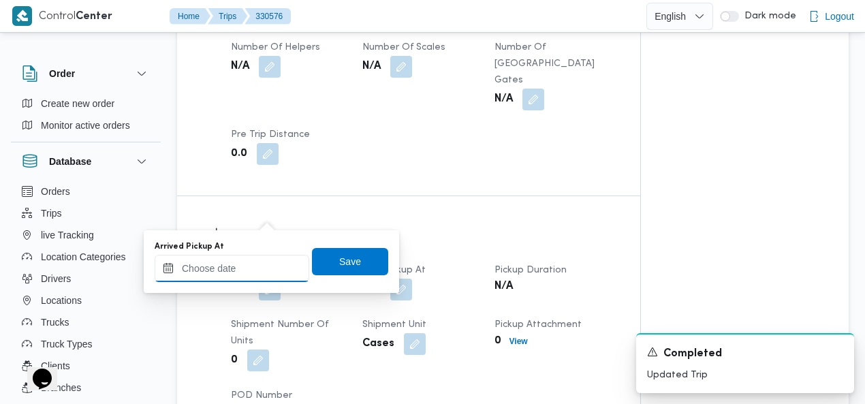
click at [248, 268] on input "Arrived Pickup At" at bounding box center [232, 268] width 155 height 27
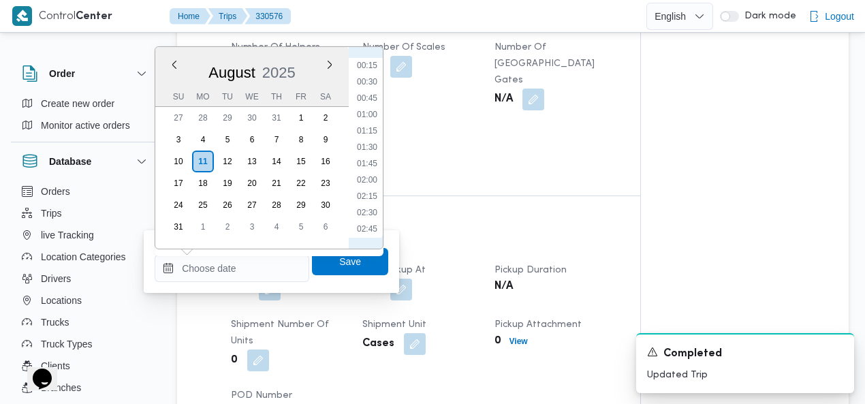
scroll to position [15, 0]
click at [366, 113] on li "01:00" at bounding box center [366, 115] width 31 height 14
type input "11/08/2025 01:00"
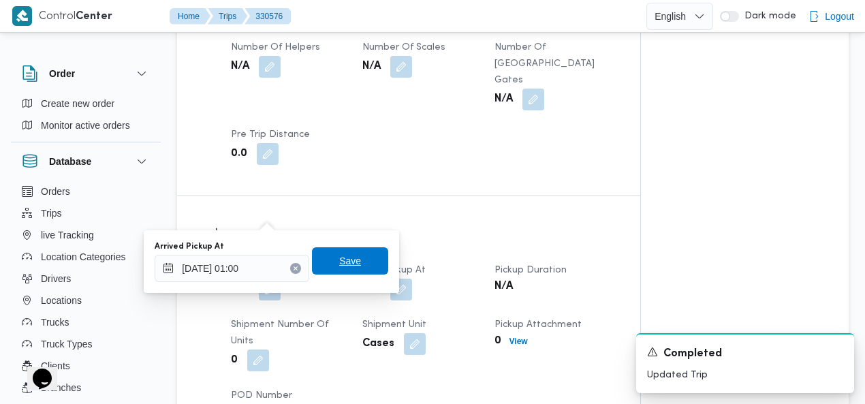
click at [347, 258] on span "Save" at bounding box center [350, 261] width 22 height 16
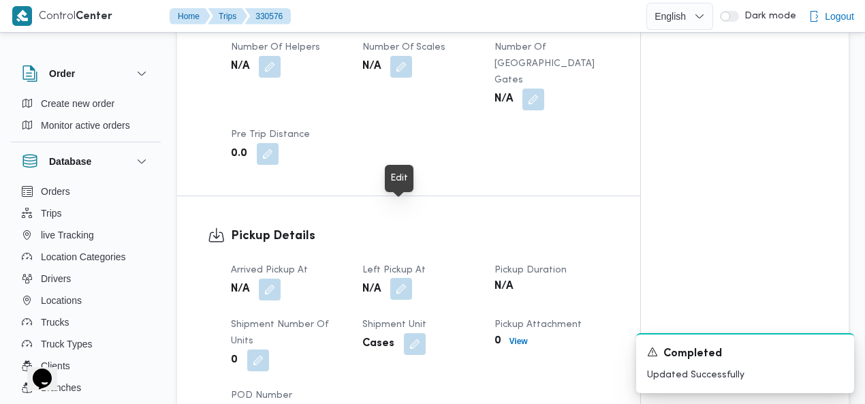
click at [406, 278] on button "button" at bounding box center [401, 289] width 22 height 22
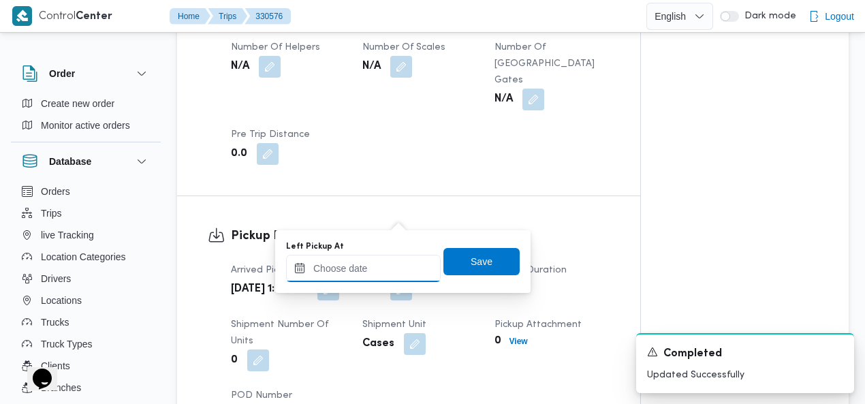
click at [386, 265] on input "Left Pickup At" at bounding box center [363, 268] width 155 height 27
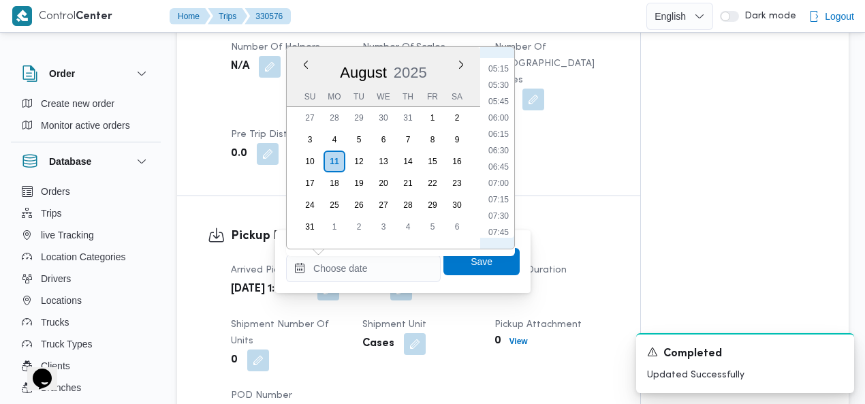
scroll to position [328, 0]
click at [504, 78] on li "05:15" at bounding box center [498, 80] width 31 height 14
type input "11/08/2025 05:15"
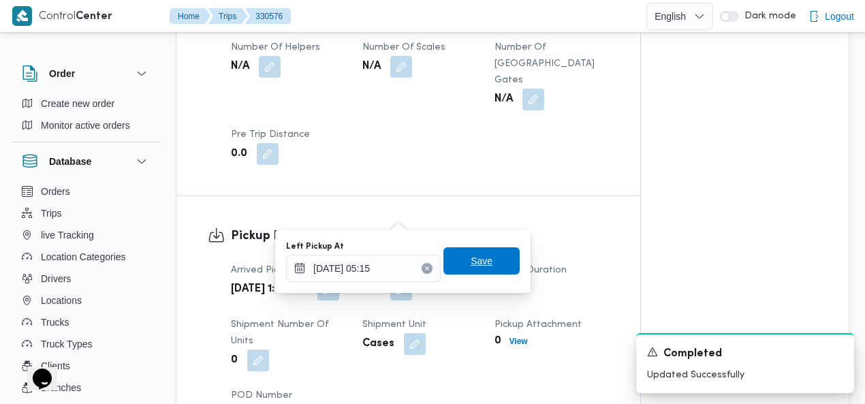
click at [471, 266] on span "Save" at bounding box center [482, 261] width 22 height 16
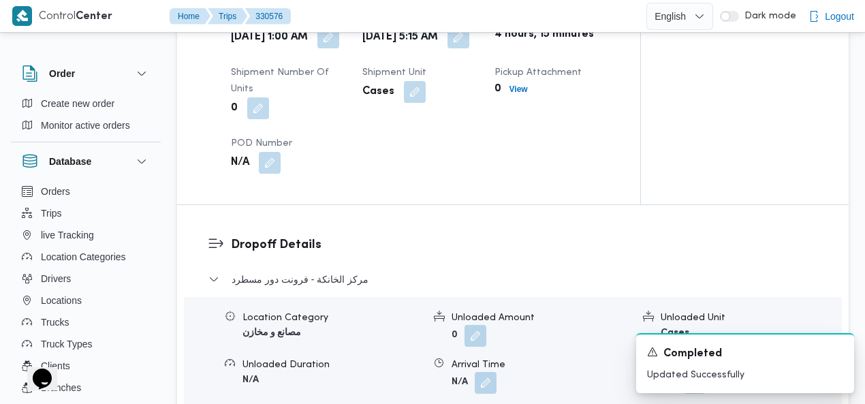
scroll to position [1102, 0]
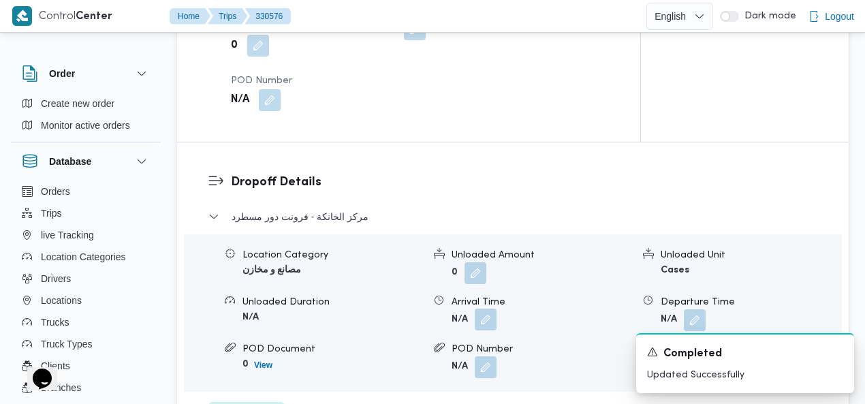
drag, startPoint x: 485, startPoint y: 252, endPoint x: 483, endPoint y: 260, distance: 8.3
click at [485, 308] on button "button" at bounding box center [486, 319] width 22 height 22
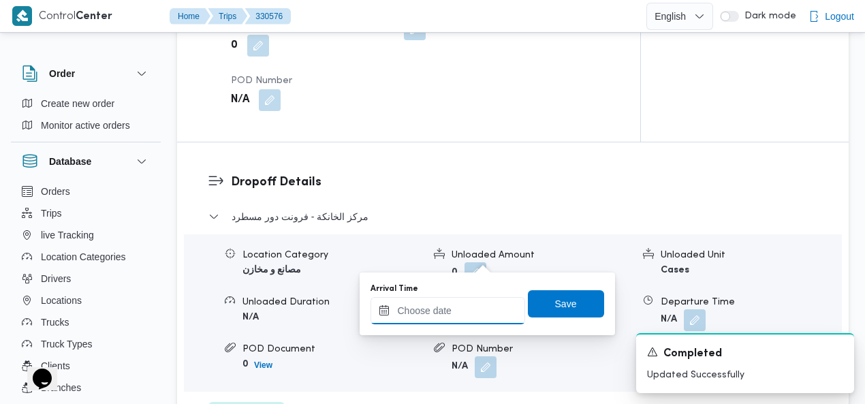
click at [443, 300] on div at bounding box center [447, 310] width 155 height 27
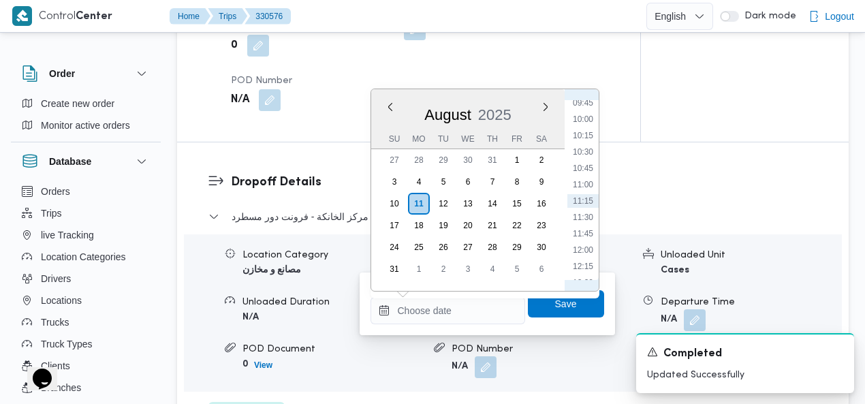
scroll to position [485, 0]
click at [588, 156] on li "08:15" at bounding box center [582, 162] width 31 height 14
type input "11/08/2025 08:15"
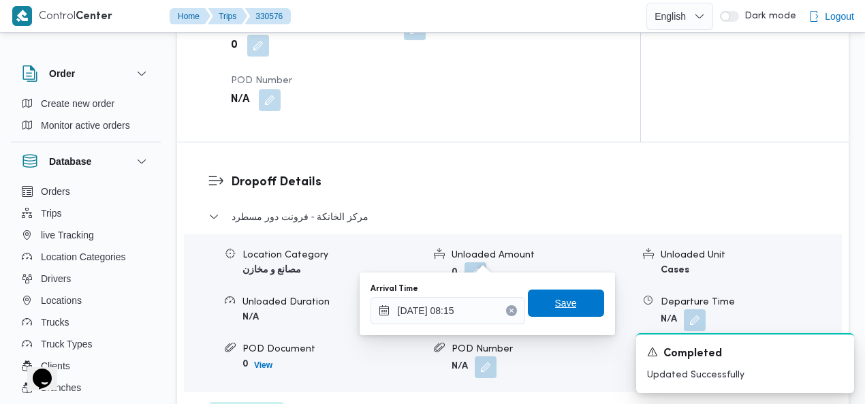
click at [560, 298] on span "Save" at bounding box center [566, 303] width 22 height 16
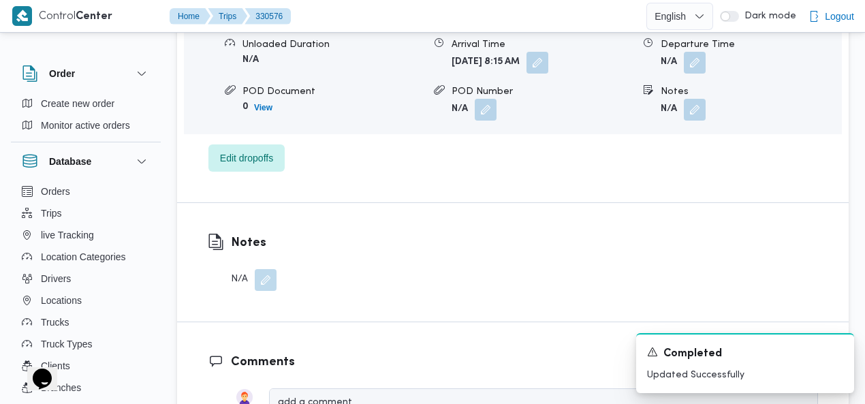
scroll to position [1367, 0]
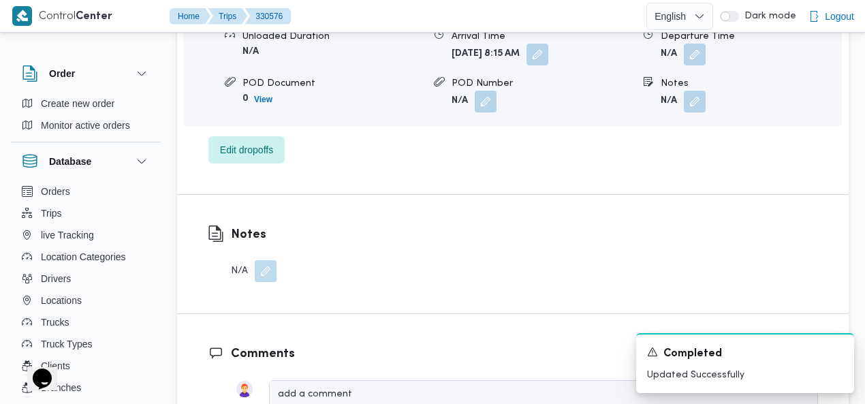
click at [264, 260] on button "button" at bounding box center [266, 271] width 22 height 22
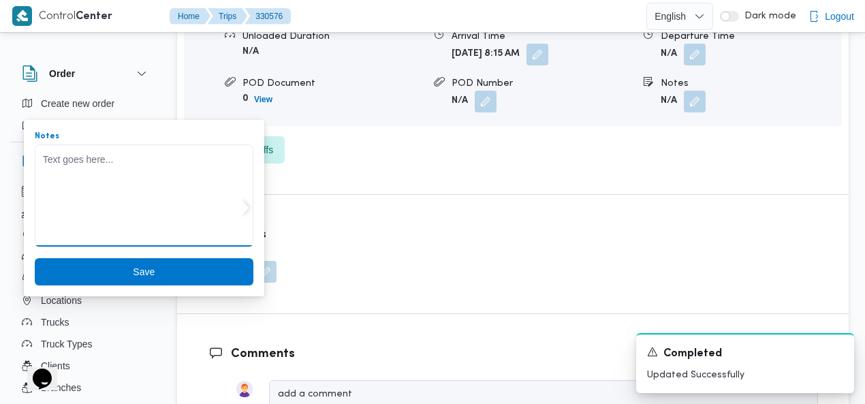
click at [178, 193] on textarea "Notes" at bounding box center [144, 195] width 219 height 102
type textarea "[PERSON_NAME]"
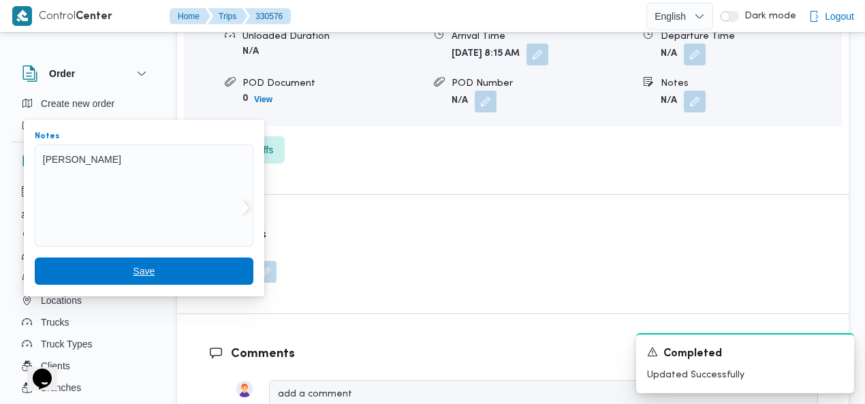
click at [176, 270] on span "Save" at bounding box center [144, 270] width 219 height 27
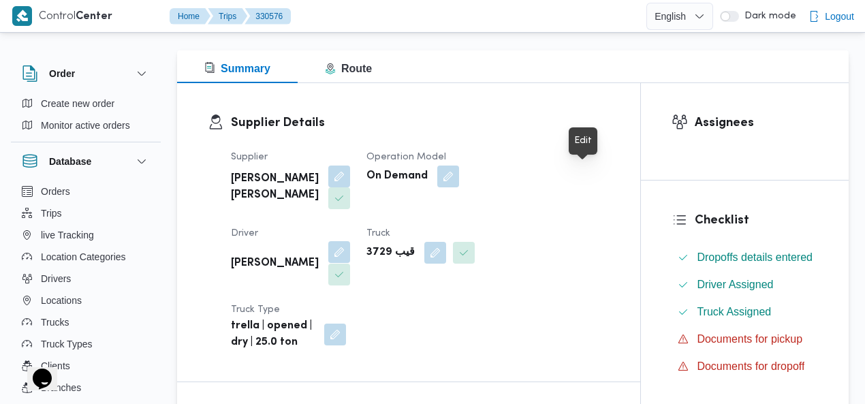
click at [350, 241] on button "button" at bounding box center [339, 252] width 22 height 22
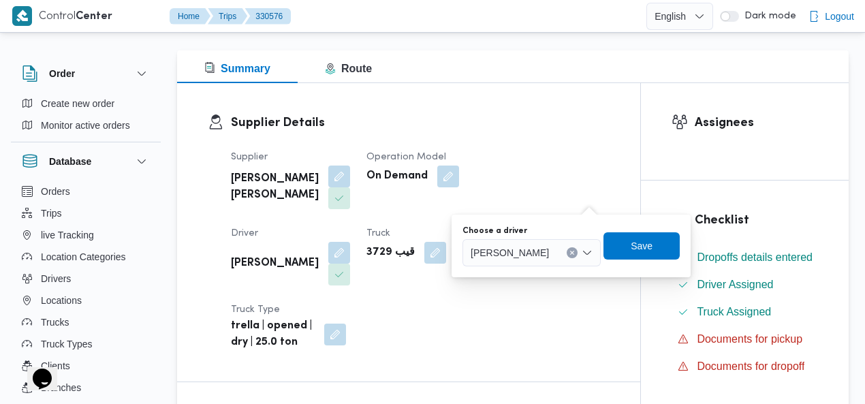
click at [577, 249] on button "Clear input" at bounding box center [572, 252] width 11 height 11
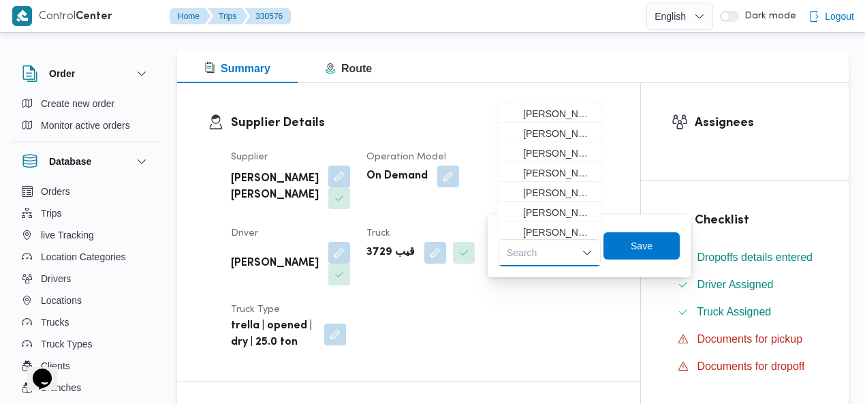
click at [549, 251] on div "Search Combo box. Selected. Combo box input. Search. Type some text or, to disp…" at bounding box center [549, 252] width 102 height 27
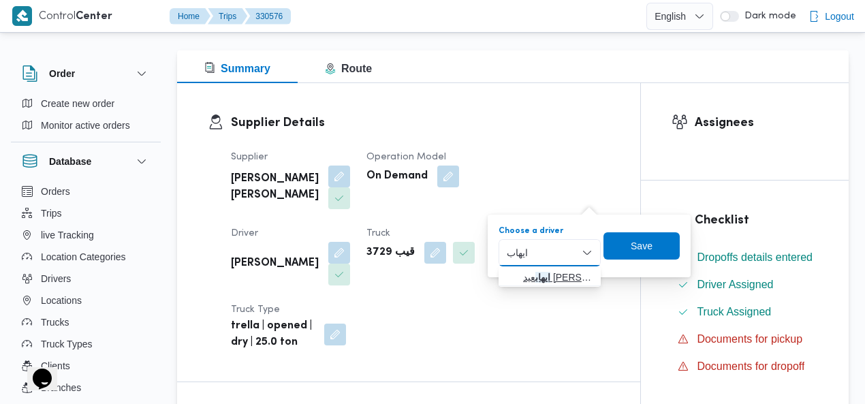
type input "ايهاب"
click at [544, 273] on span "[PERSON_NAME] [PERSON_NAME]" at bounding box center [557, 277] width 69 height 16
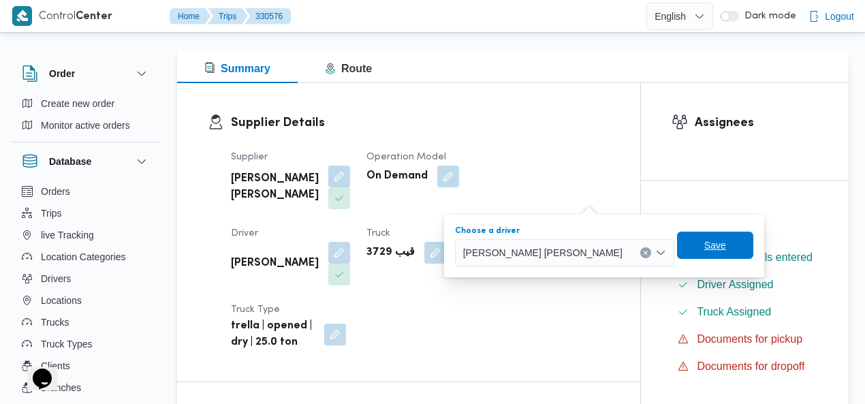
click at [707, 240] on span "Save" at bounding box center [715, 245] width 76 height 27
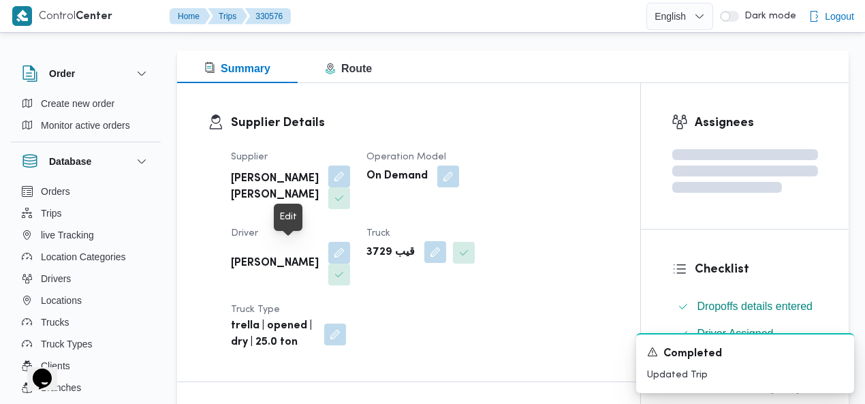
click at [424, 252] on button "button" at bounding box center [435, 252] width 22 height 22
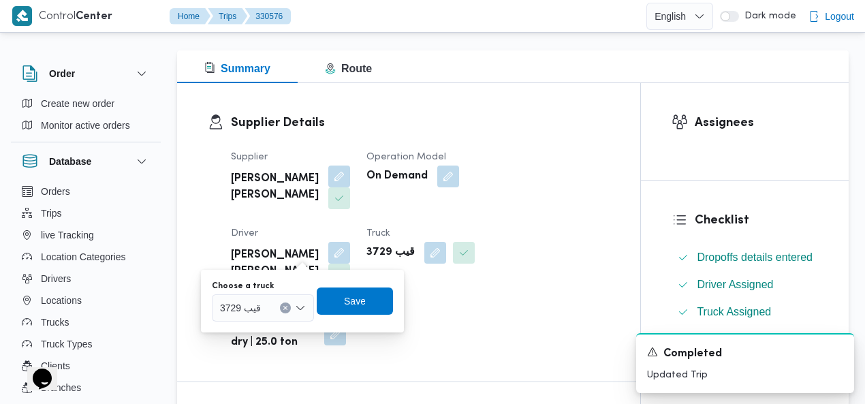
click at [287, 305] on icon "Clear input" at bounding box center [285, 307] width 5 height 5
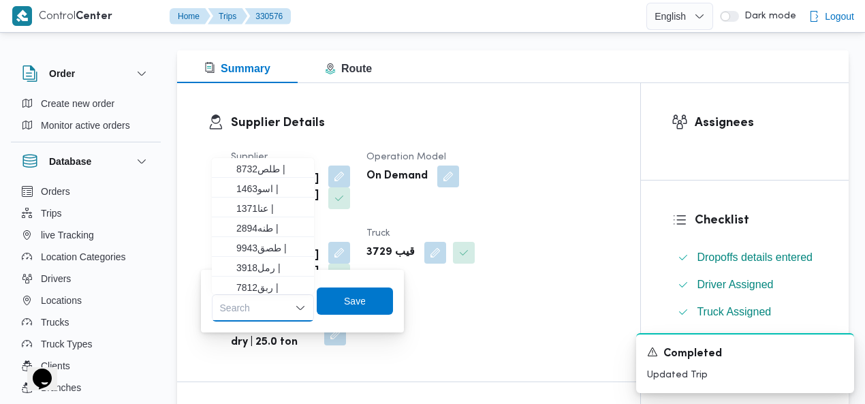
click at [256, 307] on div "Search Combo box. Selected. Combo box input. Search. Type some text or, to disp…" at bounding box center [263, 307] width 102 height 27
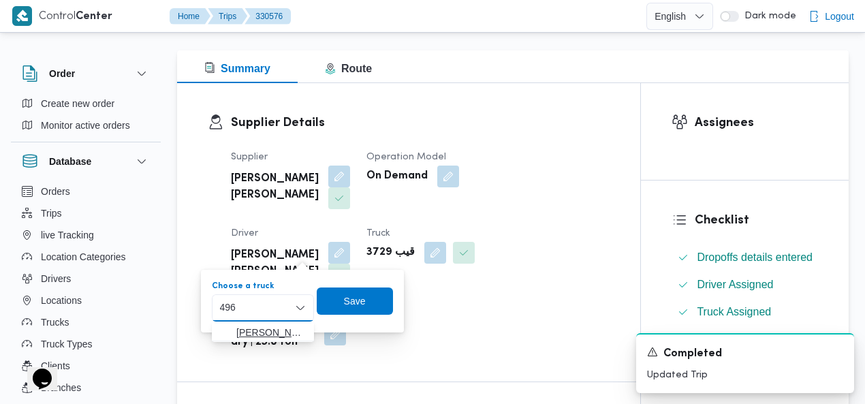
type input "496"
click at [256, 330] on span "[PERSON_NAME] 496 7 | null" at bounding box center [270, 332] width 69 height 16
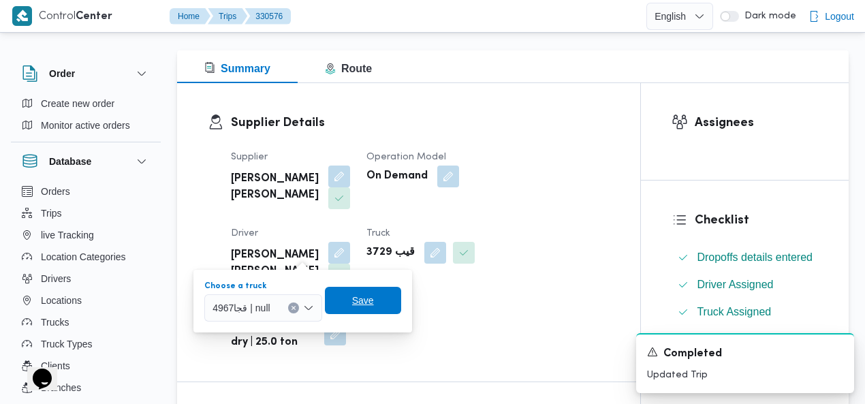
click at [373, 292] on span "Save" at bounding box center [363, 300] width 76 height 27
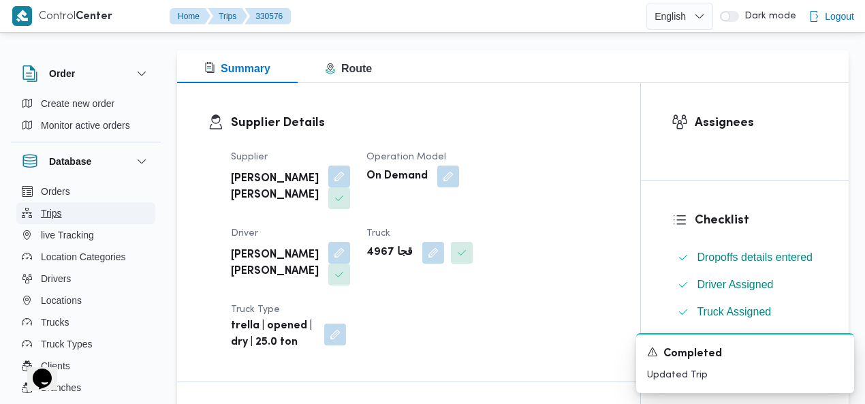
click at [68, 209] on button "Trips" at bounding box center [85, 213] width 139 height 22
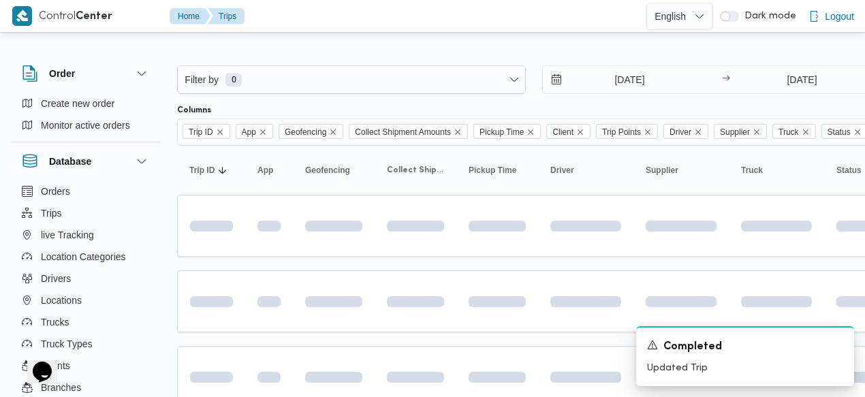
click at [569, 45] on div at bounding box center [585, 55] width 817 height 22
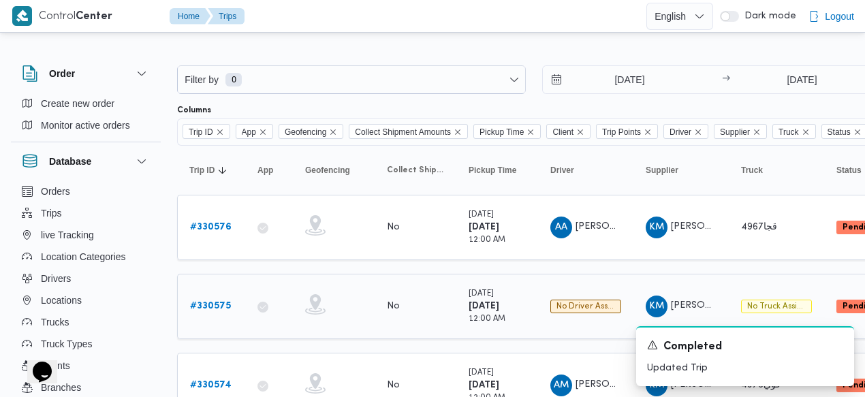
click at [214, 304] on b "# 330575" at bounding box center [210, 306] width 41 height 9
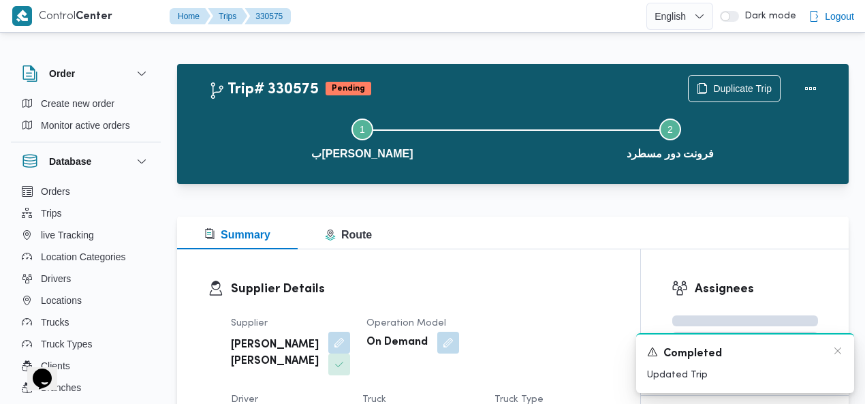
click at [846, 352] on div "A new notification appears Completed Updated Trip" at bounding box center [745, 363] width 218 height 60
click at [836, 351] on icon "Dismiss toast" at bounding box center [837, 350] width 11 height 11
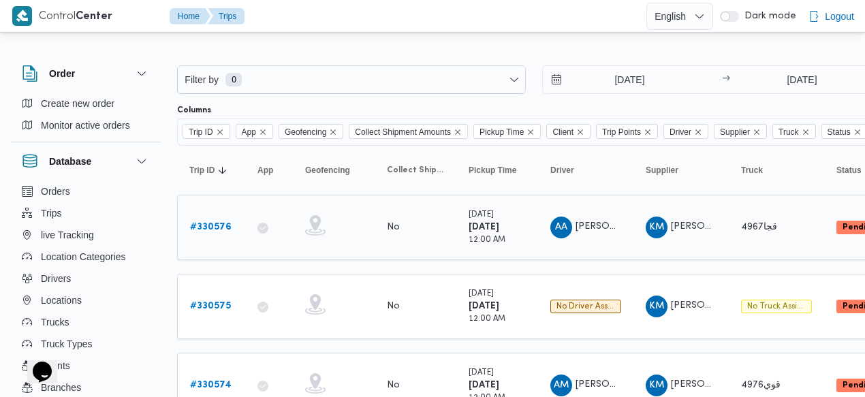
click at [208, 226] on b "# 330576" at bounding box center [211, 227] width 42 height 9
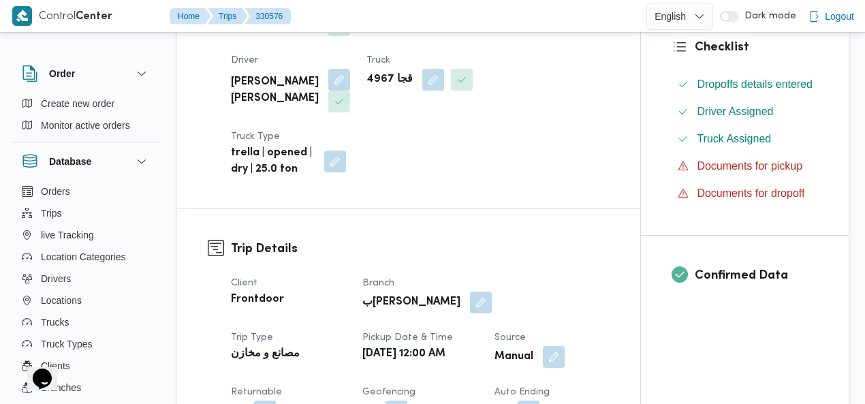
scroll to position [330, 0]
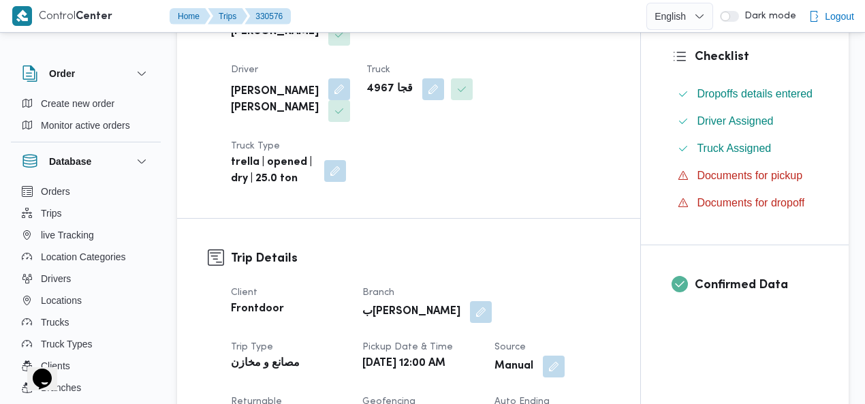
click at [559, 90] on div "Supplier [PERSON_NAME] [PERSON_NAME] Operation Model On Demand Driver [PERSON_N…" at bounding box center [420, 87] width 395 height 218
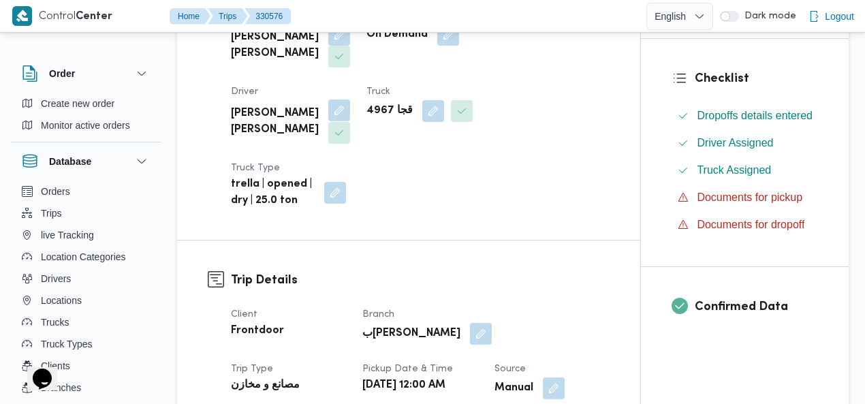
click at [350, 99] on button "button" at bounding box center [339, 110] width 22 height 22
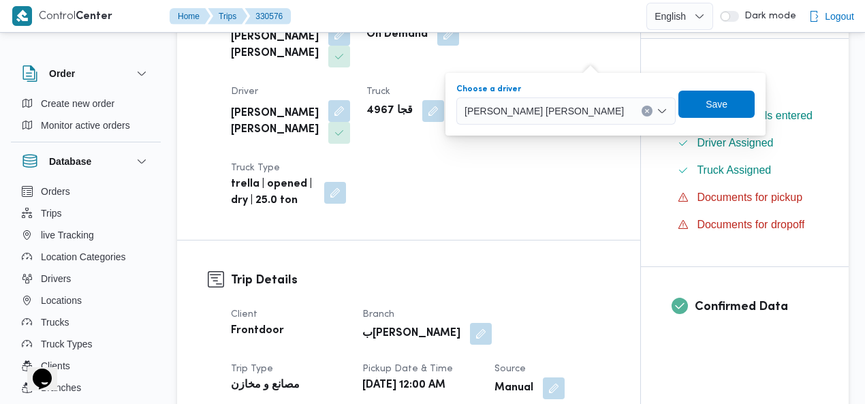
click at [641, 110] on button "Clear input" at bounding box center [646, 111] width 11 height 11
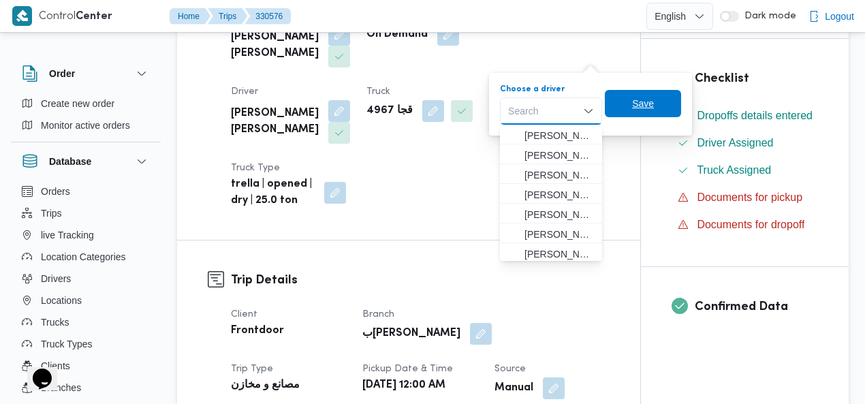
click at [662, 104] on span "Save" at bounding box center [643, 103] width 76 height 27
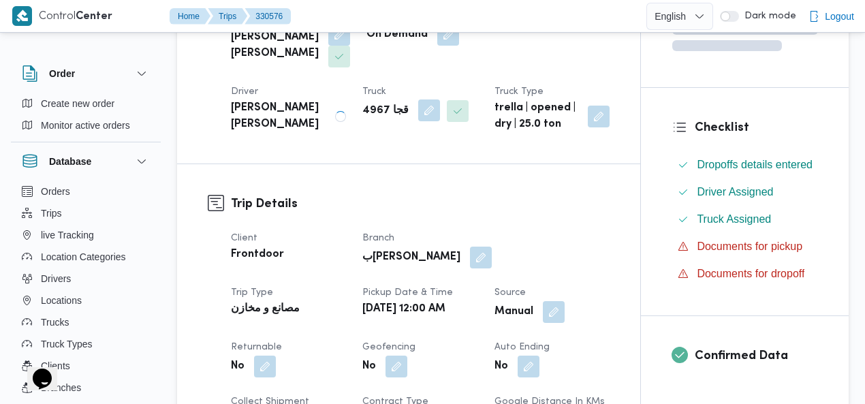
click at [418, 108] on button "button" at bounding box center [429, 110] width 22 height 22
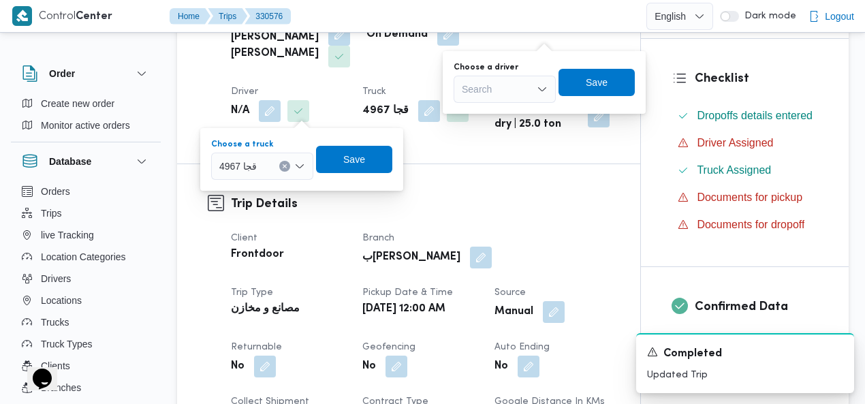
click at [286, 165] on icon "Clear input" at bounding box center [284, 165] width 5 height 5
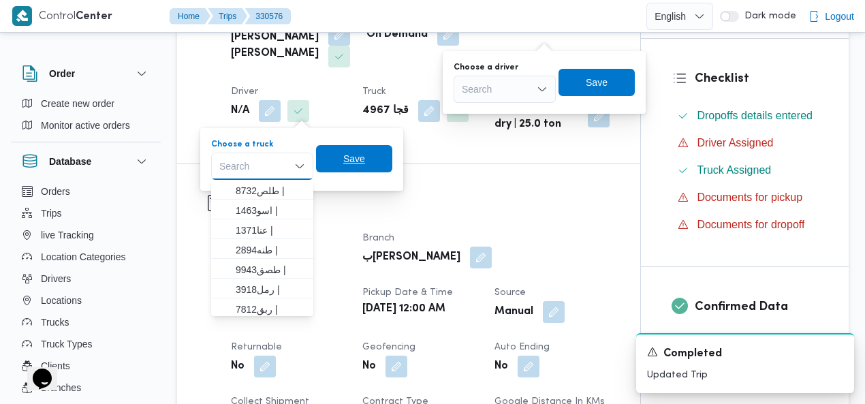
click at [339, 156] on span "Save" at bounding box center [354, 158] width 76 height 27
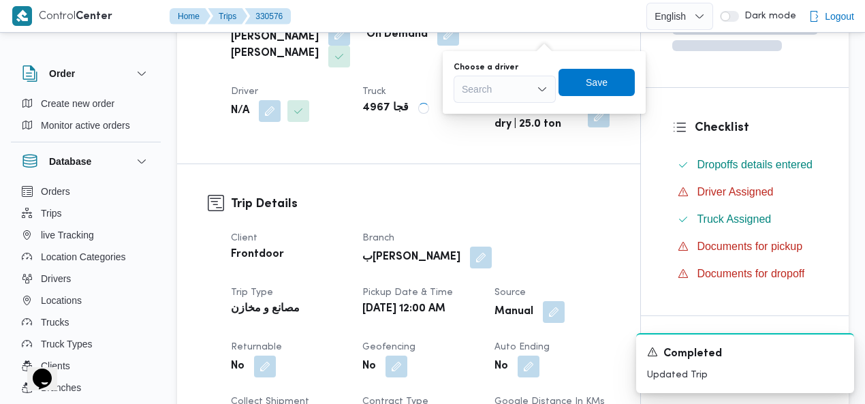
click at [373, 62] on div "Operation Model On Demand" at bounding box center [423, 37] width 115 height 60
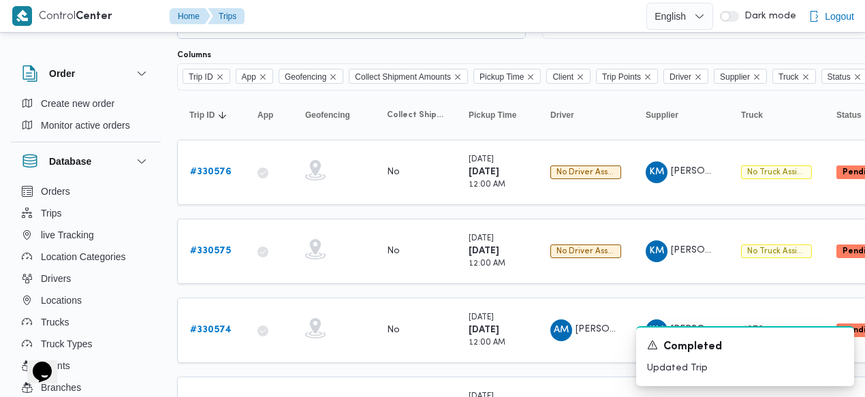
scroll to position [47, 0]
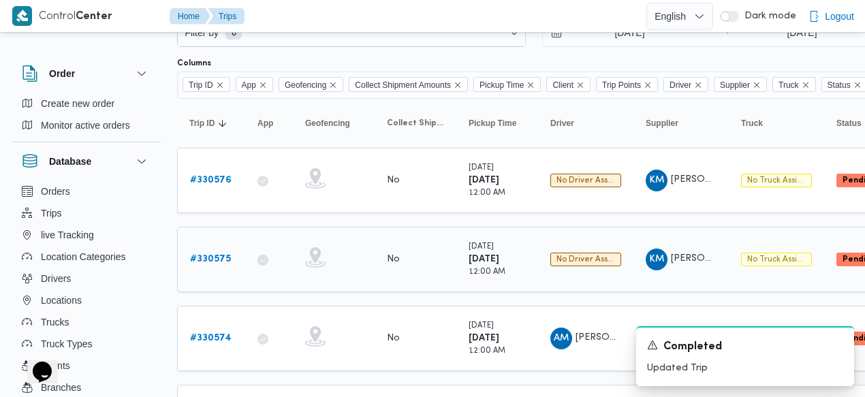
click at [214, 255] on b "# 330575" at bounding box center [210, 259] width 41 height 9
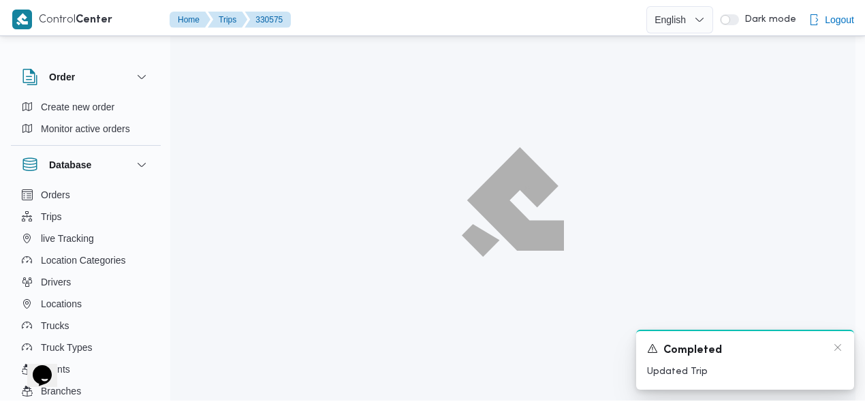
scroll to position [37, 0]
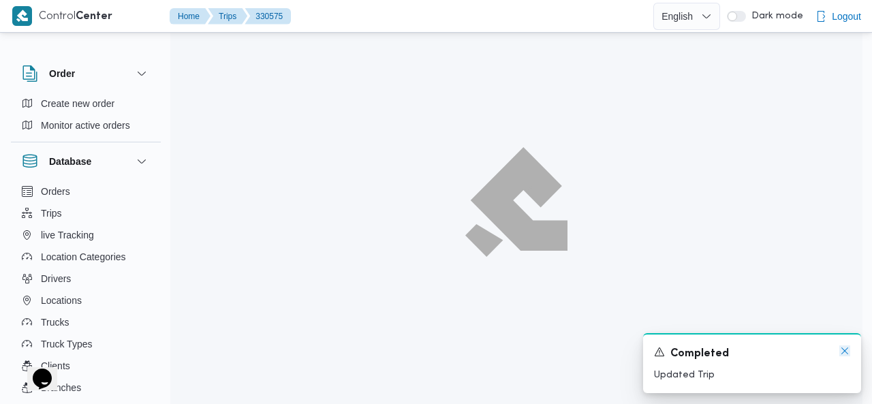
click at [842, 351] on icon "Dismiss toast" at bounding box center [844, 350] width 11 height 11
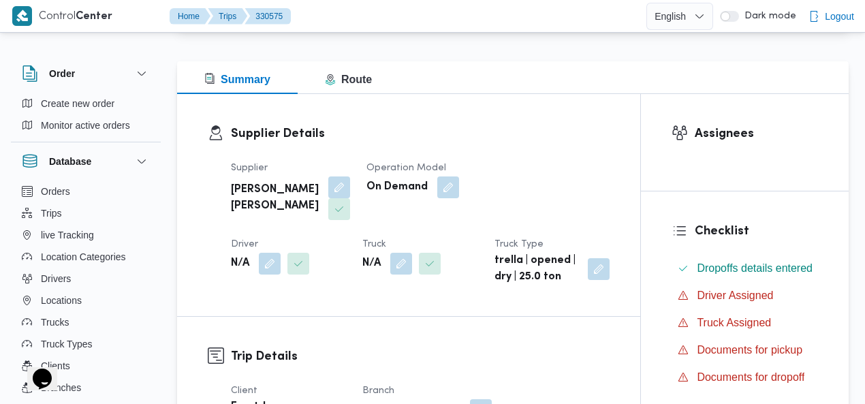
scroll to position [174, 0]
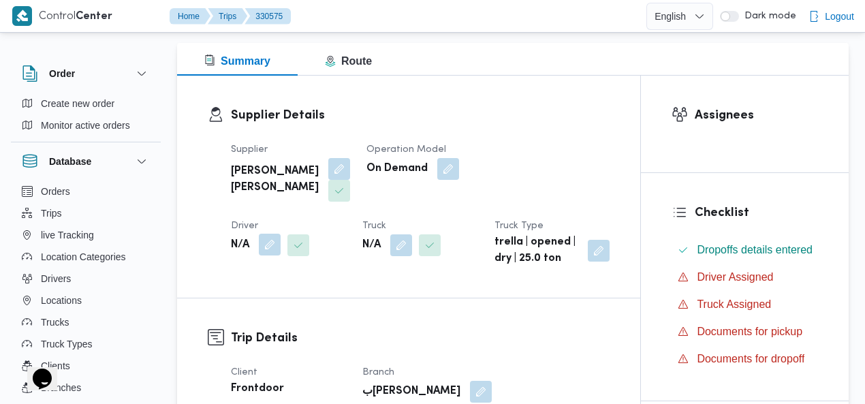
click at [281, 234] on button "button" at bounding box center [270, 245] width 22 height 22
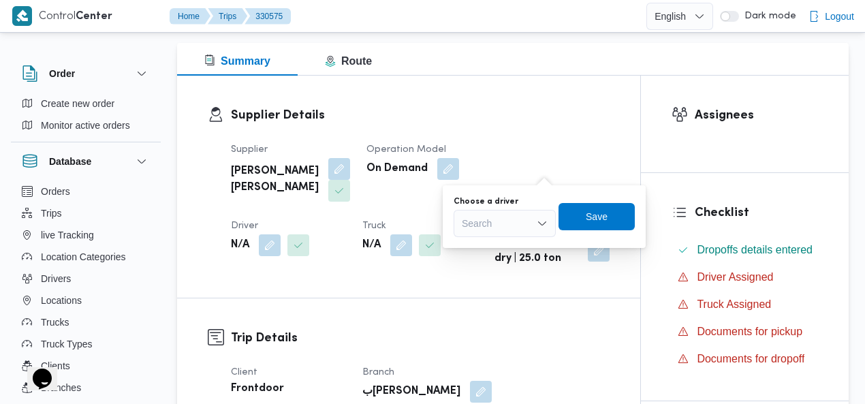
click at [517, 221] on div "Search" at bounding box center [505, 223] width 102 height 27
type input "ايهاب"
click at [512, 246] on span "[PERSON_NAME] [PERSON_NAME]" at bounding box center [512, 248] width 69 height 16
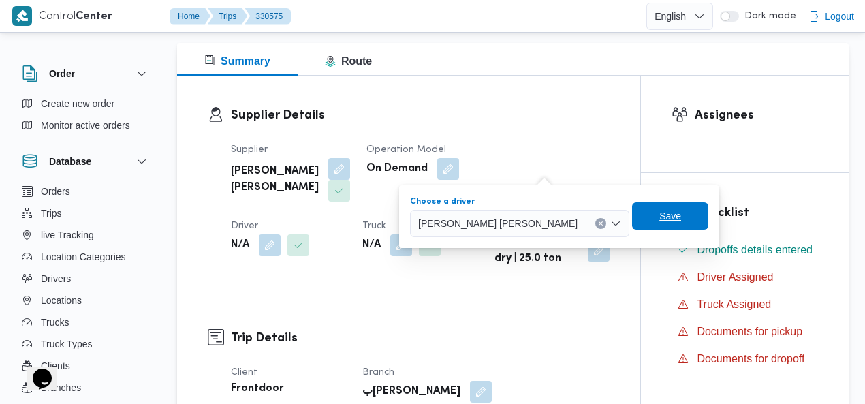
click at [632, 220] on span "Save" at bounding box center [670, 215] width 76 height 27
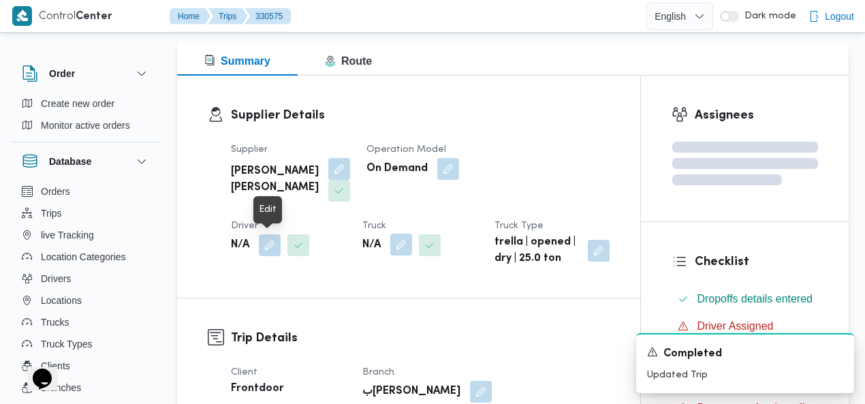
click at [390, 244] on button "button" at bounding box center [401, 245] width 22 height 22
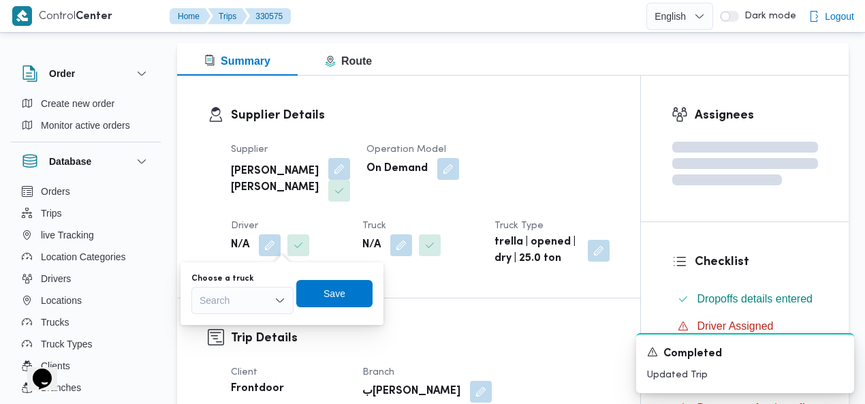
click at [234, 296] on div "Search" at bounding box center [242, 300] width 102 height 27
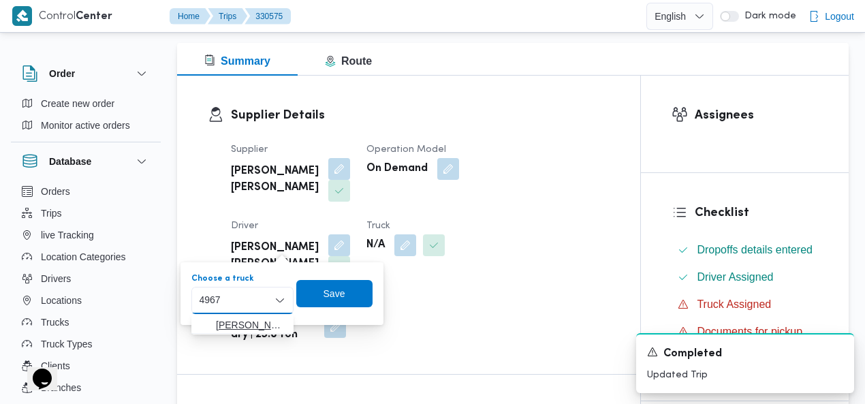
type input "4967"
click at [294, 323] on mark "4967" at bounding box center [304, 324] width 21 height 11
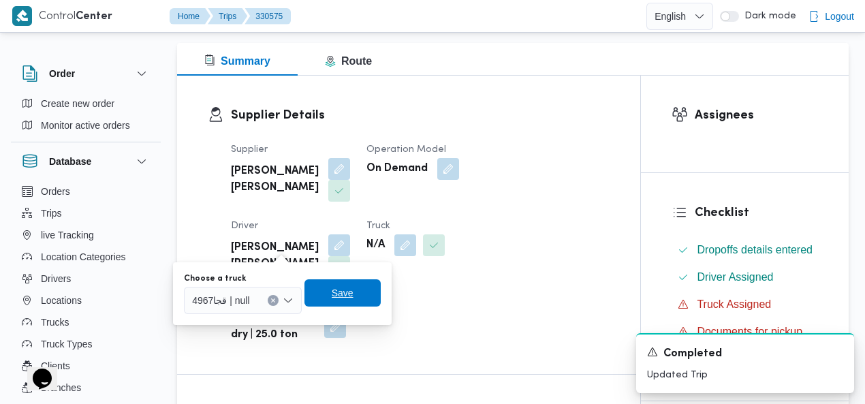
click at [320, 298] on span "Save" at bounding box center [342, 292] width 76 height 27
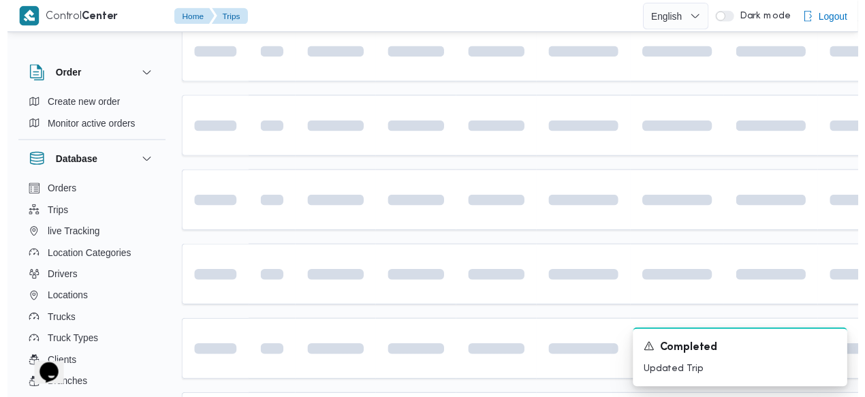
scroll to position [47, 0]
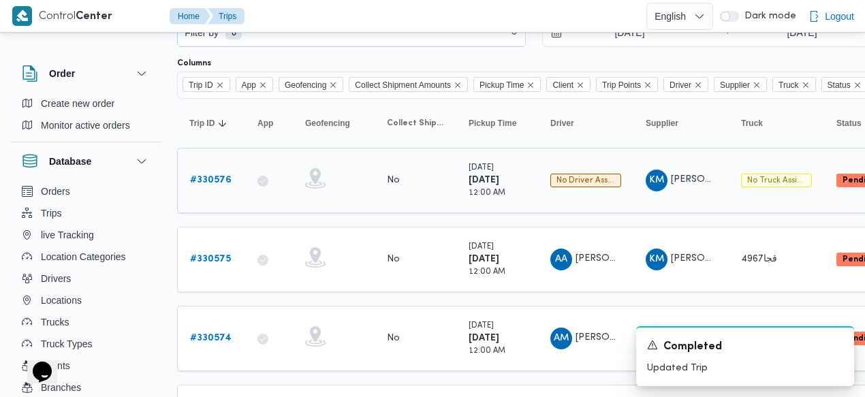
click at [208, 176] on b "# 330576" at bounding box center [211, 180] width 42 height 9
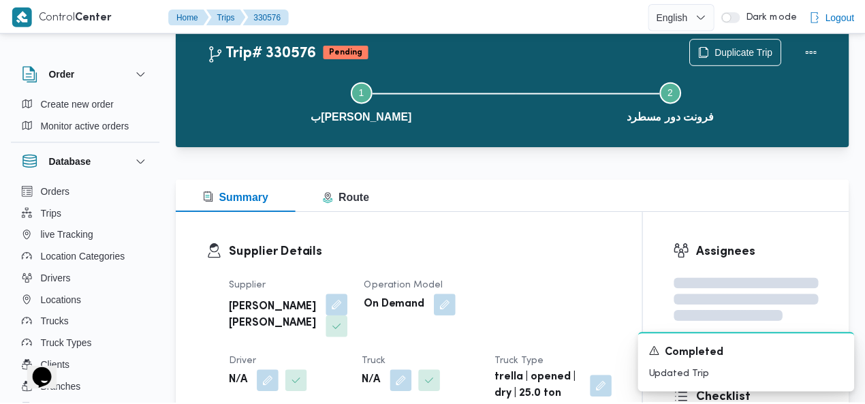
scroll to position [47, 0]
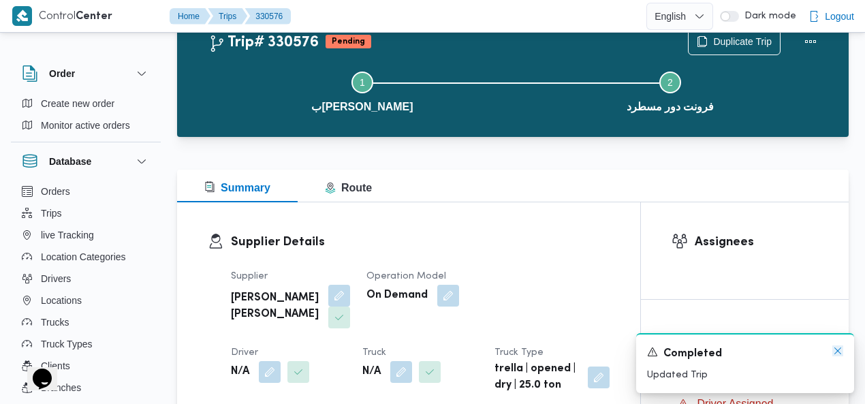
click at [836, 351] on icon "Dismiss toast" at bounding box center [837, 350] width 11 height 11
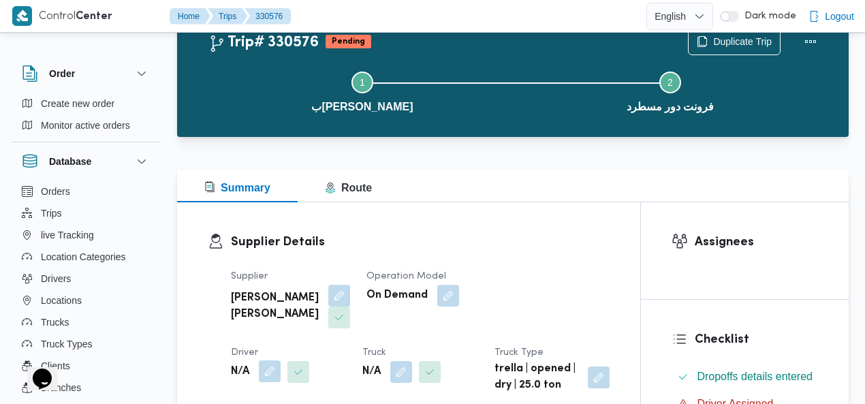
click at [281, 360] on button "button" at bounding box center [270, 371] width 22 height 22
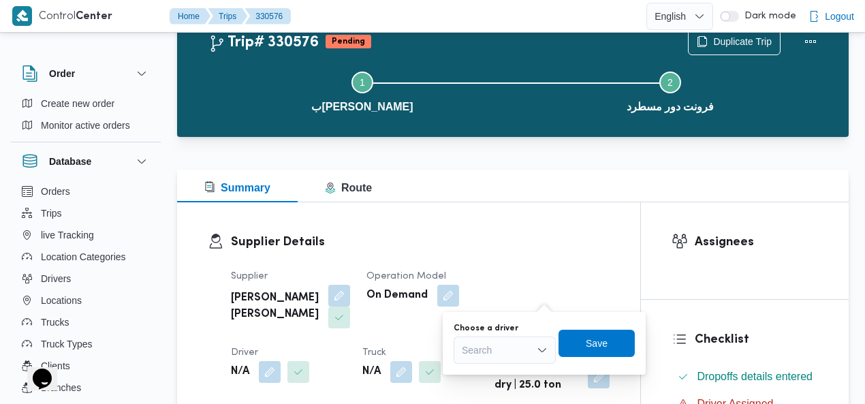
click at [511, 366] on div "You are in a dialog. To close this dialog, hit escape. Choose a driver Search S…" at bounding box center [544, 343] width 203 height 63
click at [503, 345] on div "Search" at bounding box center [505, 349] width 102 height 27
type input "سلط"
click at [531, 222] on div "Supplier Details Supplier [PERSON_NAME] [PERSON_NAME] Operation Model On Demand…" at bounding box center [408, 313] width 463 height 222
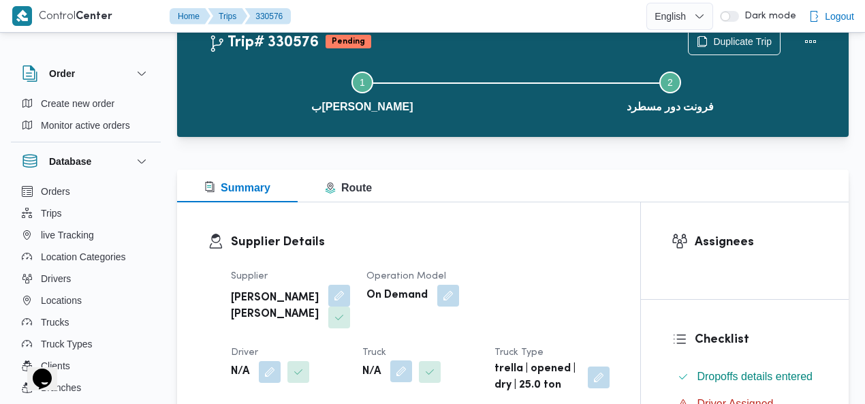
click at [390, 368] on button "button" at bounding box center [401, 371] width 22 height 22
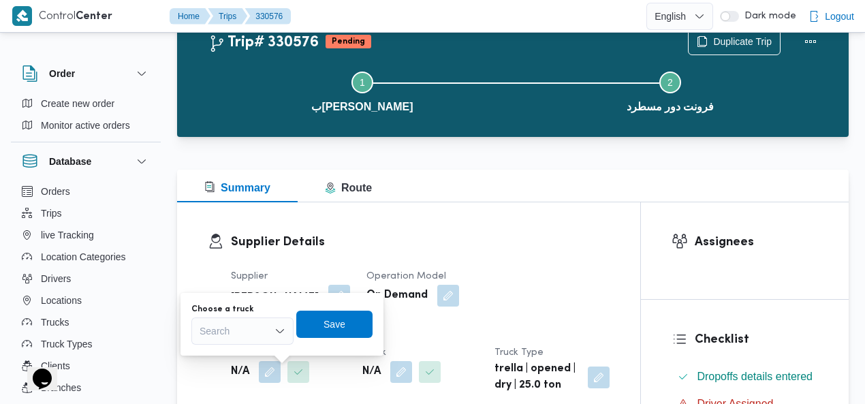
click at [238, 336] on div "Search" at bounding box center [242, 330] width 102 height 27
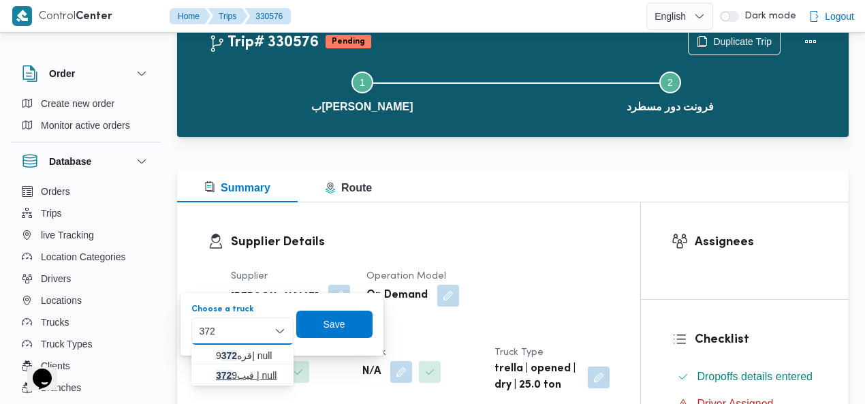
type input "372"
click at [232, 372] on span "قيب 372 9 | null" at bounding box center [250, 375] width 69 height 16
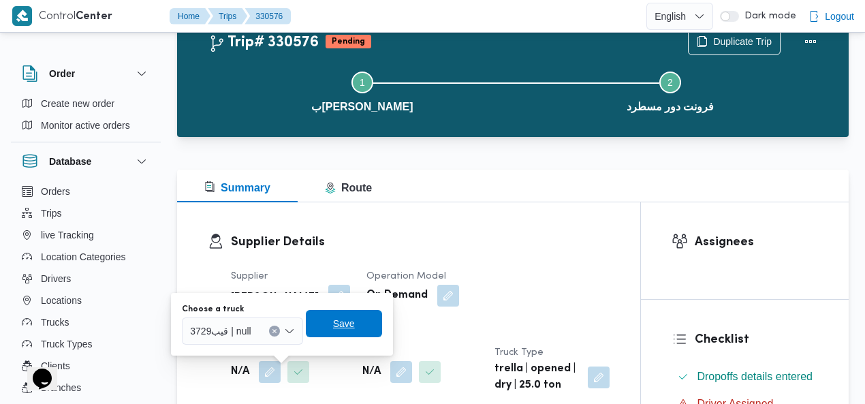
click at [351, 319] on span "Save" at bounding box center [344, 323] width 22 height 16
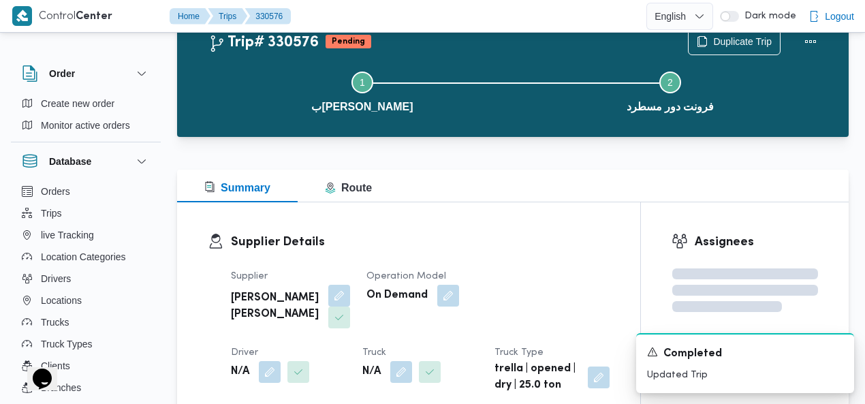
click at [428, 208] on div "Supplier Details Supplier [PERSON_NAME] [PERSON_NAME] Operation Model On Demand…" at bounding box center [408, 313] width 463 height 222
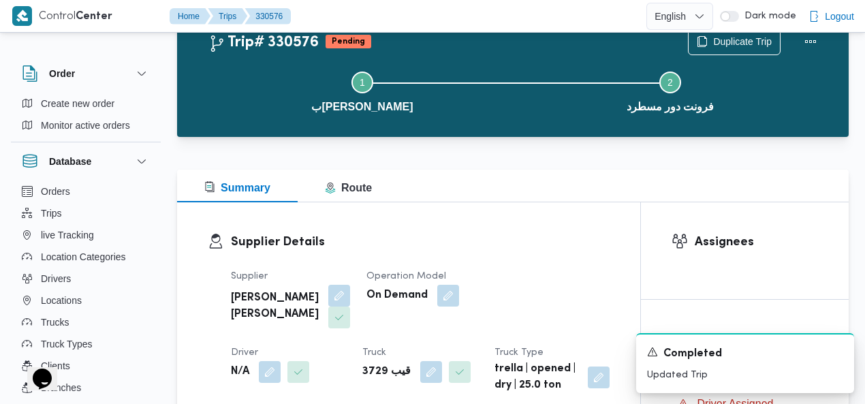
click at [540, 189] on div "Summary Route" at bounding box center [512, 186] width 671 height 33
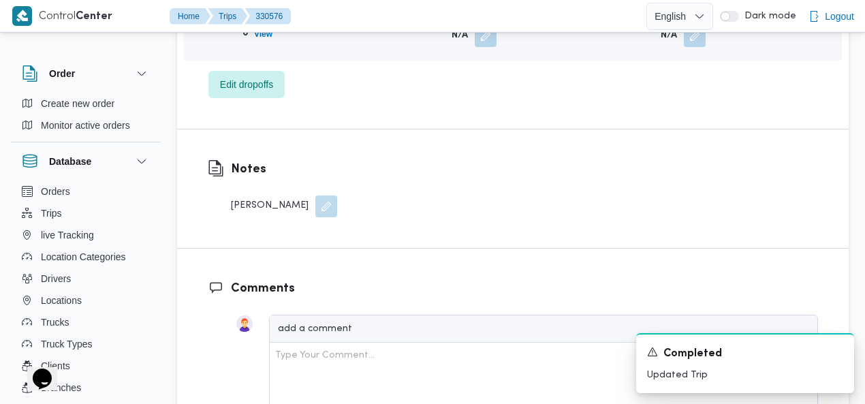
scroll to position [1435, 0]
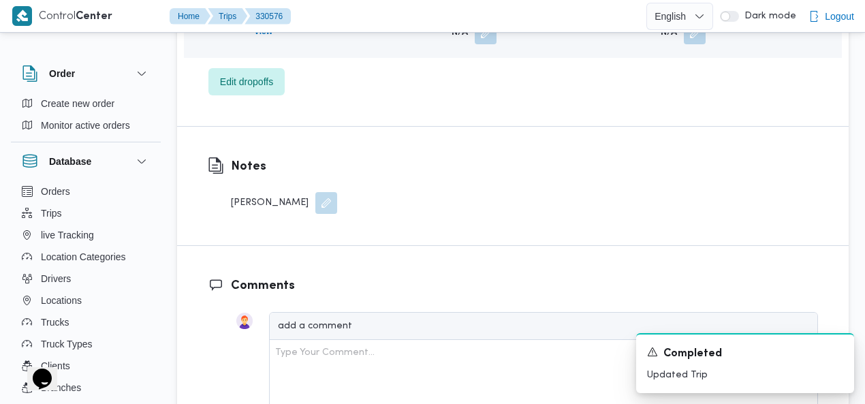
click at [315, 192] on button "button" at bounding box center [326, 203] width 22 height 22
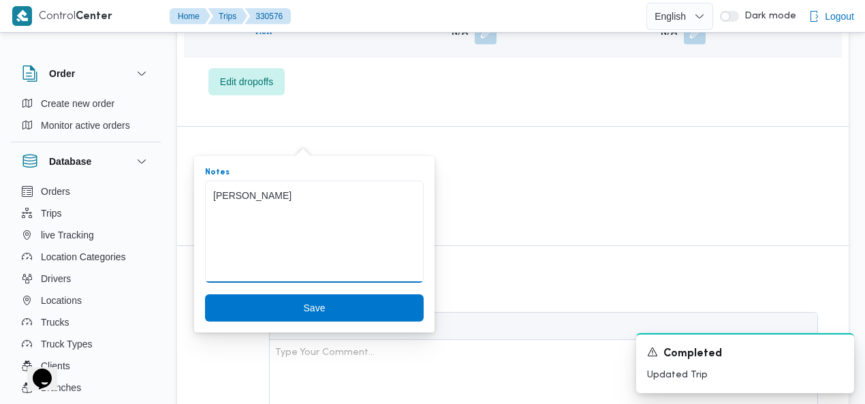
click at [281, 198] on textarea "[PERSON_NAME]" at bounding box center [314, 231] width 219 height 102
type textarea "[PERSON_NAME]"
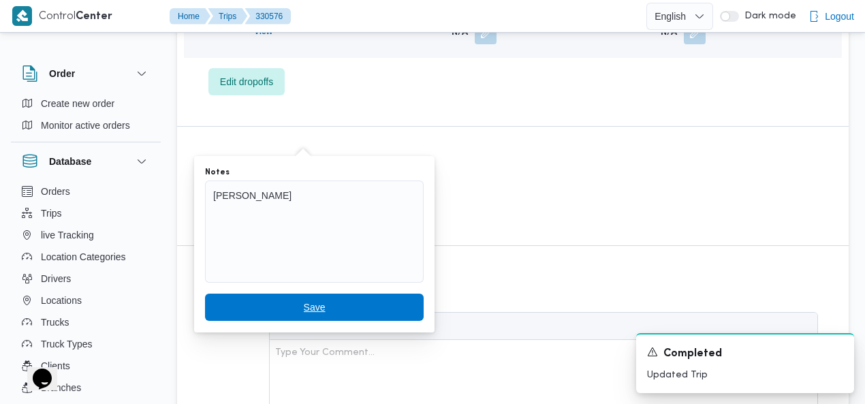
click at [304, 301] on span "Save" at bounding box center [315, 307] width 22 height 16
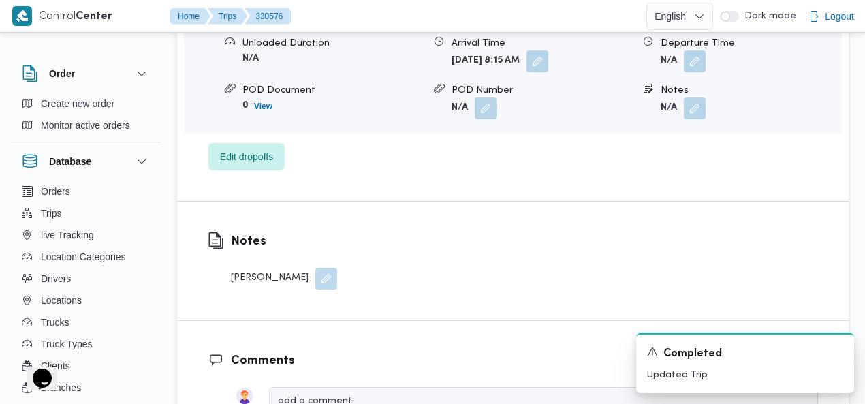
scroll to position [0, 0]
